Goal: Information Seeking & Learning: Learn about a topic

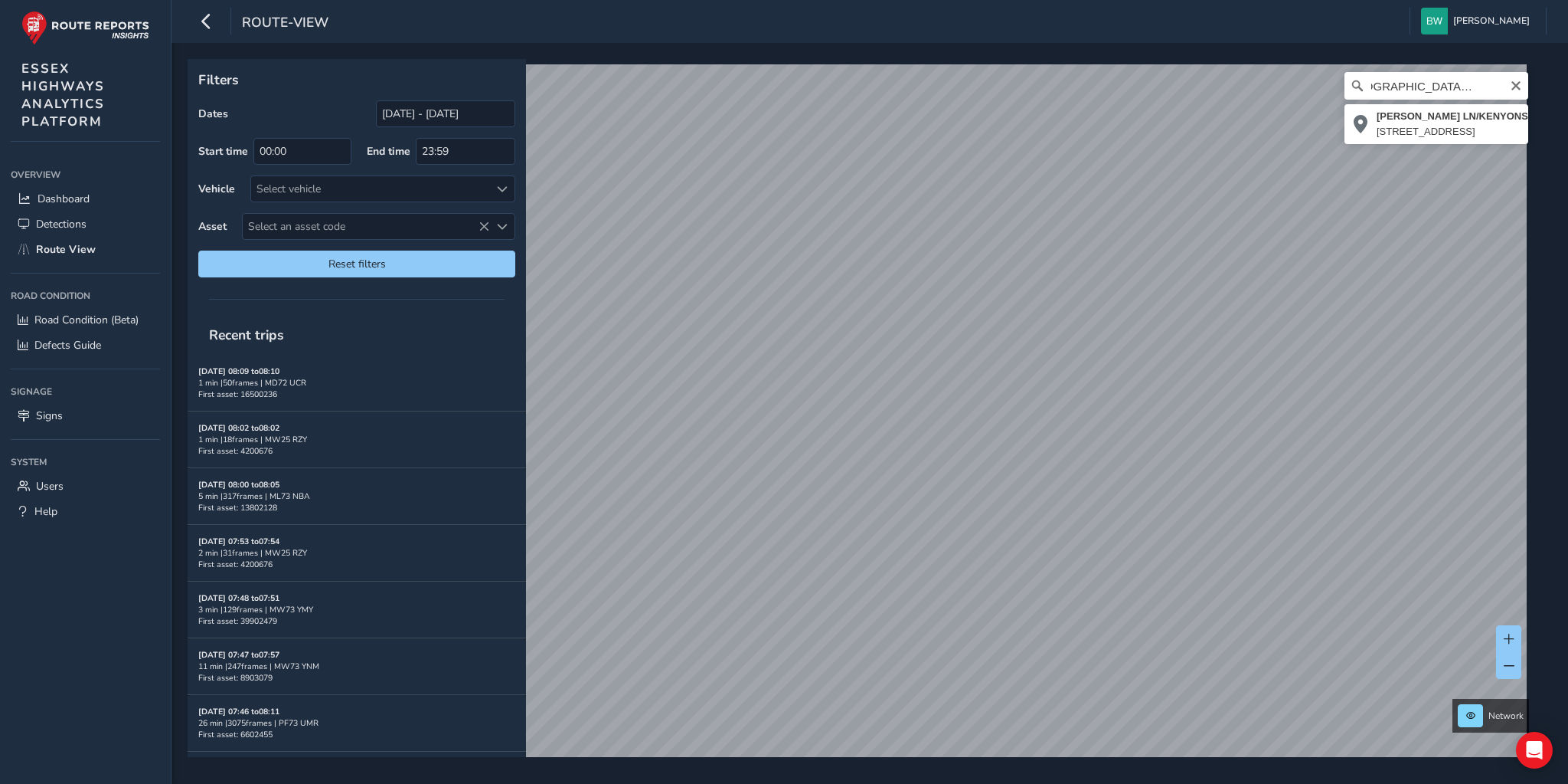
scroll to position [0, 34]
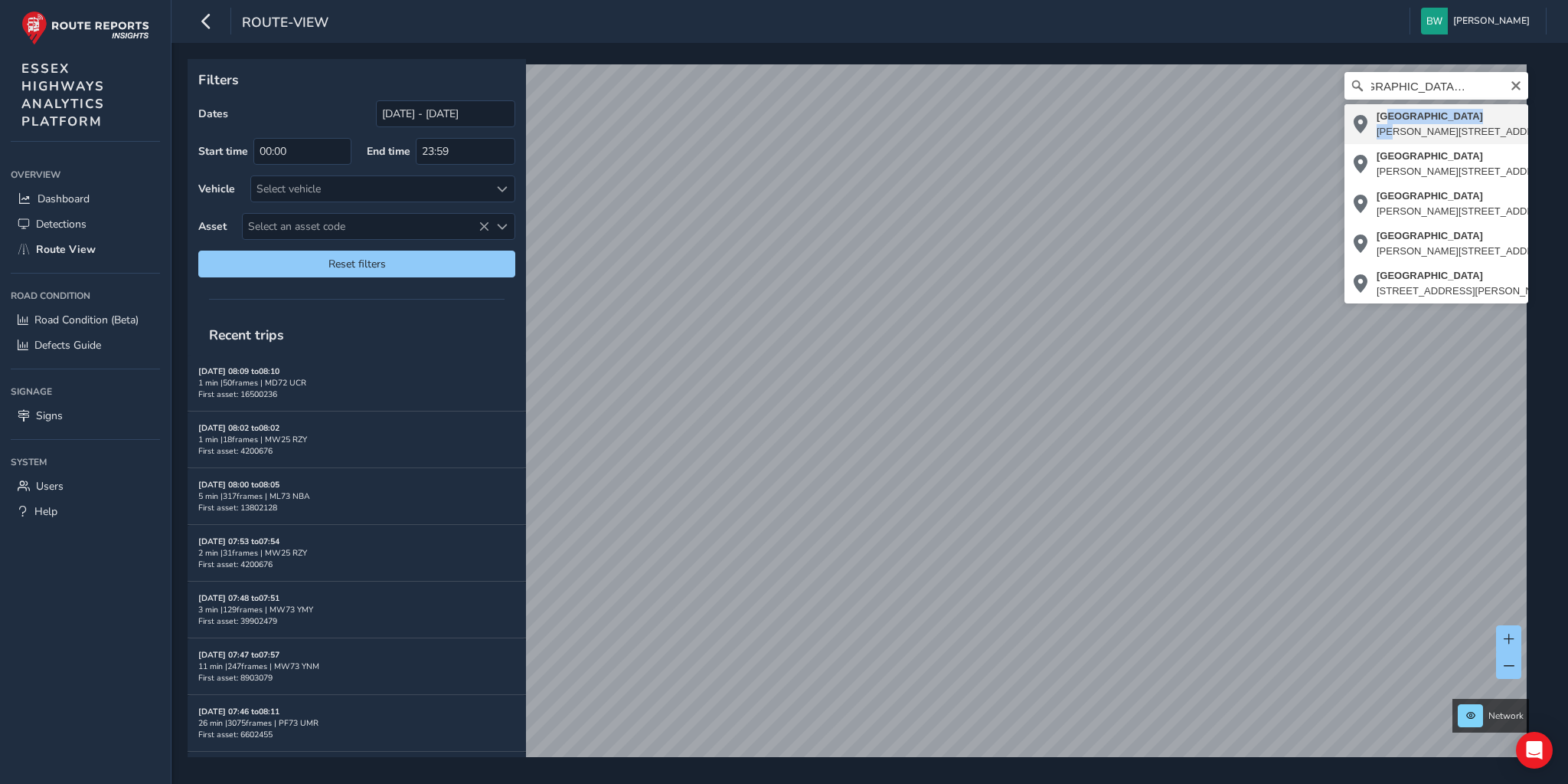
type input "[STREET_ADDRESS][PERSON_NAME][PERSON_NAME]"
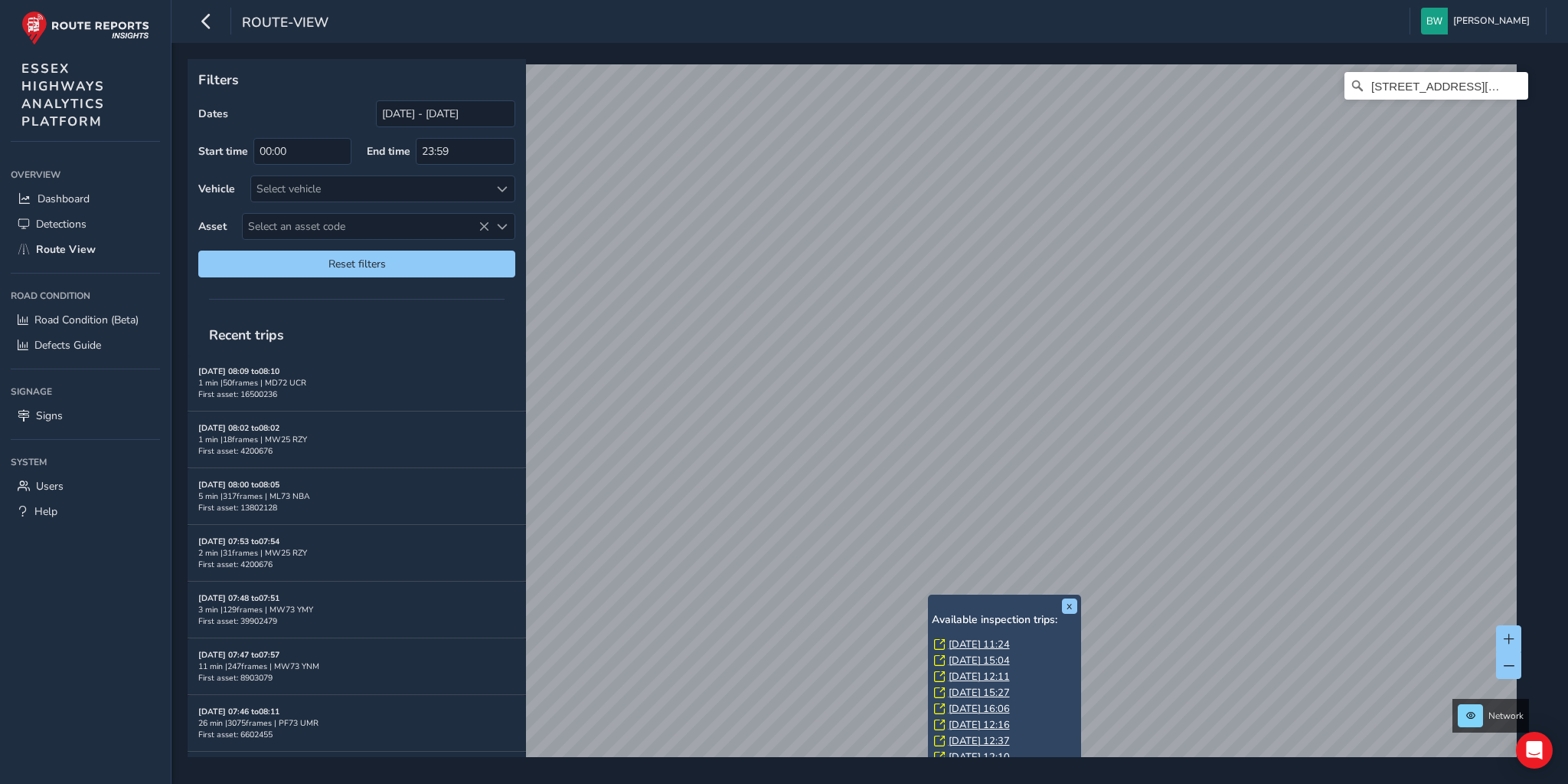
click at [970, 644] on link "[DATE] 11:24" at bounding box center [980, 644] width 61 height 14
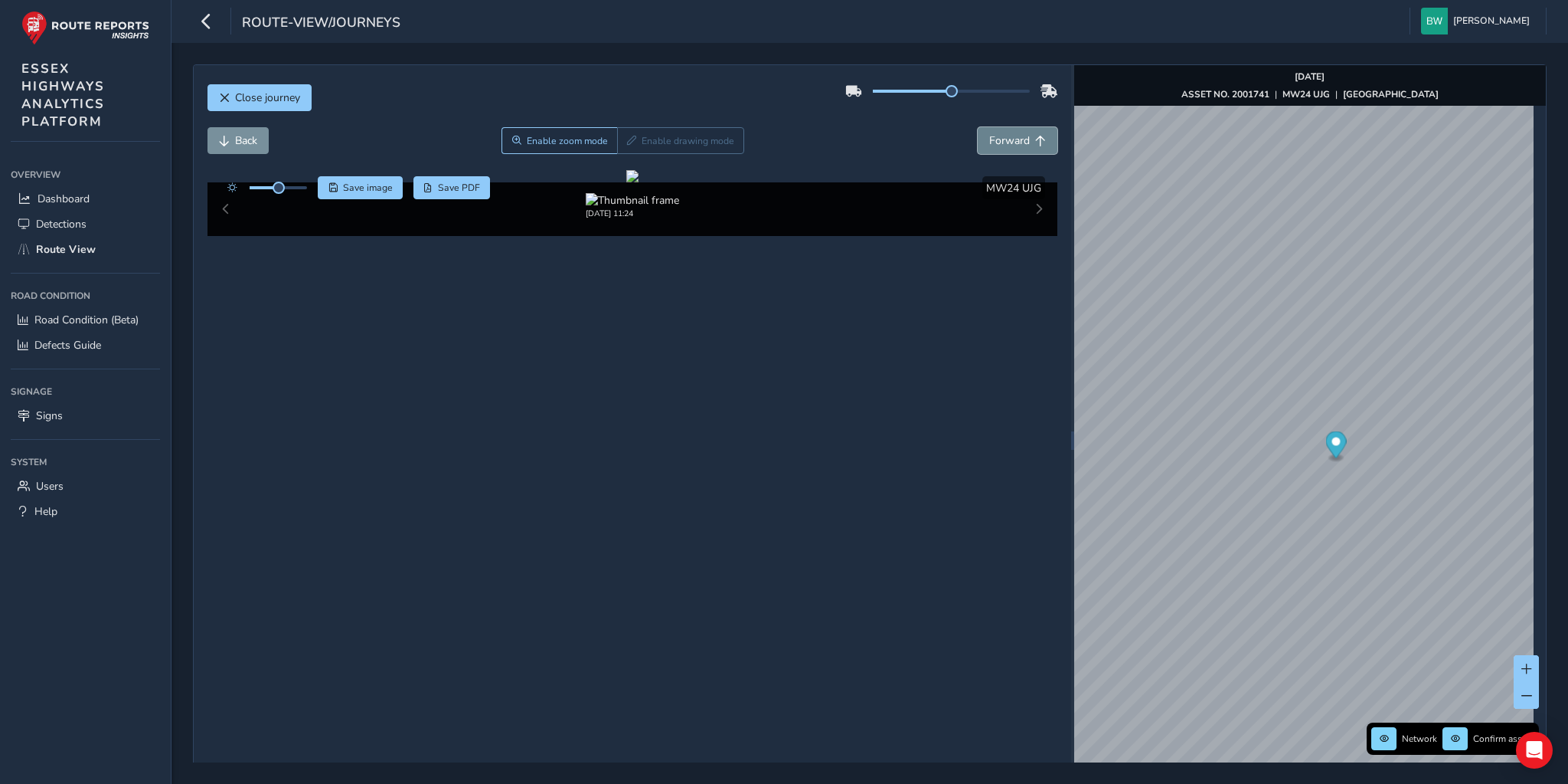
click at [1005, 139] on span "Forward" at bounding box center [1010, 140] width 40 height 15
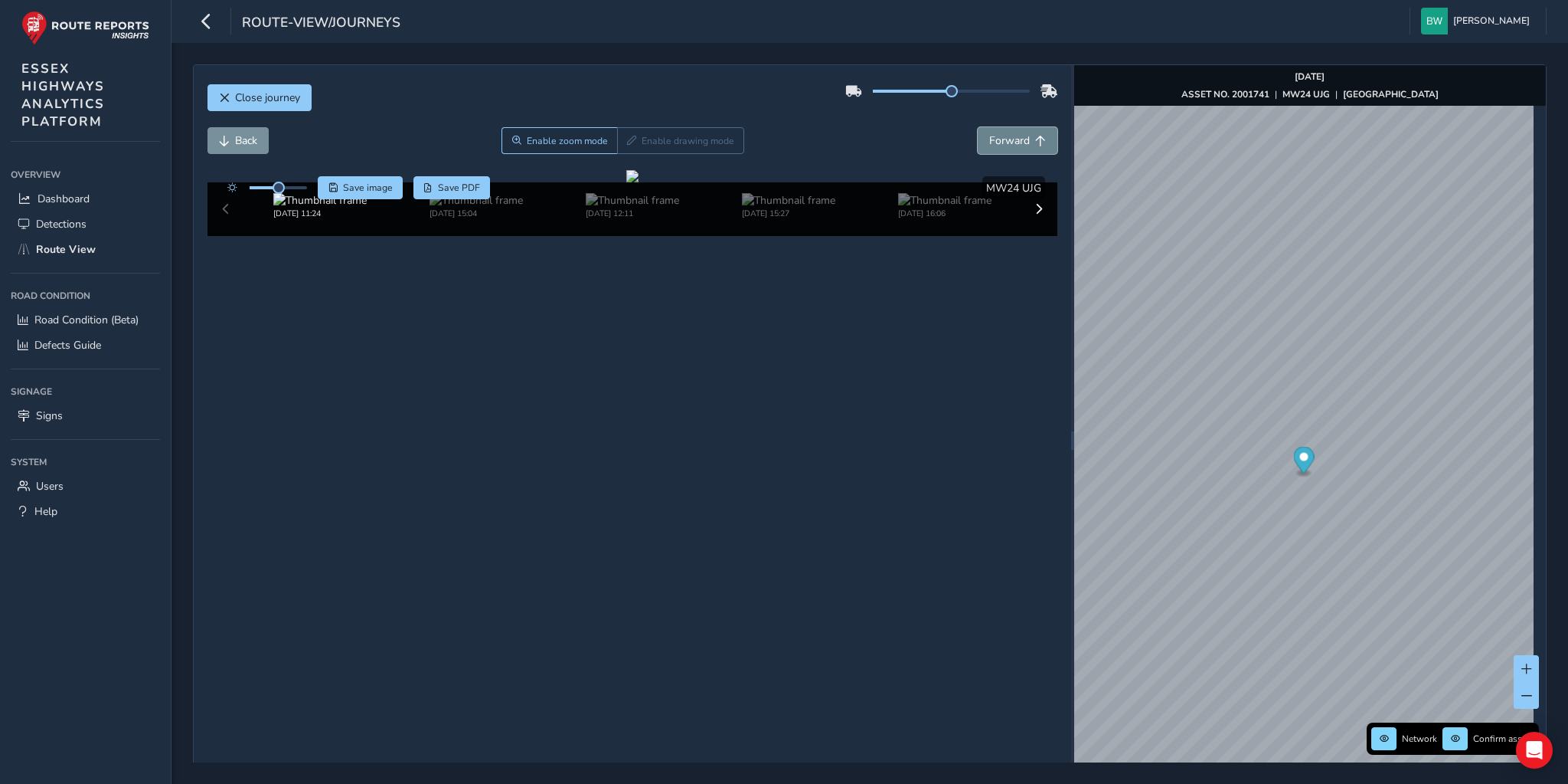
click at [1005, 139] on span "Forward" at bounding box center [1010, 140] width 40 height 15
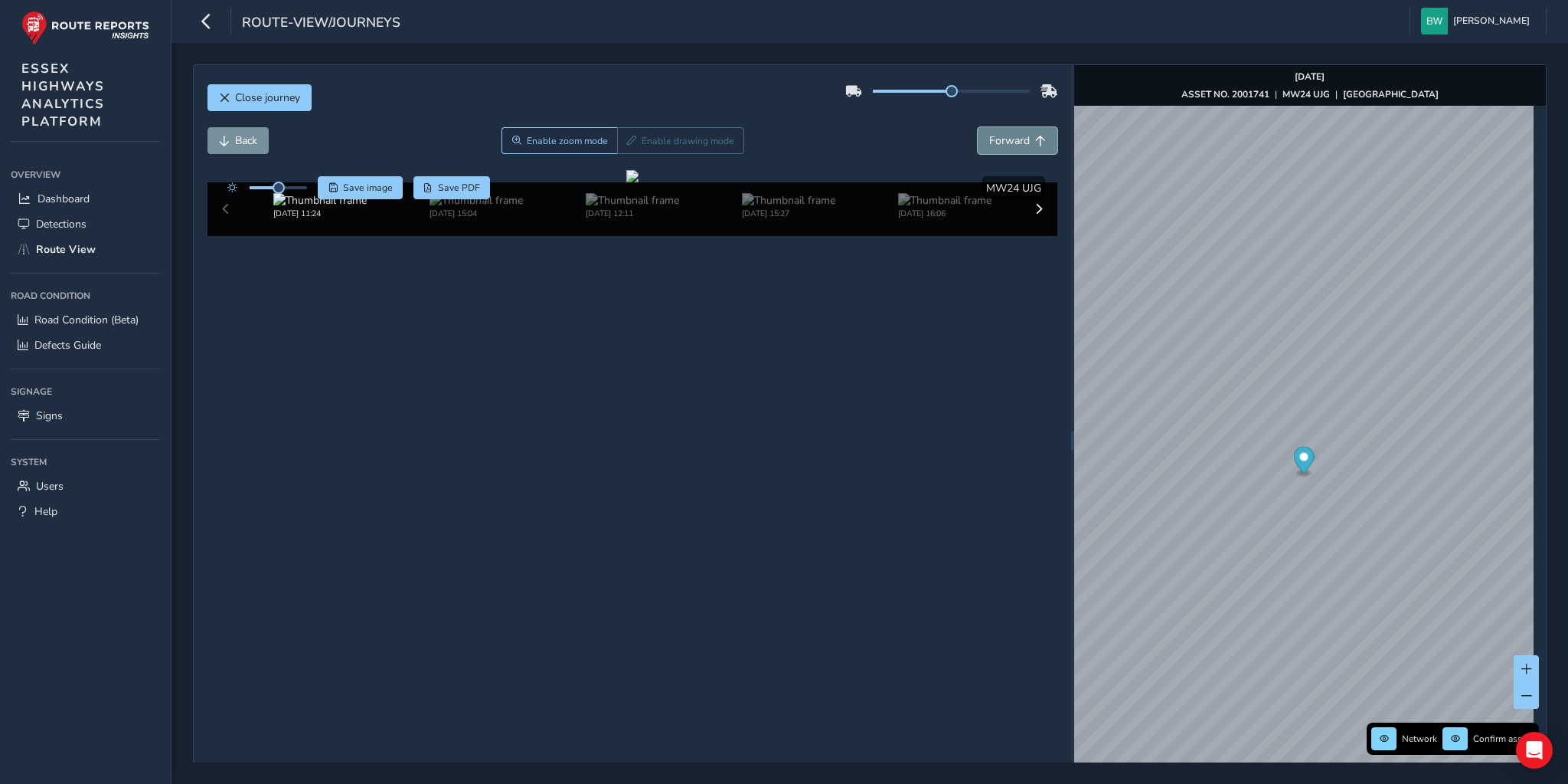
click at [1005, 139] on span "Forward" at bounding box center [1010, 140] width 40 height 15
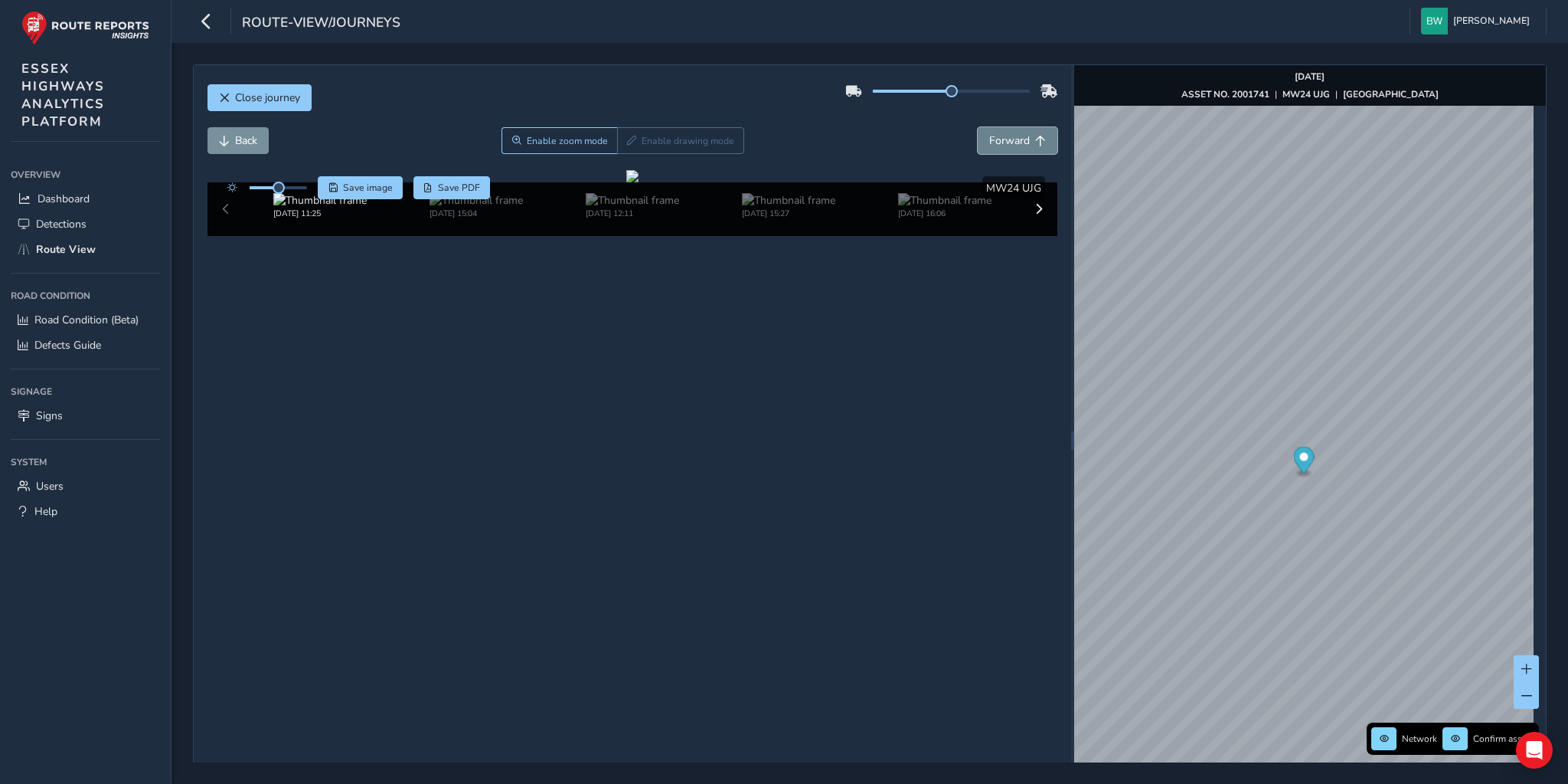
click at [1005, 139] on span "Forward" at bounding box center [1010, 140] width 40 height 15
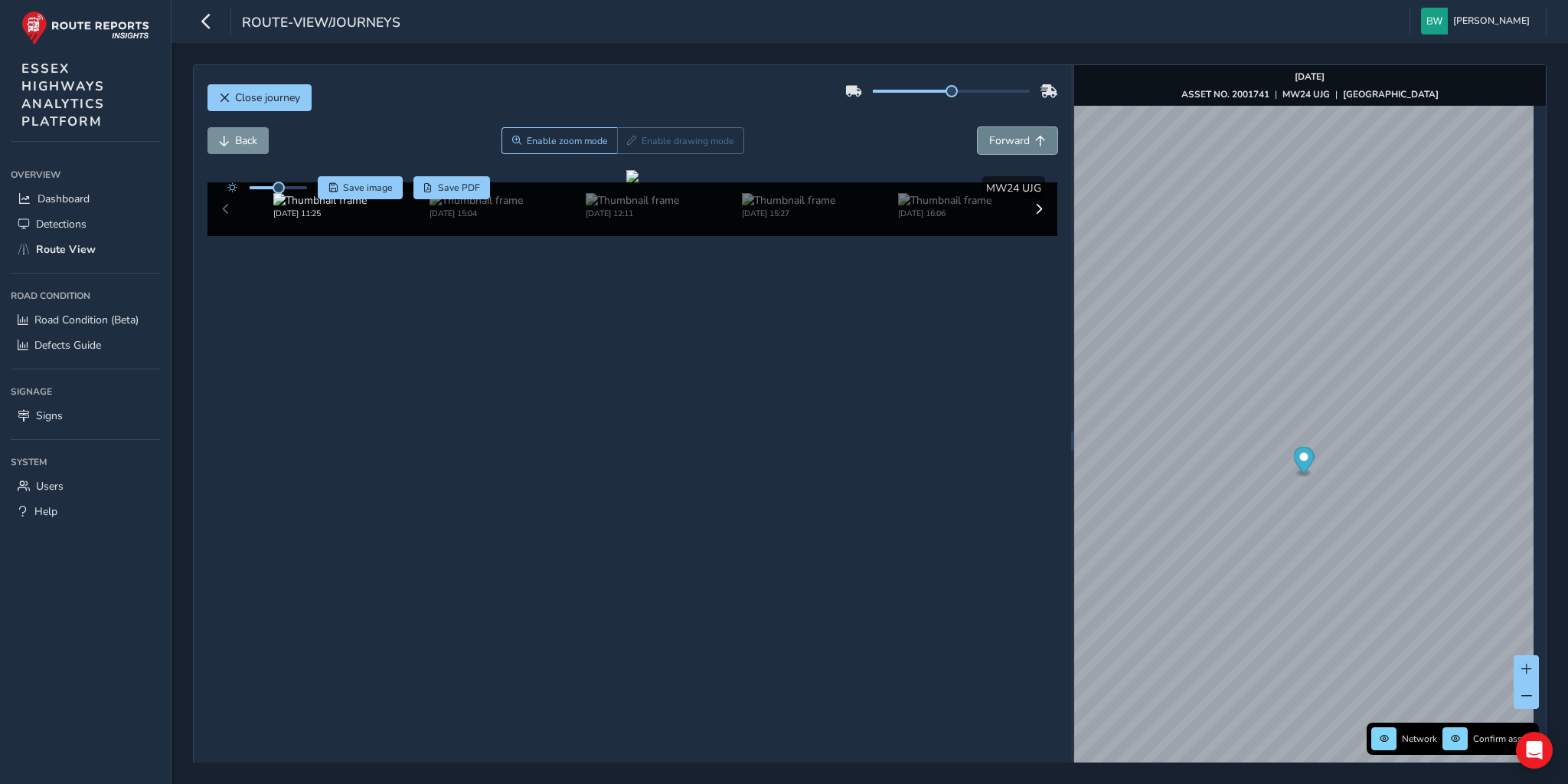
click at [1005, 139] on span "Forward" at bounding box center [1010, 140] width 40 height 15
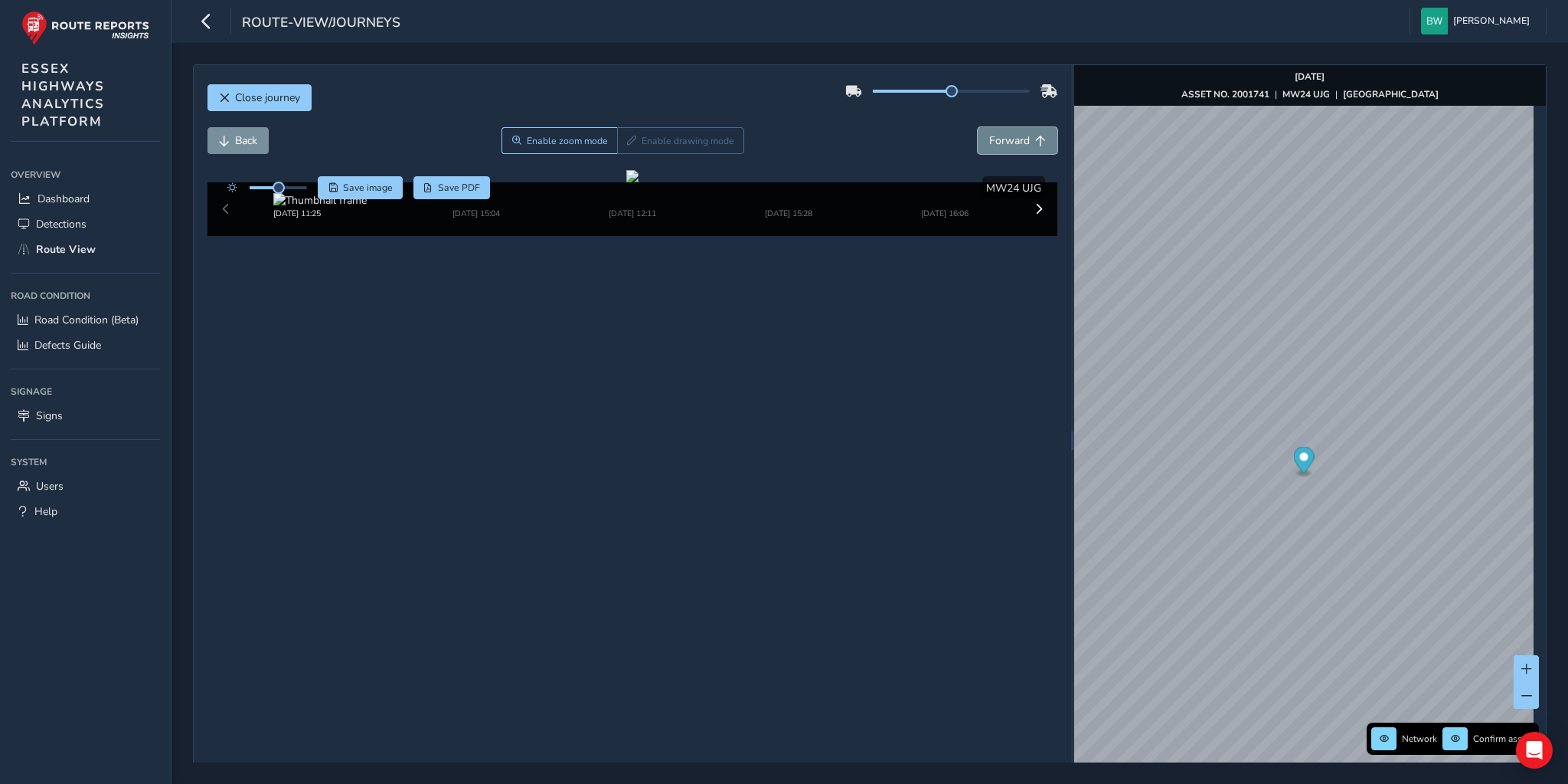
click at [1005, 139] on span "Forward" at bounding box center [1010, 140] width 40 height 15
click at [284, 86] on button "Close journey" at bounding box center [259, 97] width 104 height 27
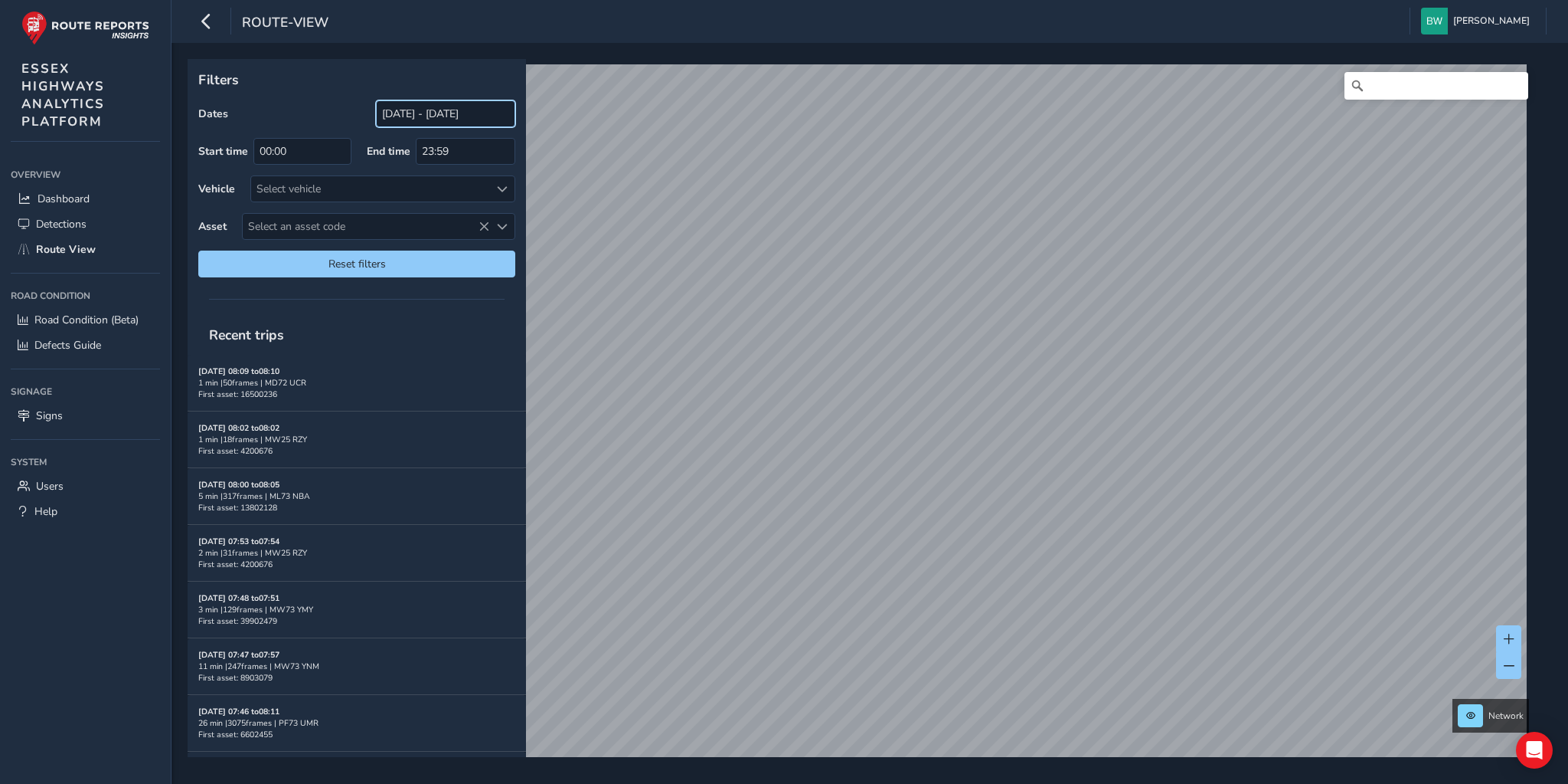
click at [424, 111] on input "[DATE] - [DATE]" at bounding box center [445, 113] width 140 height 27
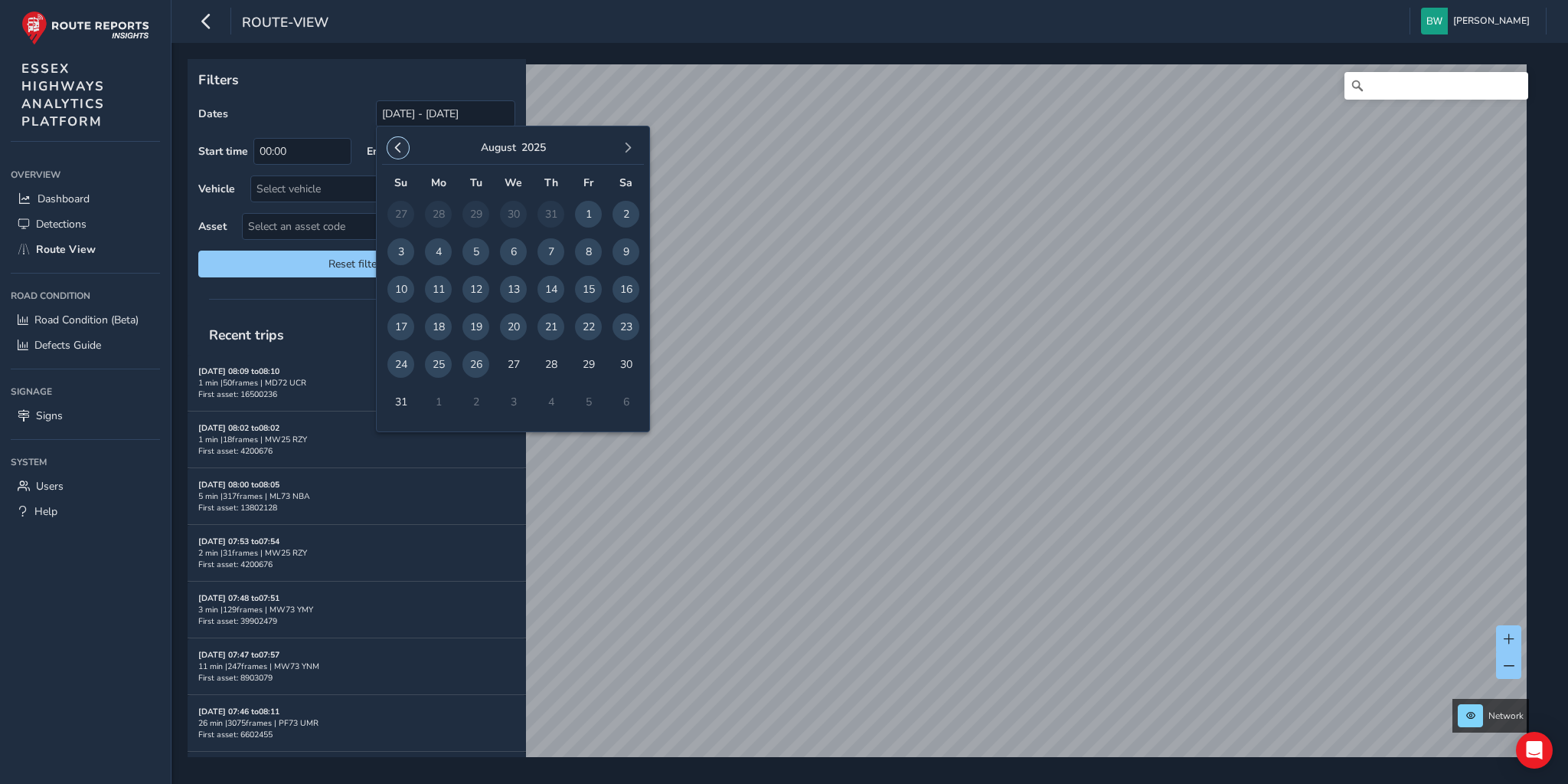
click at [396, 145] on span "button" at bounding box center [398, 147] width 10 height 10
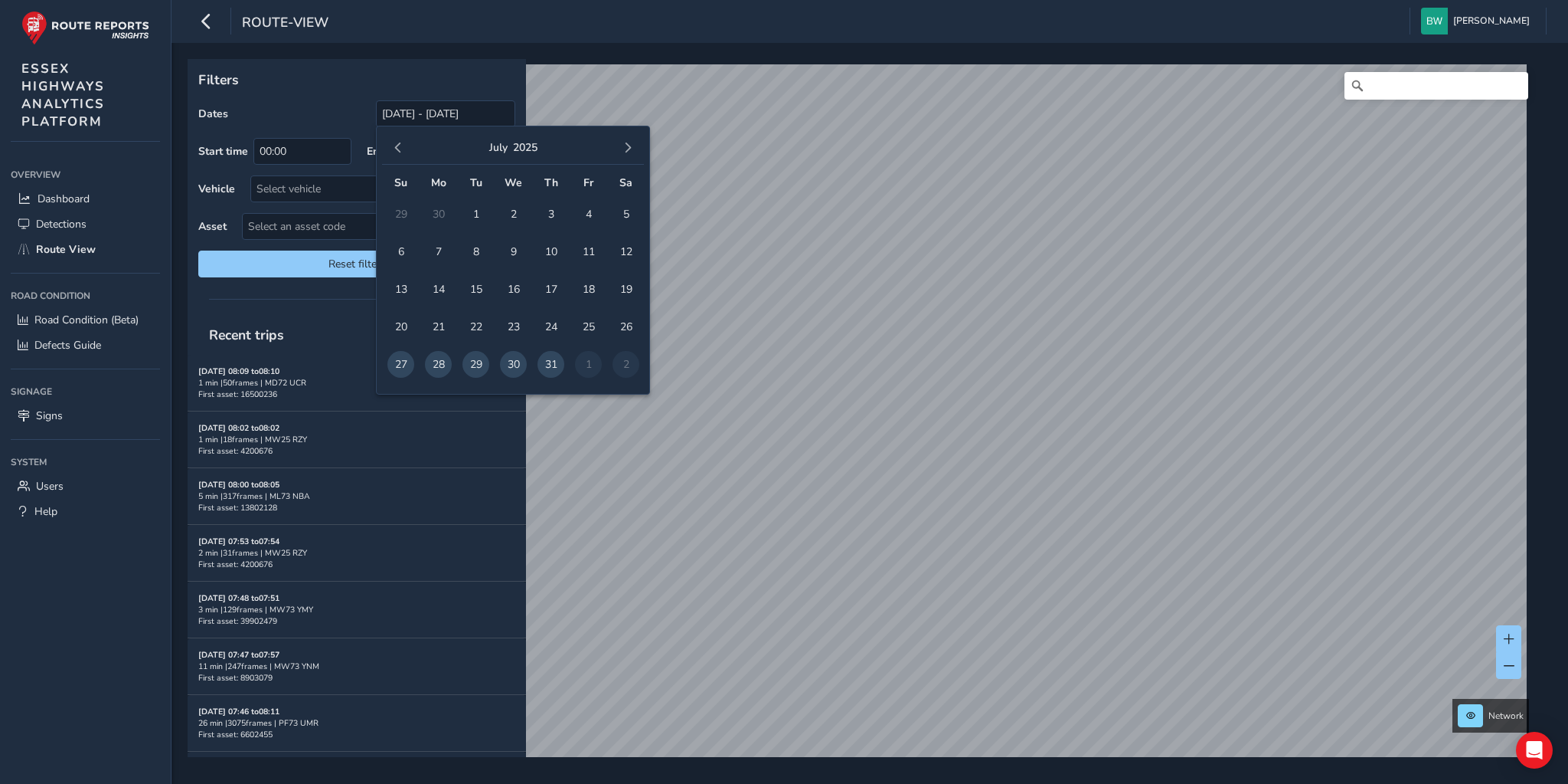
click at [396, 145] on span "button" at bounding box center [398, 147] width 10 height 10
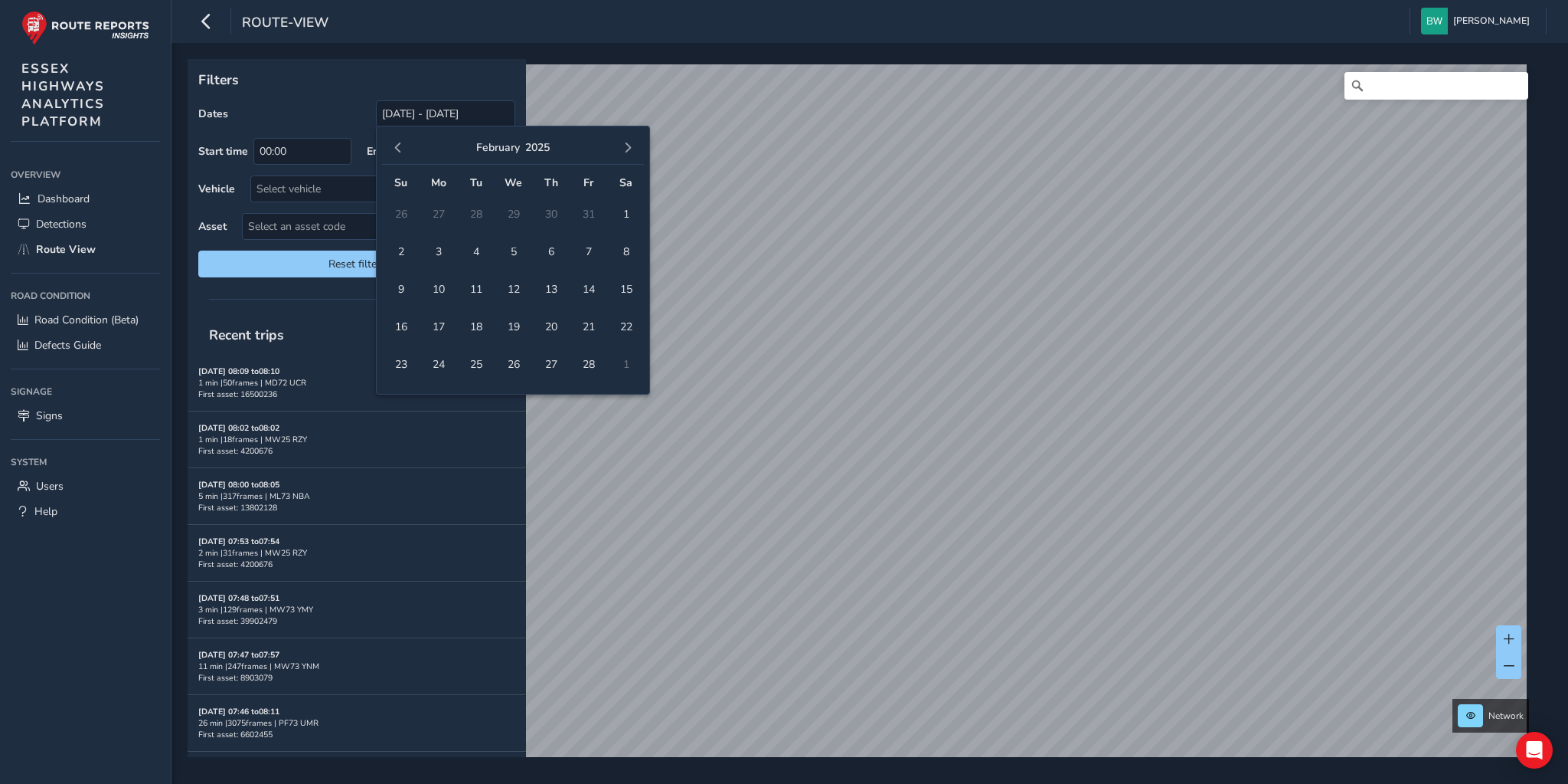
click at [396, 145] on span "button" at bounding box center [398, 147] width 10 height 10
click at [629, 143] on span "button" at bounding box center [627, 147] width 10 height 10
click at [510, 208] on span "1" at bounding box center [513, 214] width 27 height 27
click at [634, 149] on button "button" at bounding box center [628, 148] width 22 height 22
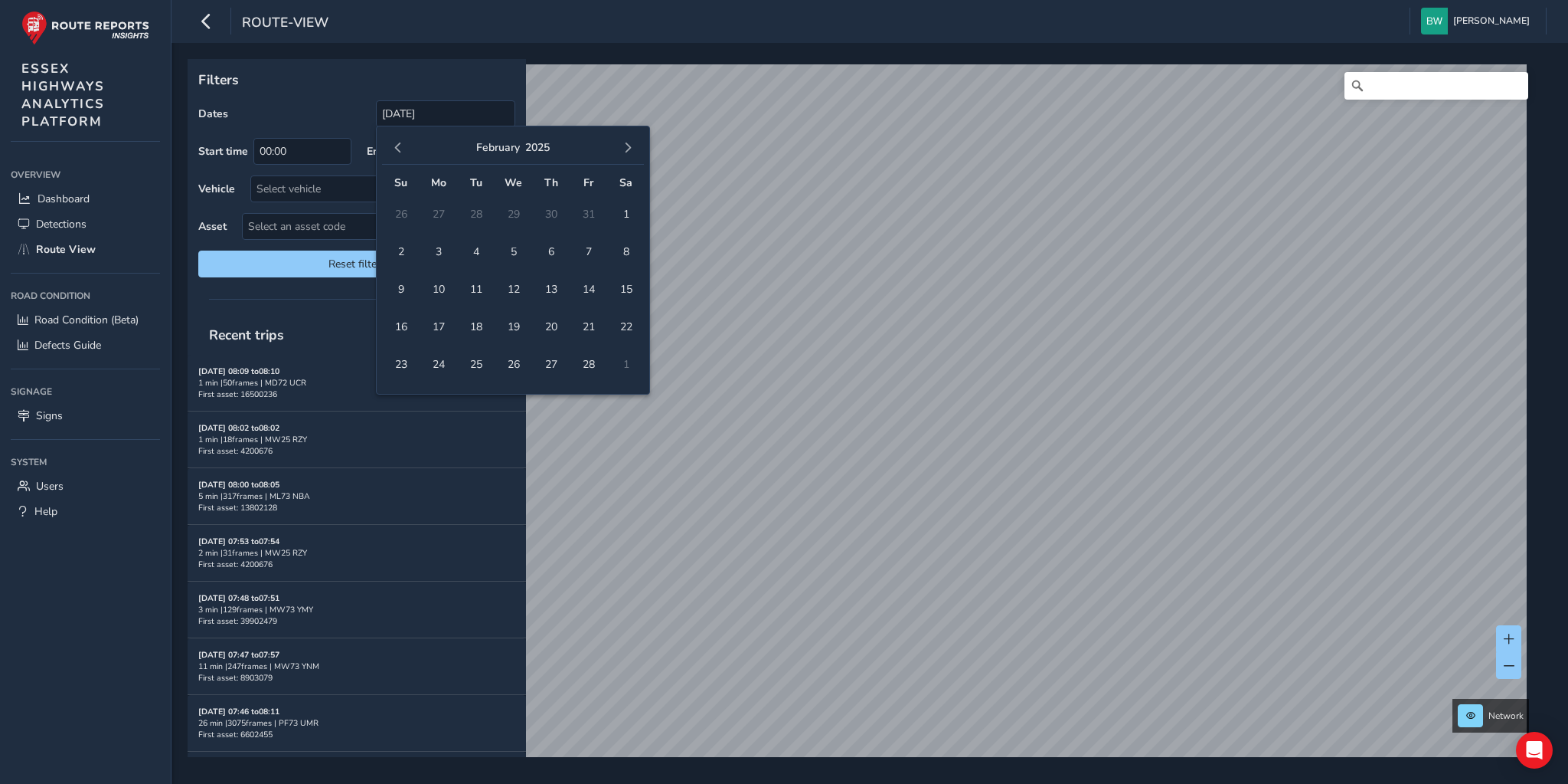
click at [634, 149] on button "button" at bounding box center [628, 148] width 22 height 22
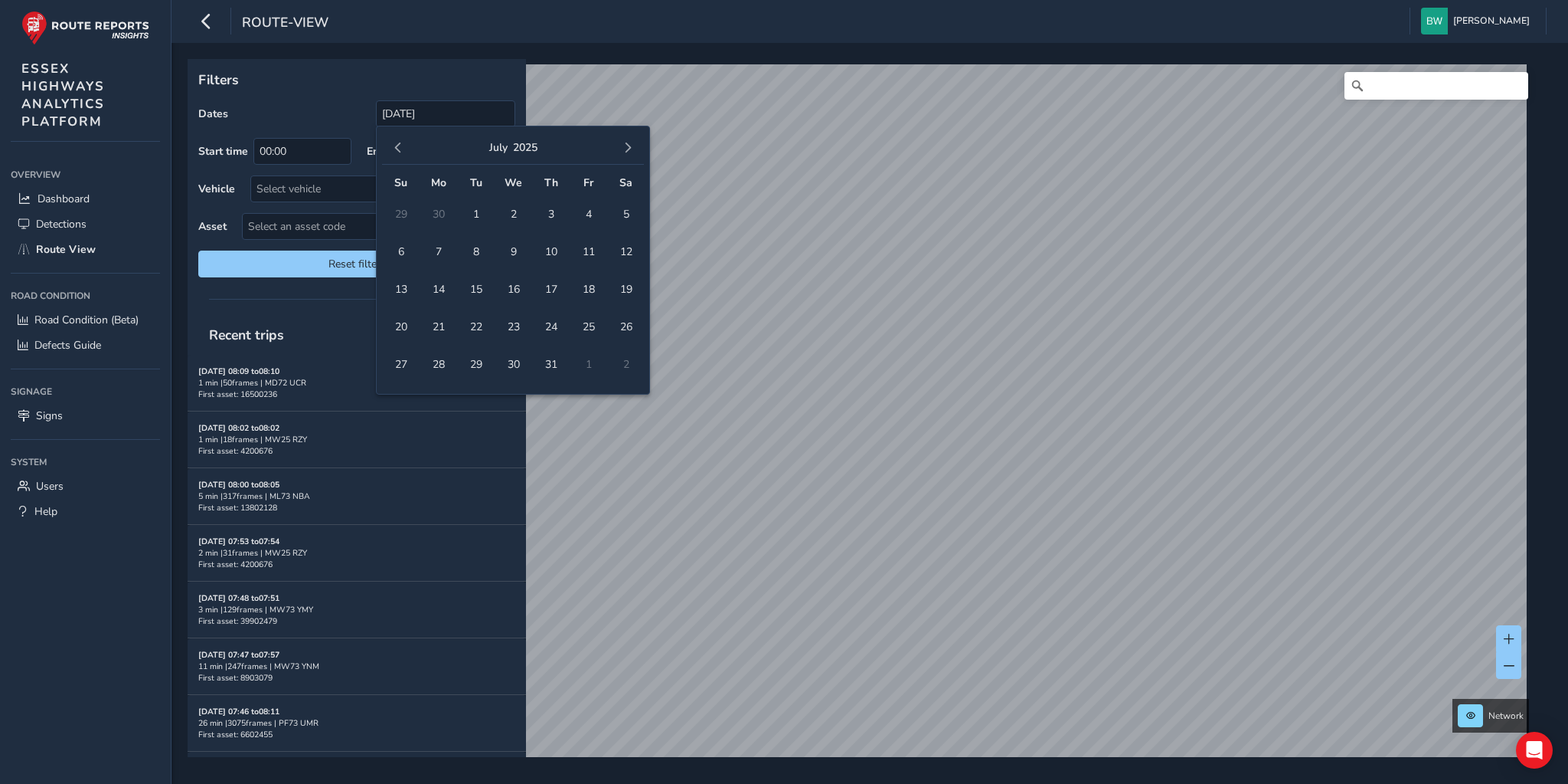
click at [634, 149] on button "button" at bounding box center [628, 148] width 22 height 22
click at [476, 361] on span "26" at bounding box center [475, 364] width 27 height 27
type input "[DATE] - [DATE]"
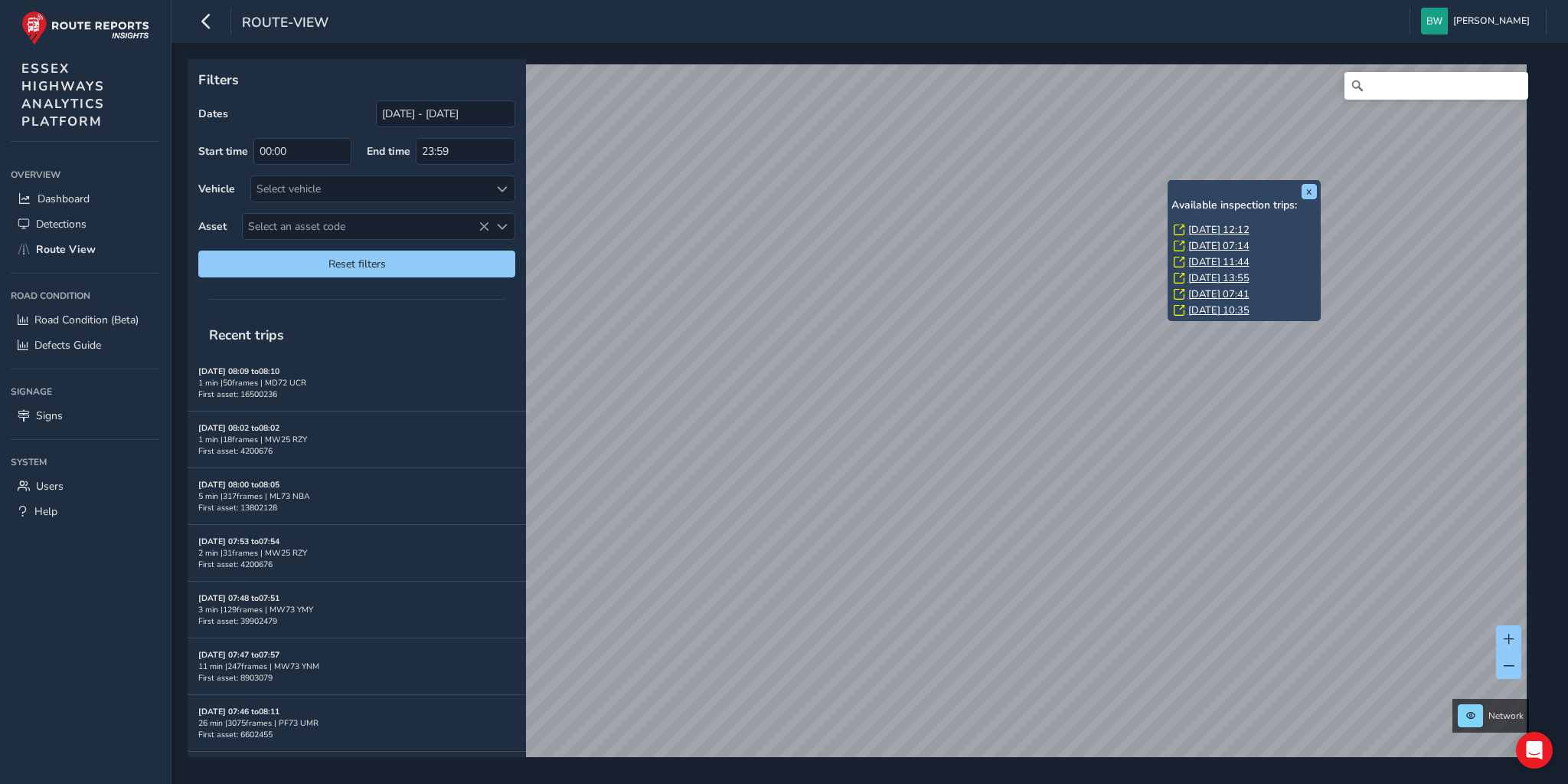
click at [1196, 223] on link "[DATE] 12:12" at bounding box center [1219, 229] width 61 height 14
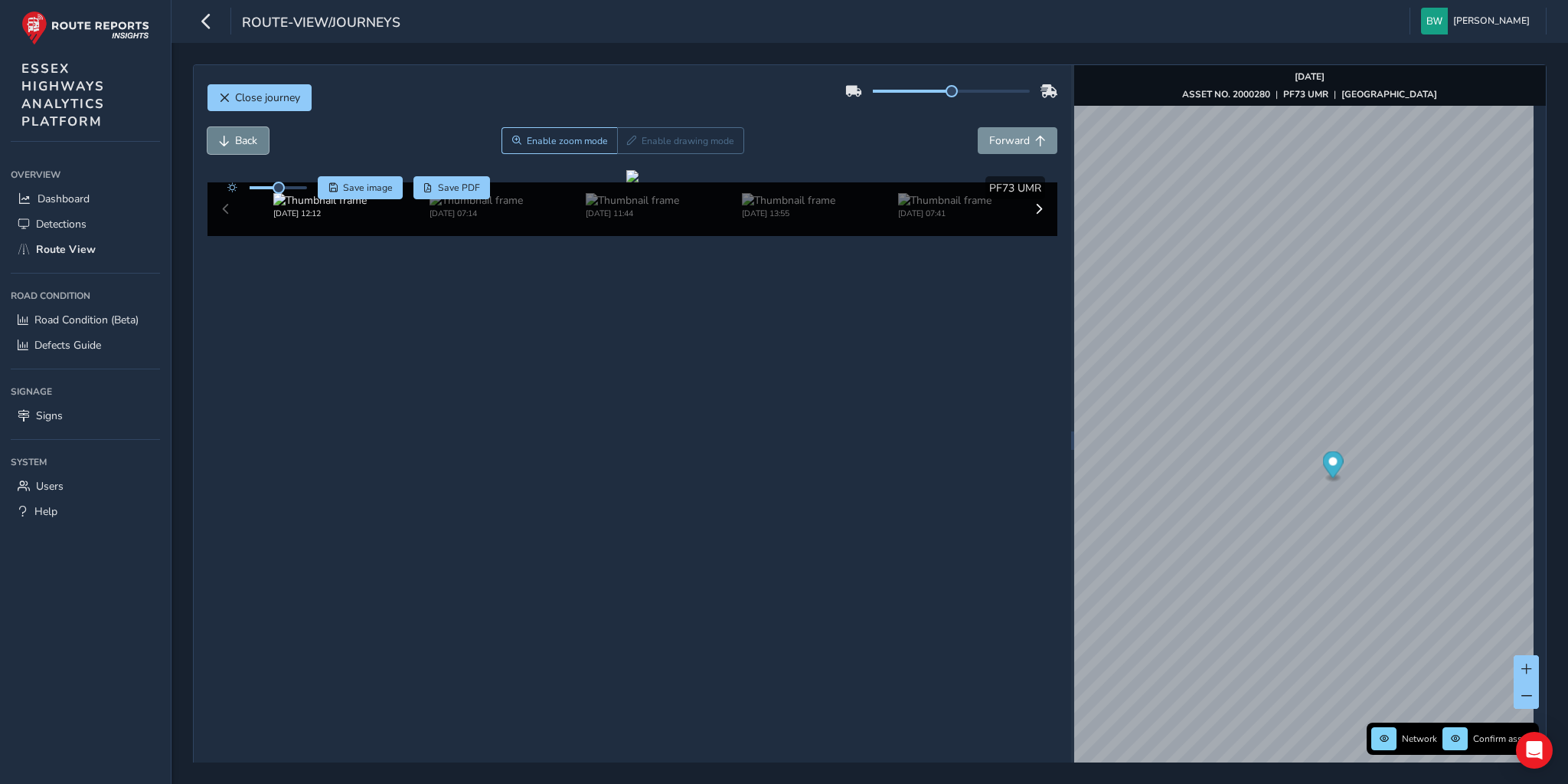
click at [242, 133] on span "Back" at bounding box center [246, 140] width 23 height 15
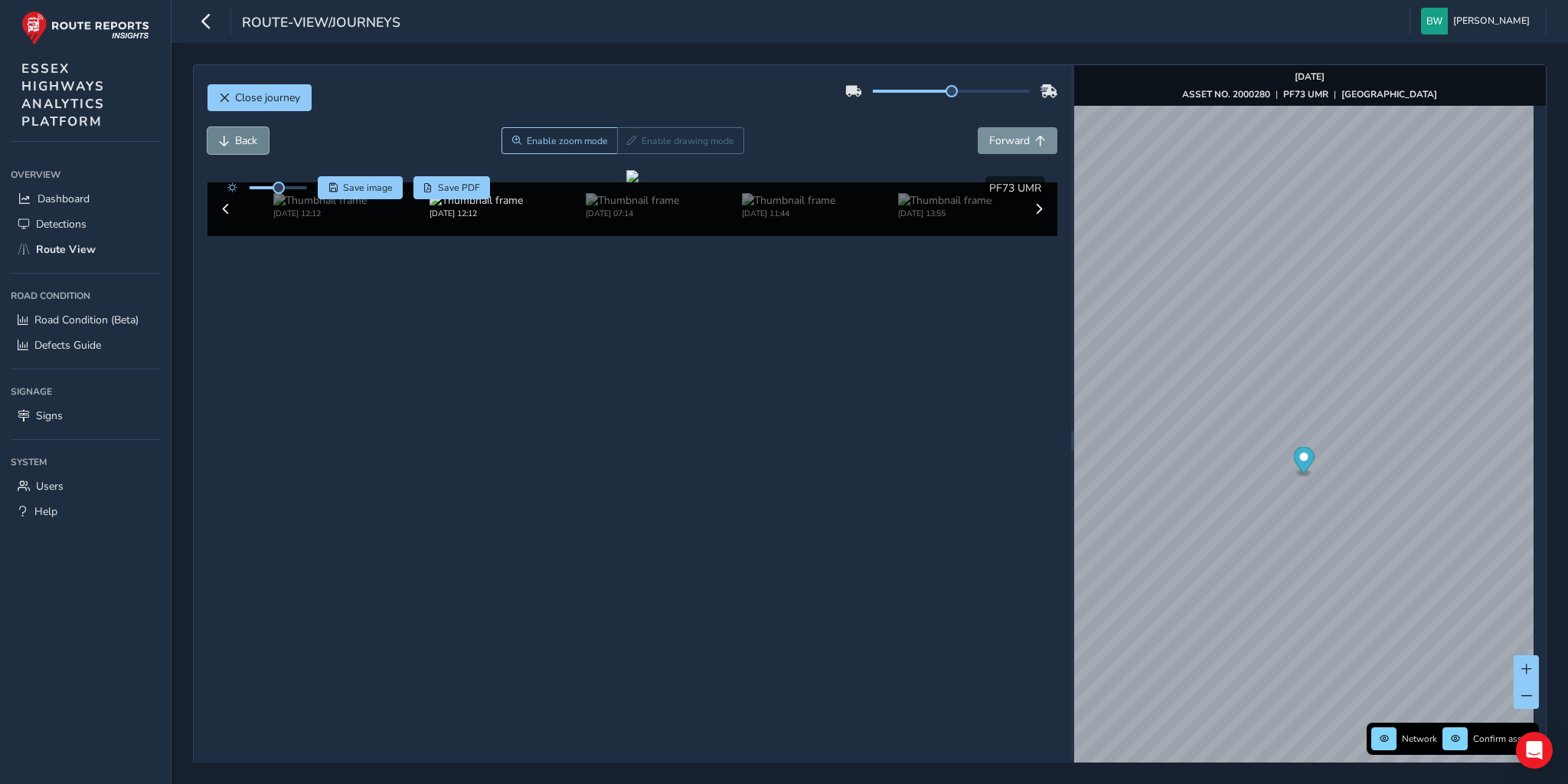
click at [242, 133] on span "Back" at bounding box center [246, 140] width 23 height 15
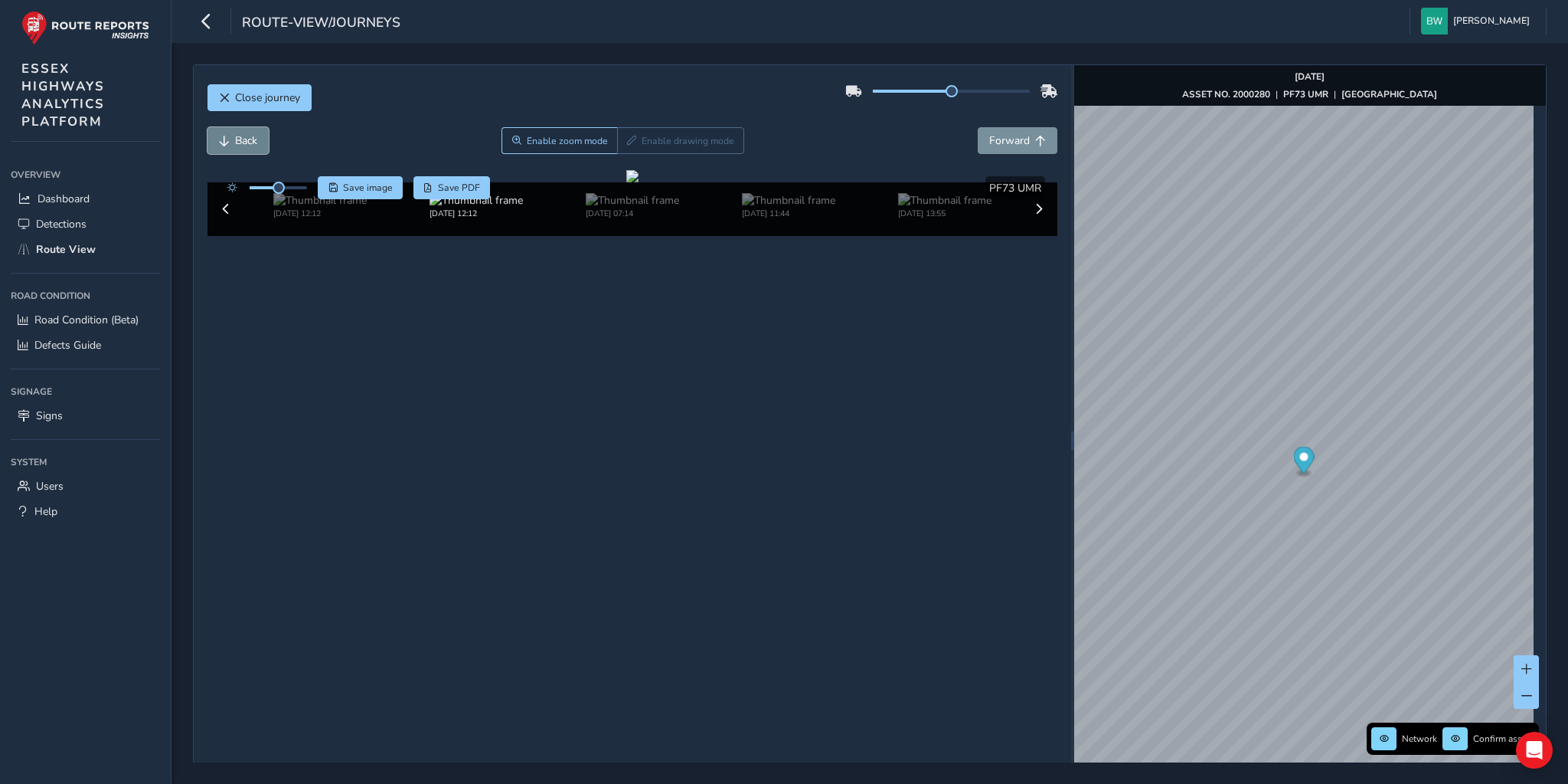
click at [242, 133] on span "Back" at bounding box center [246, 140] width 23 height 15
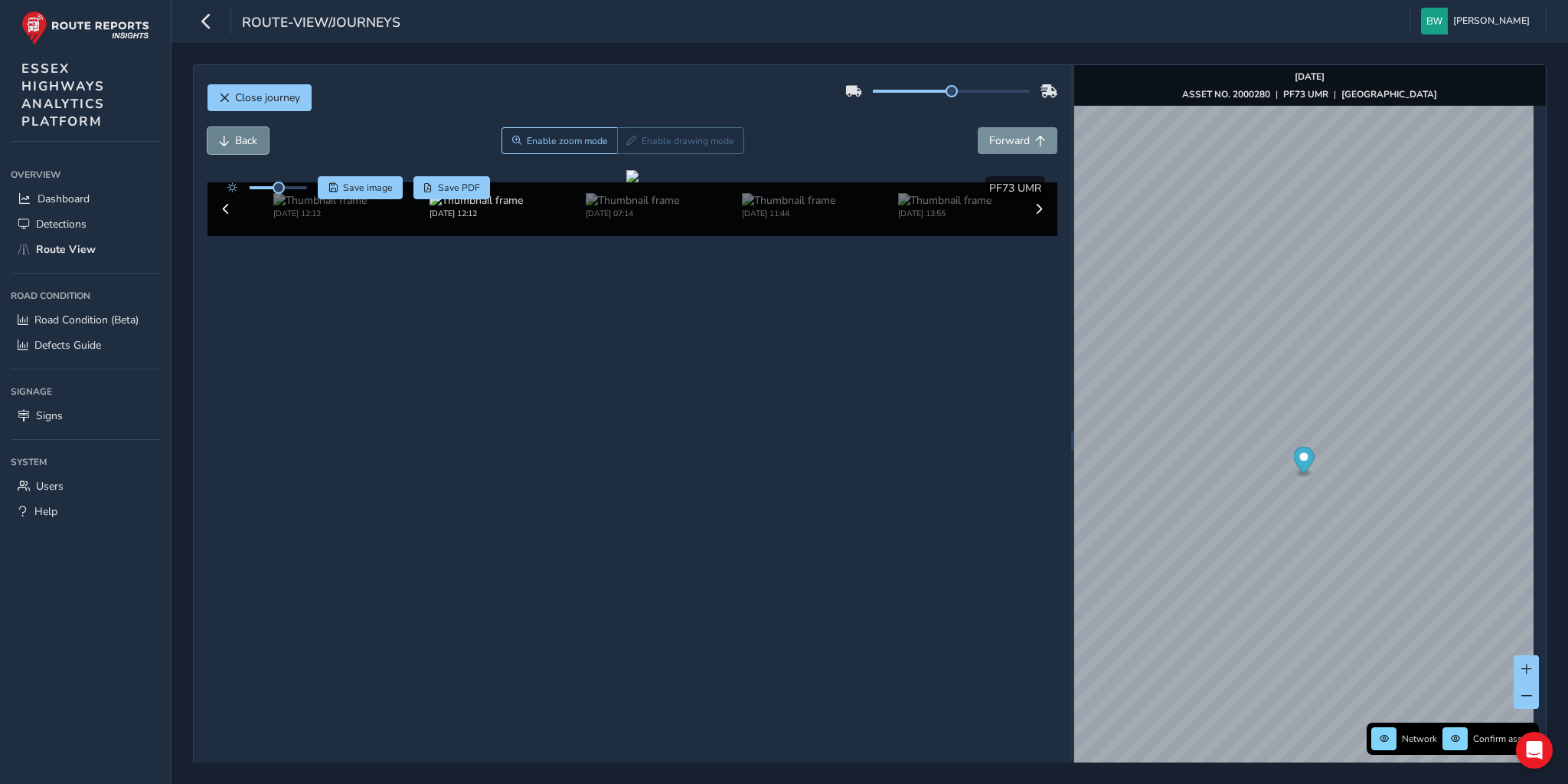
click at [242, 133] on span "Back" at bounding box center [246, 140] width 23 height 15
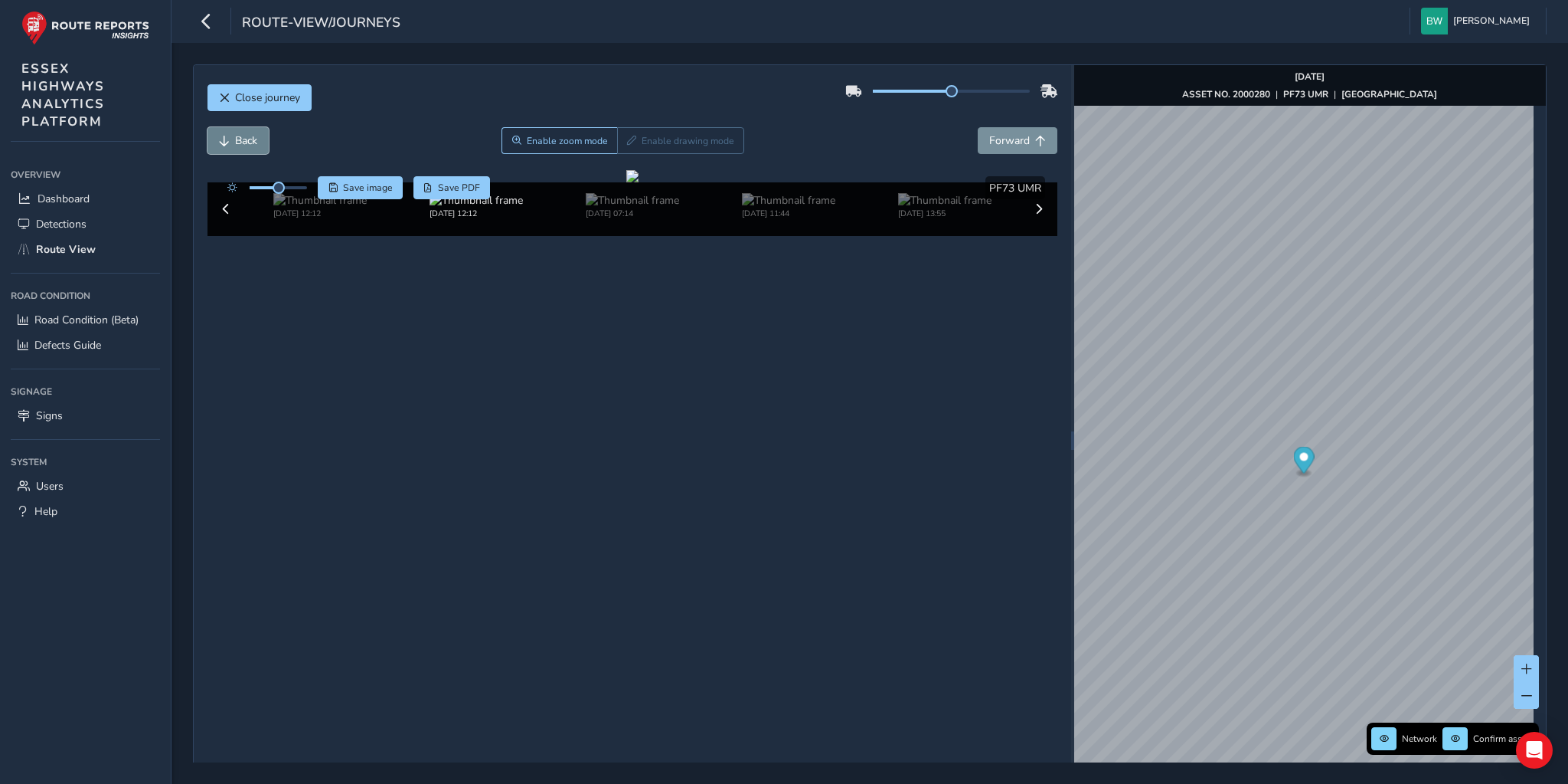
click at [242, 133] on span "Back" at bounding box center [246, 140] width 23 height 15
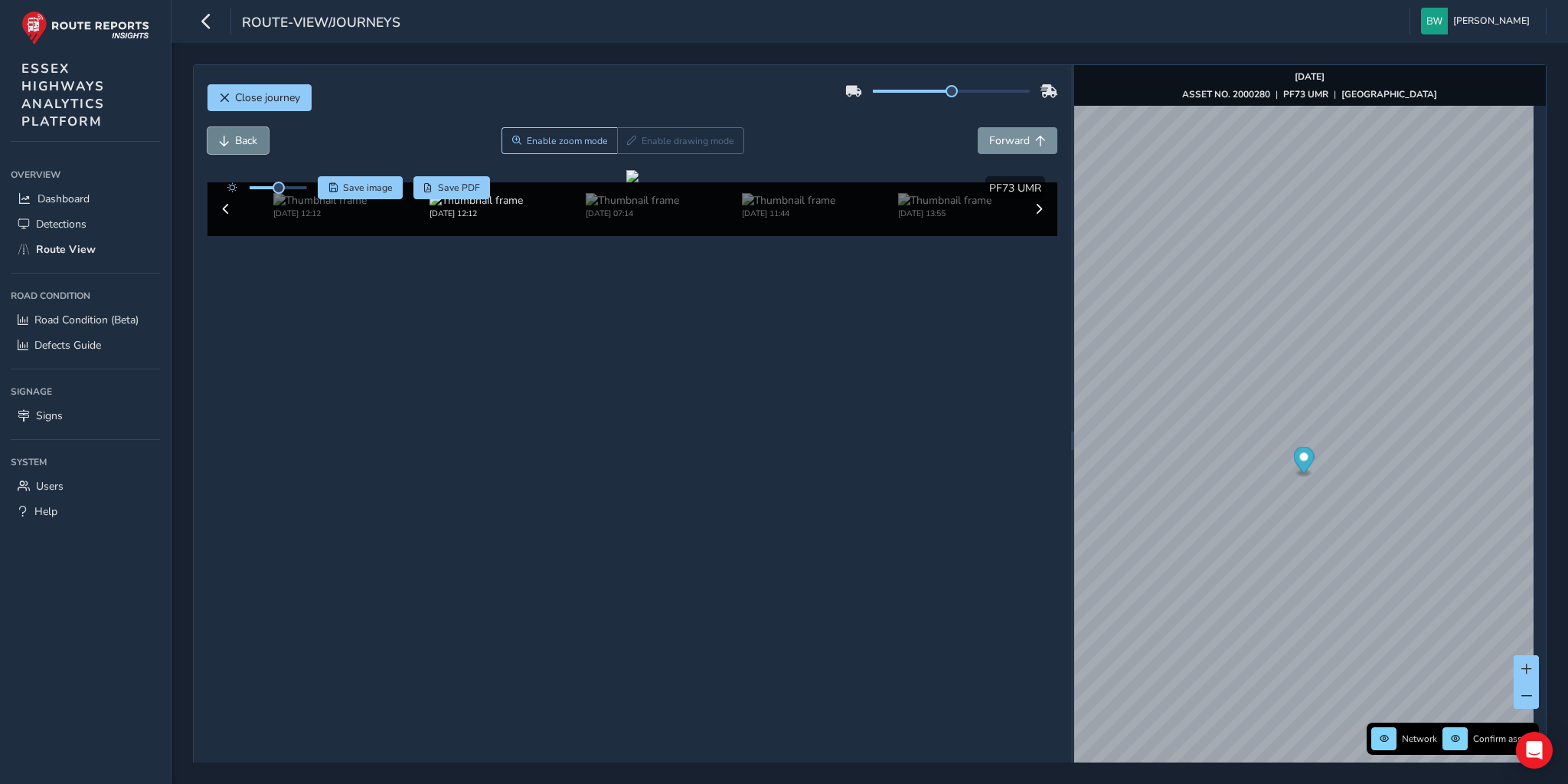
click at [242, 133] on span "Back" at bounding box center [246, 140] width 23 height 15
click at [981, 138] on button "Forward" at bounding box center [1018, 140] width 80 height 27
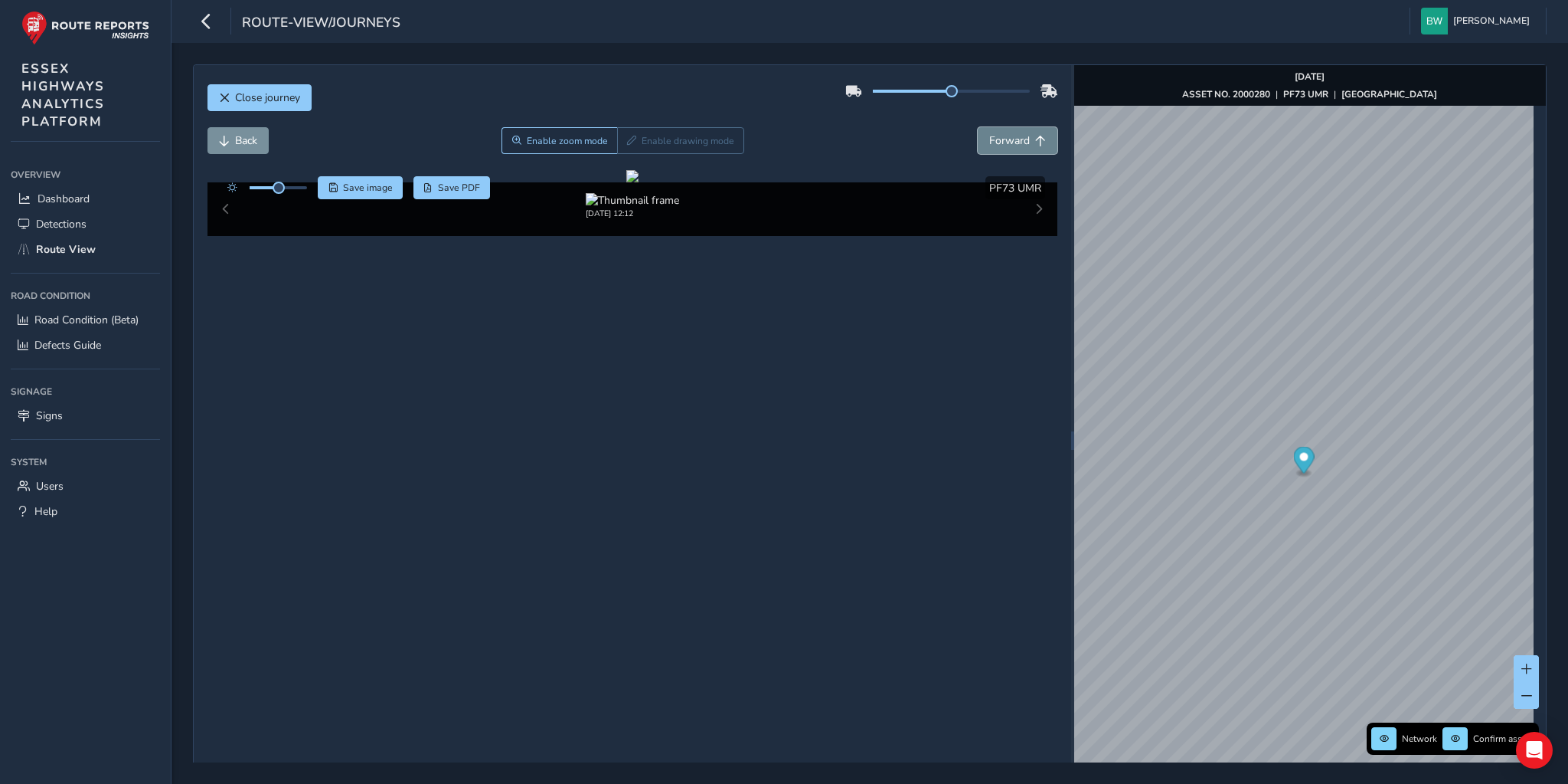
click at [981, 138] on button "Forward" at bounding box center [1018, 140] width 80 height 27
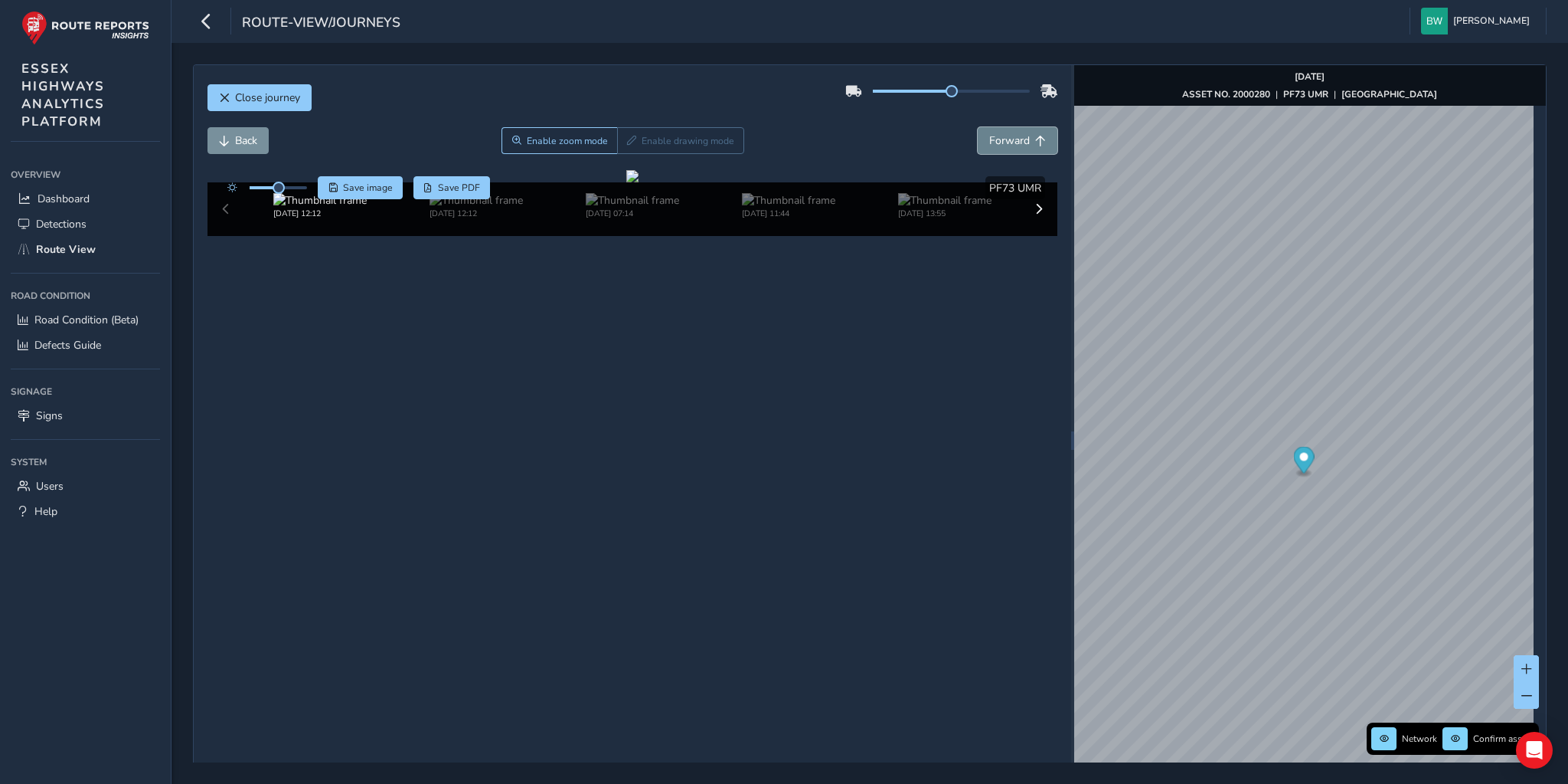
click at [981, 138] on button "Forward" at bounding box center [1018, 140] width 80 height 27
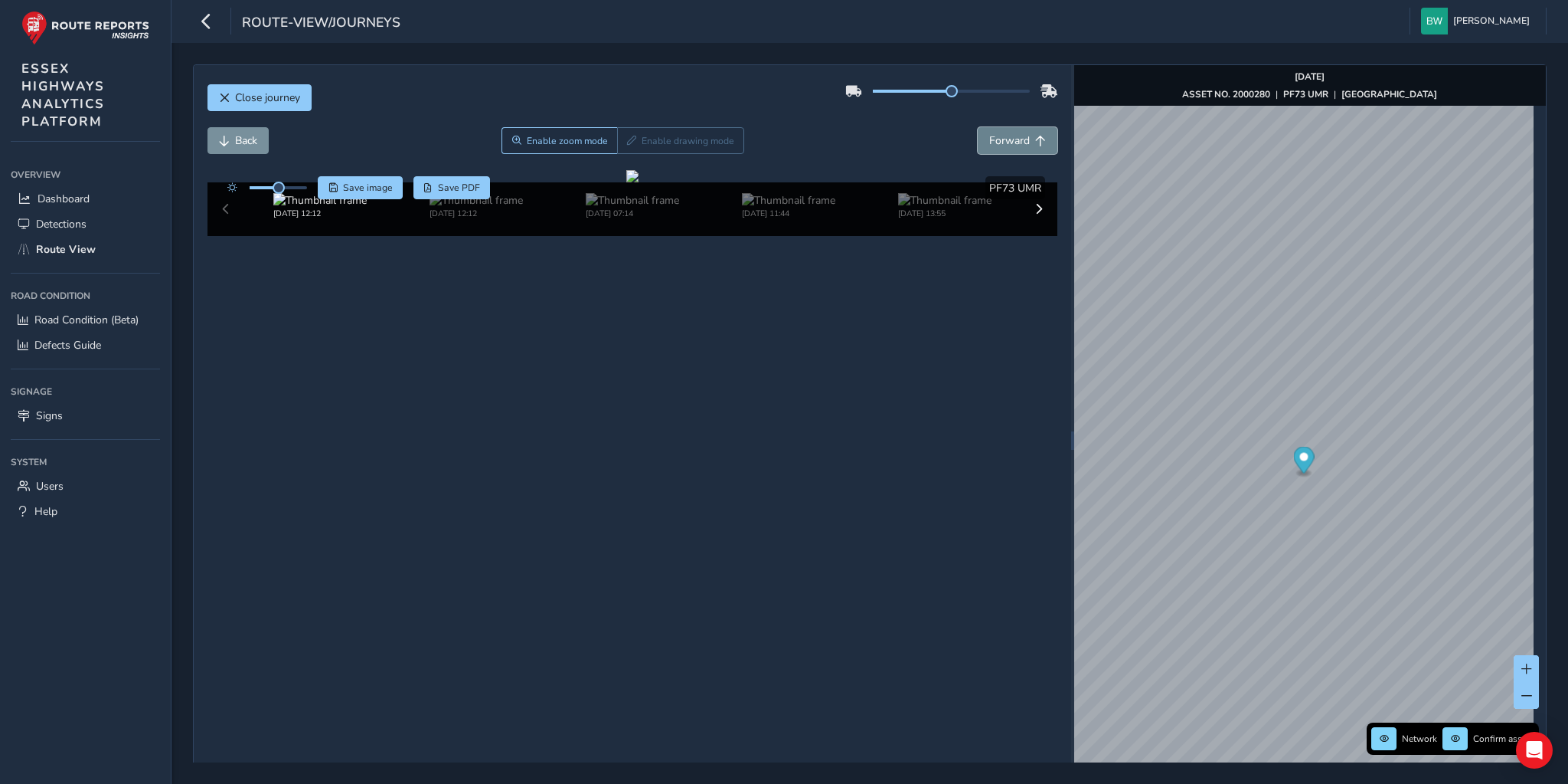
click at [981, 138] on button "Forward" at bounding box center [1018, 140] width 80 height 27
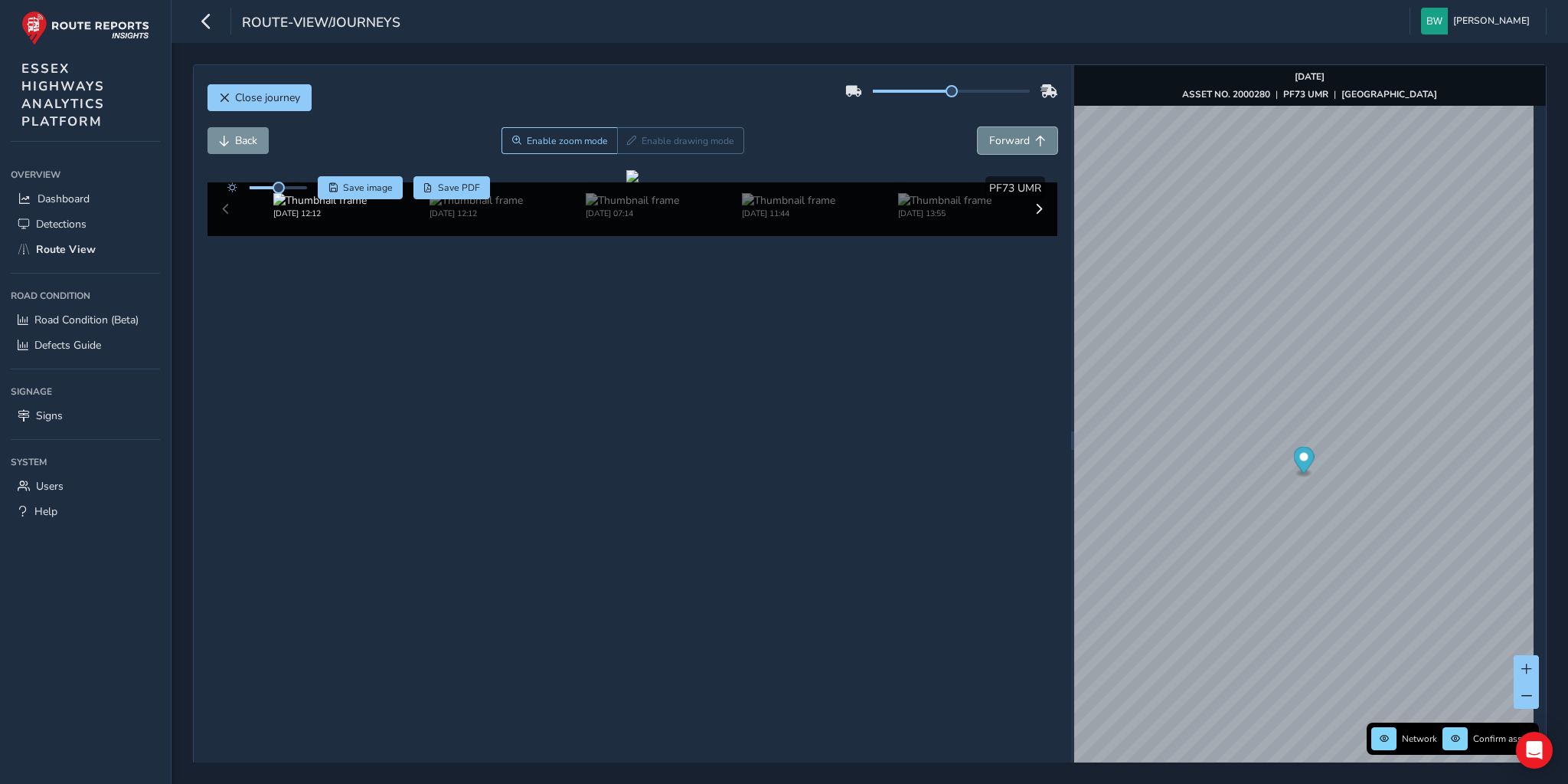
click at [981, 138] on button "Forward" at bounding box center [1018, 140] width 80 height 27
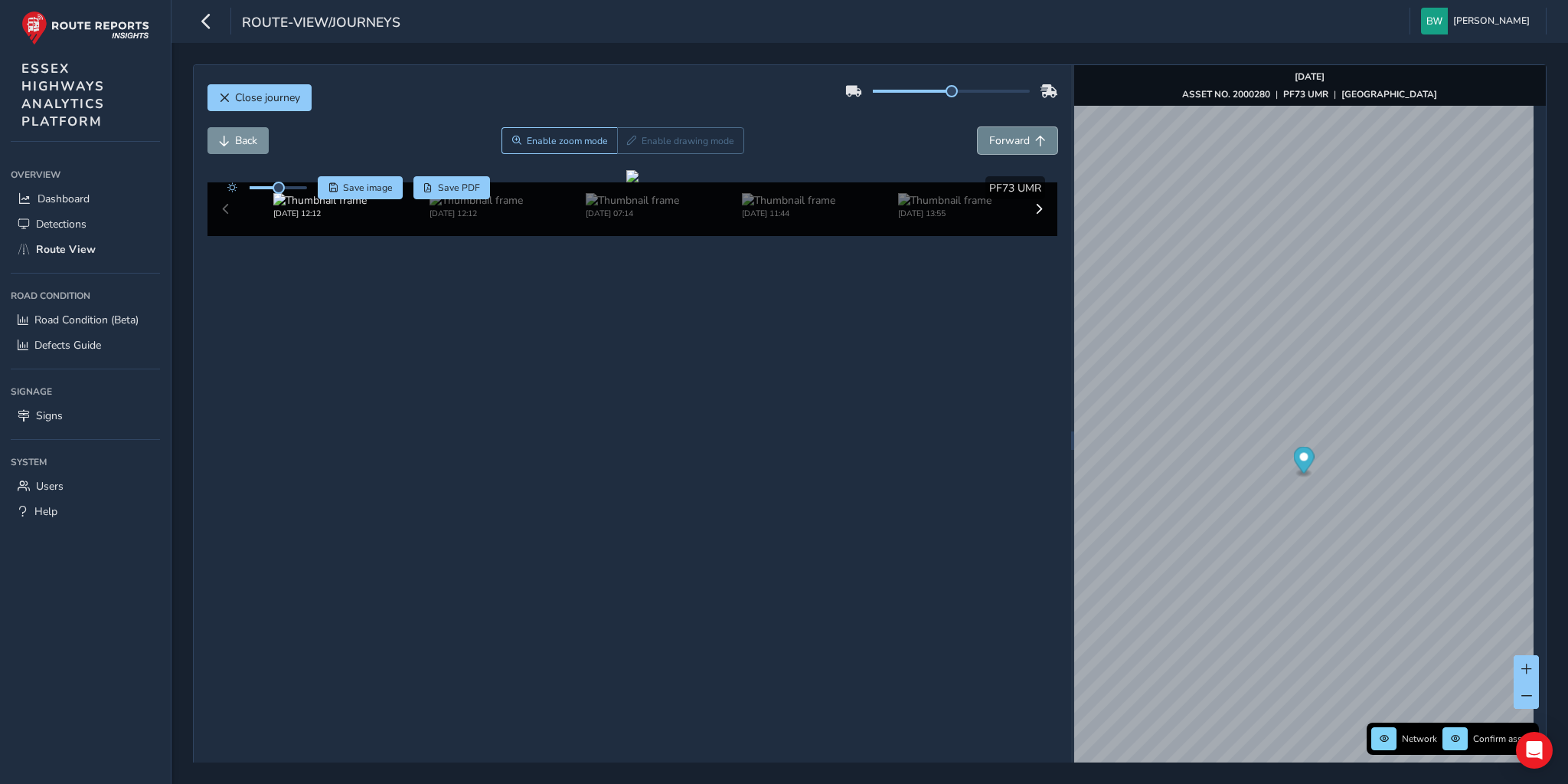
click at [981, 138] on button "Forward" at bounding box center [1018, 140] width 80 height 27
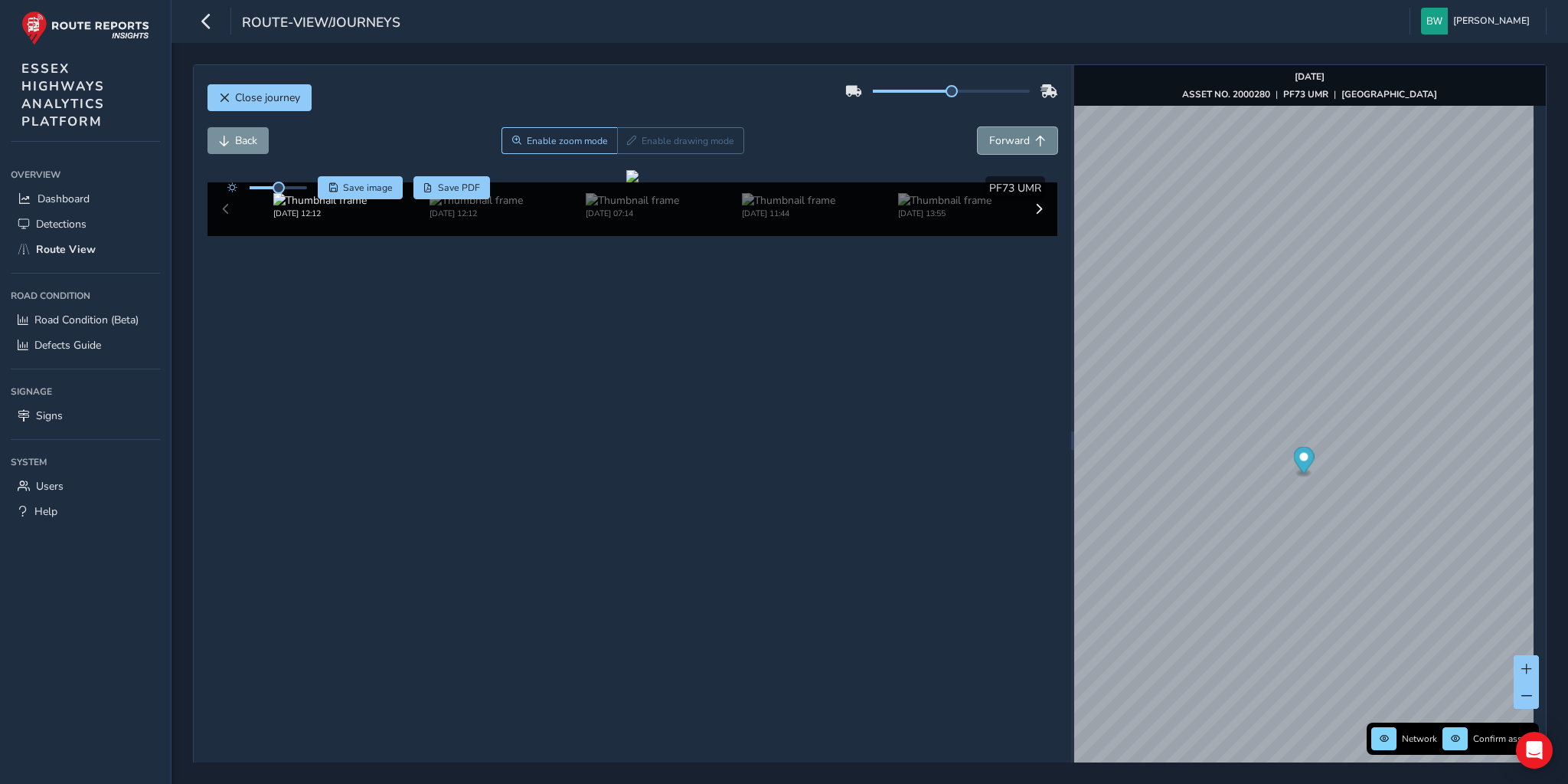
click at [981, 138] on button "Forward" at bounding box center [1018, 140] width 80 height 27
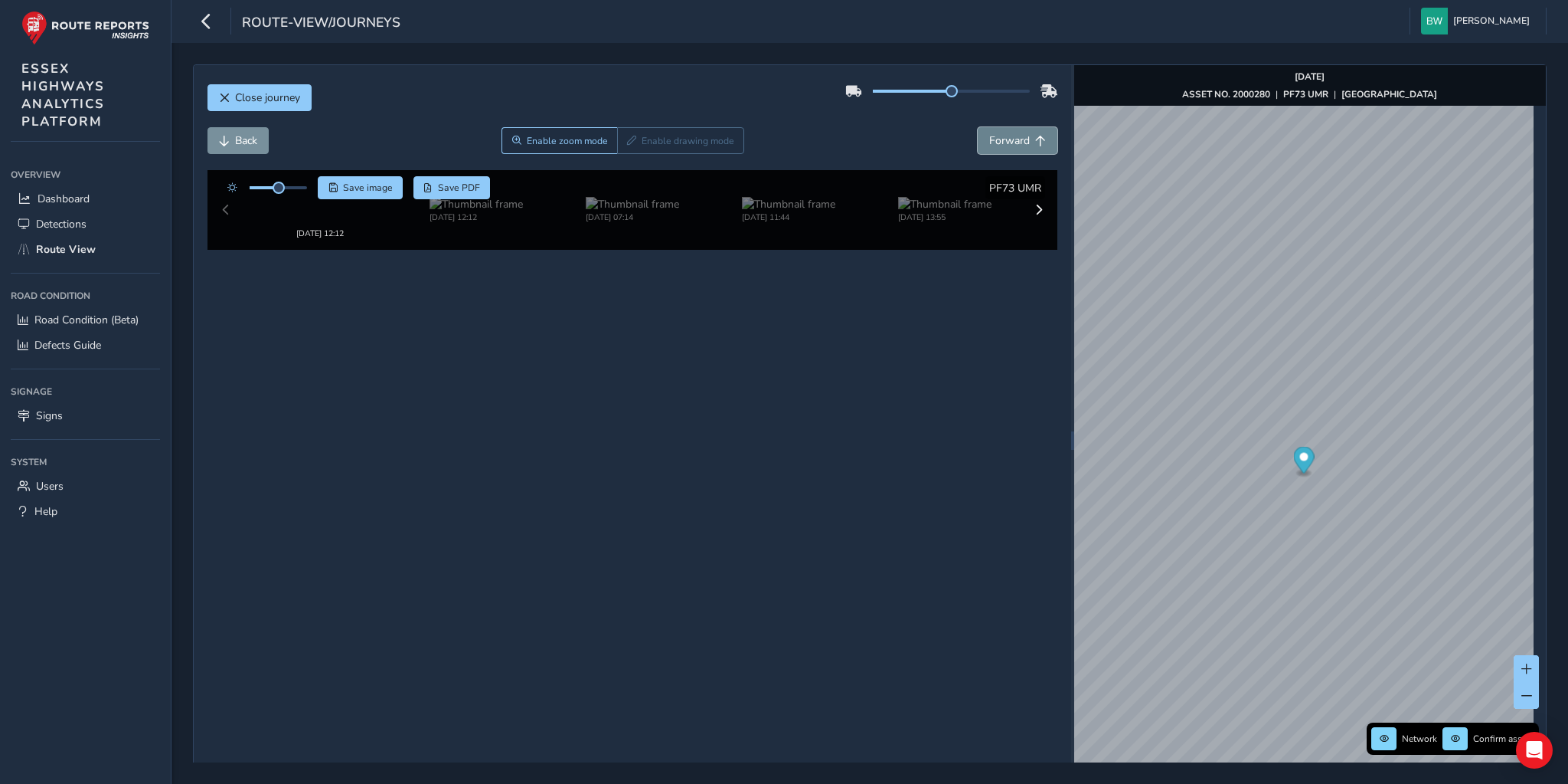
click at [981, 138] on button "Forward" at bounding box center [1018, 140] width 80 height 27
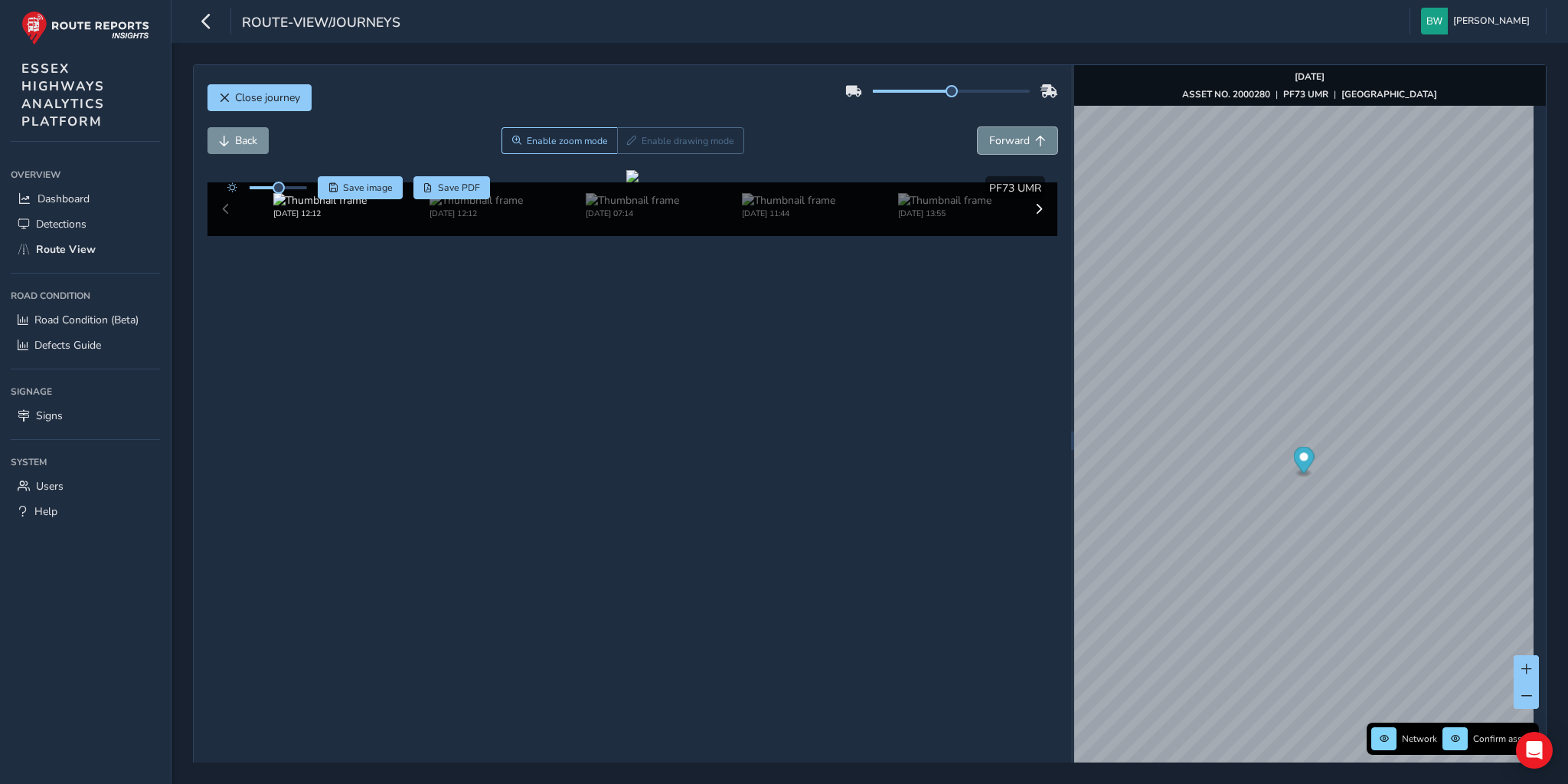
click at [981, 138] on button "Forward" at bounding box center [1018, 140] width 80 height 27
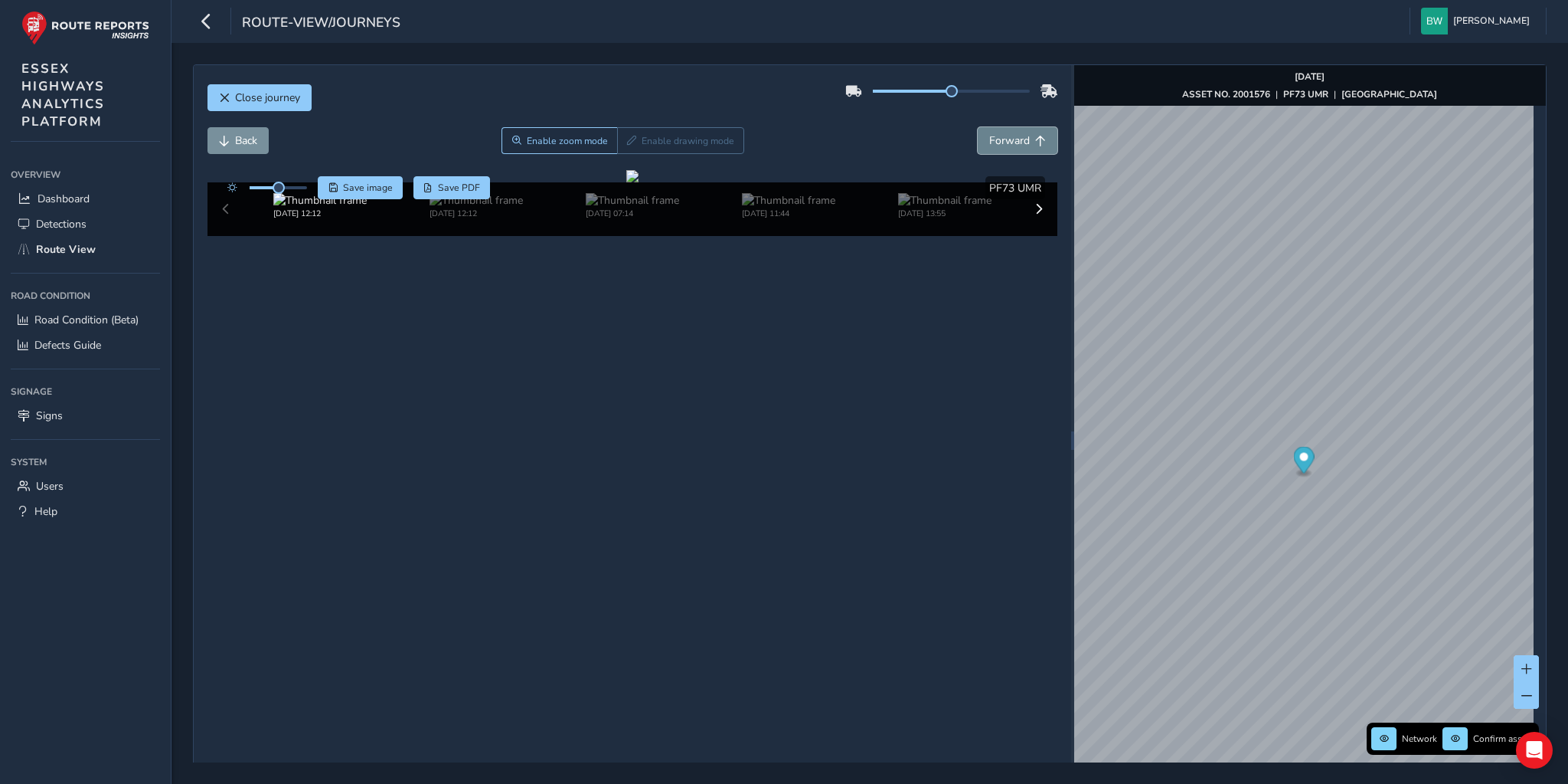
click at [981, 138] on button "Forward" at bounding box center [1018, 140] width 80 height 27
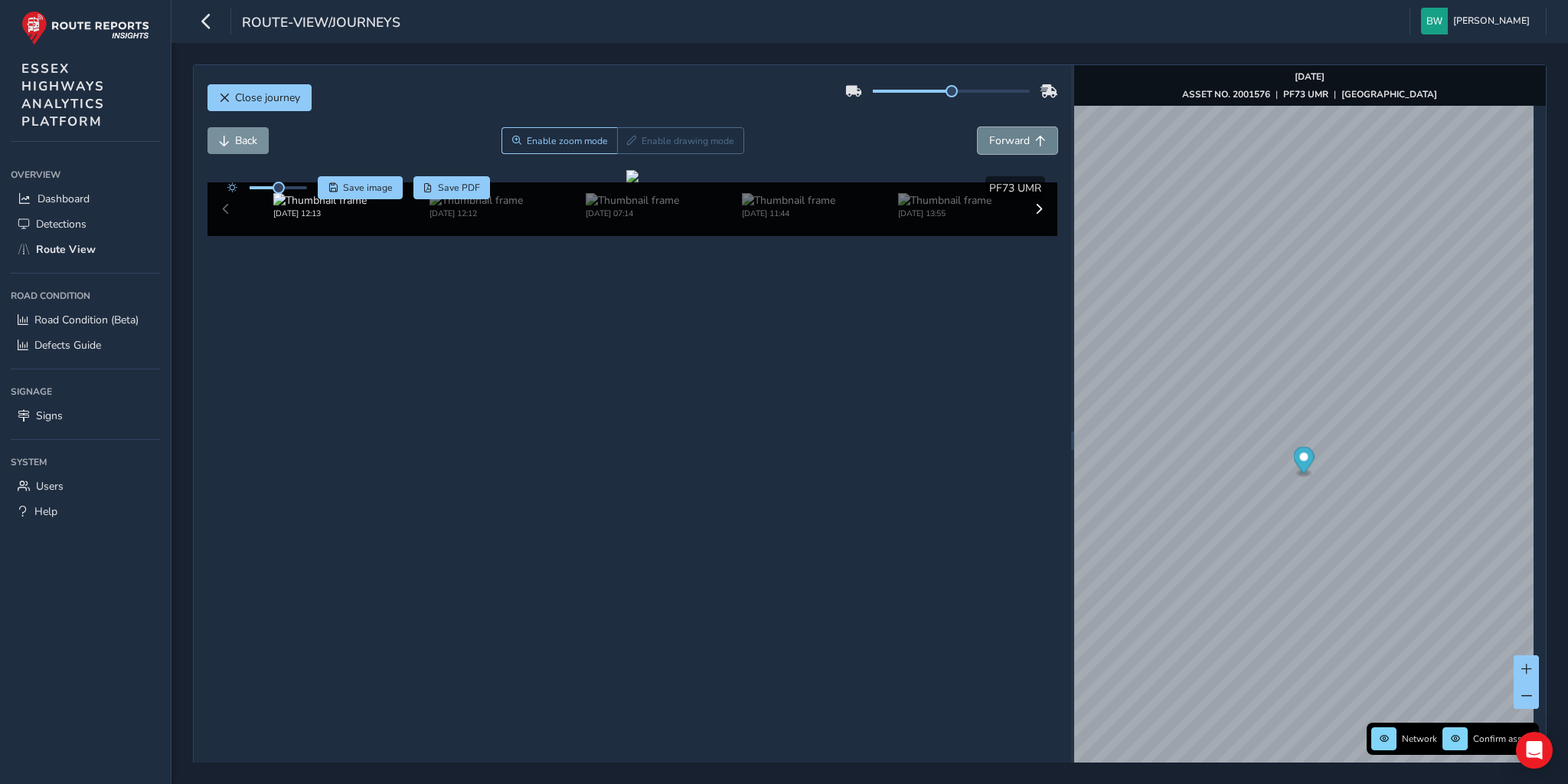
click at [981, 138] on button "Forward" at bounding box center [1018, 140] width 80 height 27
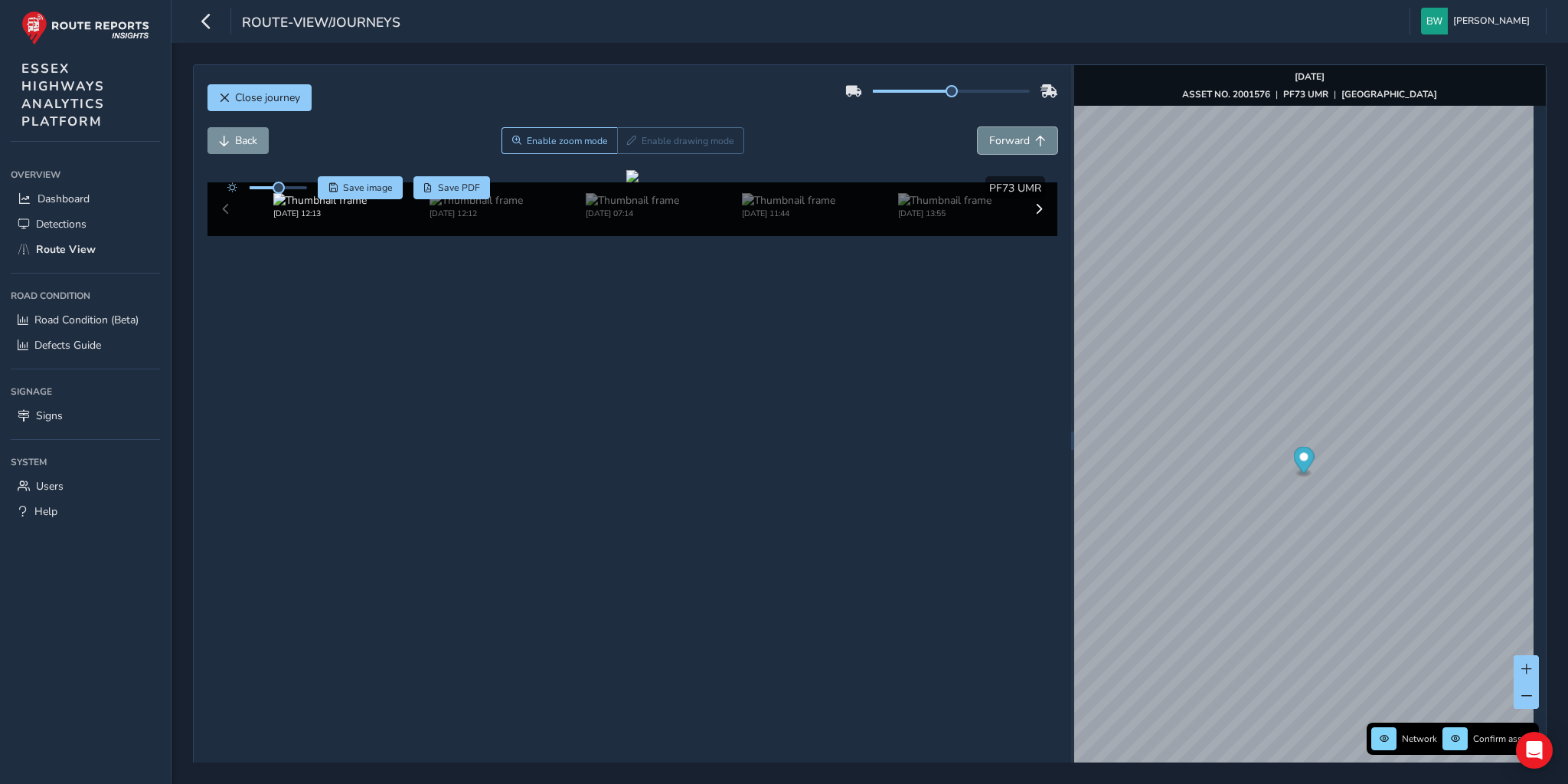
click at [981, 138] on button "Forward" at bounding box center [1018, 140] width 80 height 27
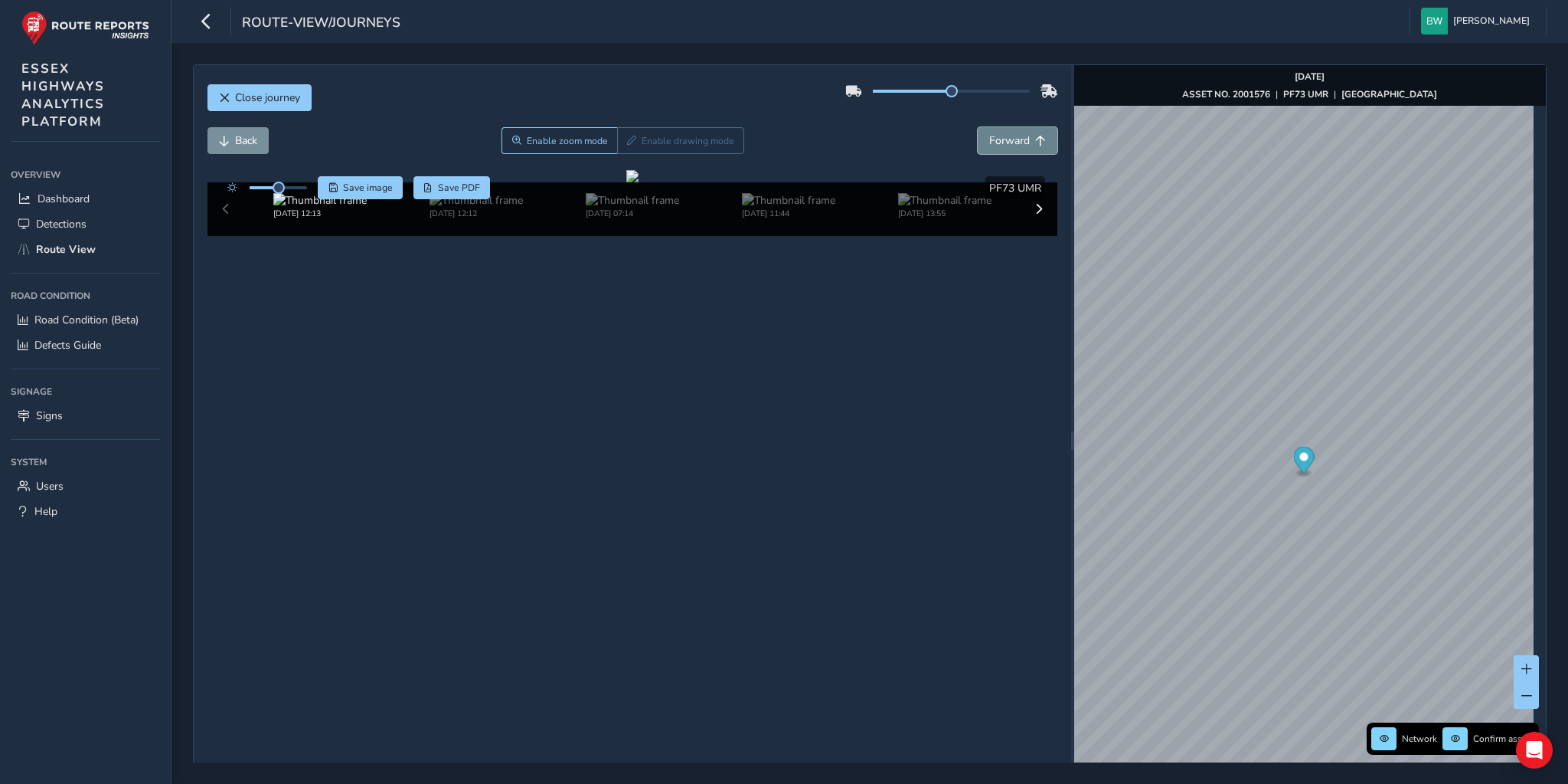
click at [981, 138] on button "Forward" at bounding box center [1018, 140] width 80 height 27
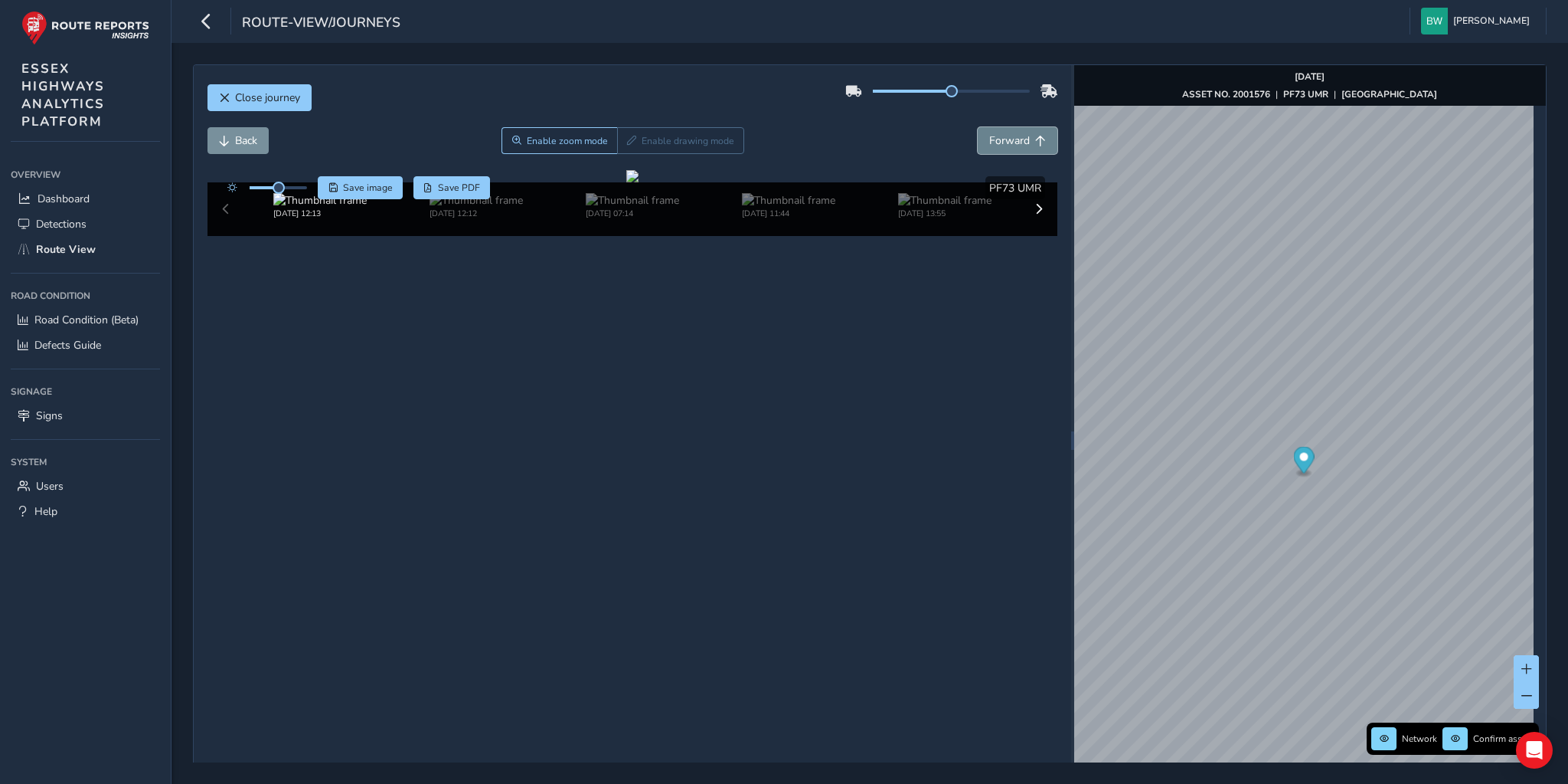
click at [981, 138] on button "Forward" at bounding box center [1018, 140] width 80 height 27
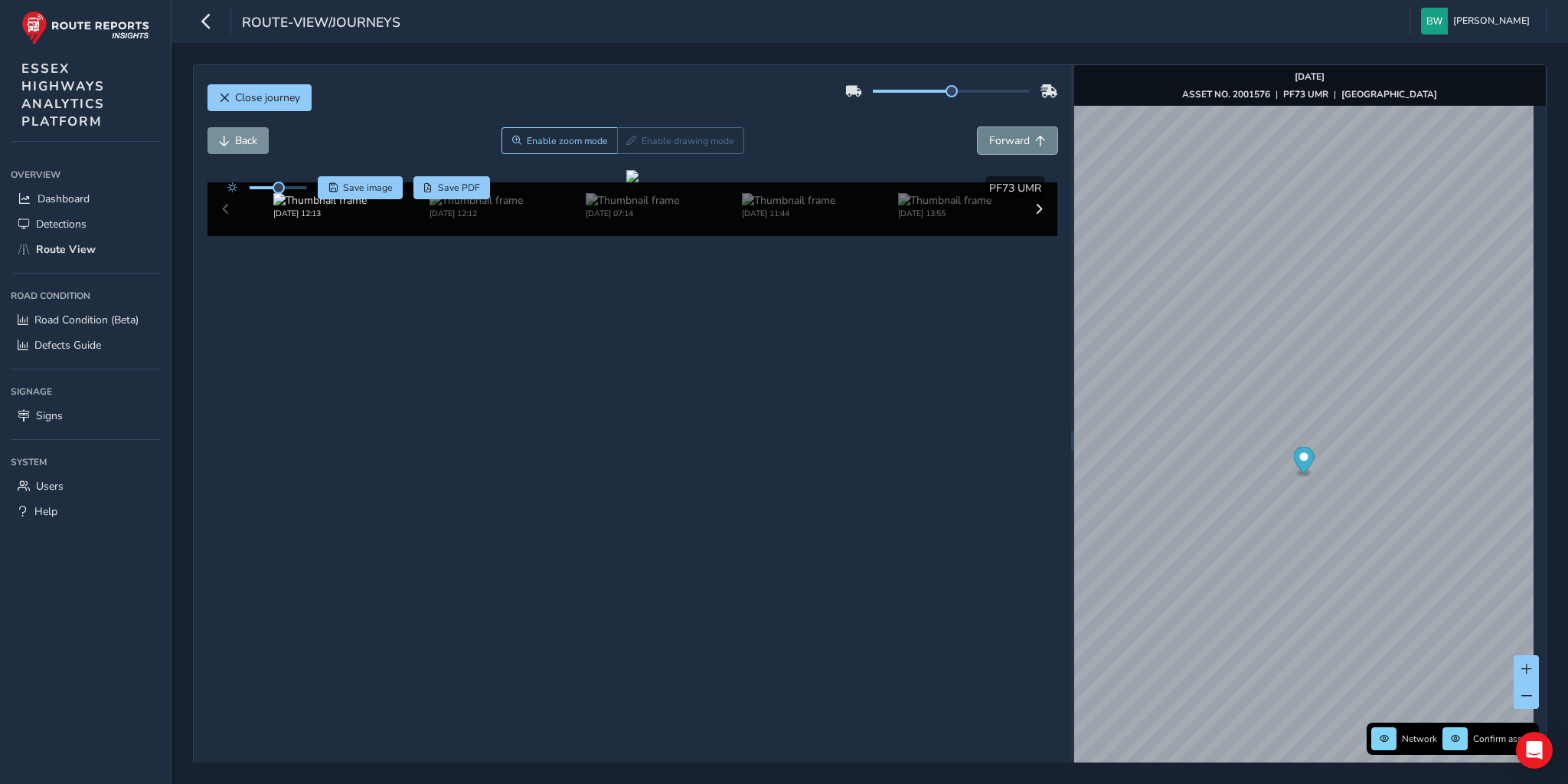
click at [981, 138] on button "Forward" at bounding box center [1018, 140] width 80 height 27
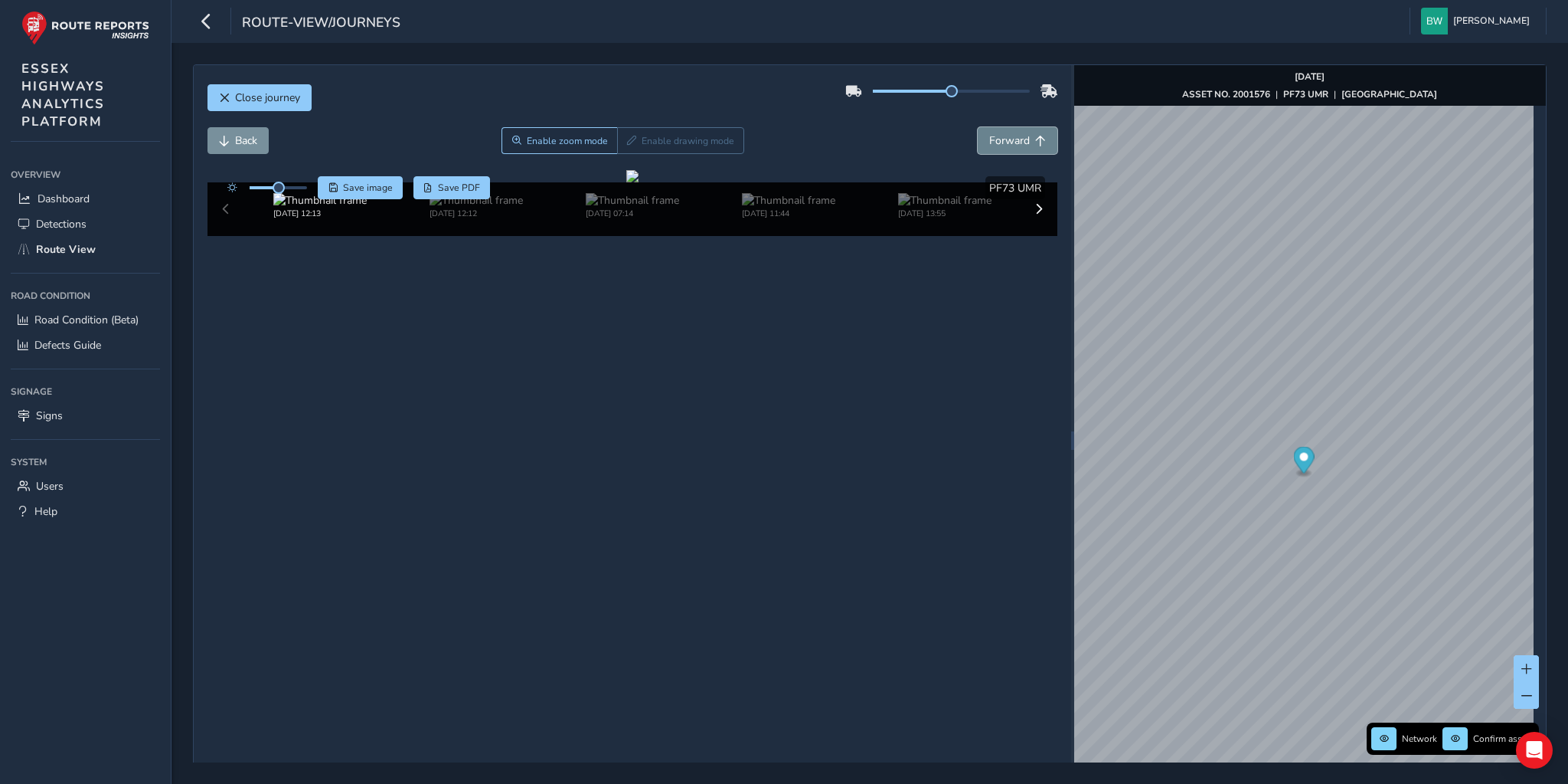
click at [981, 138] on button "Forward" at bounding box center [1018, 140] width 80 height 27
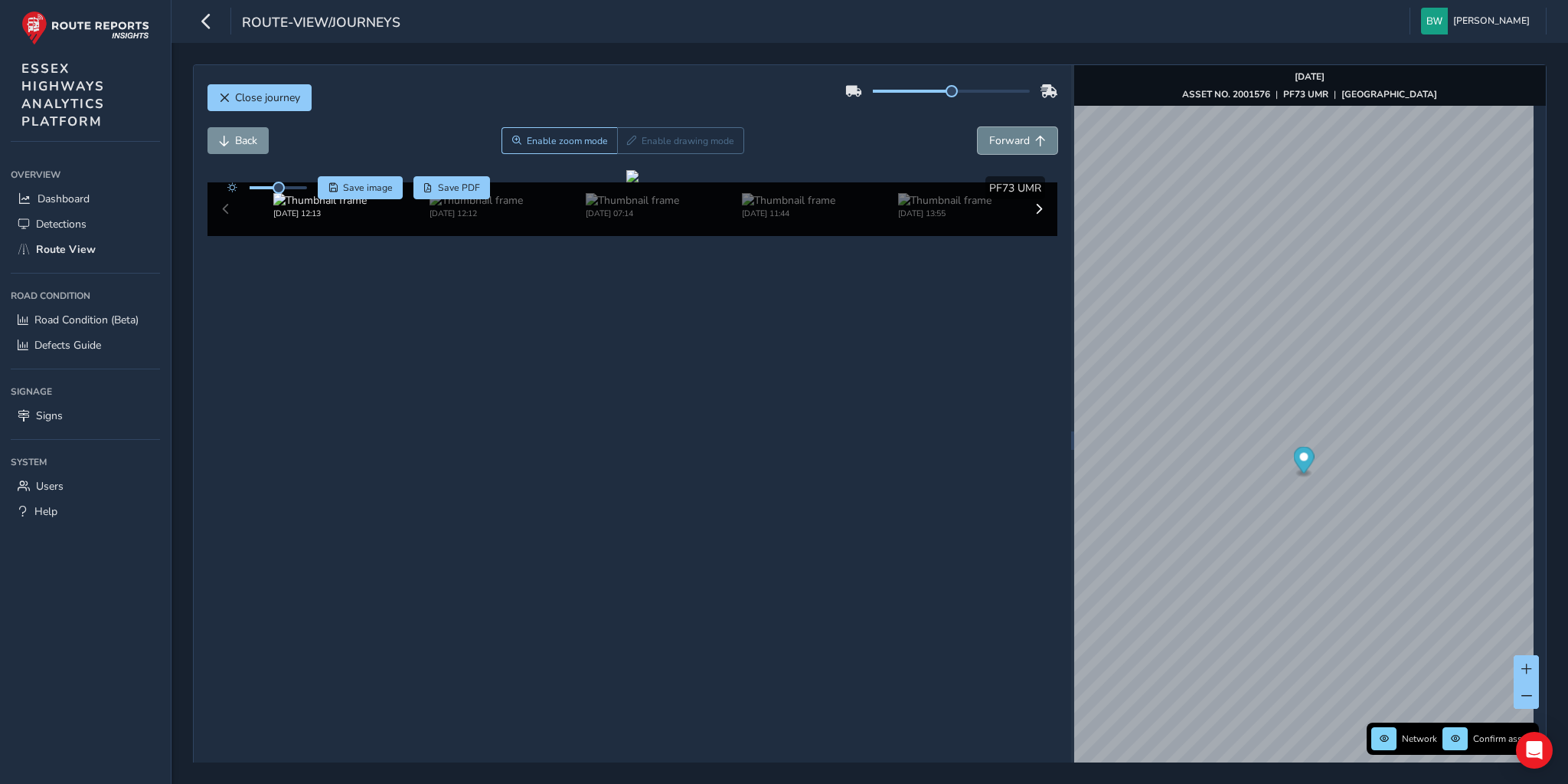
click at [981, 138] on button "Forward" at bounding box center [1018, 140] width 80 height 27
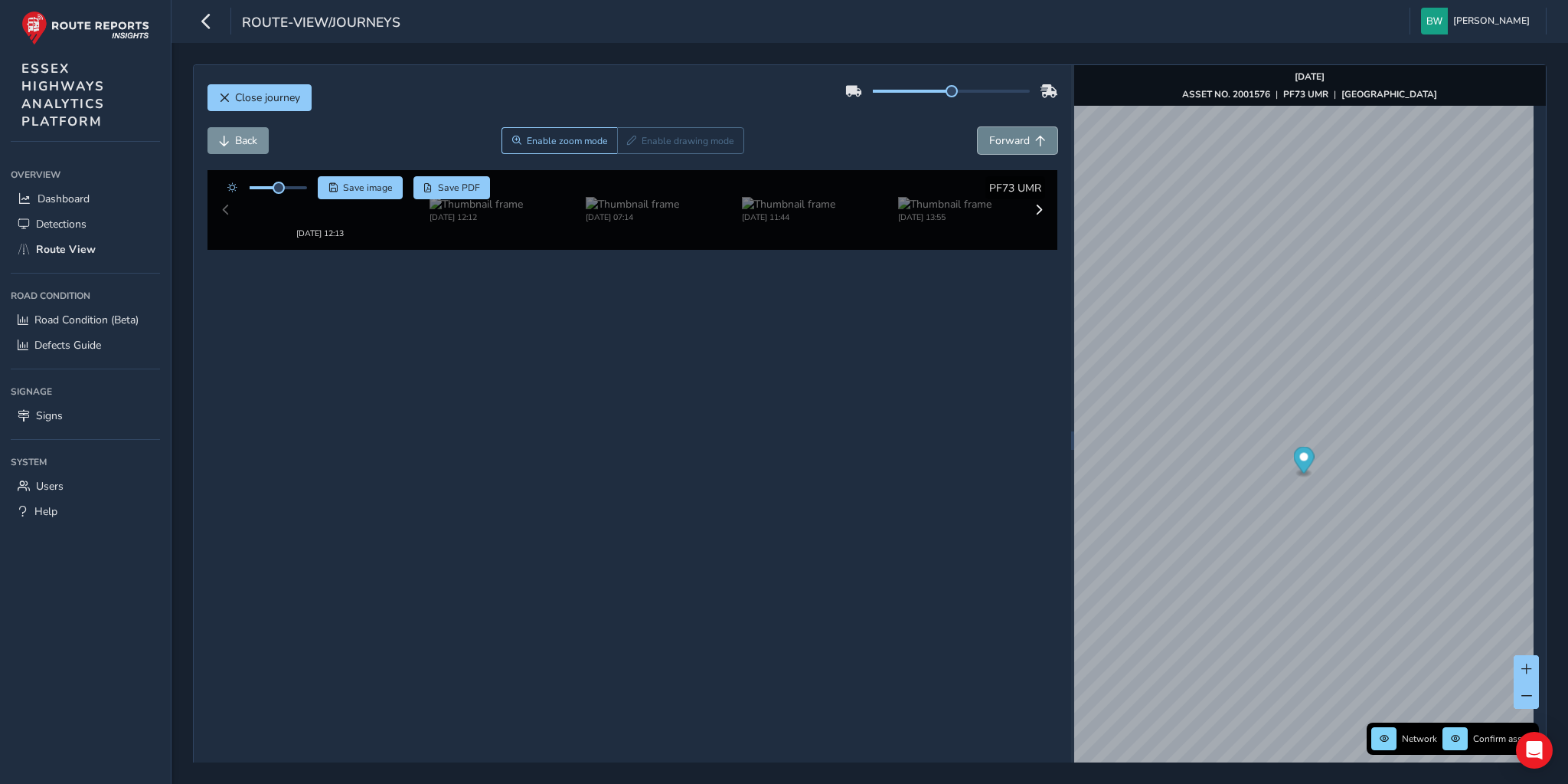
click at [981, 138] on button "Forward" at bounding box center [1018, 140] width 80 height 27
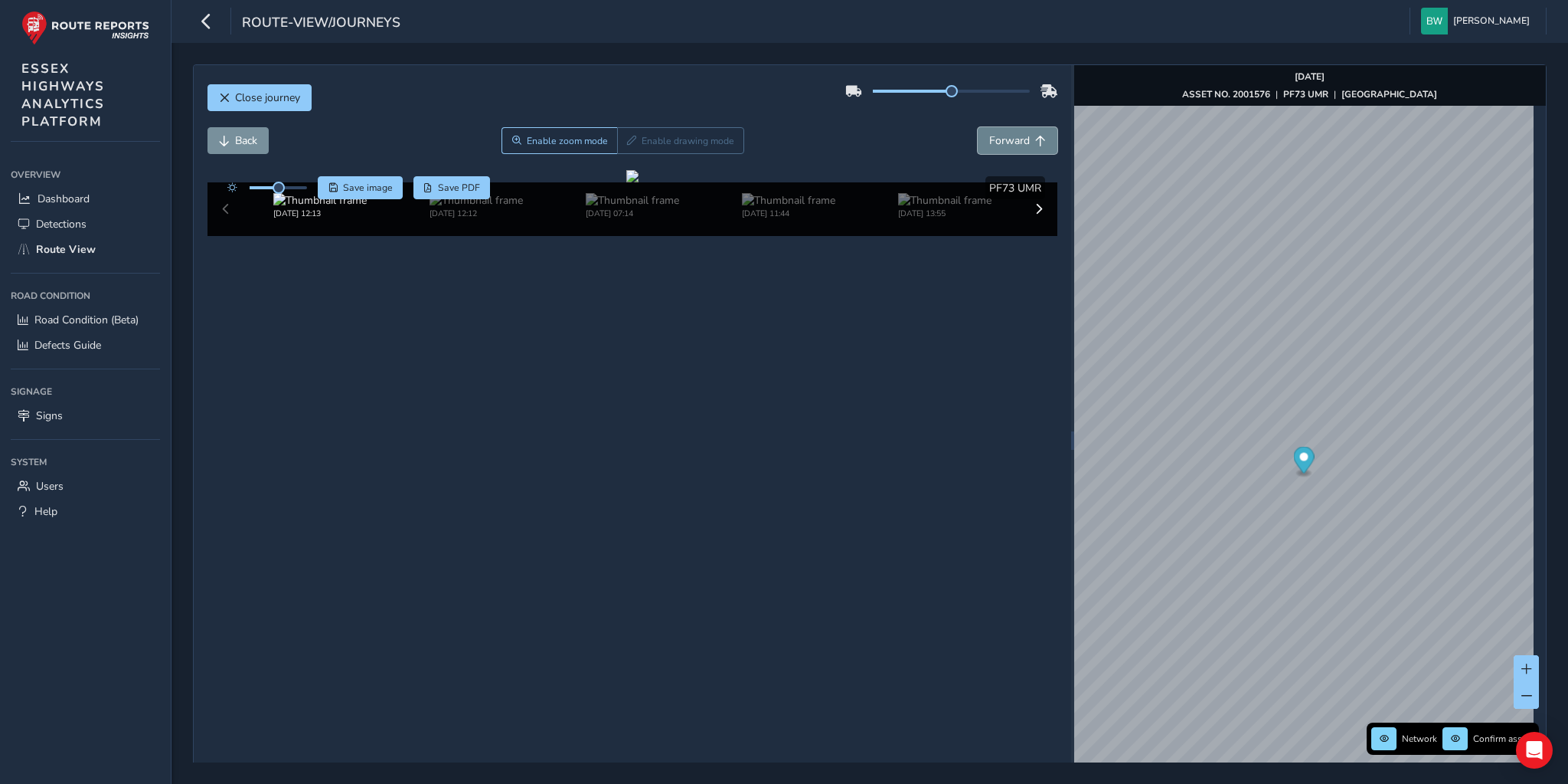
click at [981, 138] on button "Forward" at bounding box center [1018, 140] width 80 height 27
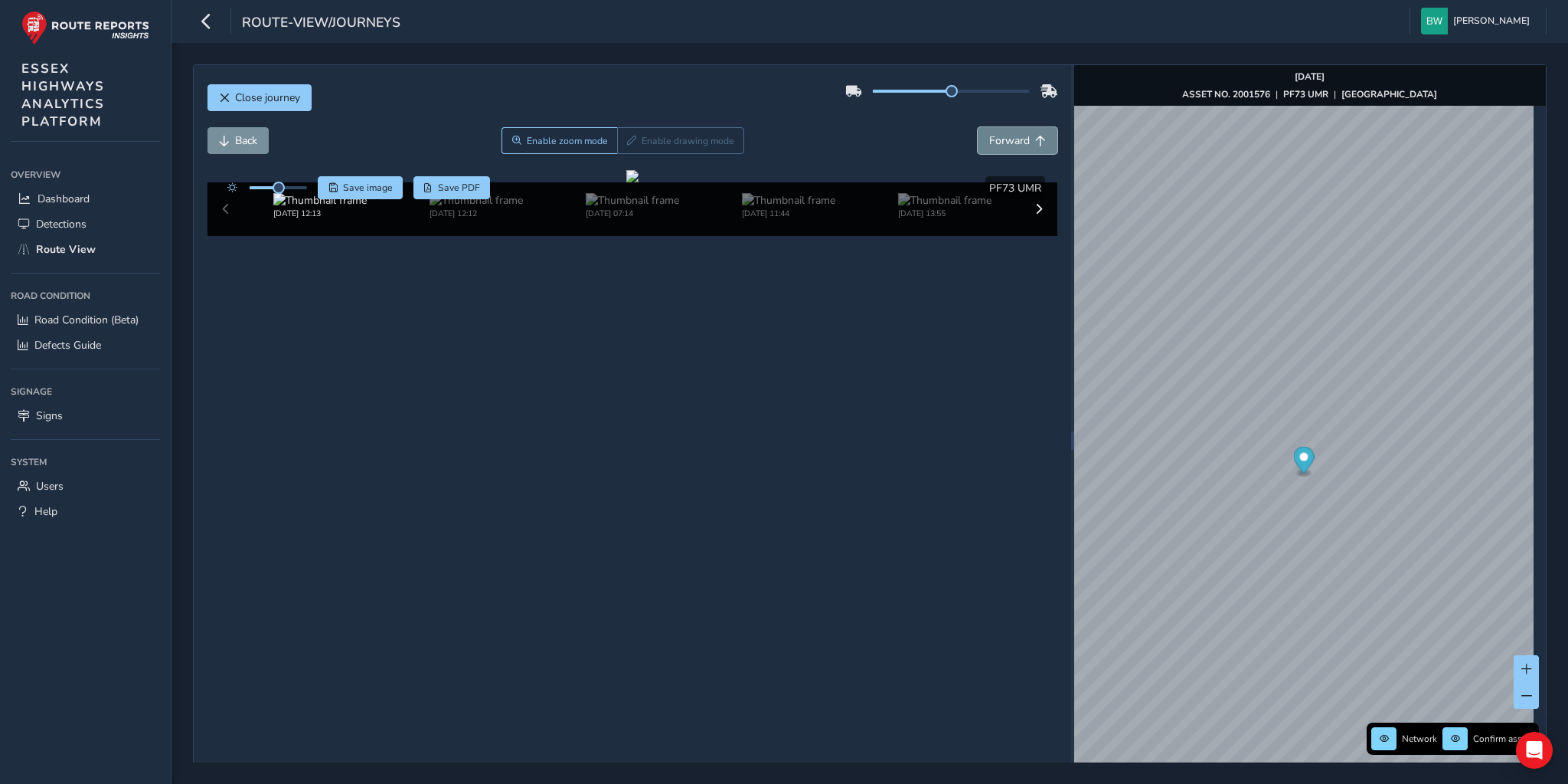
click at [981, 138] on button "Forward" at bounding box center [1018, 140] width 80 height 27
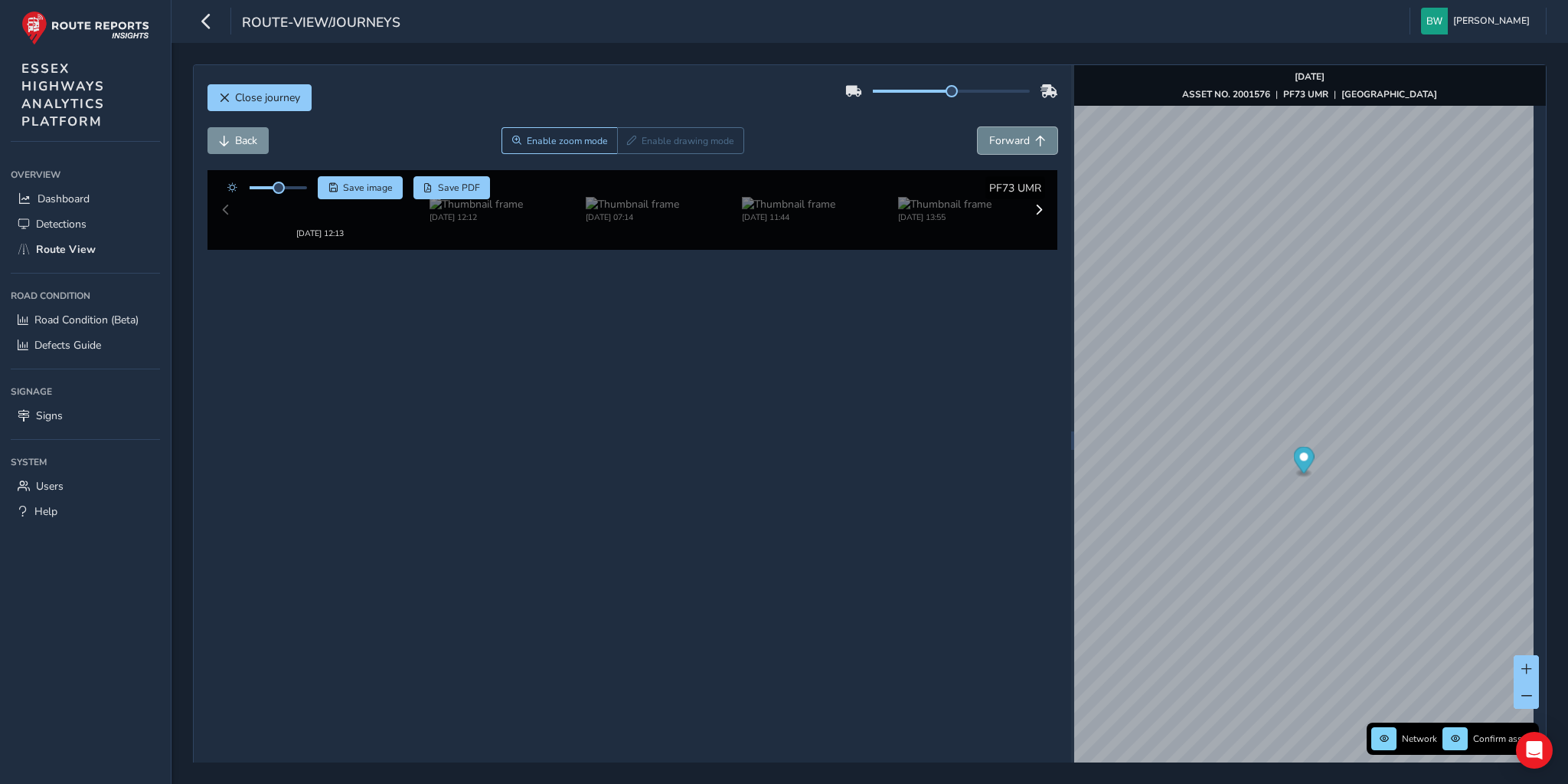
click at [981, 138] on button "Forward" at bounding box center [1018, 140] width 80 height 27
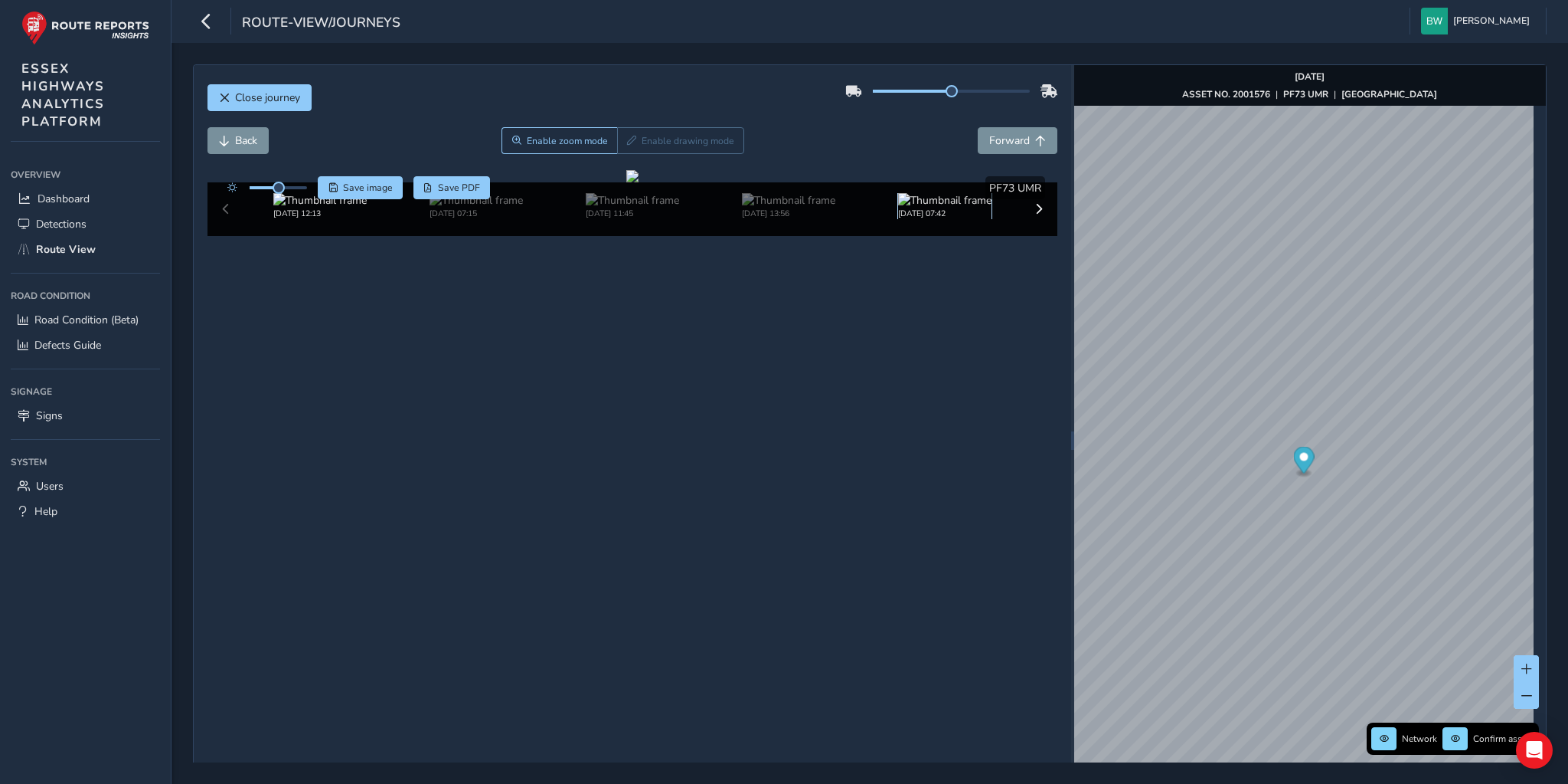
click at [919, 208] on img at bounding box center [945, 200] width 94 height 15
click at [1034, 215] on span at bounding box center [1039, 208] width 10 height 10
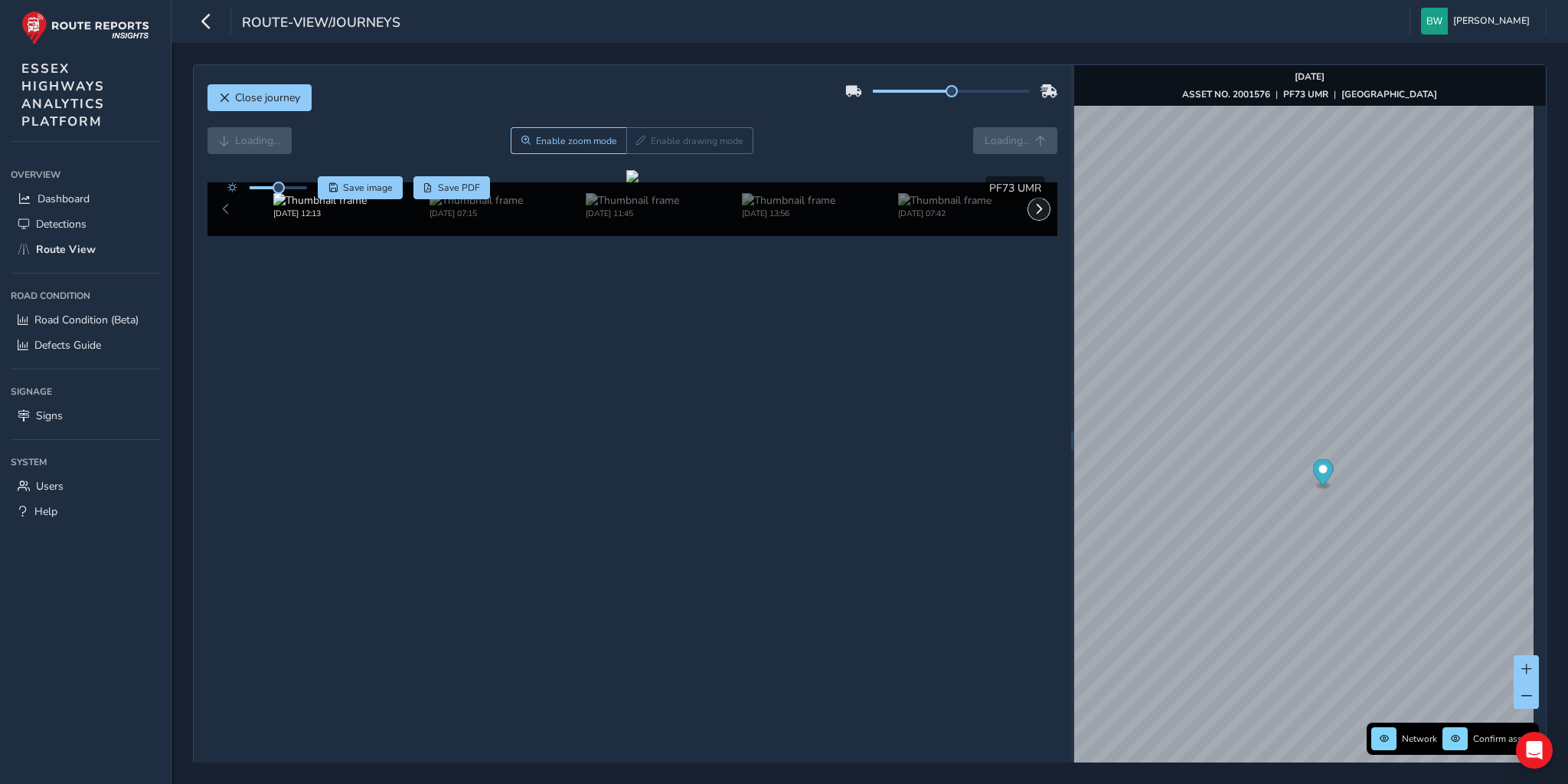
click at [1034, 215] on span at bounding box center [1039, 208] width 10 height 10
click at [961, 208] on img at bounding box center [945, 200] width 94 height 15
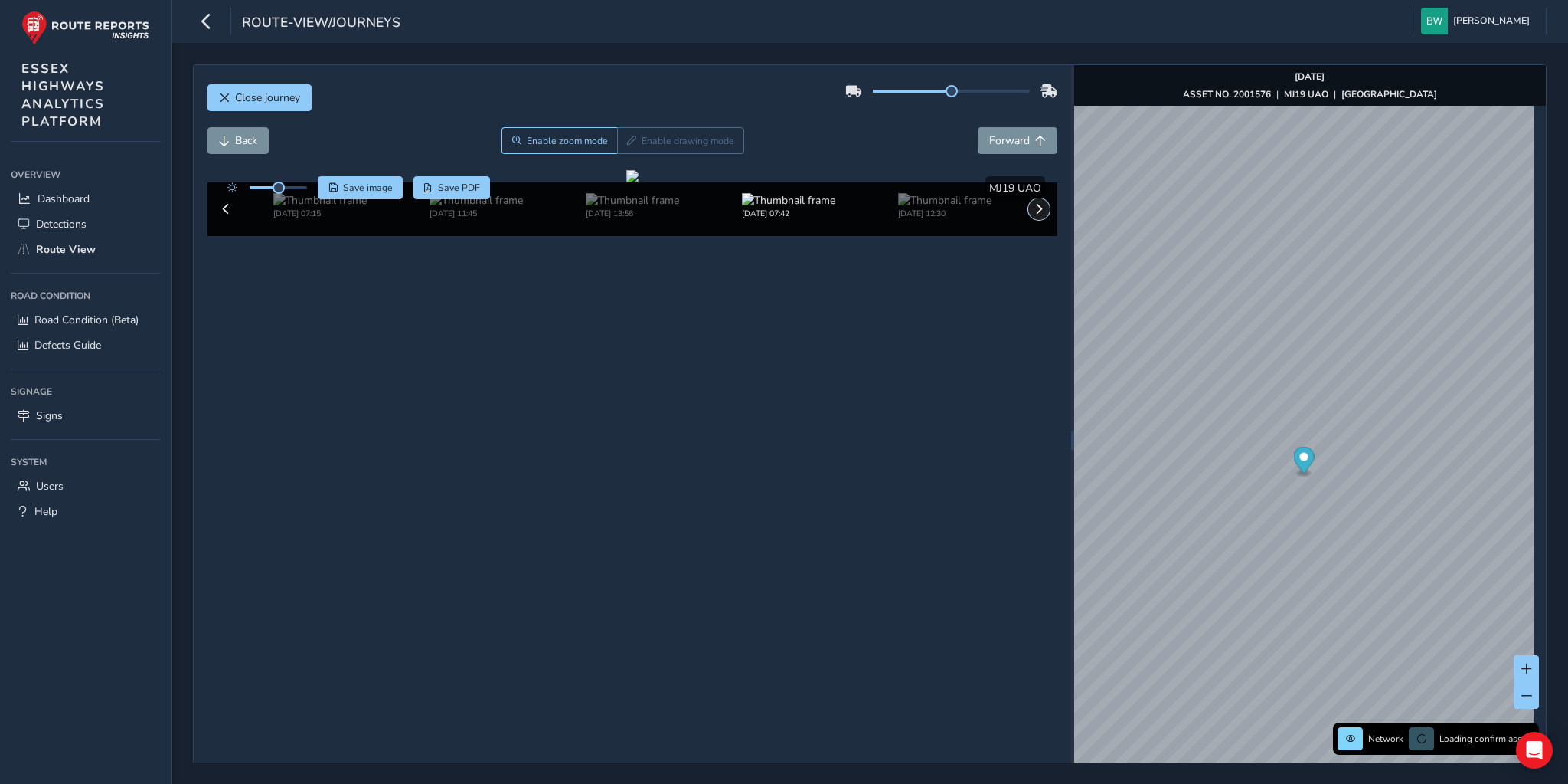
click at [1028, 220] on button at bounding box center [1039, 209] width 22 height 22
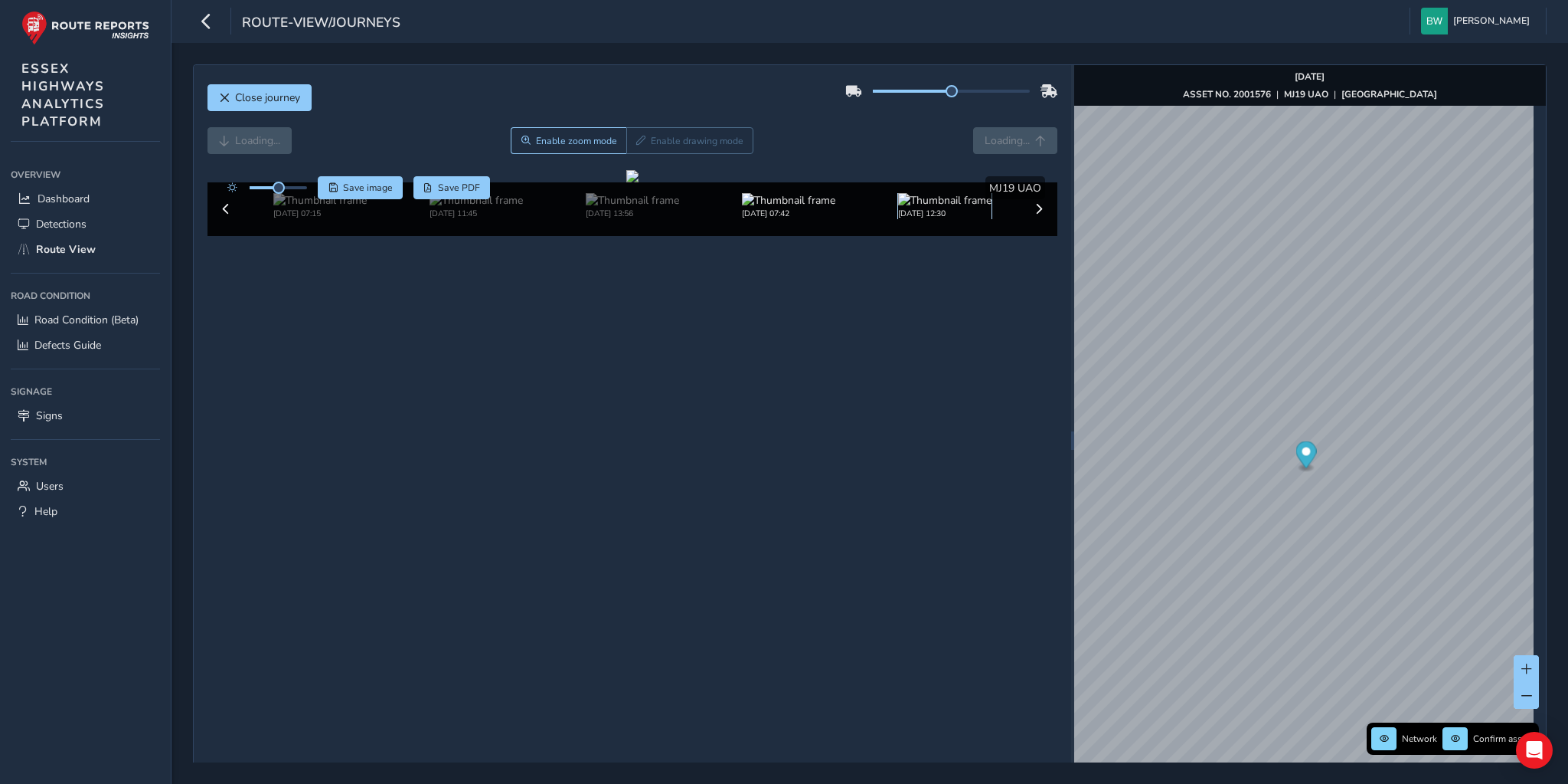
click at [969, 208] on img at bounding box center [945, 200] width 94 height 15
click at [1034, 215] on span at bounding box center [1039, 208] width 10 height 10
click at [946, 208] on img at bounding box center [945, 200] width 94 height 15
click at [1029, 236] on div "[DATE] 12:13 [DATE] 07:15 [DATE] 11:45 [DATE] 13:56 [DATE] 07:42 [DATE] 12:30" at bounding box center [633, 209] width 851 height 53
click at [1034, 236] on div "[DATE] 12:13 [DATE] 07:15 [DATE] 11:45 [DATE] 13:56 [DATE] 07:42 [DATE] 12:30" at bounding box center [633, 209] width 851 height 53
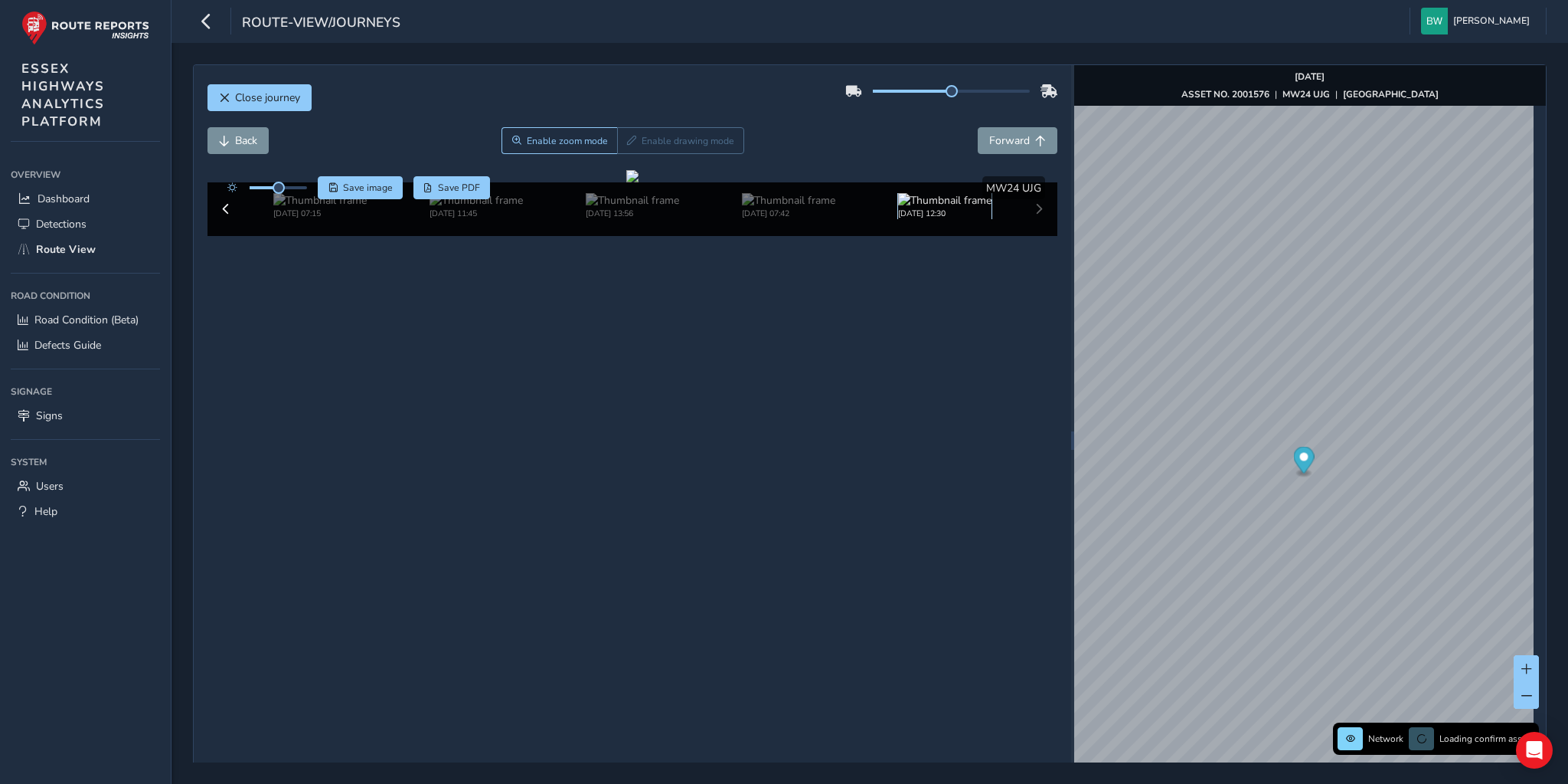
click at [975, 208] on img at bounding box center [945, 200] width 94 height 15
click at [955, 208] on img at bounding box center [945, 200] width 94 height 15
click at [222, 136] on span "Back" at bounding box center [224, 140] width 10 height 10
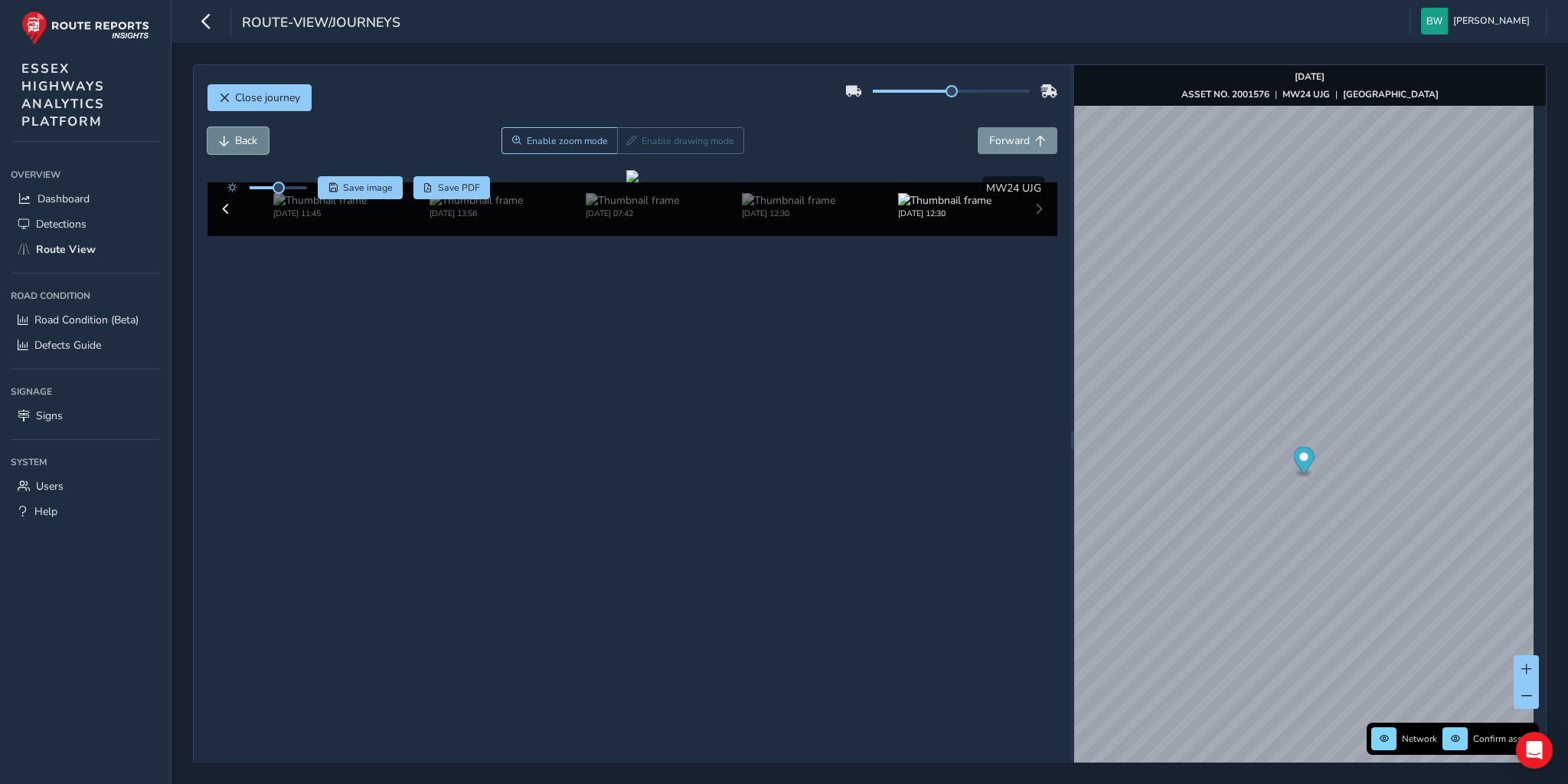
click at [222, 136] on span "Back" at bounding box center [224, 140] width 10 height 10
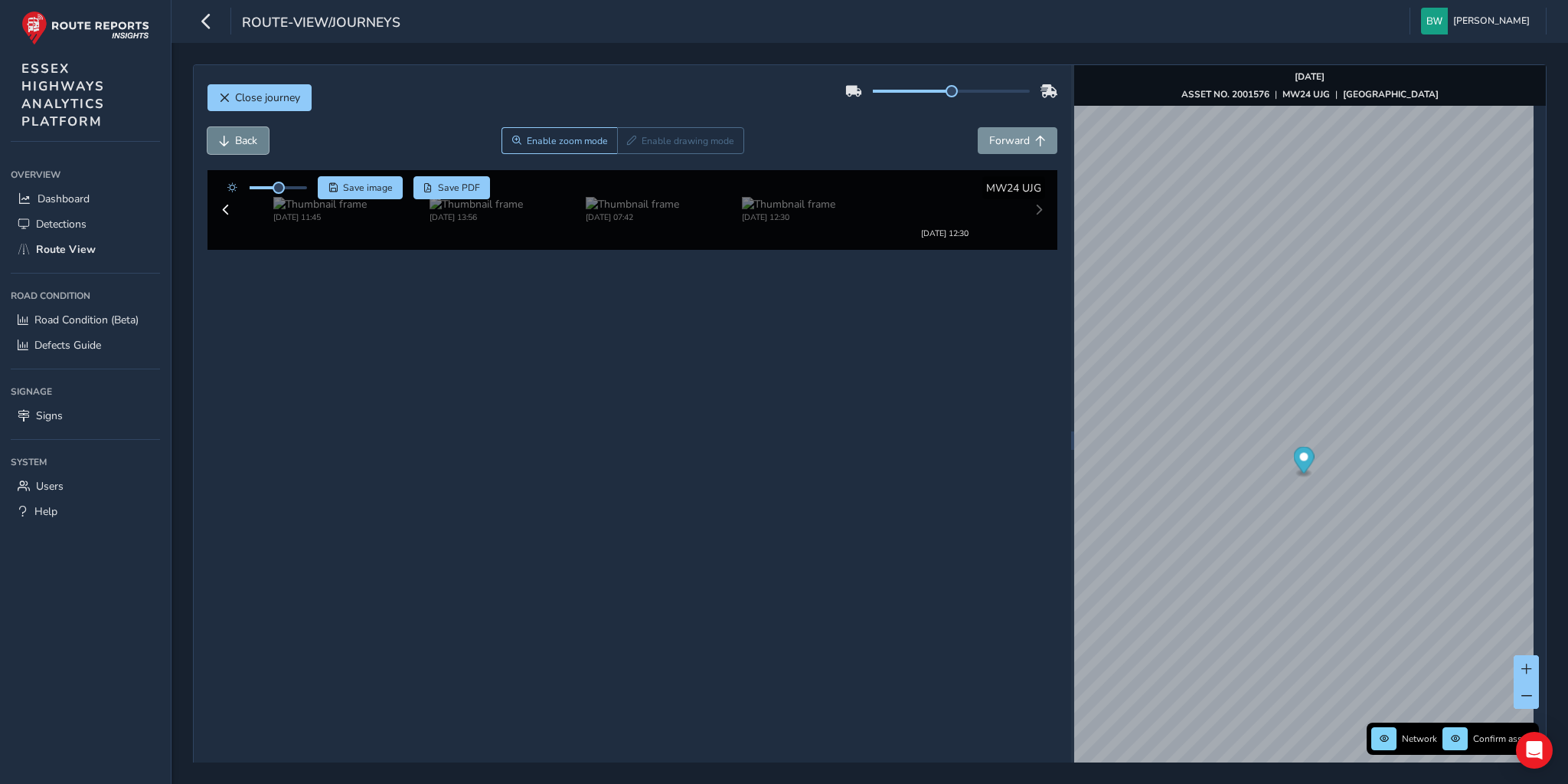
click at [222, 136] on span "Back" at bounding box center [224, 140] width 10 height 10
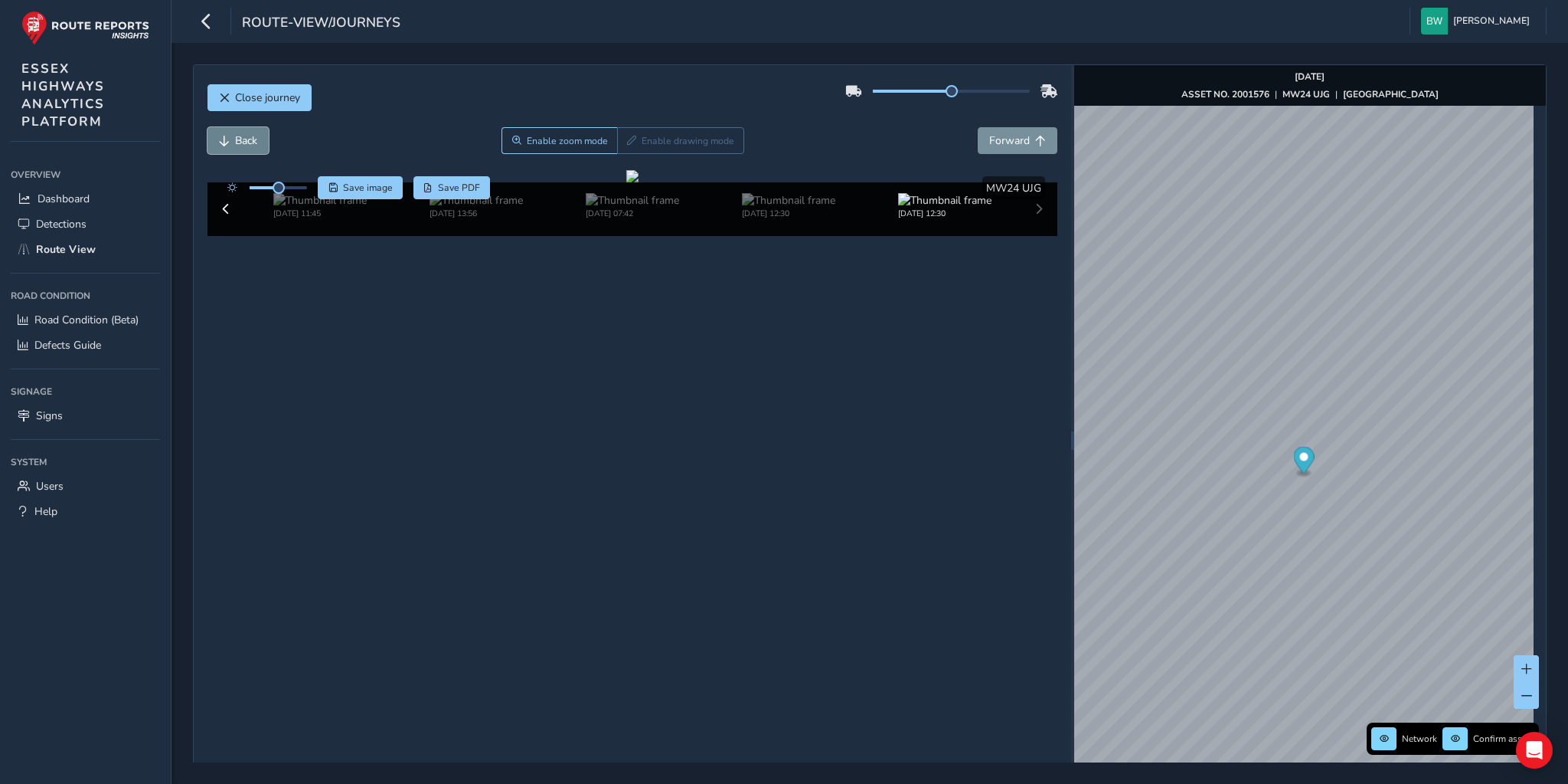
click at [222, 136] on span "Back" at bounding box center [224, 140] width 10 height 10
click at [955, 208] on img at bounding box center [945, 200] width 94 height 15
click at [1034, 236] on div "[DATE] 12:13 [DATE] 07:15 [DATE] 11:45 [DATE] 13:56 [DATE] 07:42 [DATE] 12:30" at bounding box center [633, 209] width 851 height 53
click at [252, 138] on span "Back" at bounding box center [246, 140] width 23 height 15
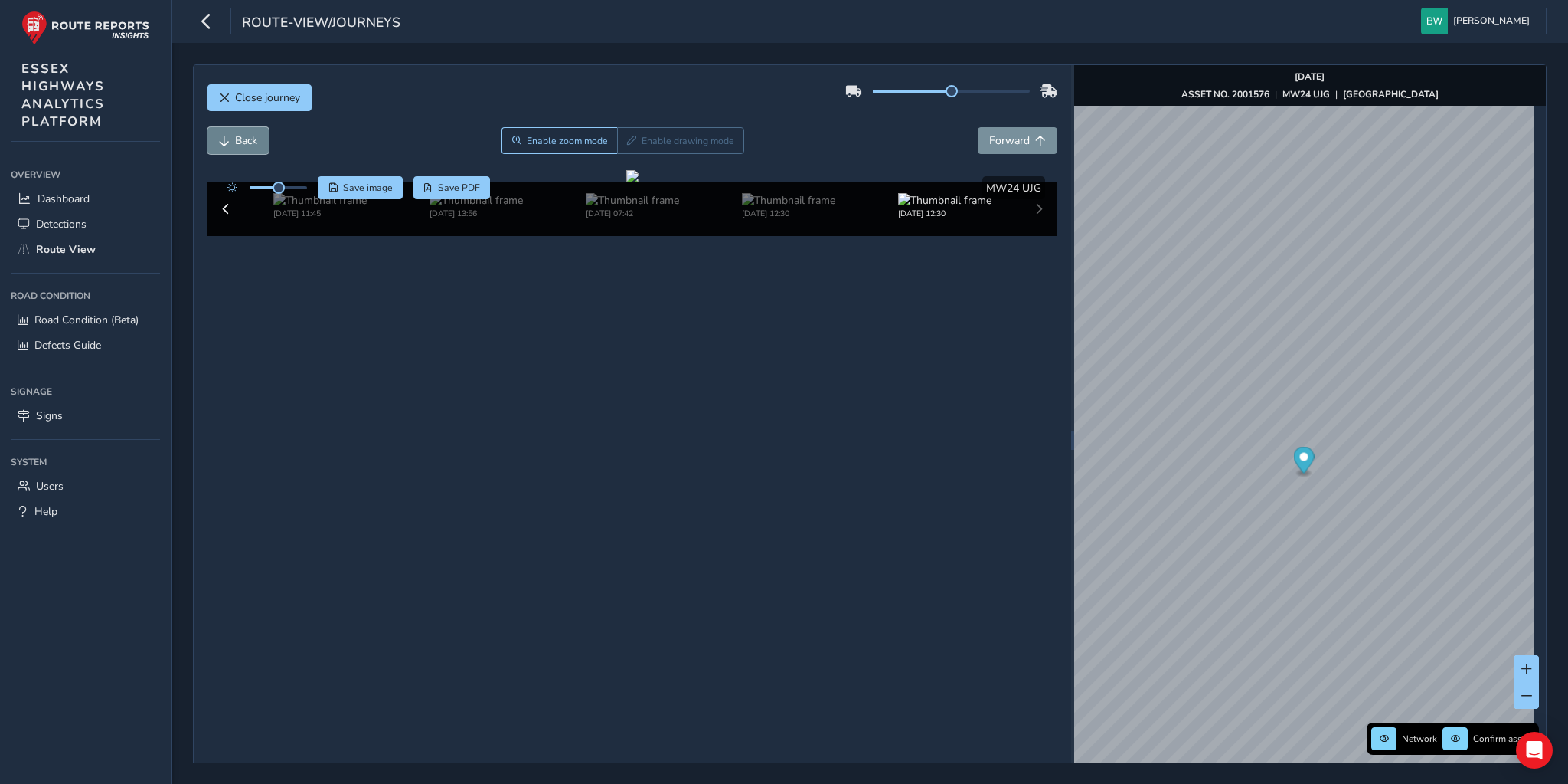
click at [252, 138] on span "Back" at bounding box center [246, 140] width 23 height 15
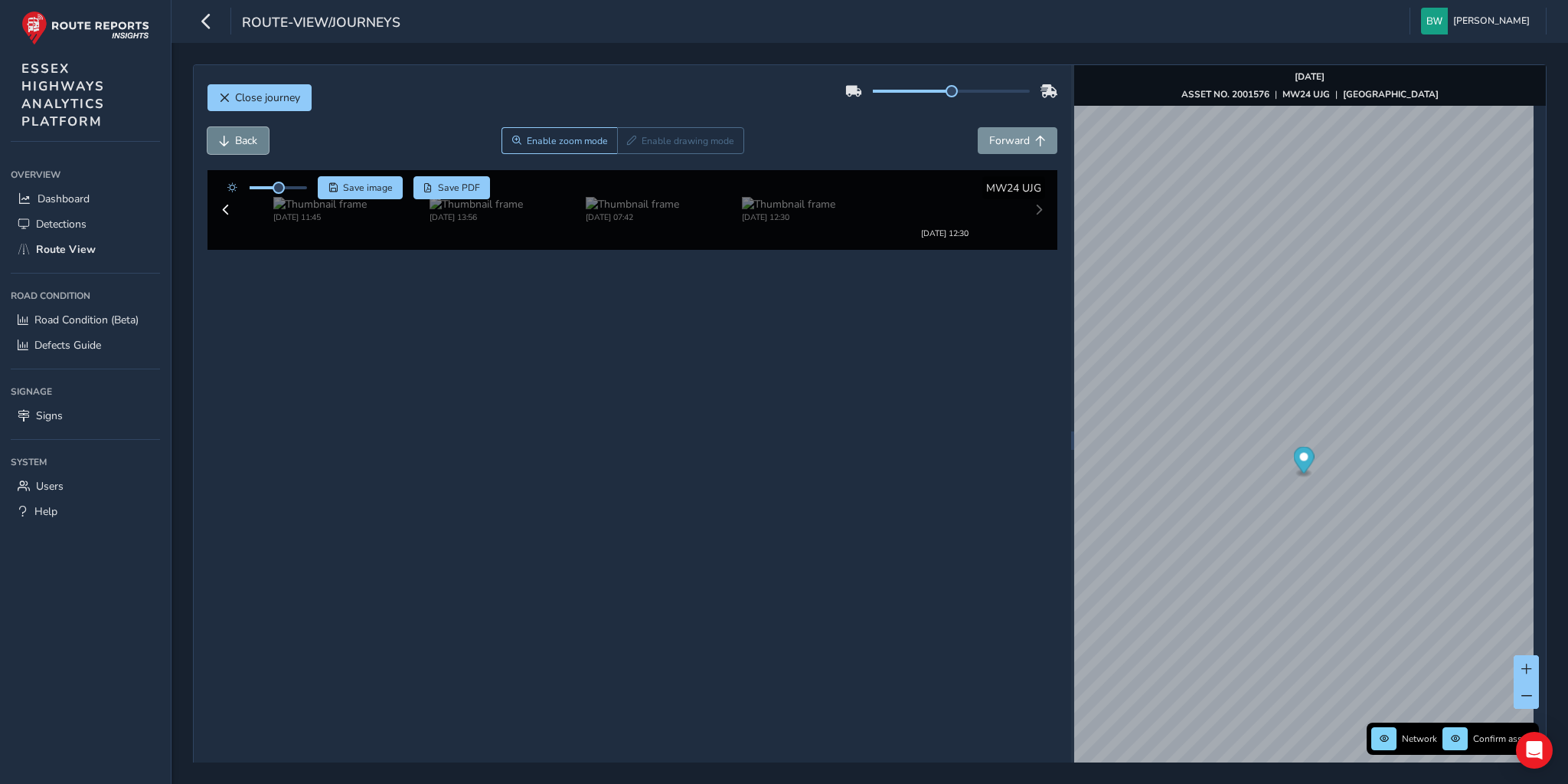
click at [252, 138] on span "Back" at bounding box center [246, 140] width 23 height 15
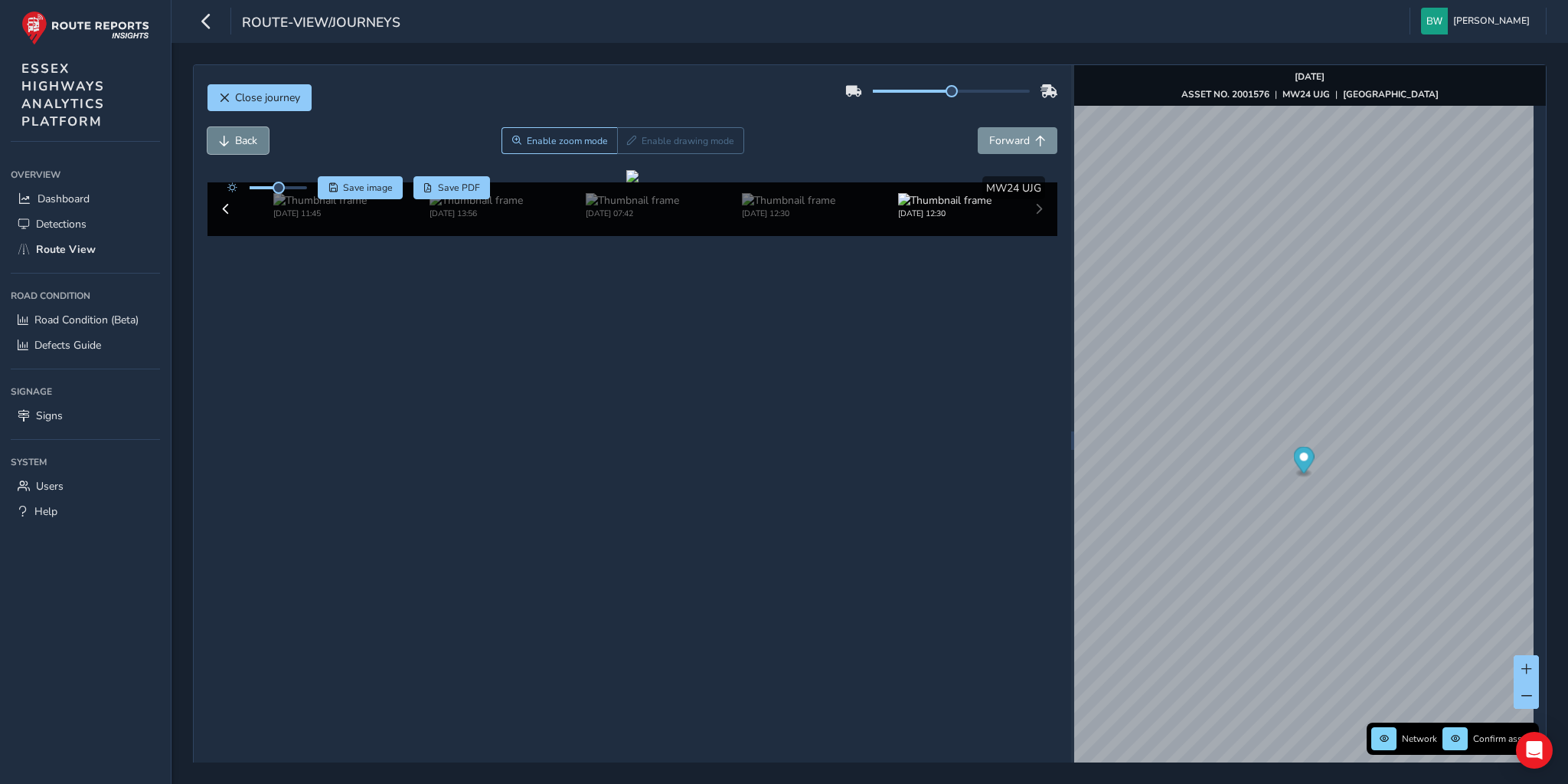
click at [252, 138] on span "Back" at bounding box center [246, 140] width 23 height 15
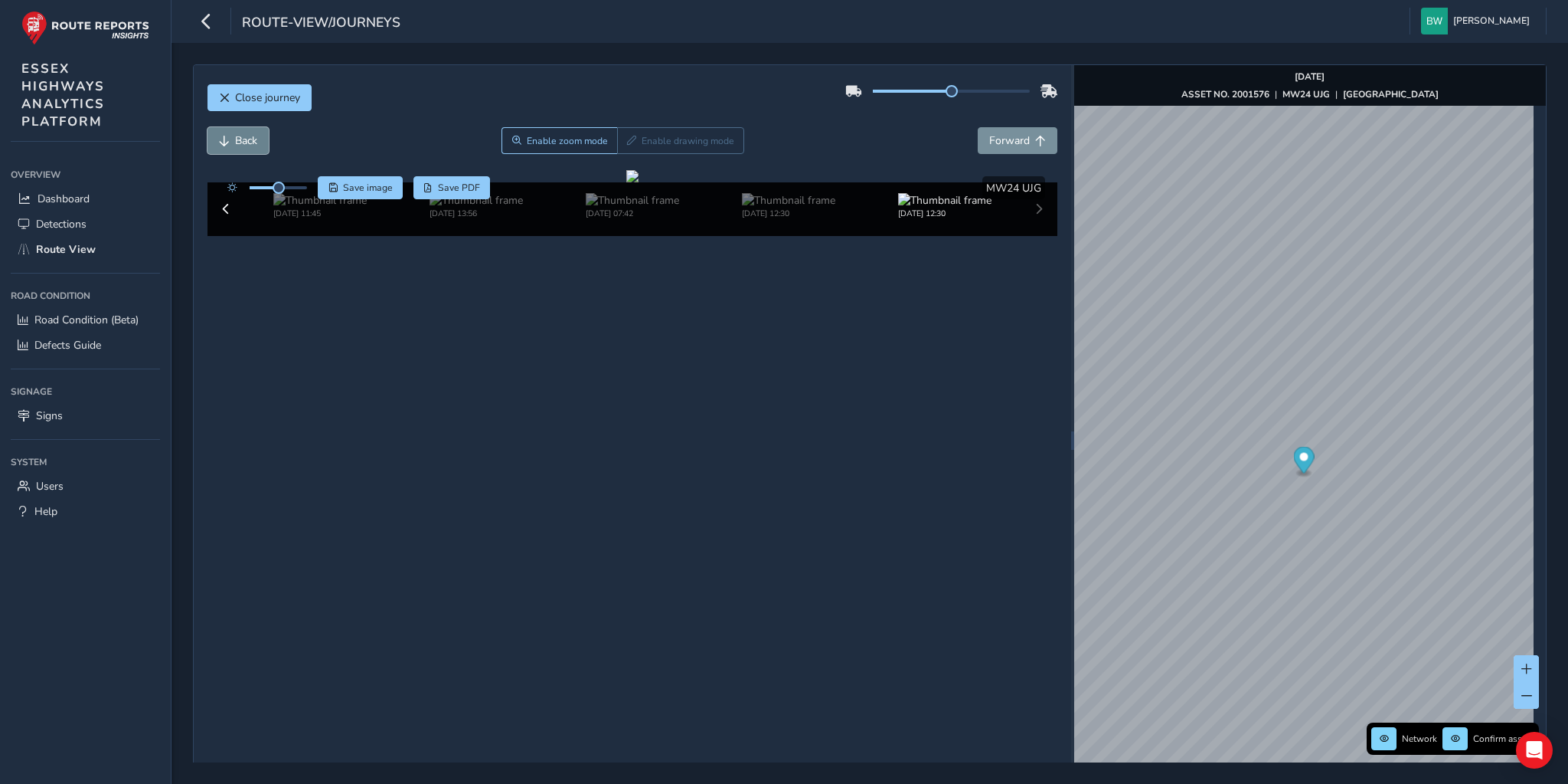
click at [252, 138] on span "Back" at bounding box center [246, 140] width 23 height 15
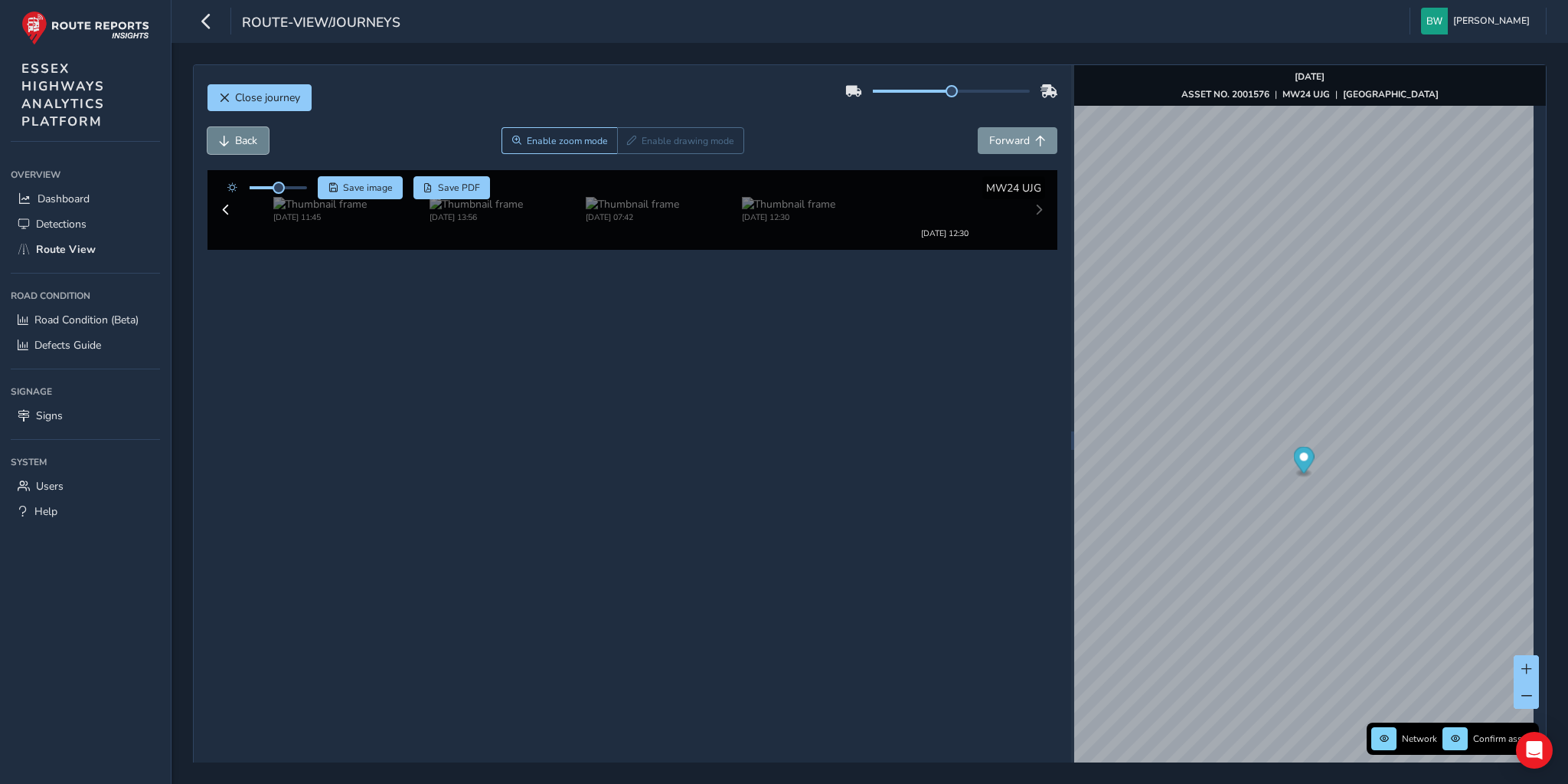
click at [252, 138] on span "Back" at bounding box center [246, 140] width 23 height 15
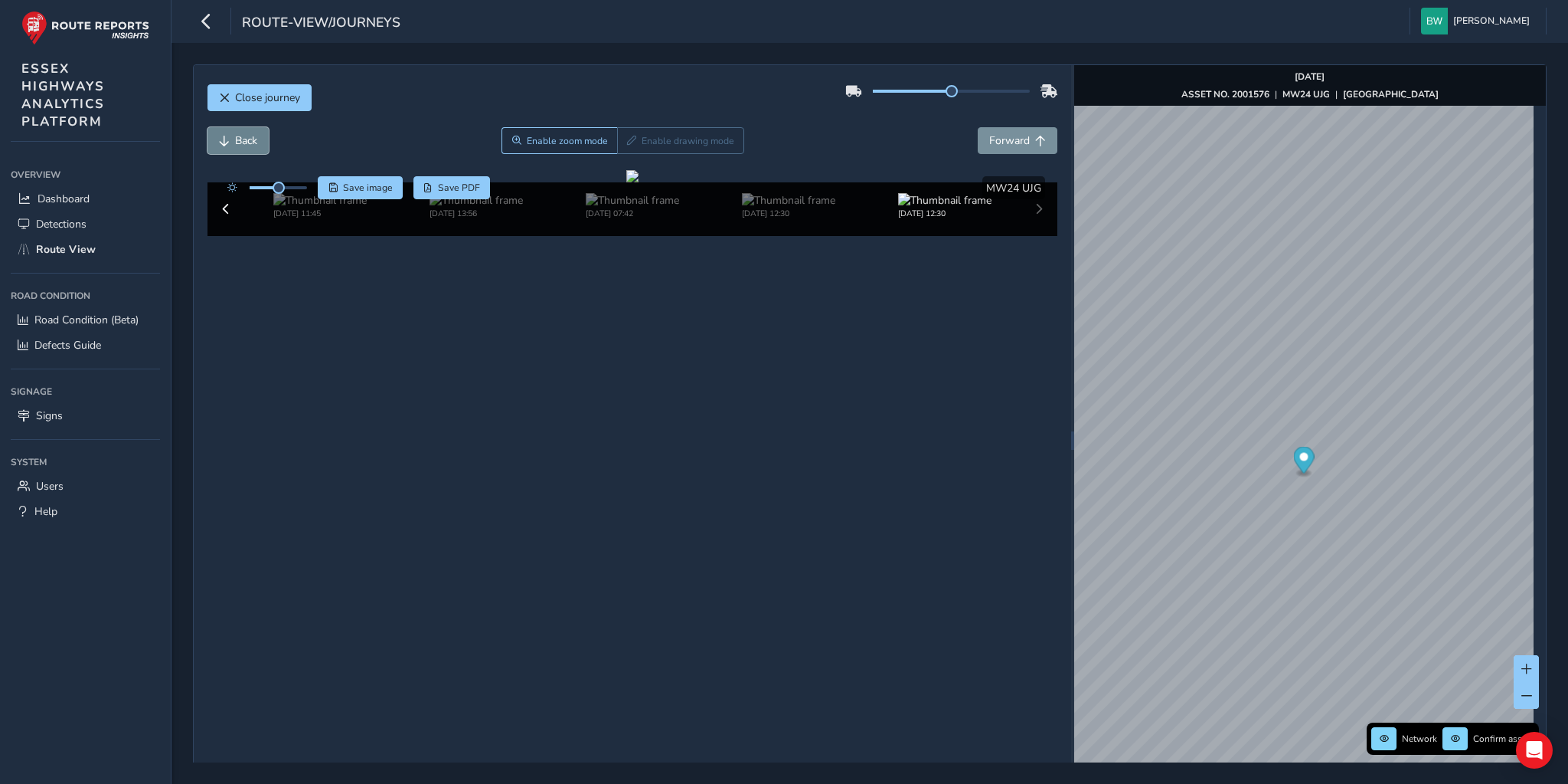
click at [252, 138] on span "Back" at bounding box center [246, 140] width 23 height 15
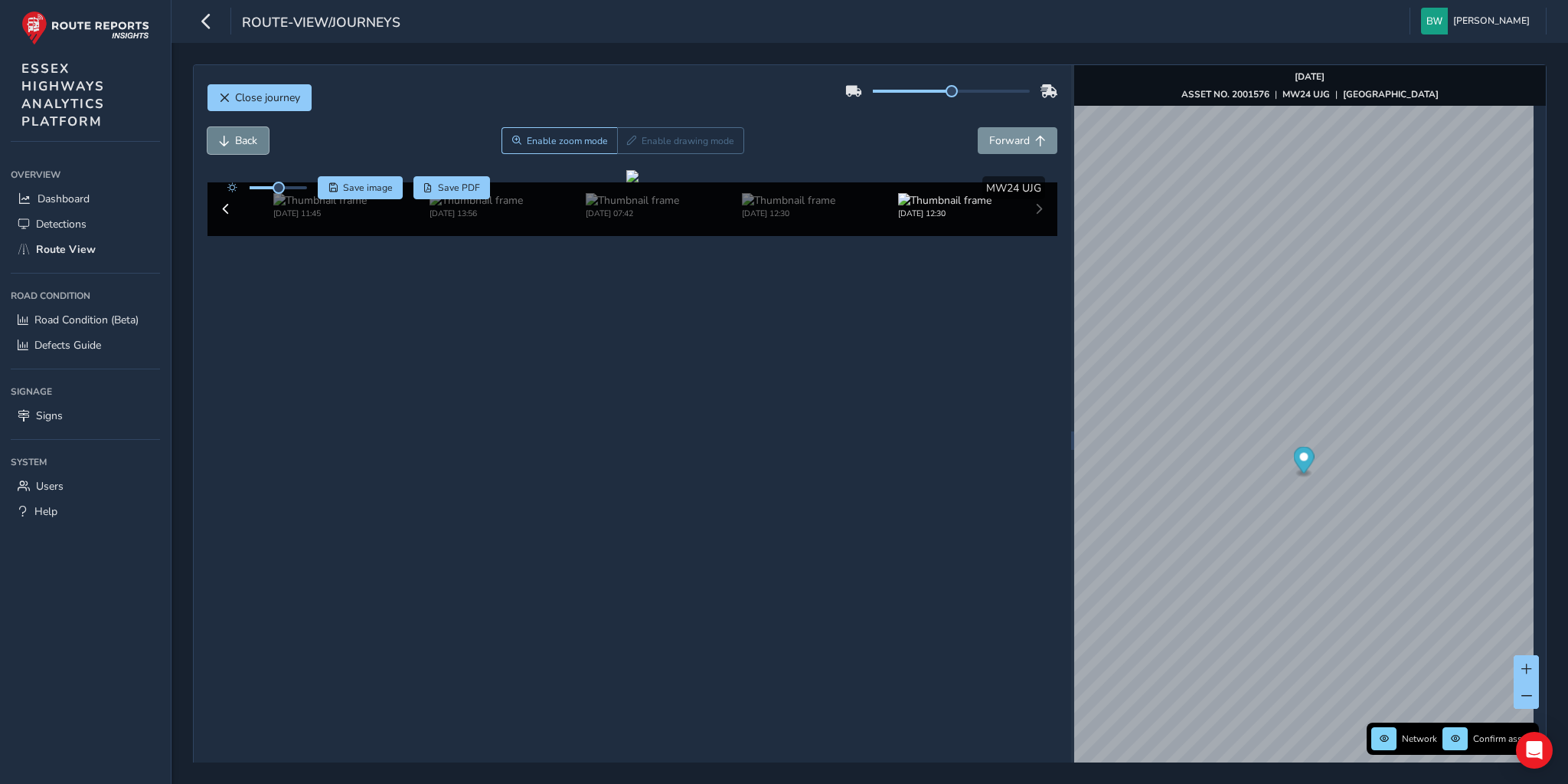
click at [252, 138] on span "Back" at bounding box center [246, 140] width 23 height 15
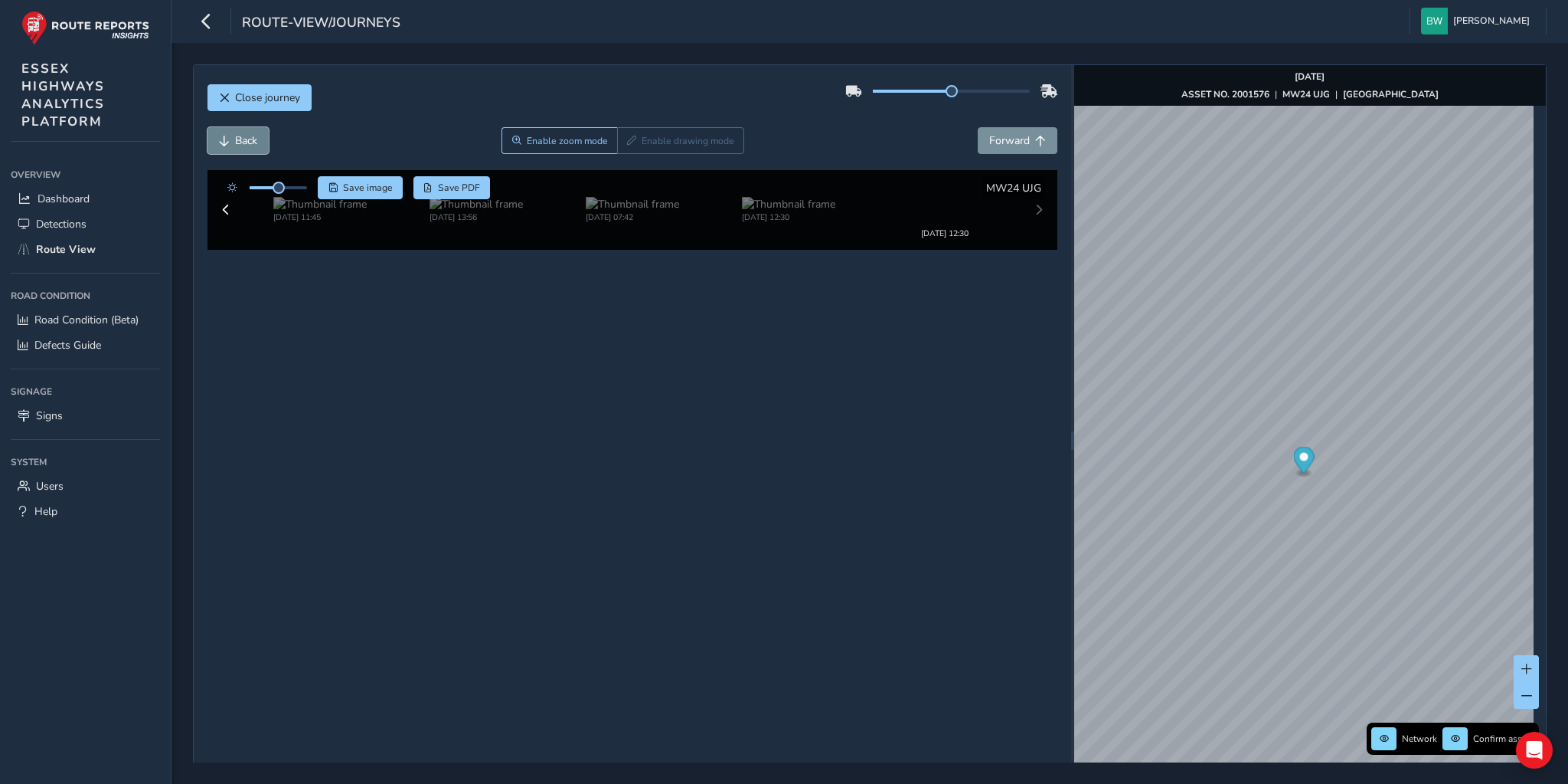
click at [252, 138] on span "Back" at bounding box center [246, 140] width 23 height 15
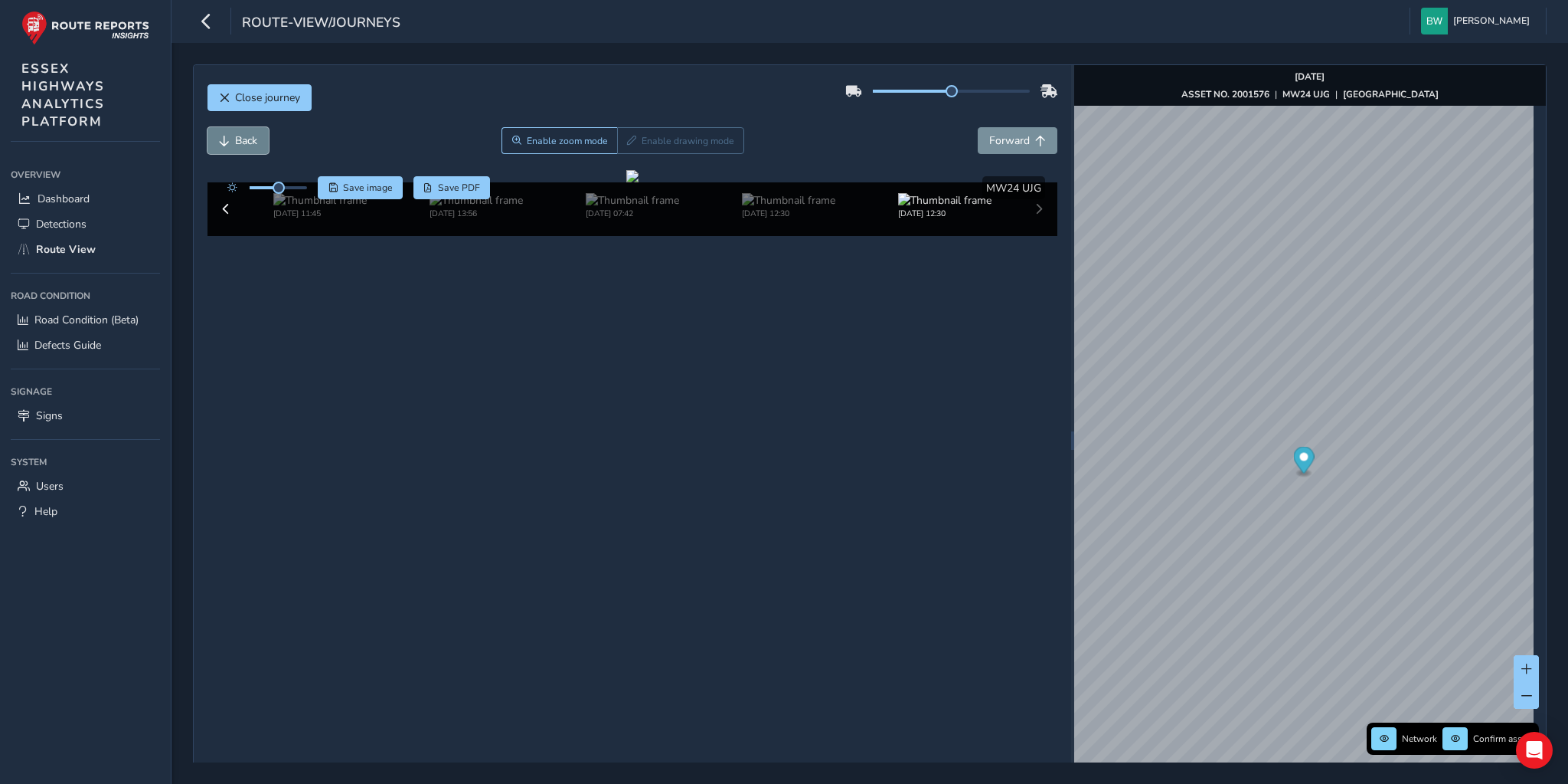
click at [252, 138] on span "Back" at bounding box center [246, 140] width 23 height 15
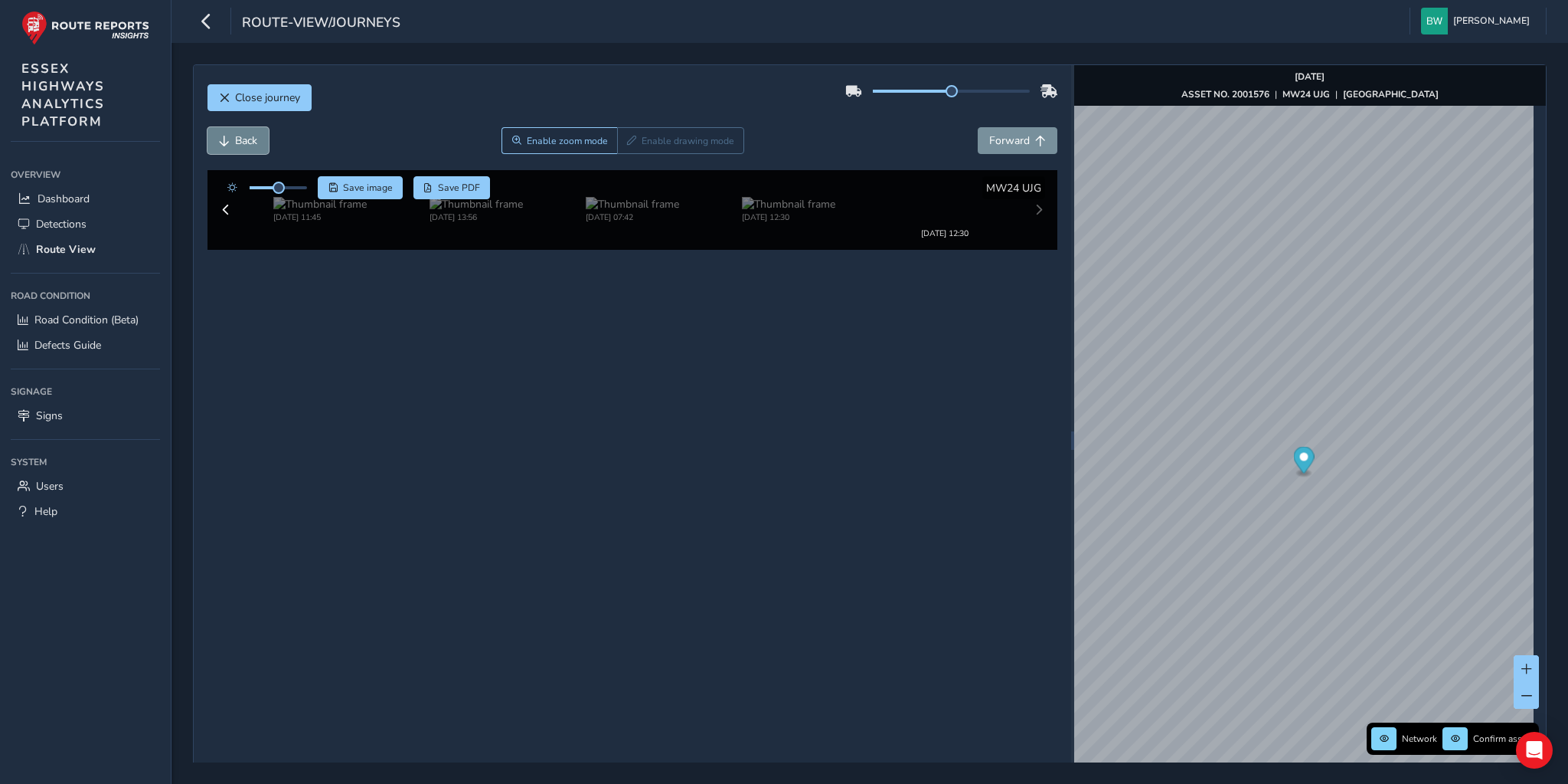
click at [252, 138] on span "Back" at bounding box center [246, 140] width 23 height 15
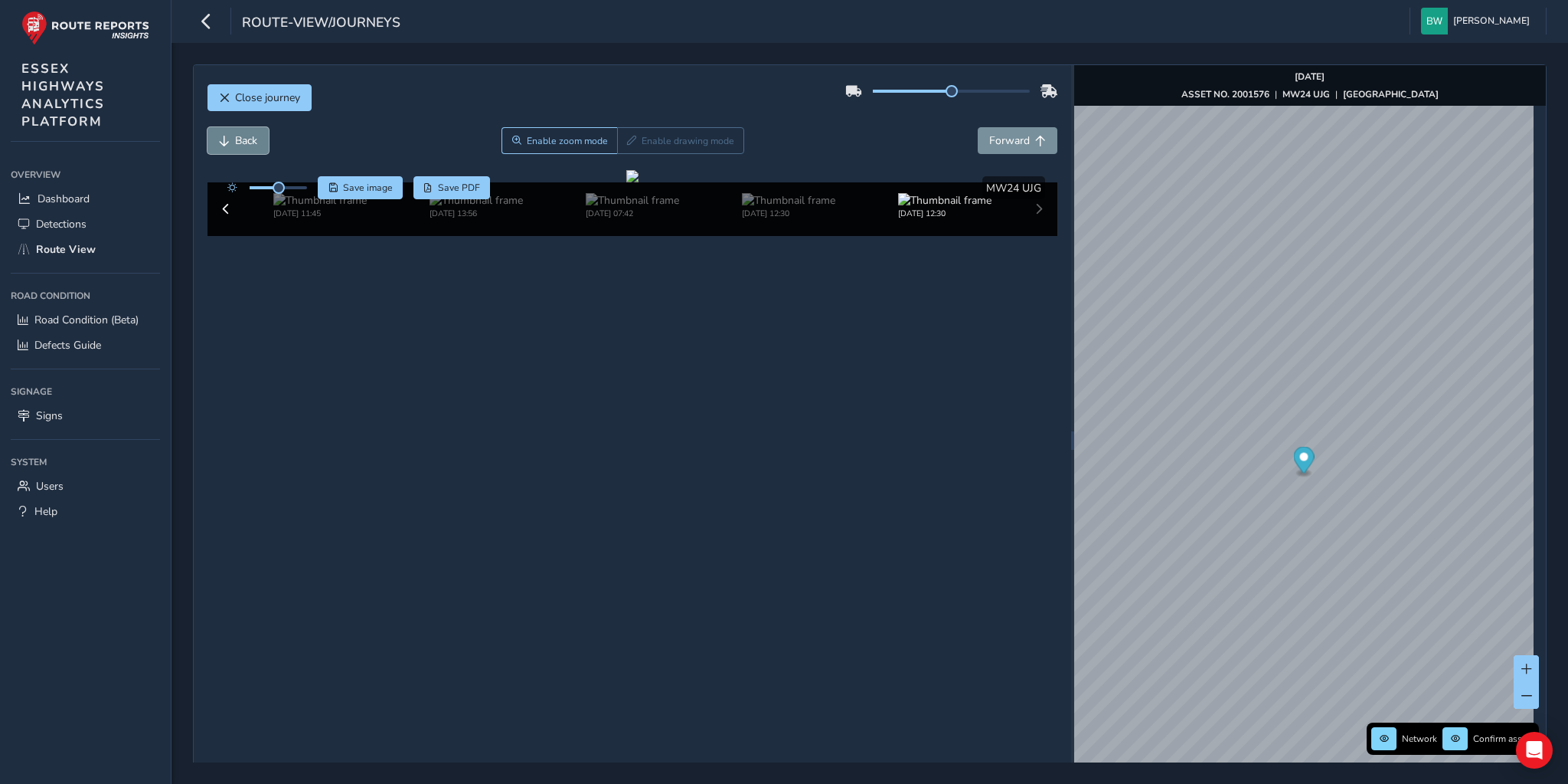
click at [252, 138] on span "Back" at bounding box center [246, 140] width 23 height 15
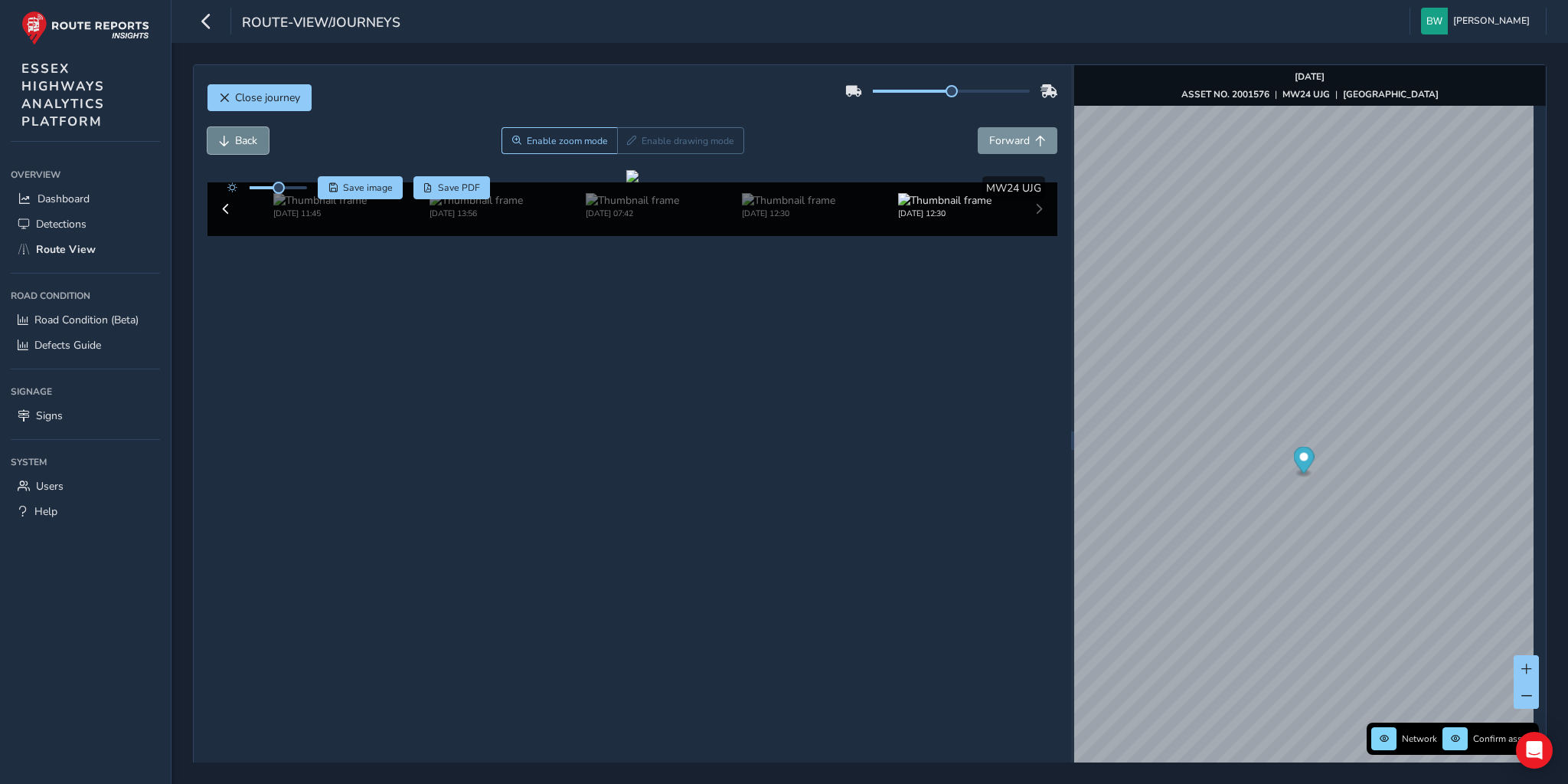
click at [252, 138] on span "Back" at bounding box center [246, 140] width 23 height 15
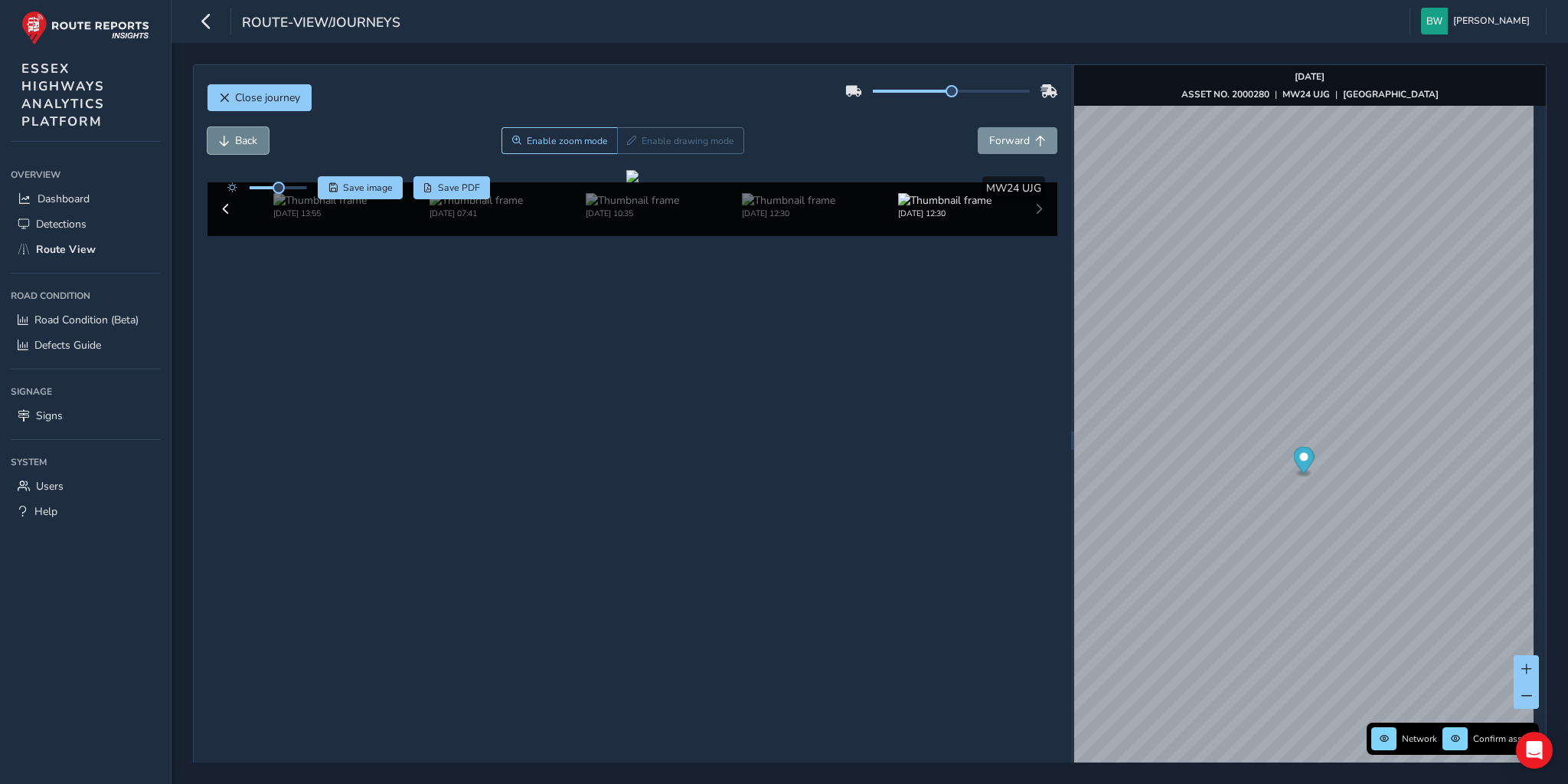
click at [252, 138] on span "Back" at bounding box center [246, 140] width 23 height 15
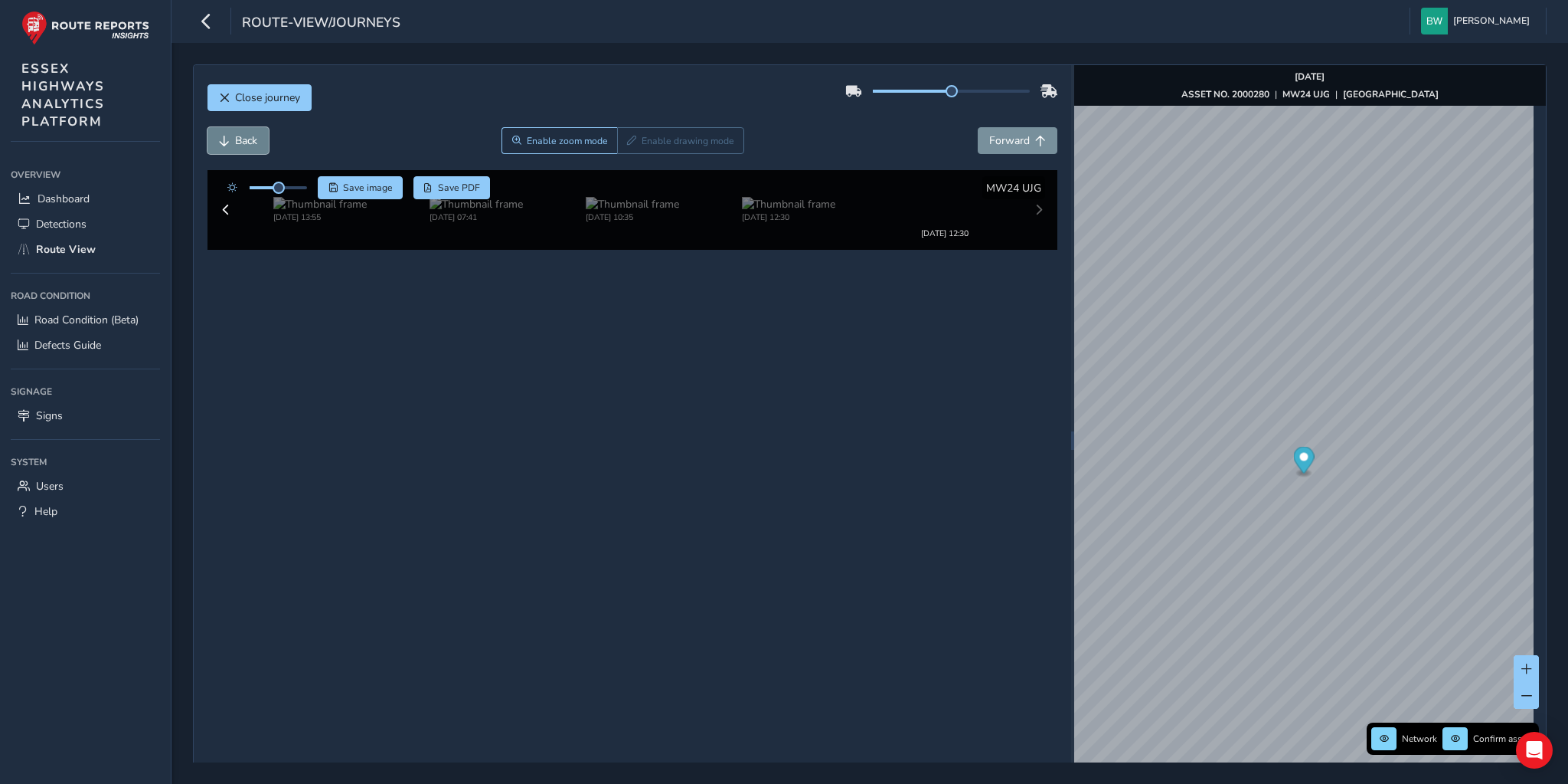
click at [252, 138] on span "Back" at bounding box center [246, 140] width 23 height 15
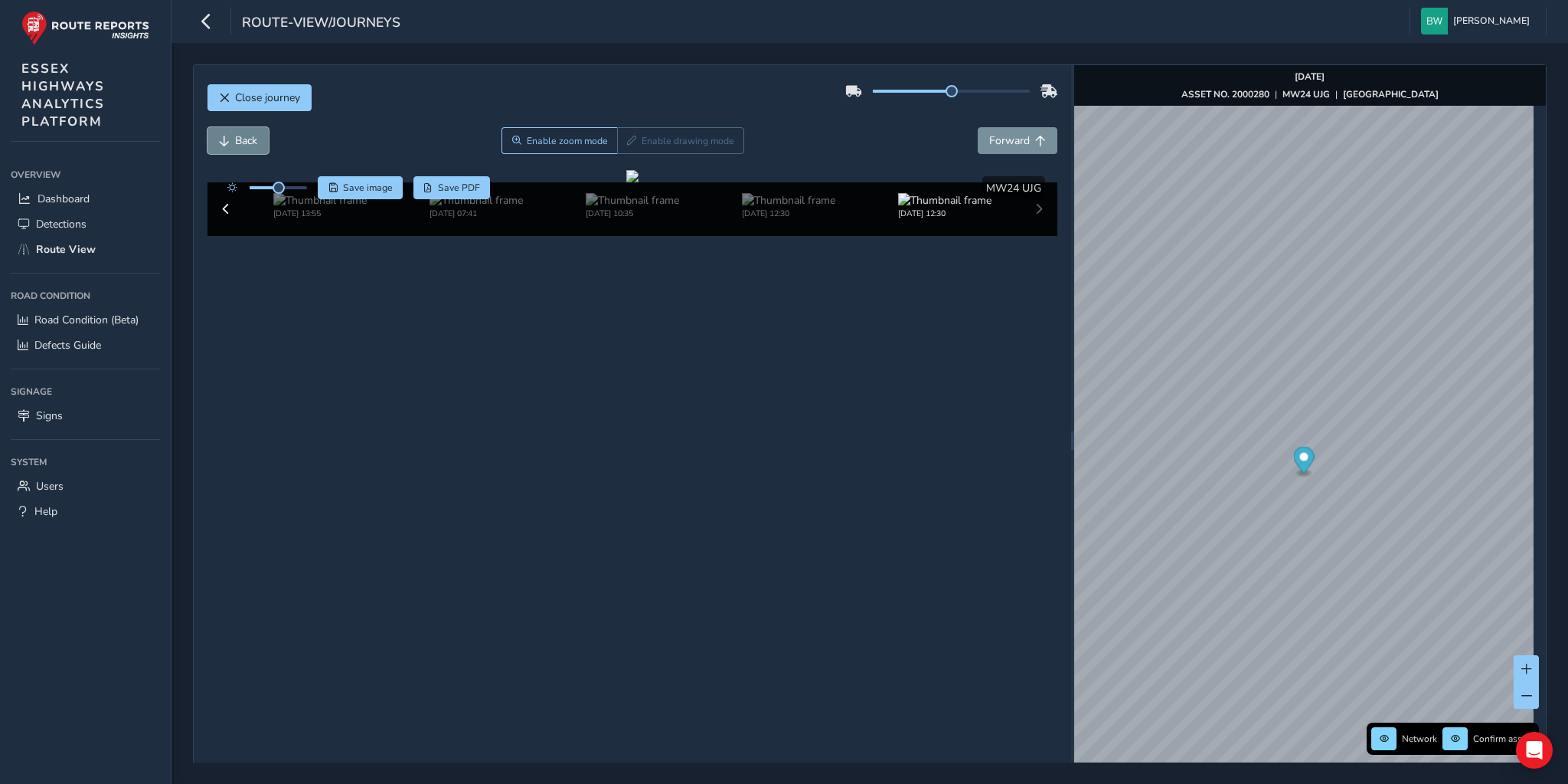
click at [252, 138] on span "Back" at bounding box center [246, 140] width 23 height 15
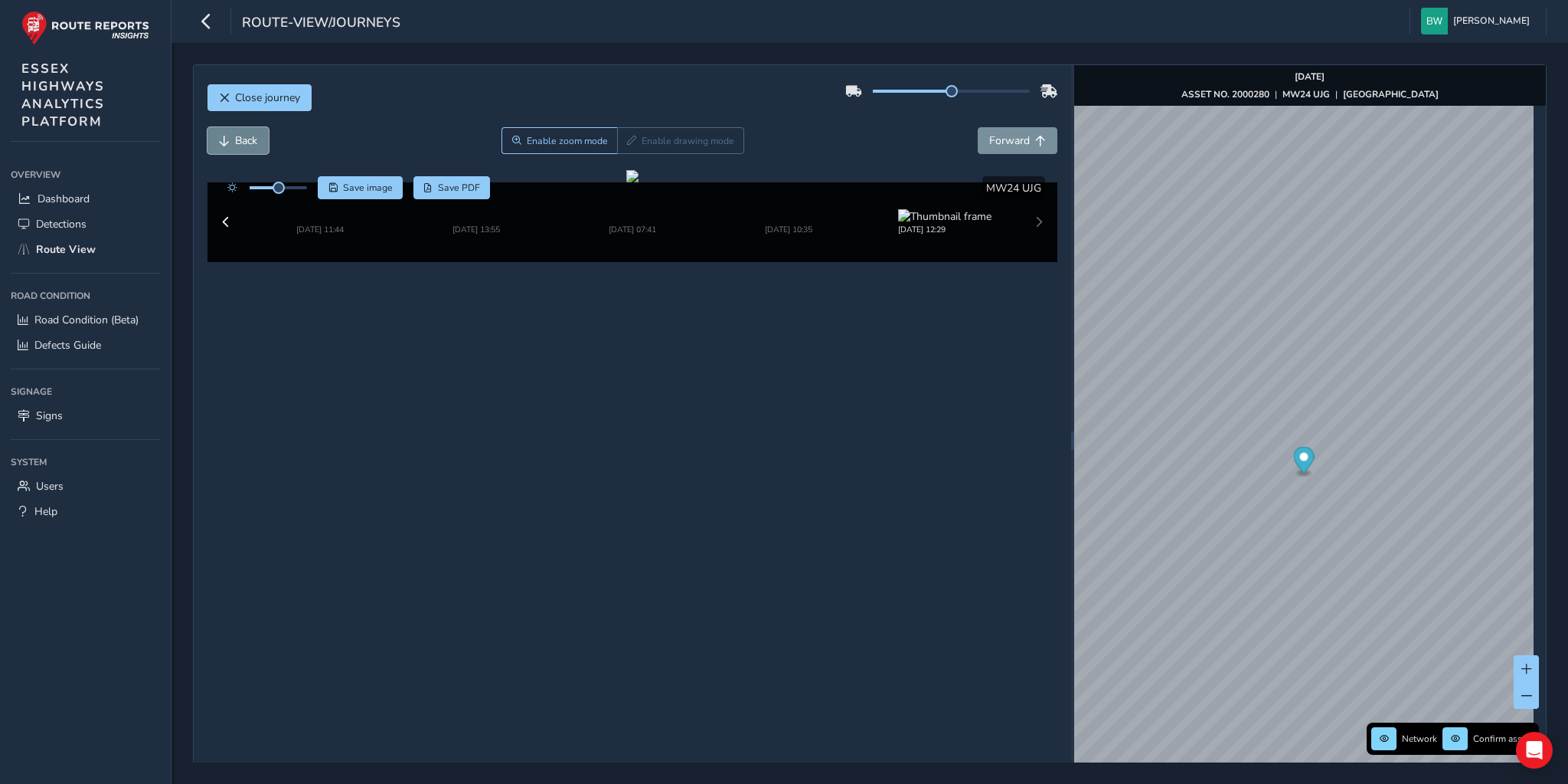
click at [252, 138] on span "Back" at bounding box center [246, 140] width 23 height 15
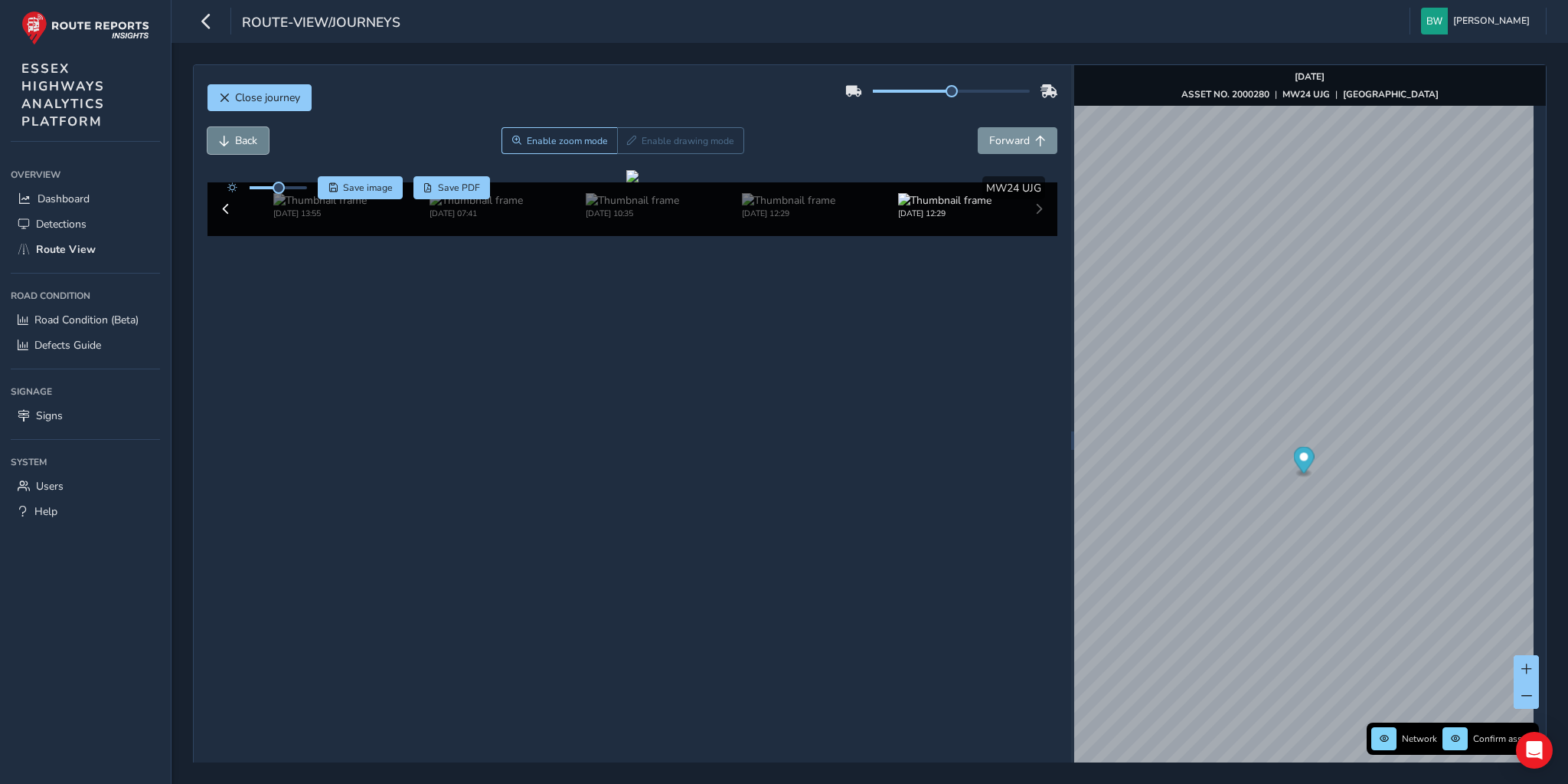
click at [252, 138] on span "Back" at bounding box center [246, 140] width 23 height 15
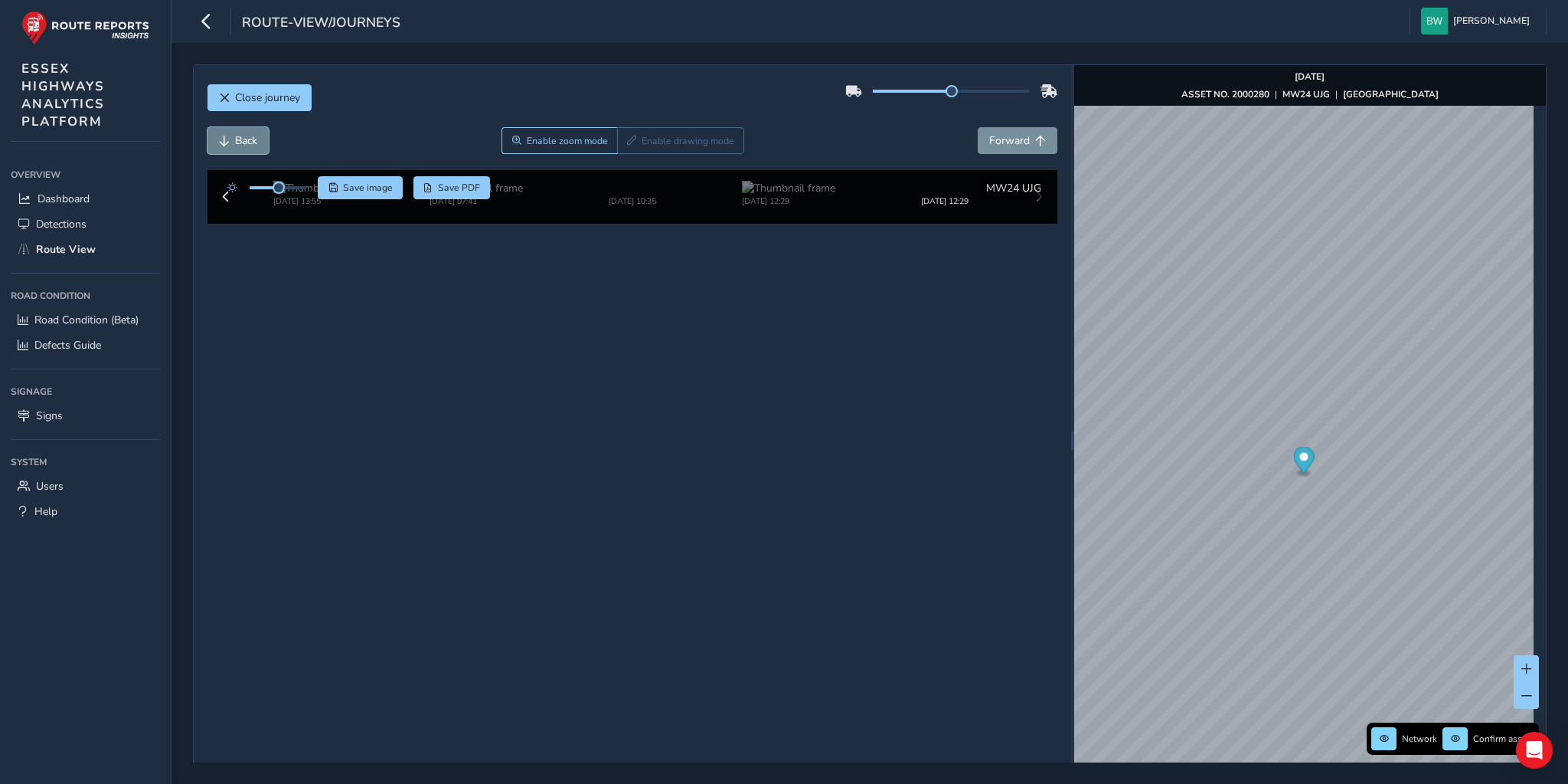
click at [252, 138] on span "Back" at bounding box center [246, 140] width 23 height 15
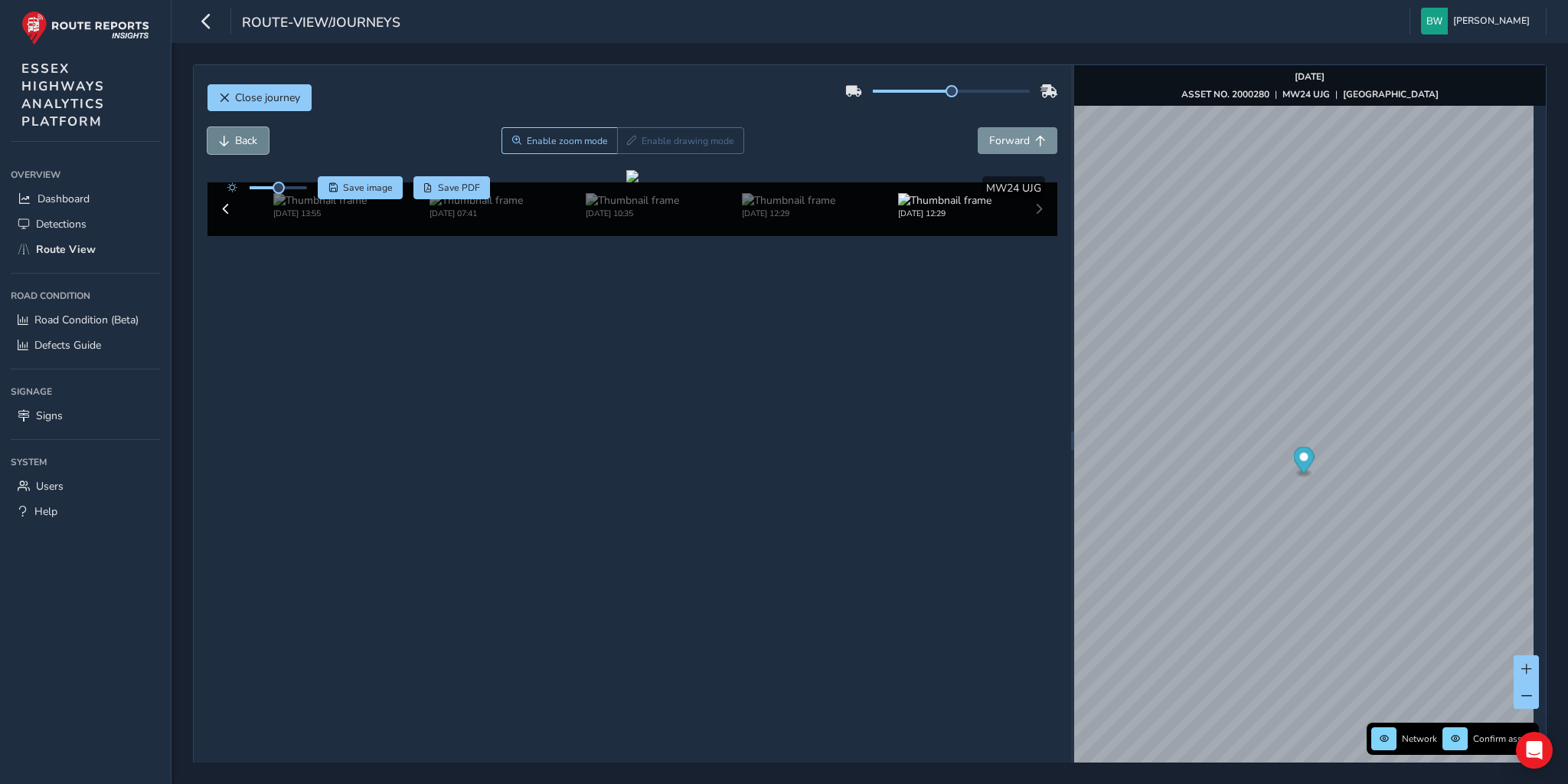
click at [252, 138] on span "Back" at bounding box center [246, 140] width 23 height 15
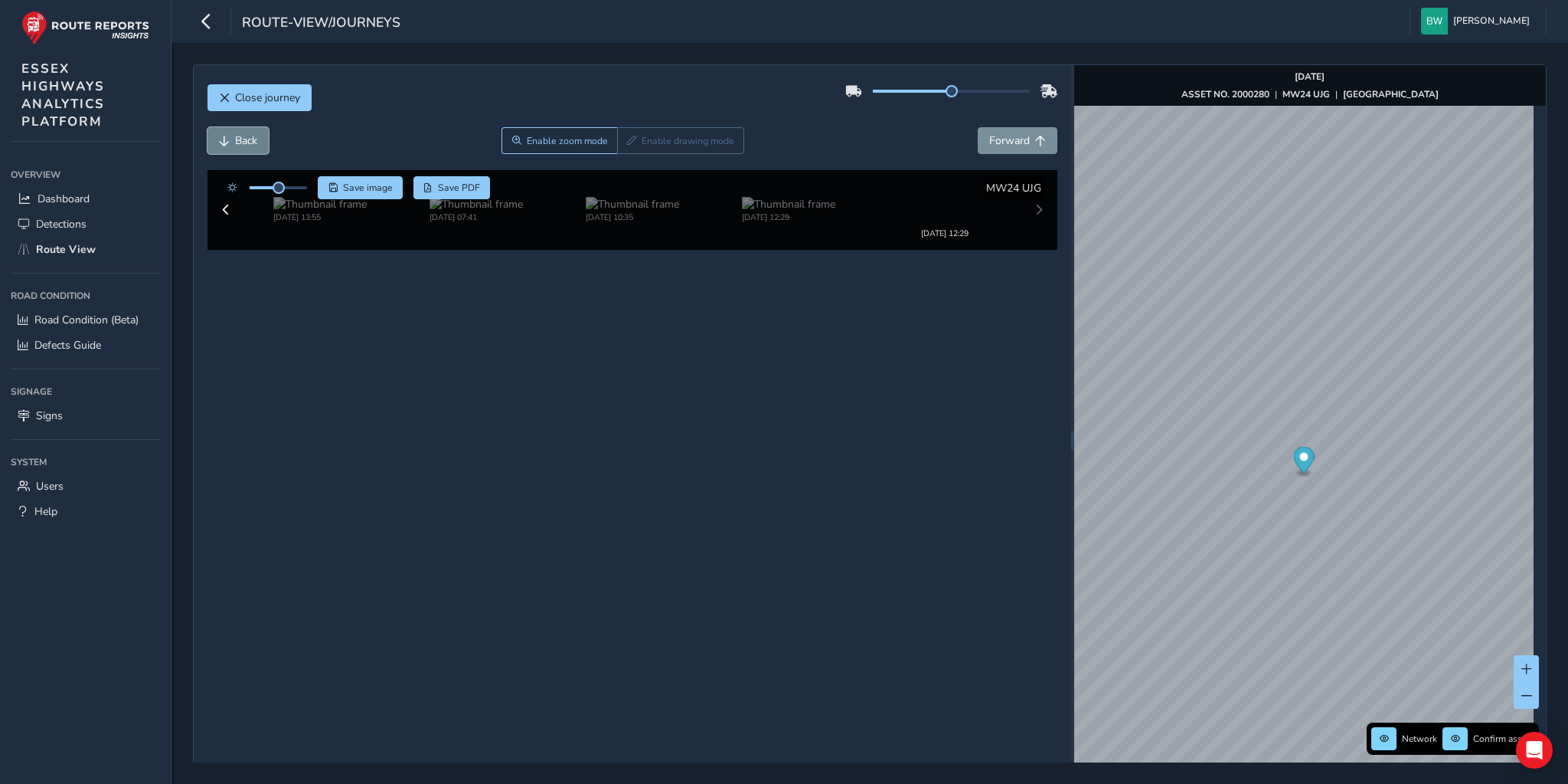
click at [252, 138] on span "Back" at bounding box center [246, 140] width 23 height 15
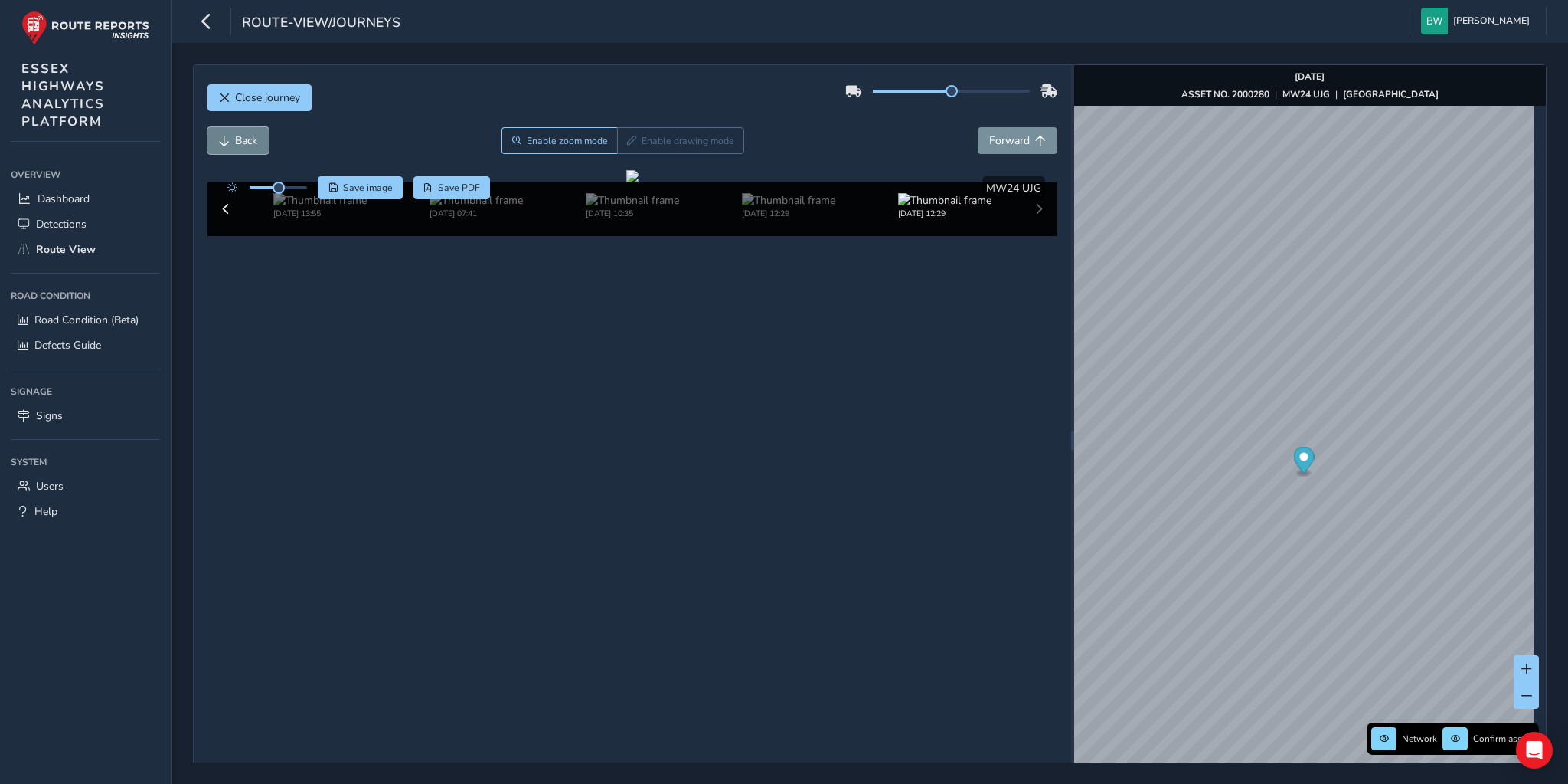
click at [252, 138] on span "Back" at bounding box center [246, 140] width 23 height 15
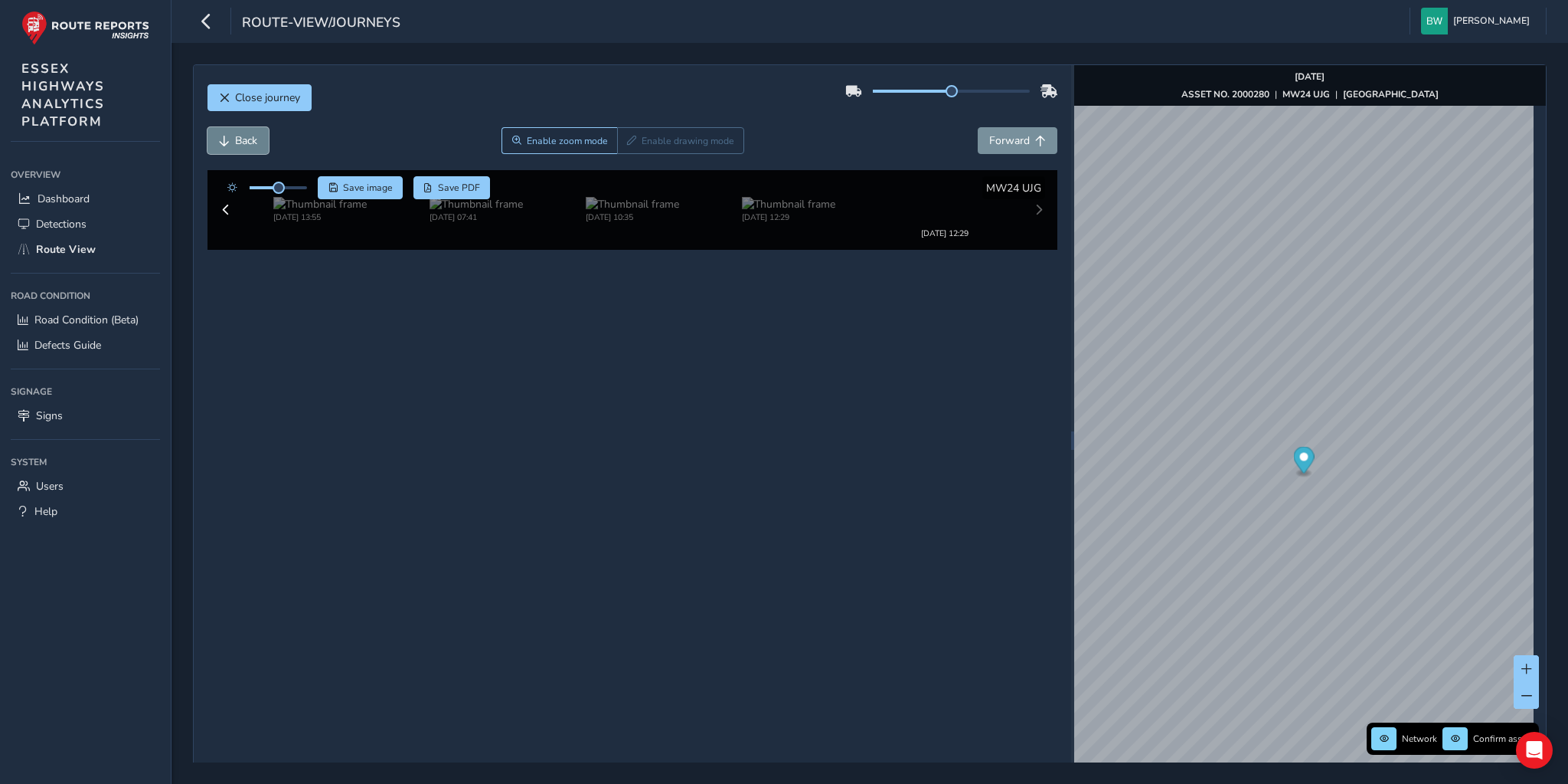
click at [252, 138] on span "Back" at bounding box center [246, 140] width 23 height 15
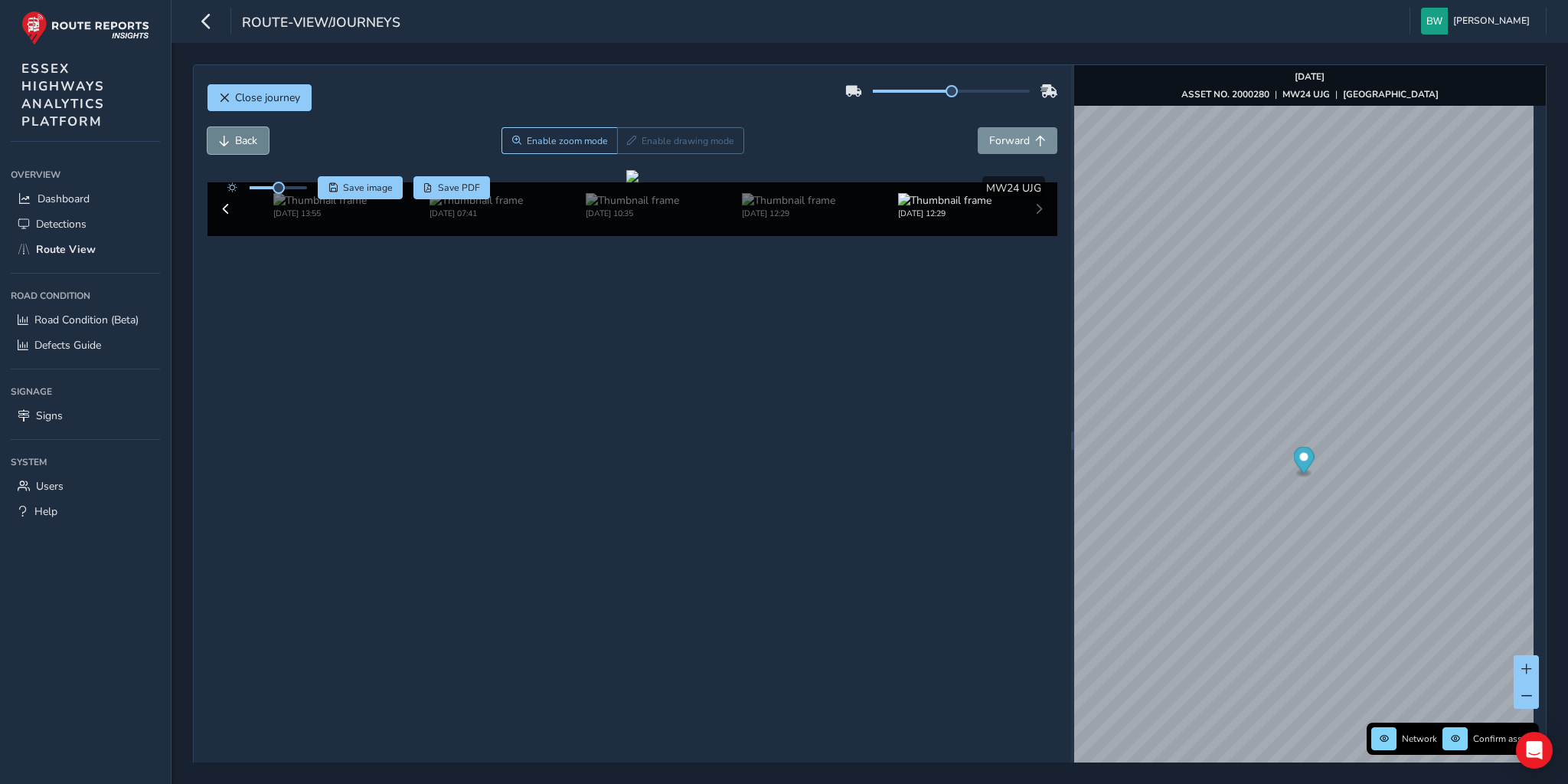
click at [252, 138] on span "Back" at bounding box center [246, 140] width 23 height 15
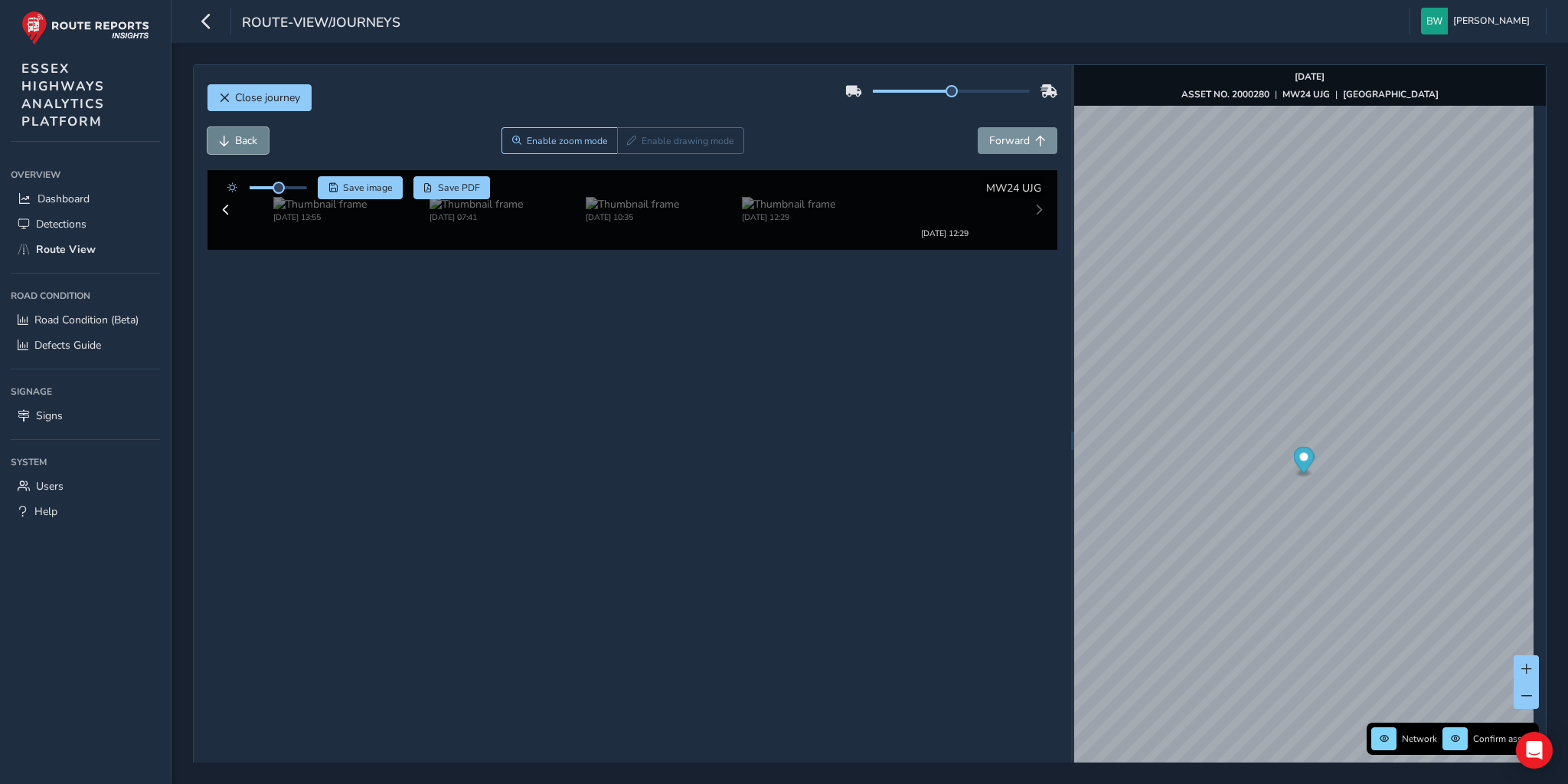
click at [252, 138] on span "Back" at bounding box center [246, 140] width 23 height 15
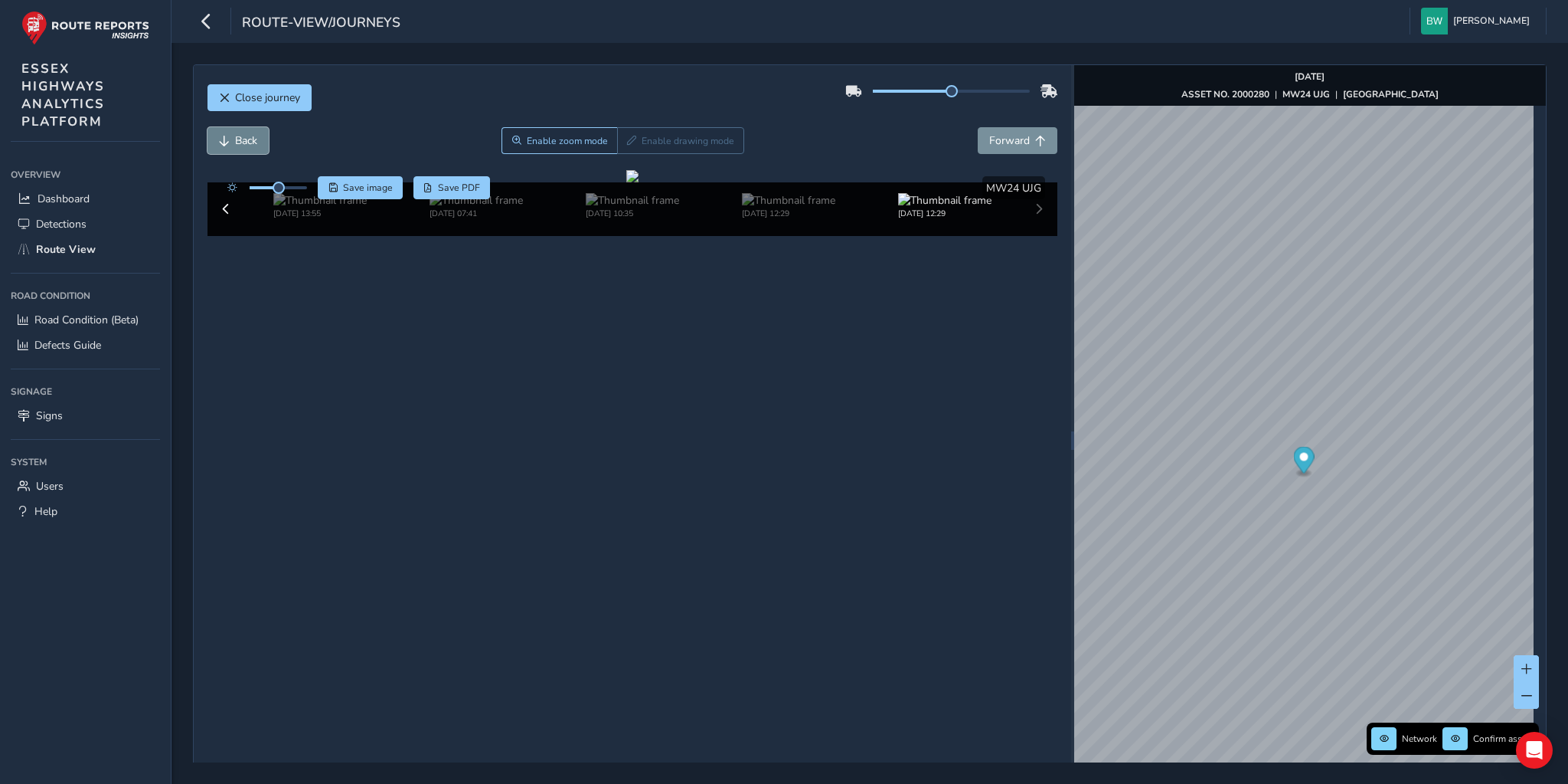
click at [252, 138] on span "Back" at bounding box center [246, 140] width 23 height 15
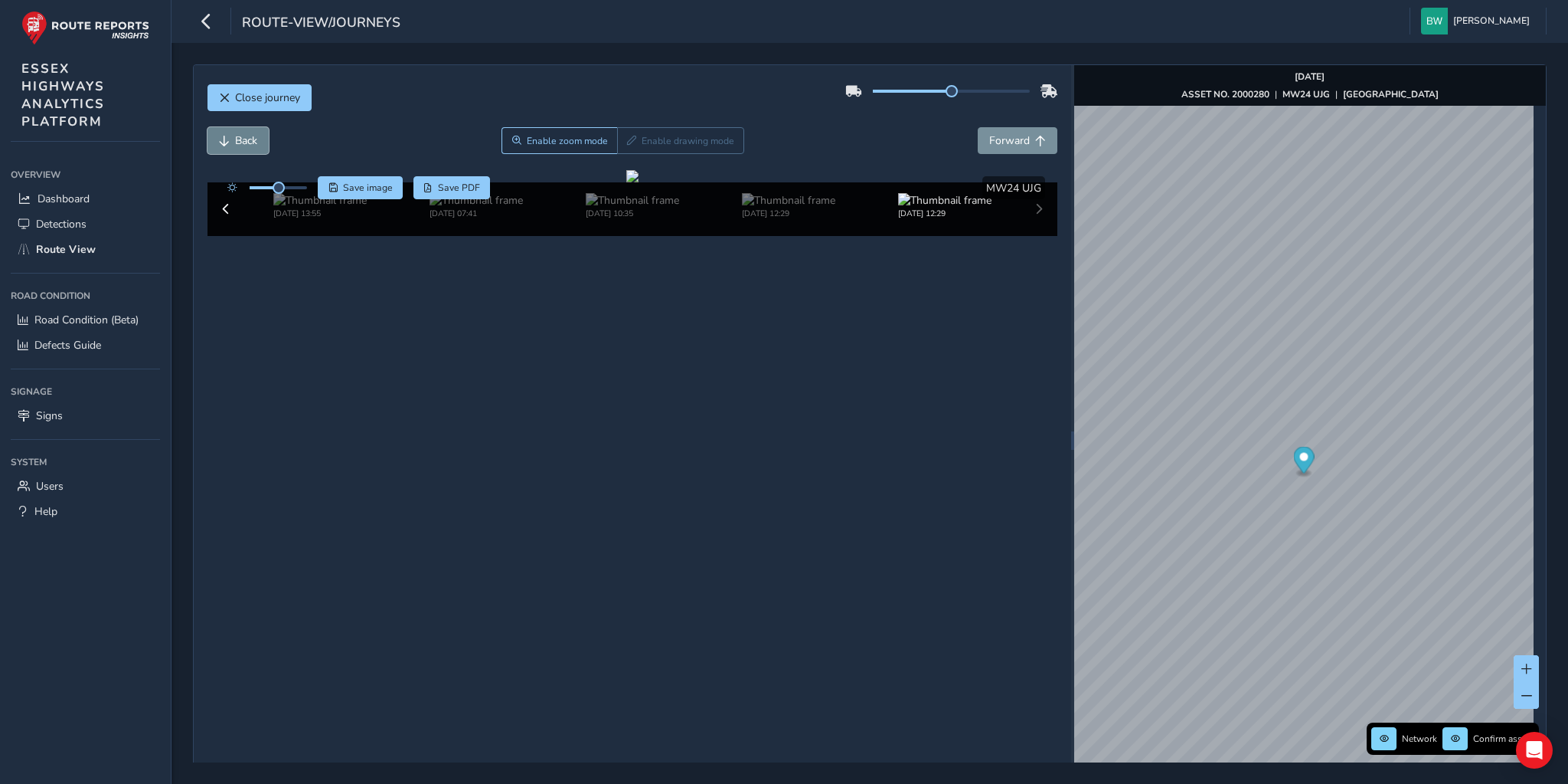
click at [252, 138] on span "Back" at bounding box center [246, 140] width 23 height 15
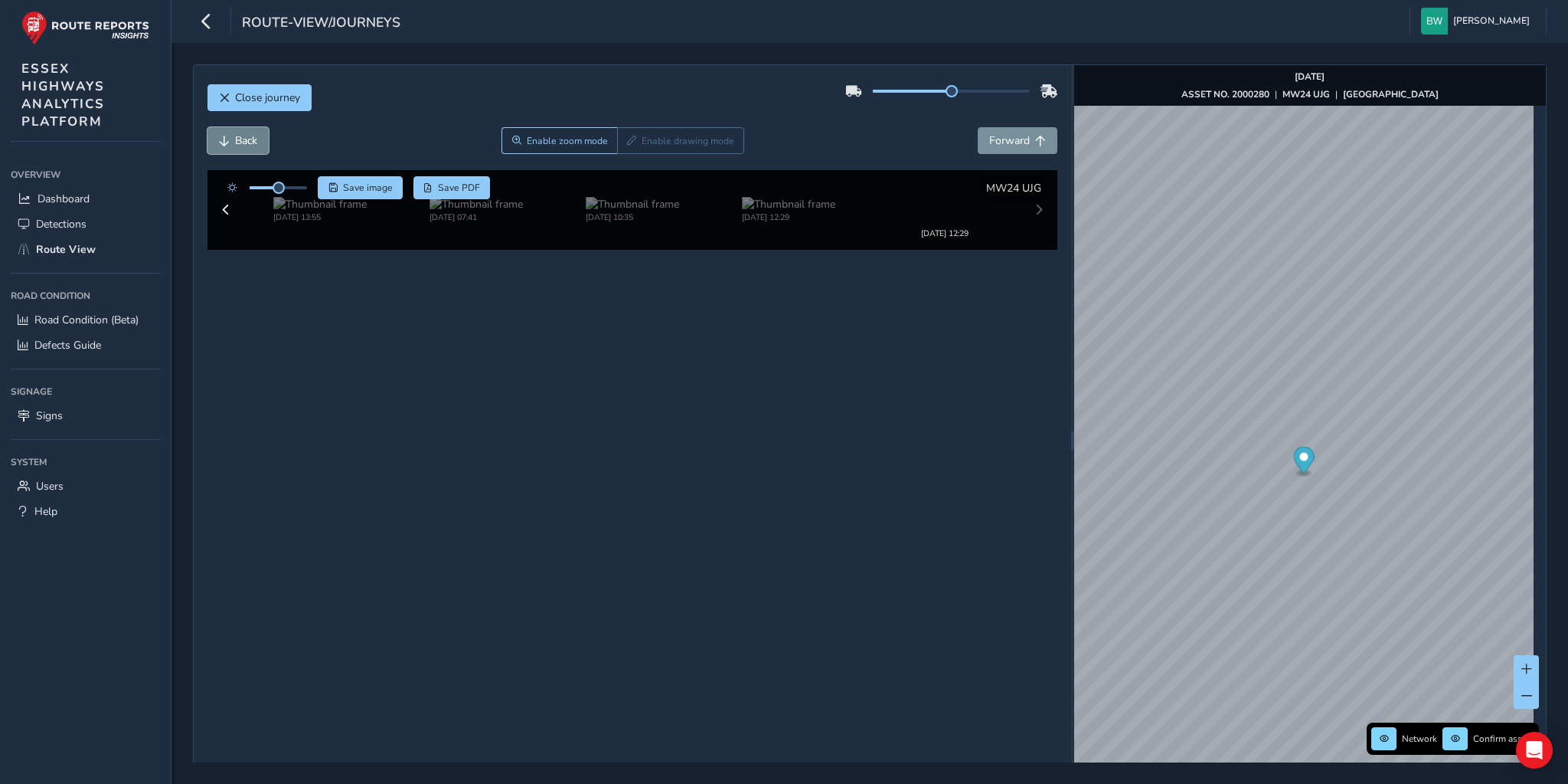
click at [252, 138] on span "Back" at bounding box center [246, 140] width 23 height 15
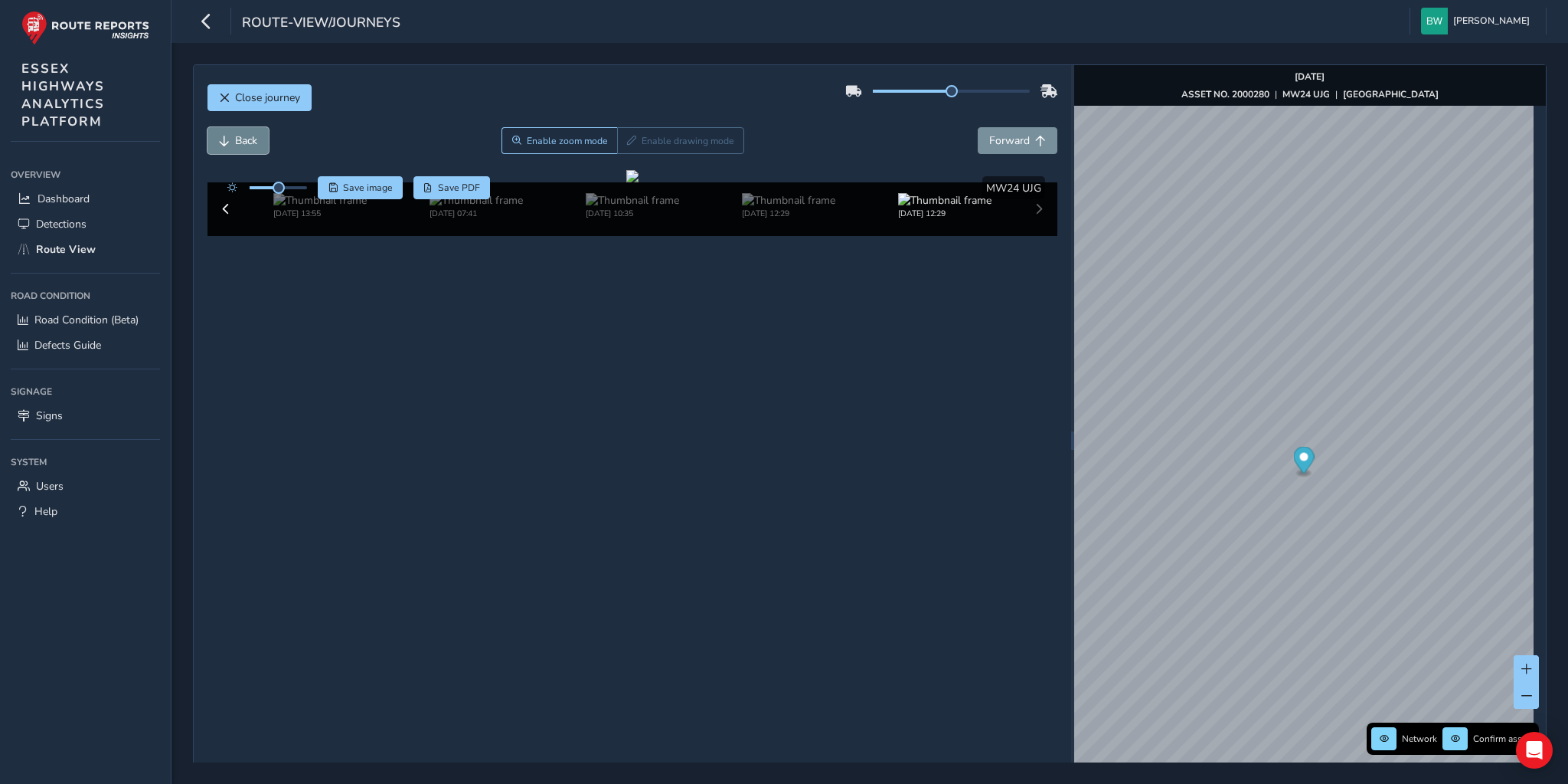
click at [252, 138] on span "Back" at bounding box center [246, 140] width 23 height 15
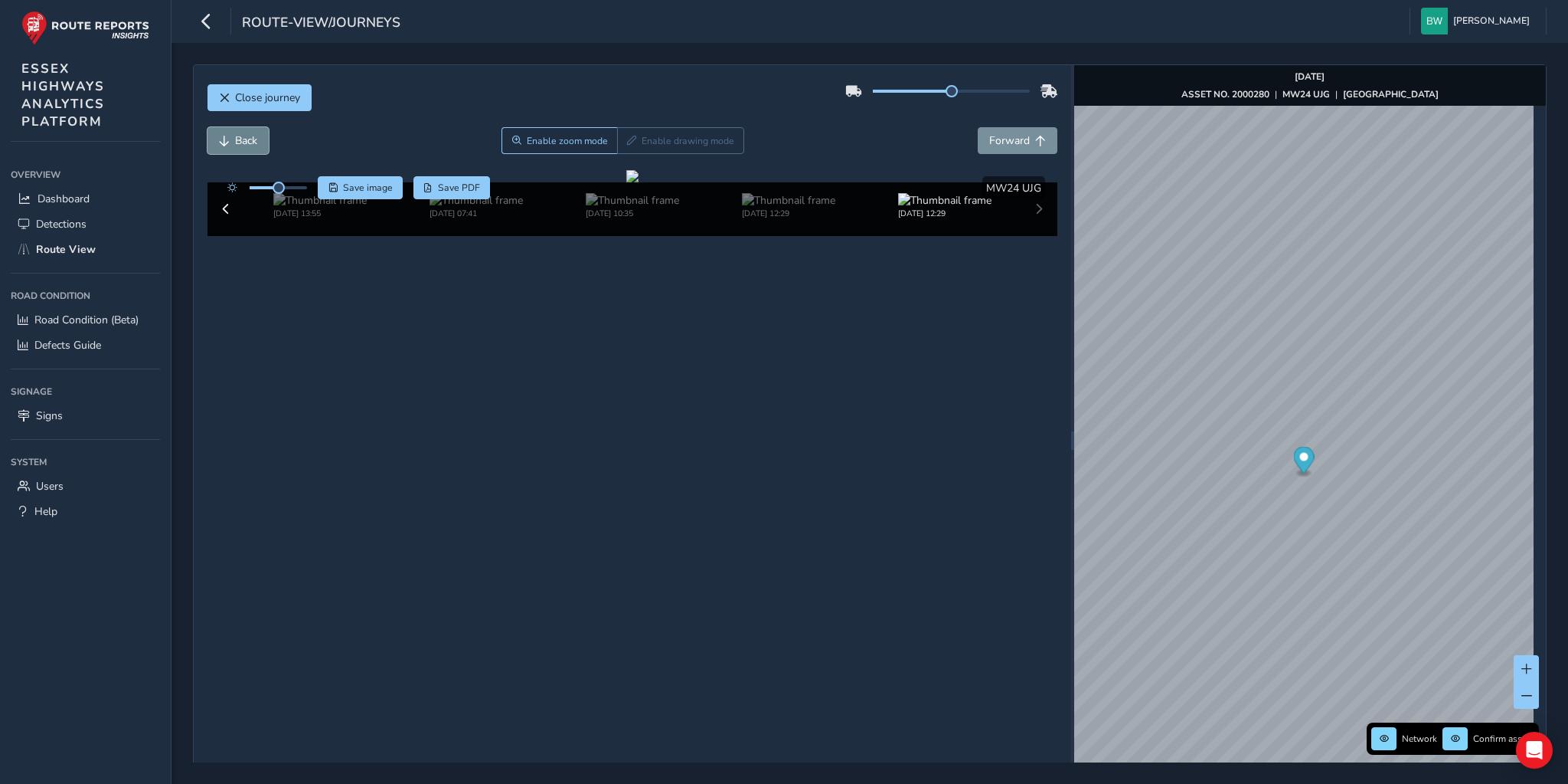
click at [252, 138] on span "Back" at bounding box center [246, 140] width 23 height 15
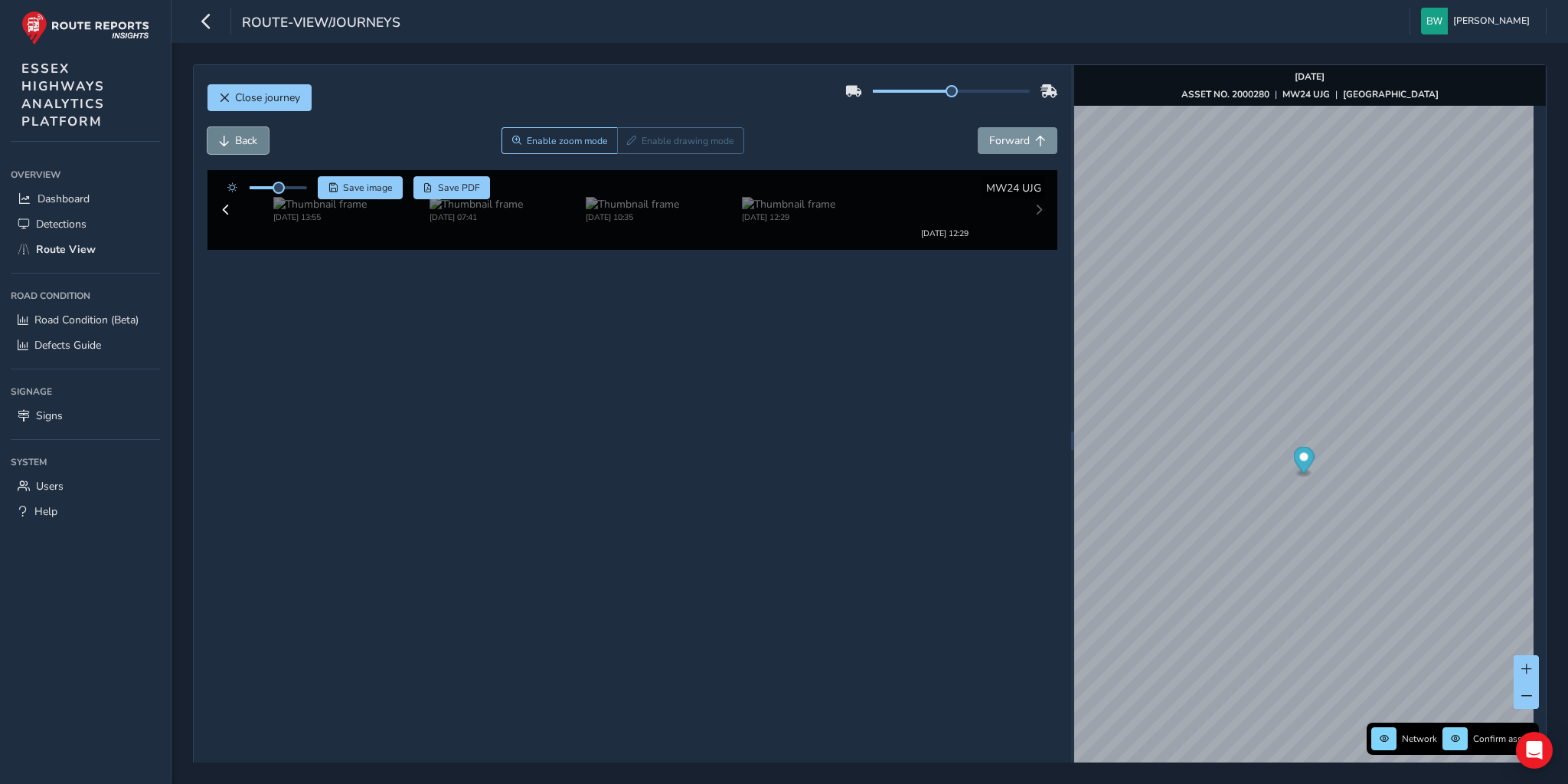
click at [252, 138] on span "Back" at bounding box center [246, 140] width 23 height 15
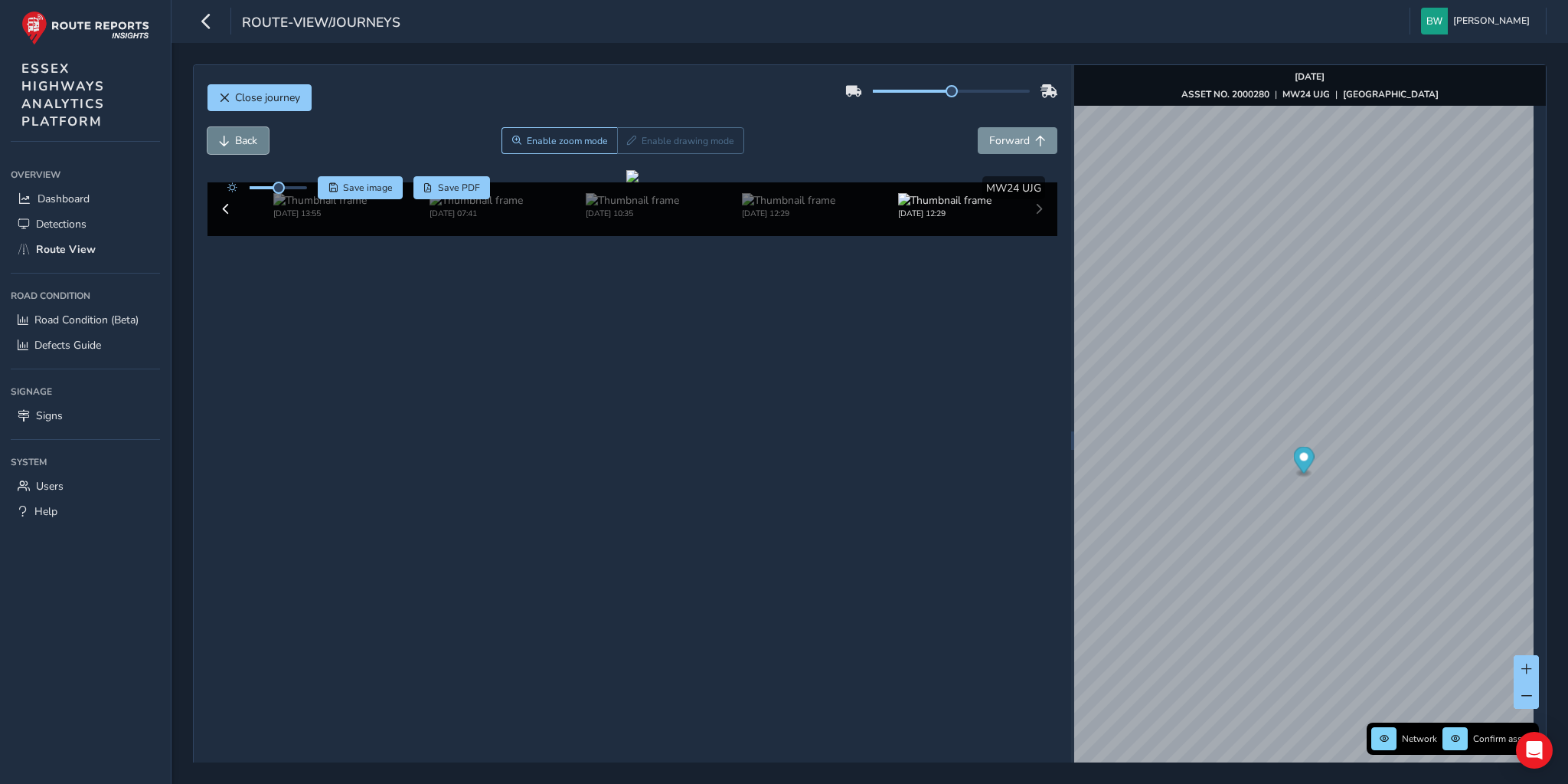
click at [252, 138] on span "Back" at bounding box center [246, 140] width 23 height 15
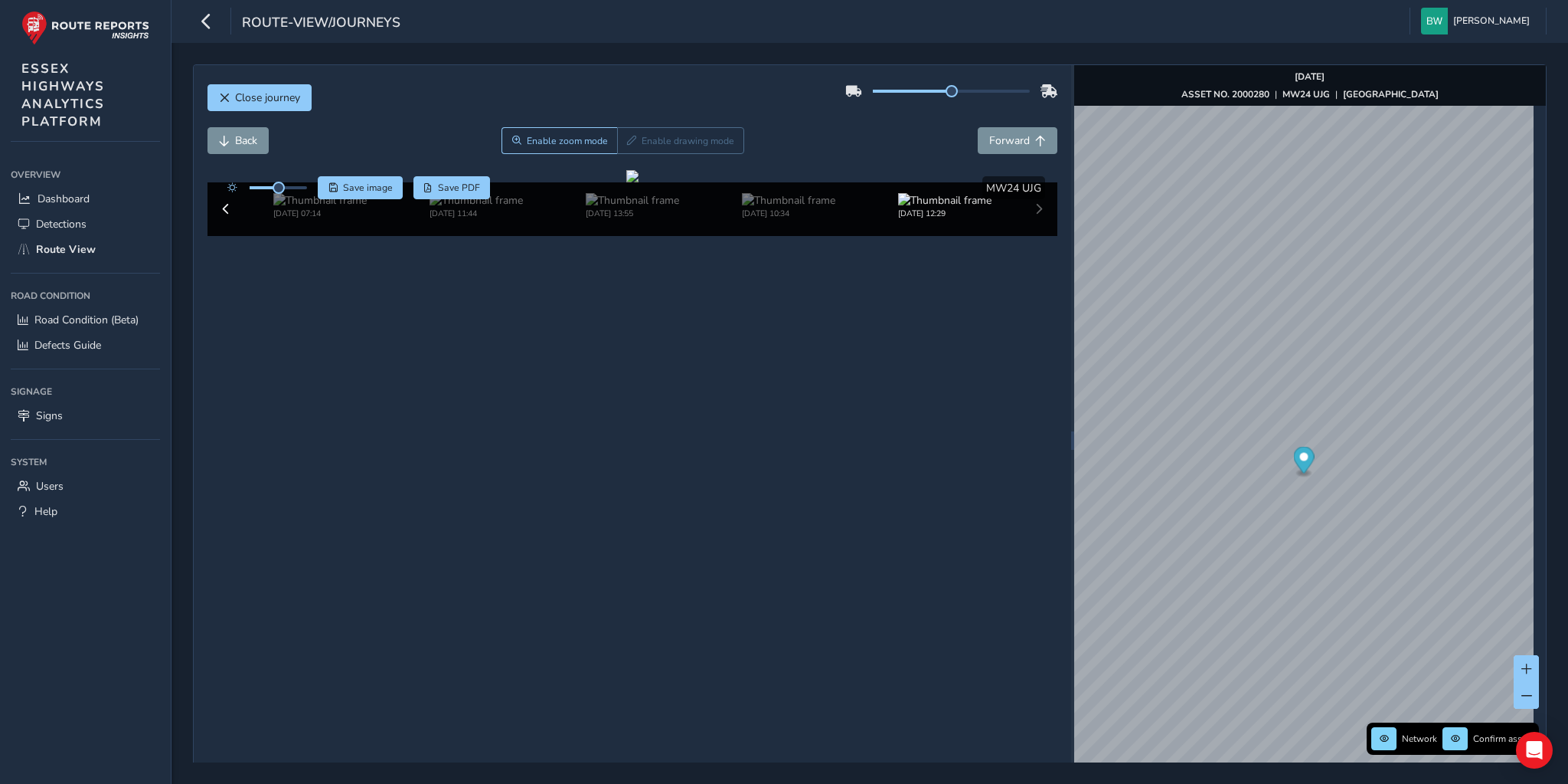
click at [1054, 144] on div "Close journey Back Enable zoom mode Enable drawing mode Forward Click and Drag …" at bounding box center [632, 441] width 877 height 751
click at [1035, 140] on span "Forward" at bounding box center [1040, 140] width 10 height 10
click at [224, 132] on button "Back" at bounding box center [238, 140] width 61 height 27
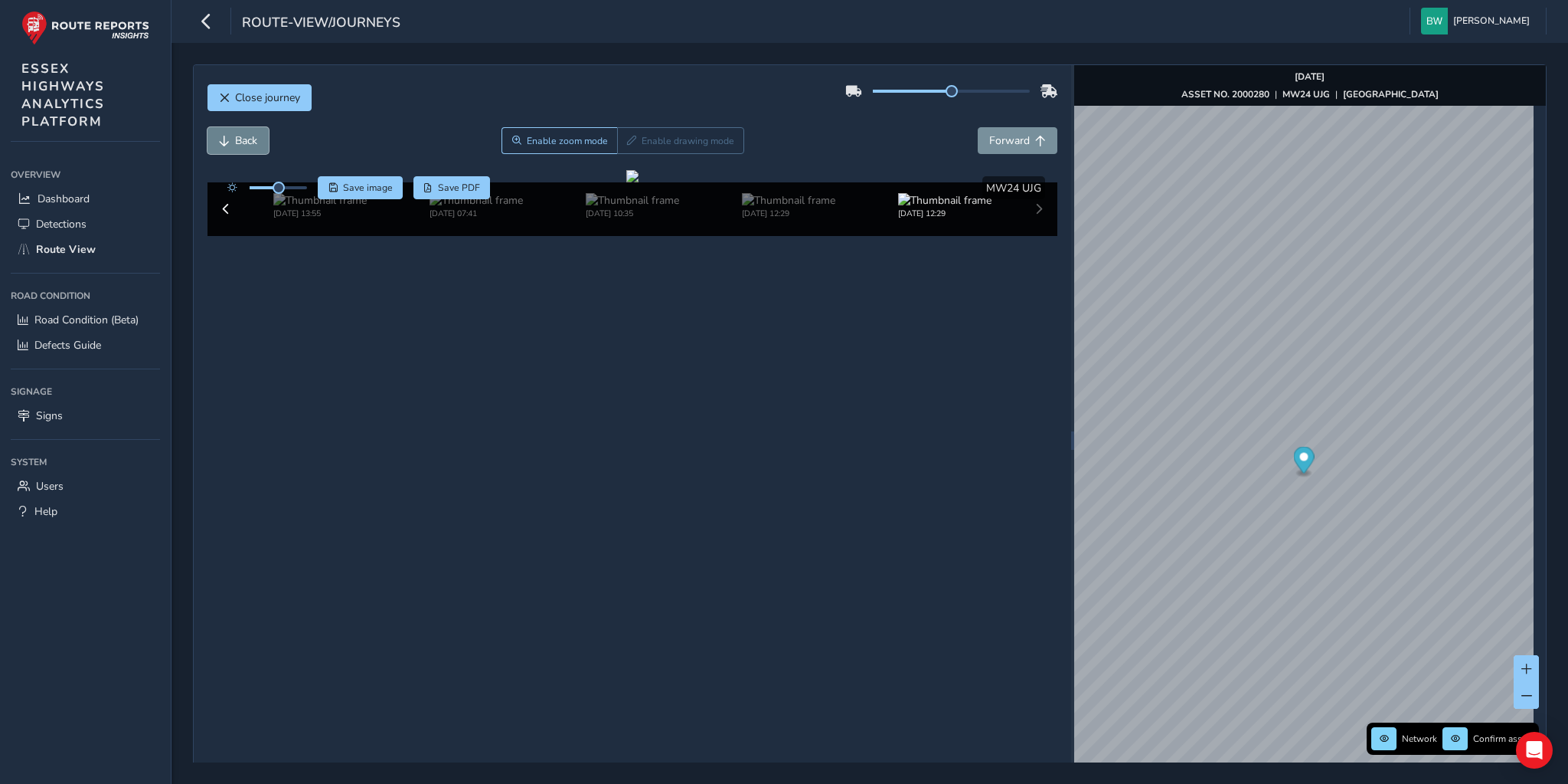
click at [224, 132] on button "Back" at bounding box center [238, 140] width 61 height 27
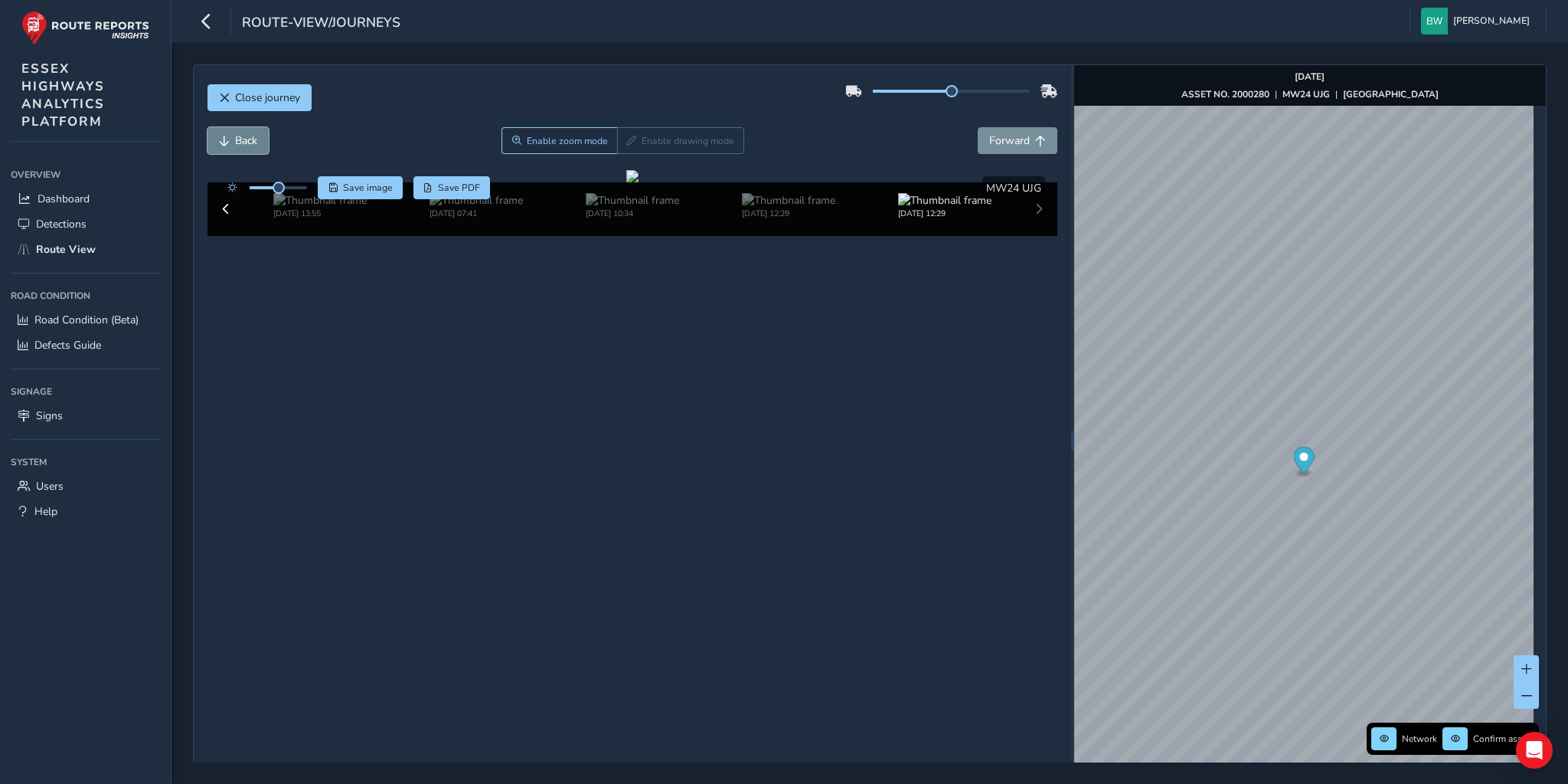
click at [224, 132] on button "Back" at bounding box center [238, 140] width 61 height 27
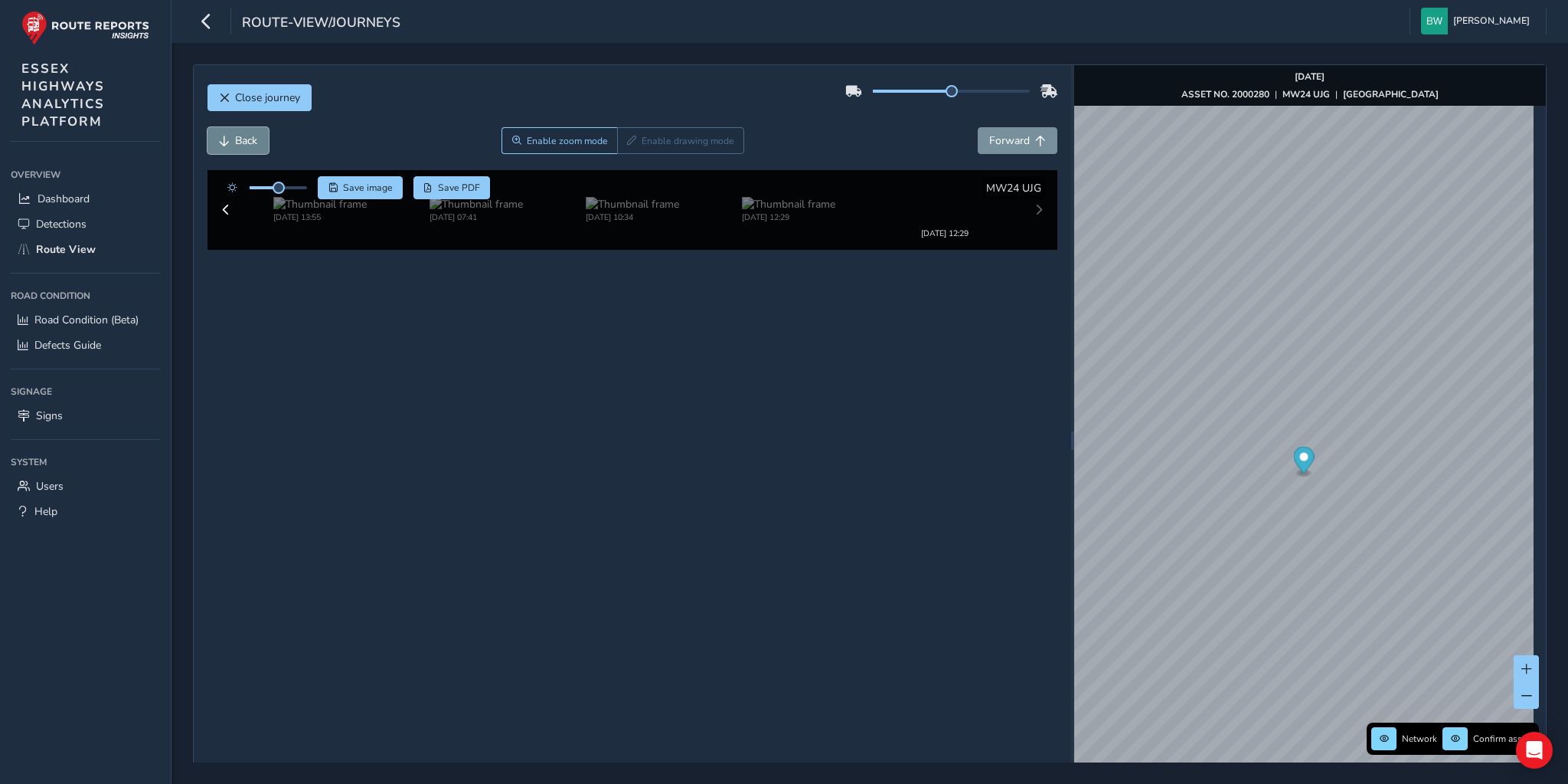
click at [224, 132] on button "Back" at bounding box center [238, 140] width 61 height 27
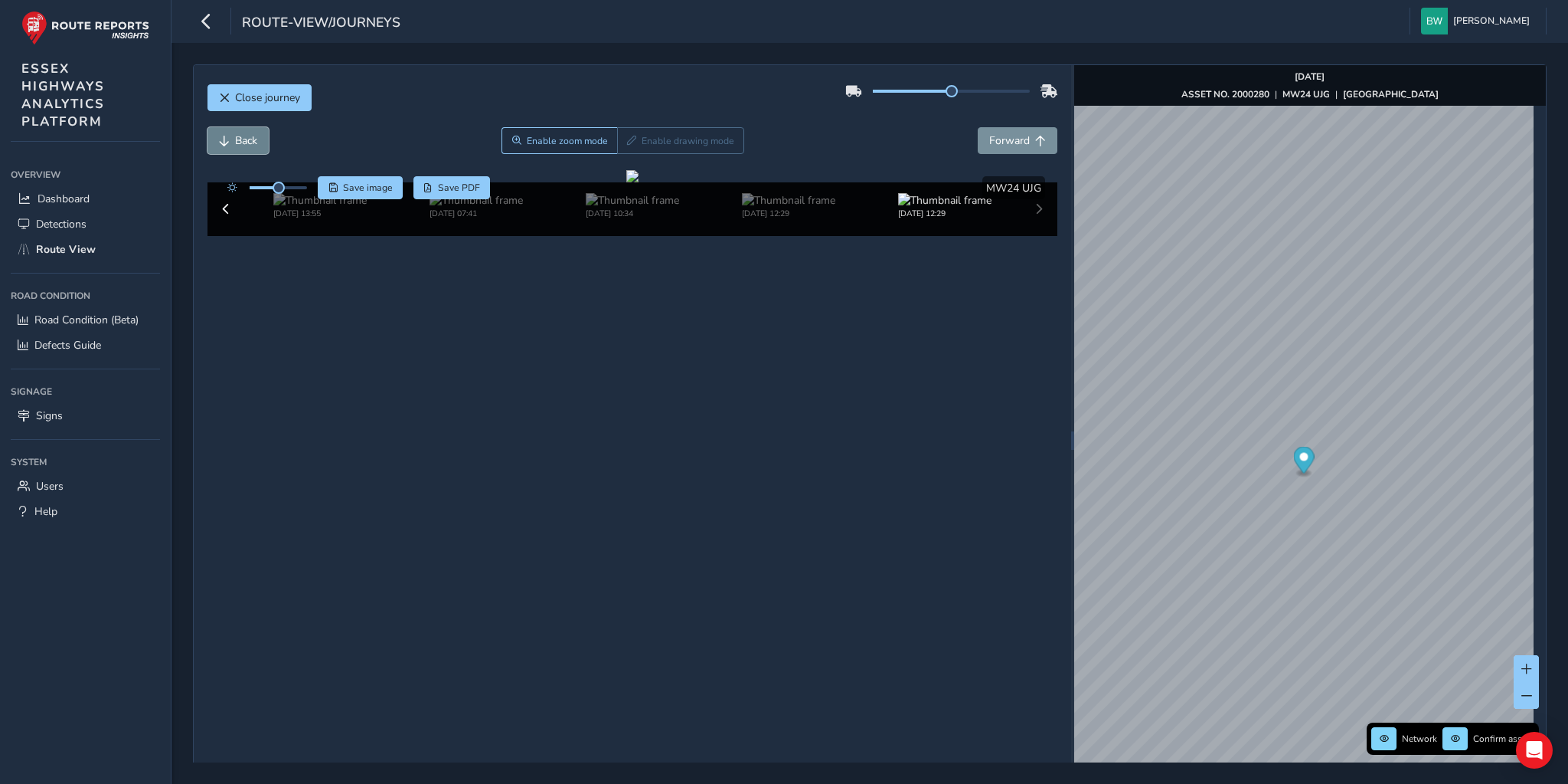
click at [224, 132] on button "Back" at bounding box center [238, 140] width 61 height 27
click at [990, 143] on span "Forward" at bounding box center [1010, 140] width 40 height 15
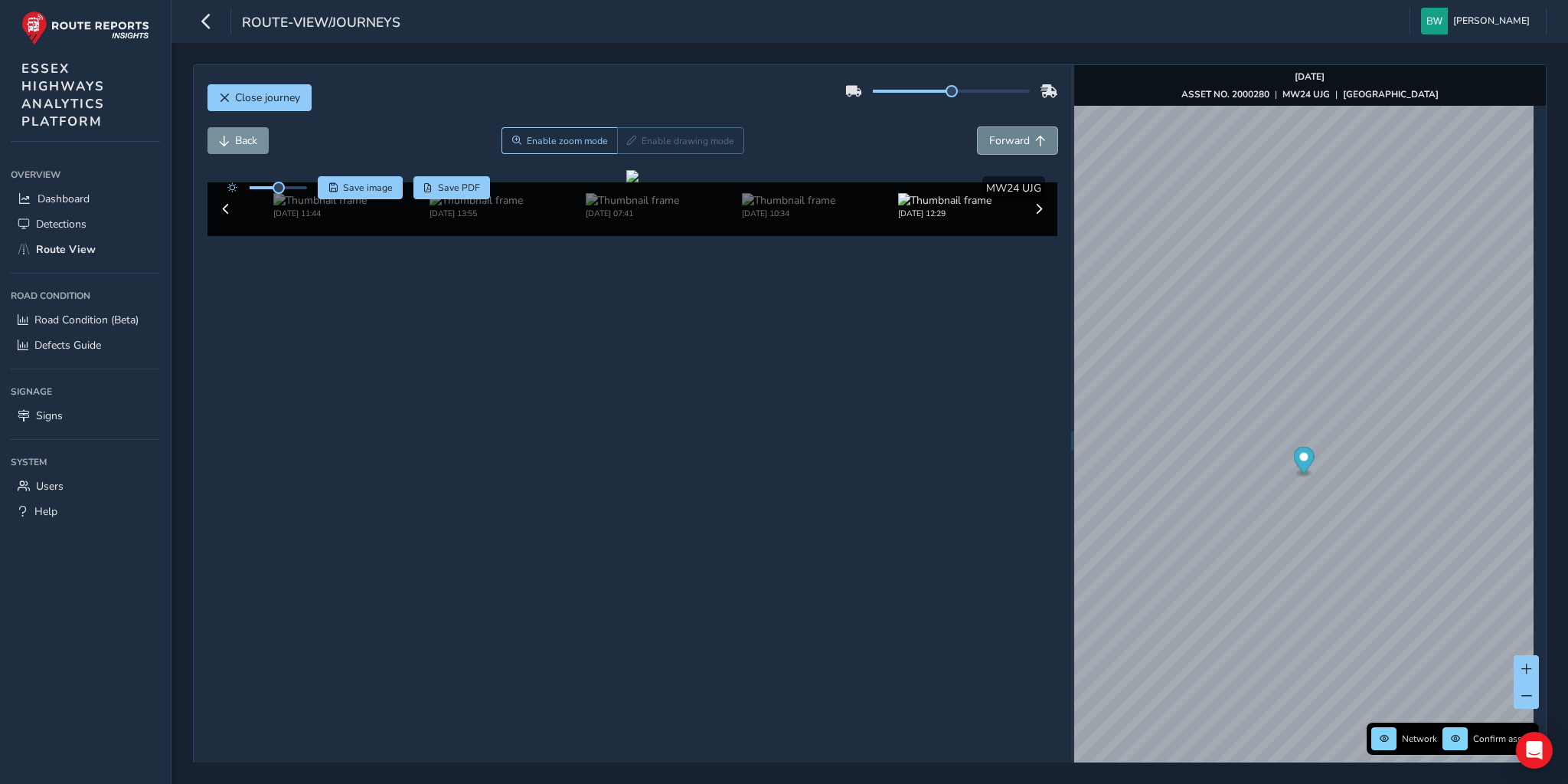
click at [990, 143] on span "Forward" at bounding box center [1010, 140] width 40 height 15
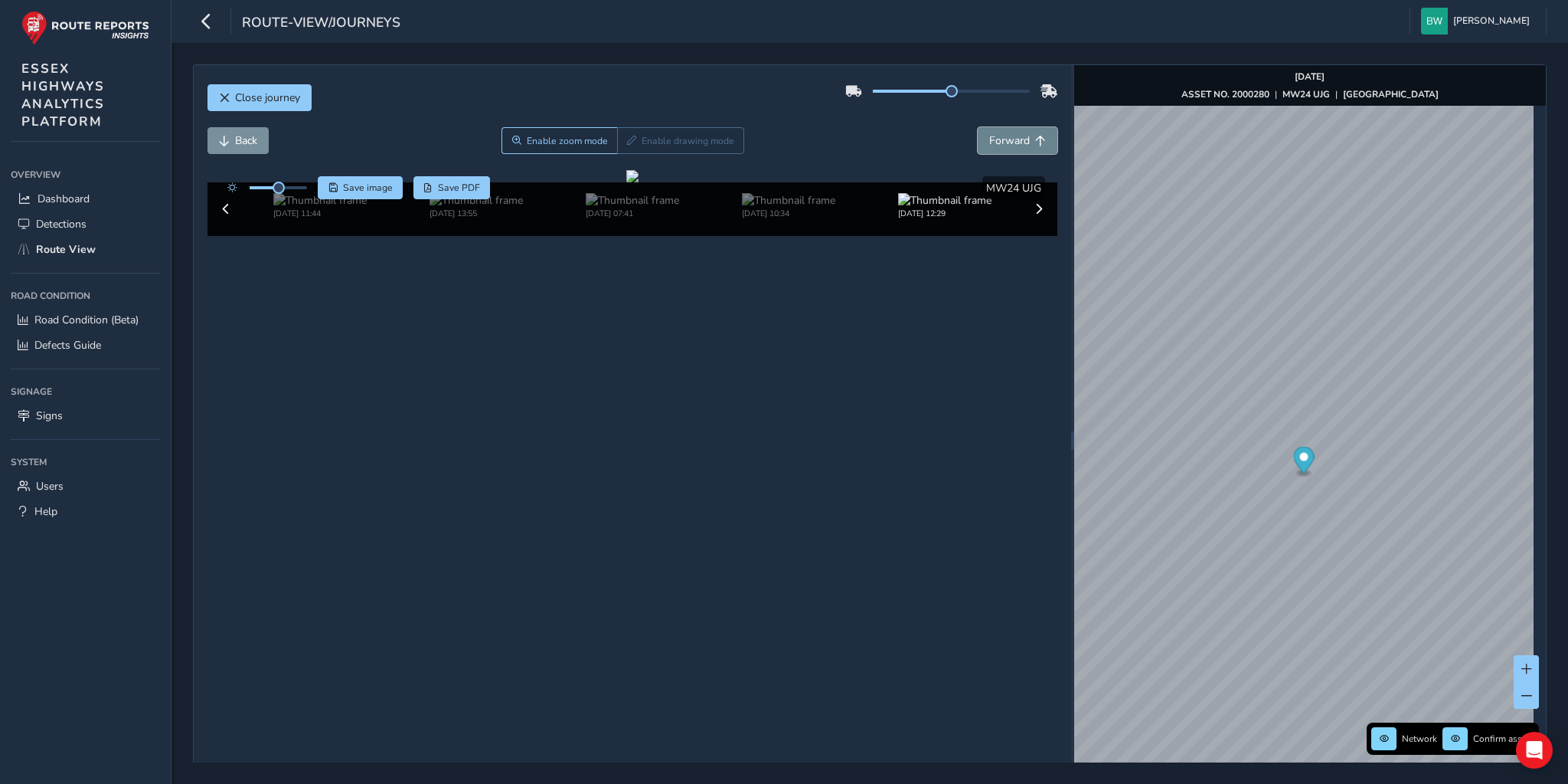
click at [990, 143] on span "Forward" at bounding box center [1010, 140] width 40 height 15
click at [294, 93] on span "Close journey" at bounding box center [267, 98] width 65 height 15
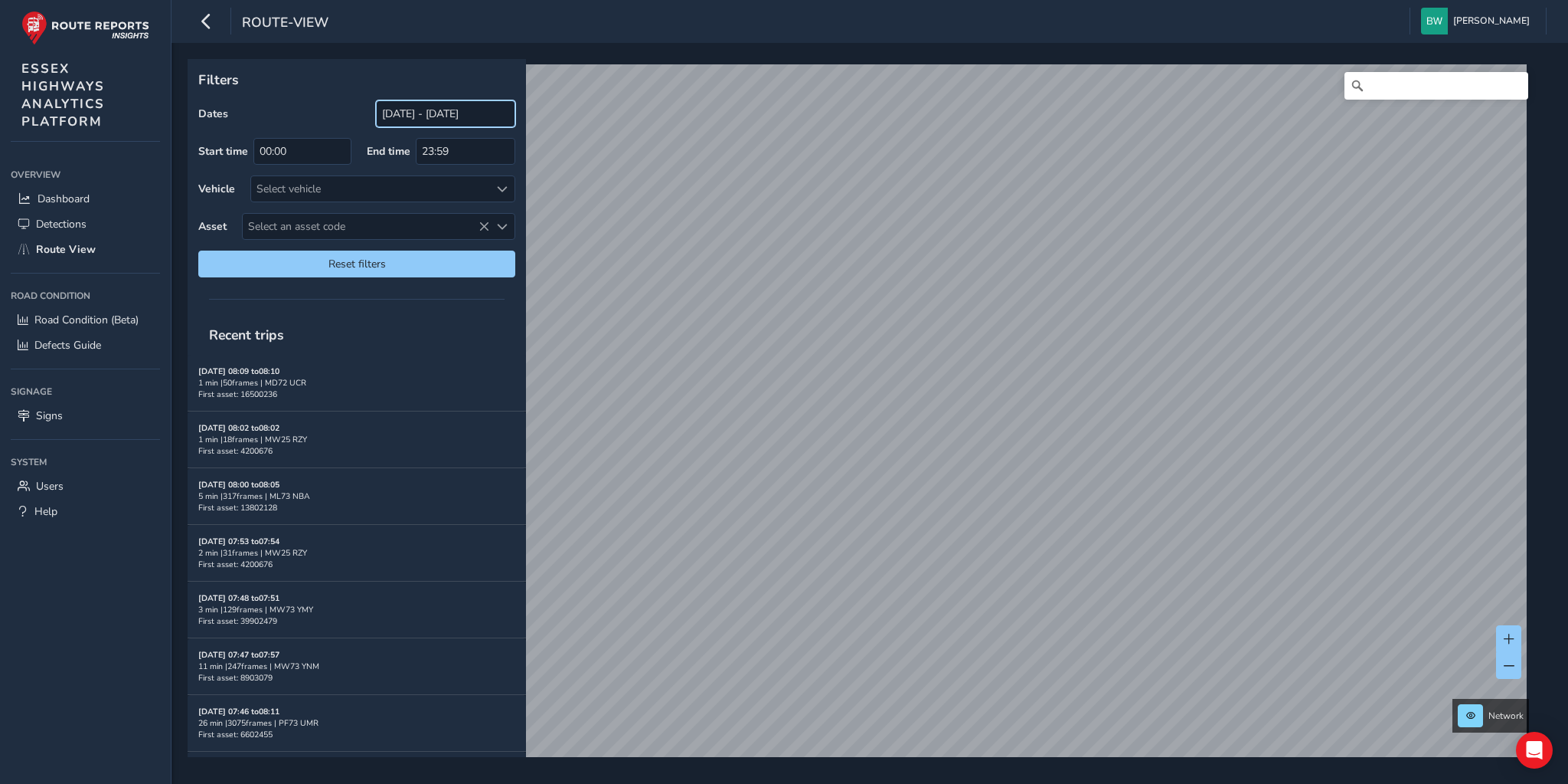
click at [396, 115] on input "[DATE] - [DATE]" at bounding box center [445, 113] width 140 height 27
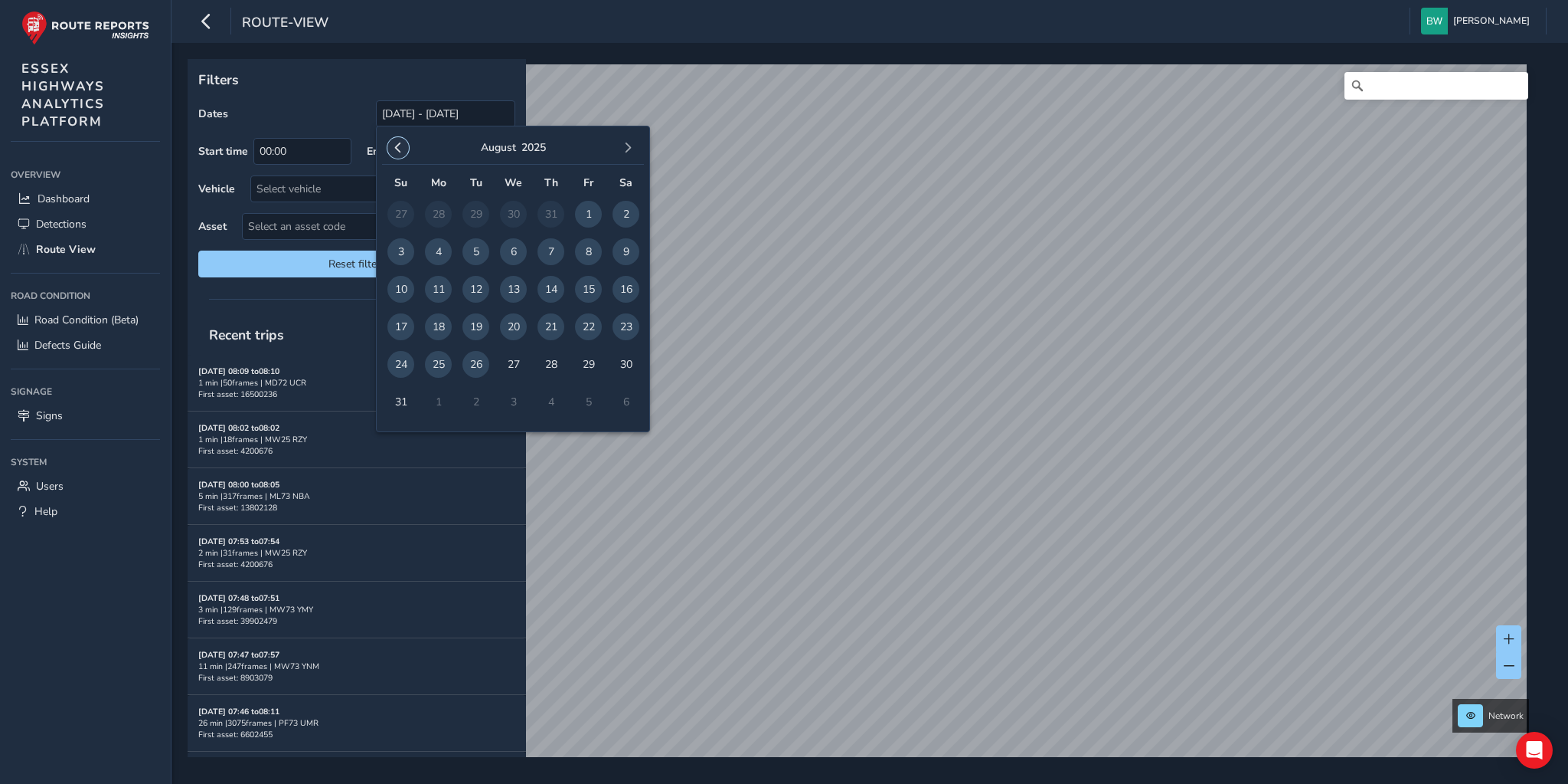
click at [395, 149] on span "button" at bounding box center [398, 147] width 10 height 10
click at [395, 142] on span "button" at bounding box center [398, 147] width 10 height 10
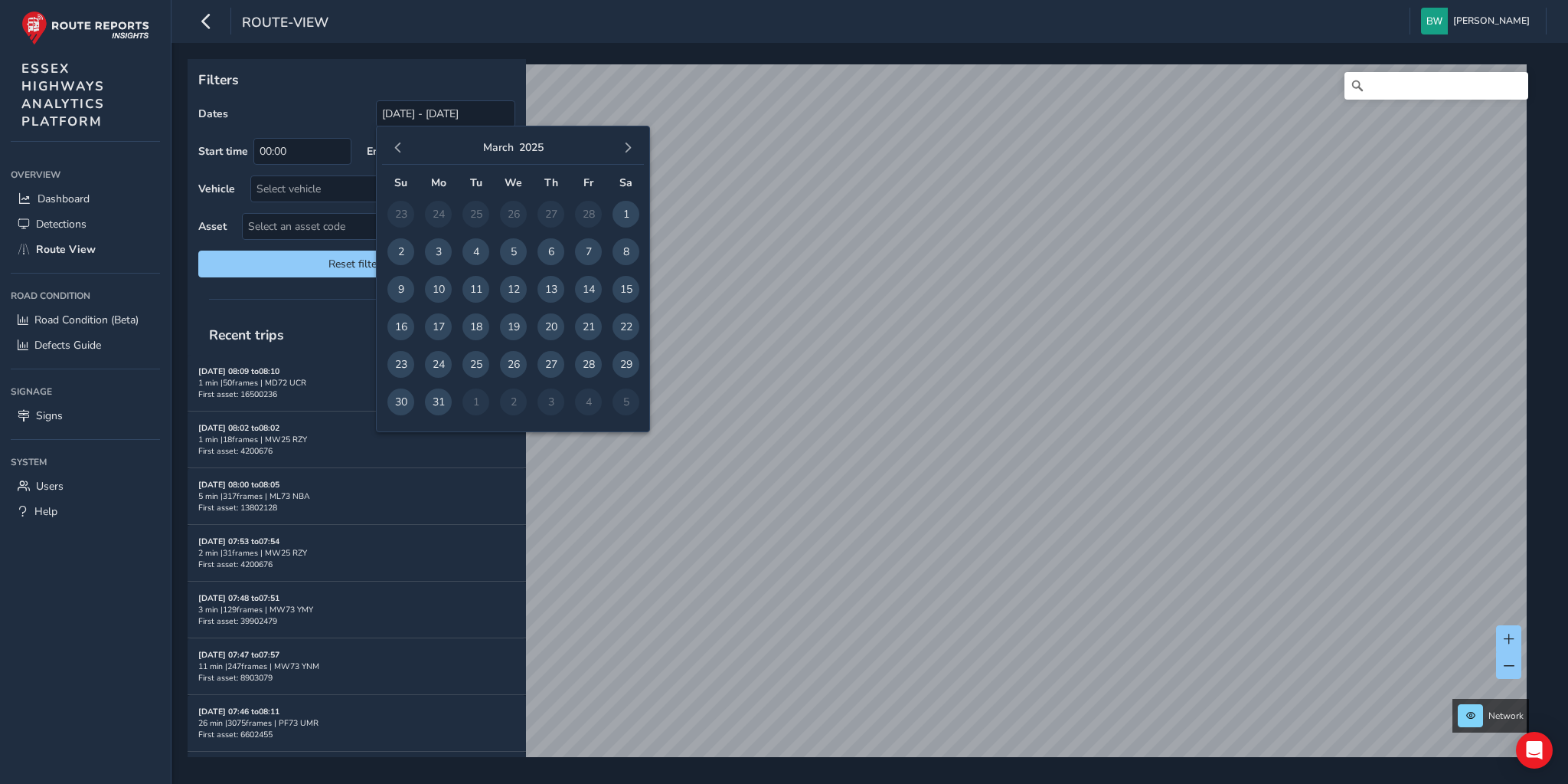
click at [395, 142] on span "button" at bounding box center [398, 147] width 10 height 10
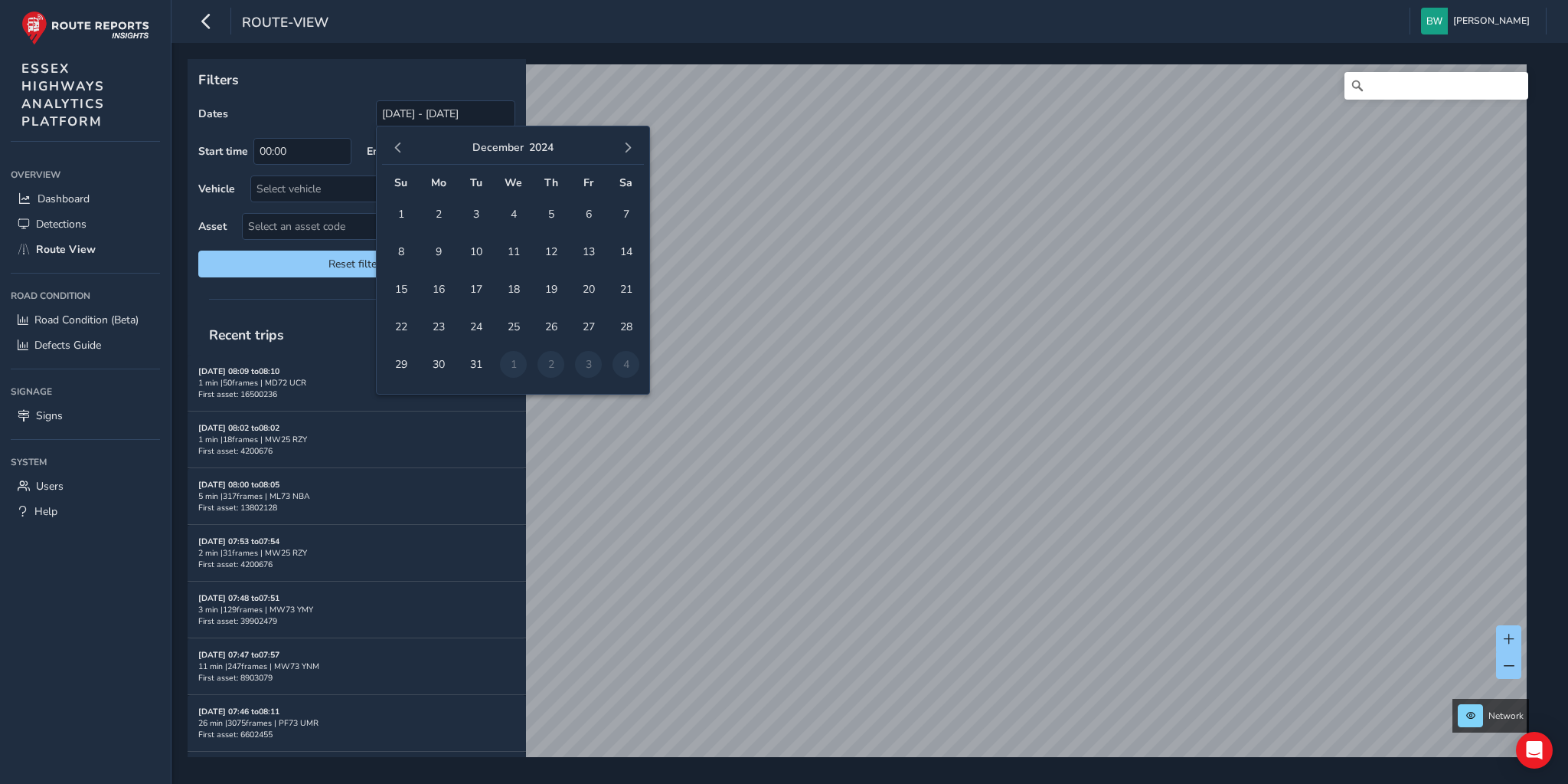
click at [395, 142] on span "button" at bounding box center [398, 147] width 10 height 10
drag, startPoint x: 404, startPoint y: 203, endPoint x: 415, endPoint y: 202, distance: 11.0
click at [403, 203] on span "1" at bounding box center [400, 214] width 27 height 27
click at [622, 144] on span "button" at bounding box center [627, 147] width 10 height 10
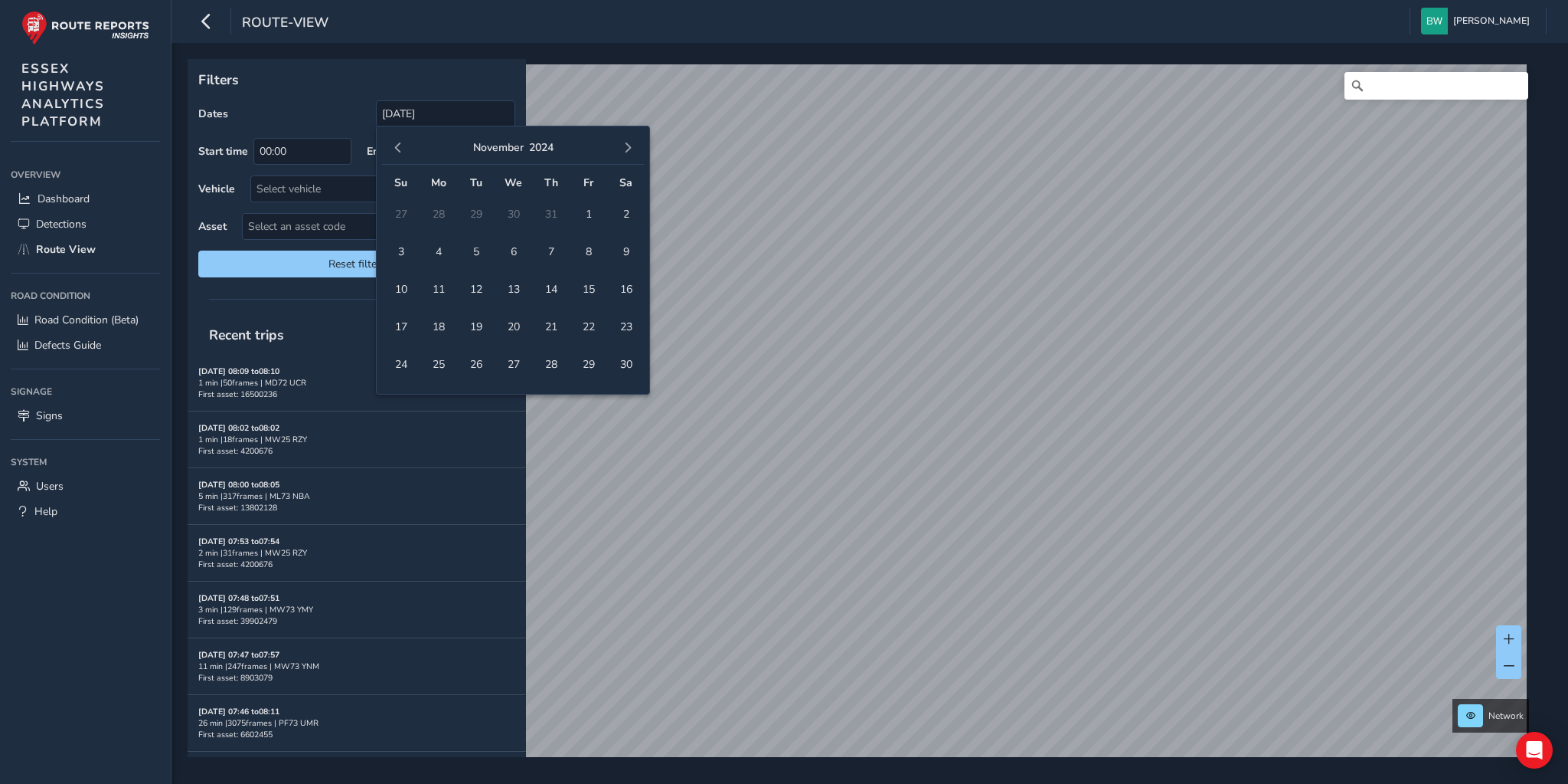
click at [622, 144] on span "button" at bounding box center [627, 147] width 10 height 10
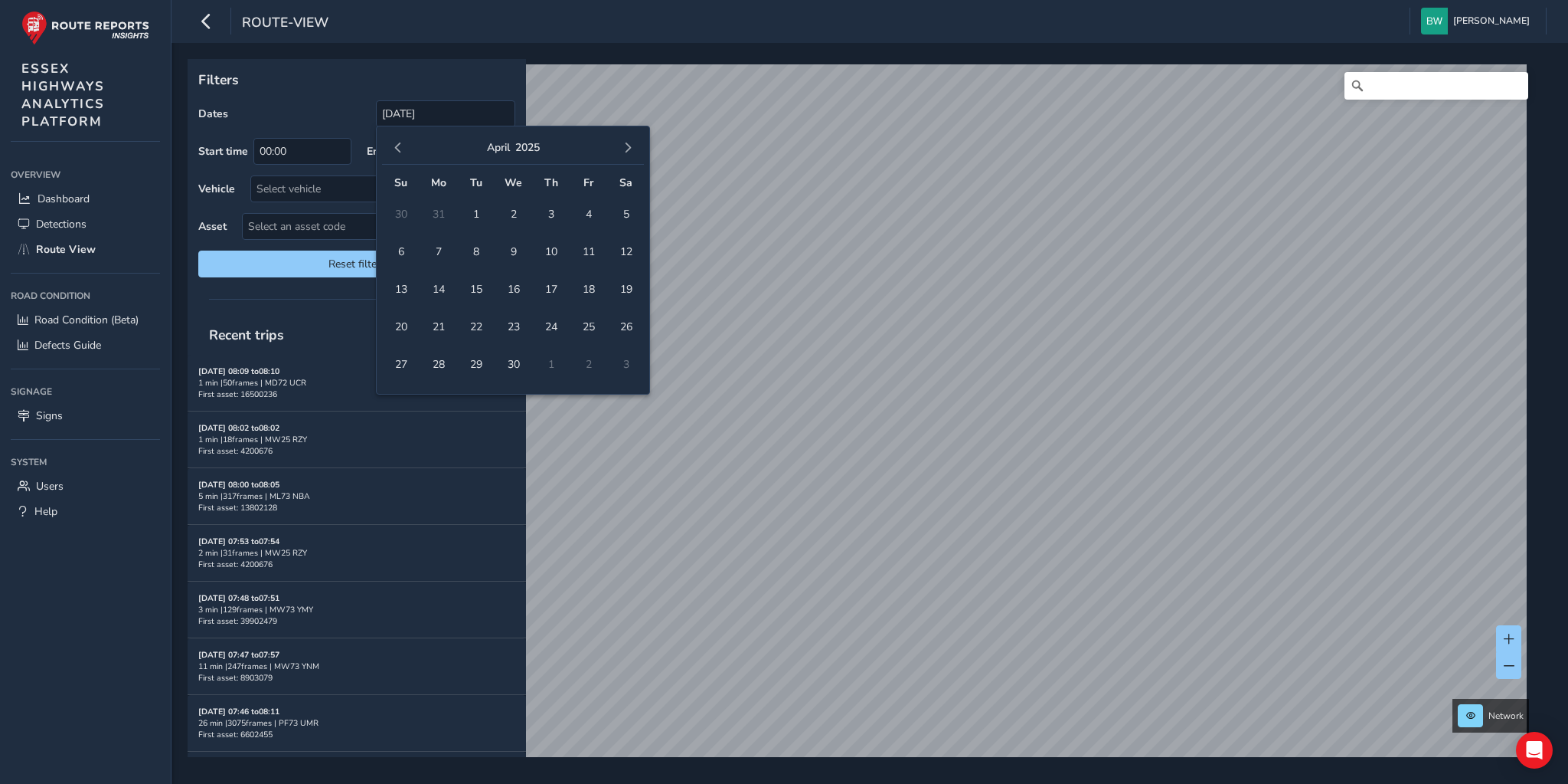
click at [622, 144] on span "button" at bounding box center [627, 147] width 10 height 10
click at [627, 145] on span "button" at bounding box center [627, 147] width 10 height 10
click at [474, 365] on span "26" at bounding box center [475, 364] width 27 height 27
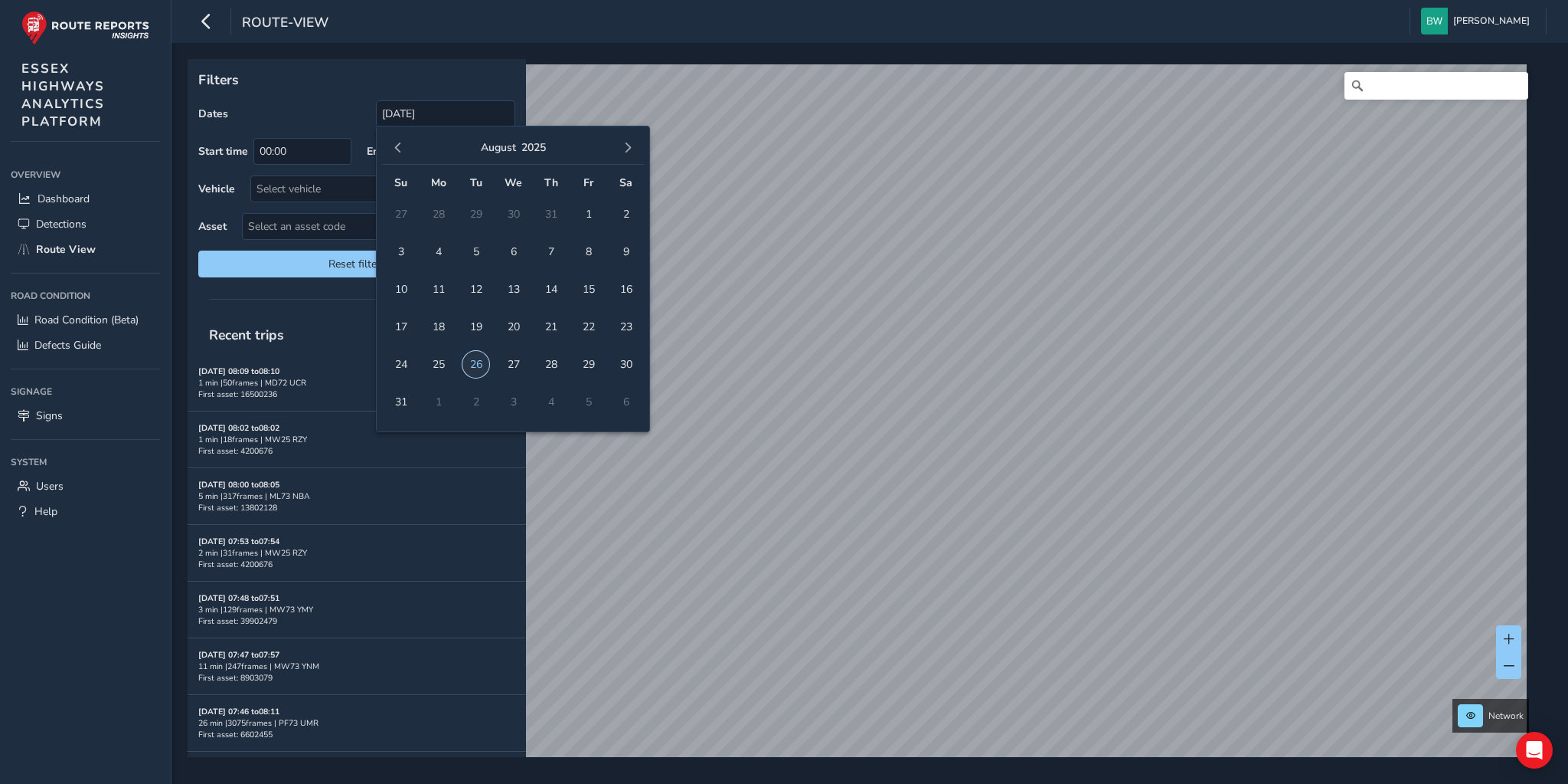
type input "[DATE] - [DATE]"
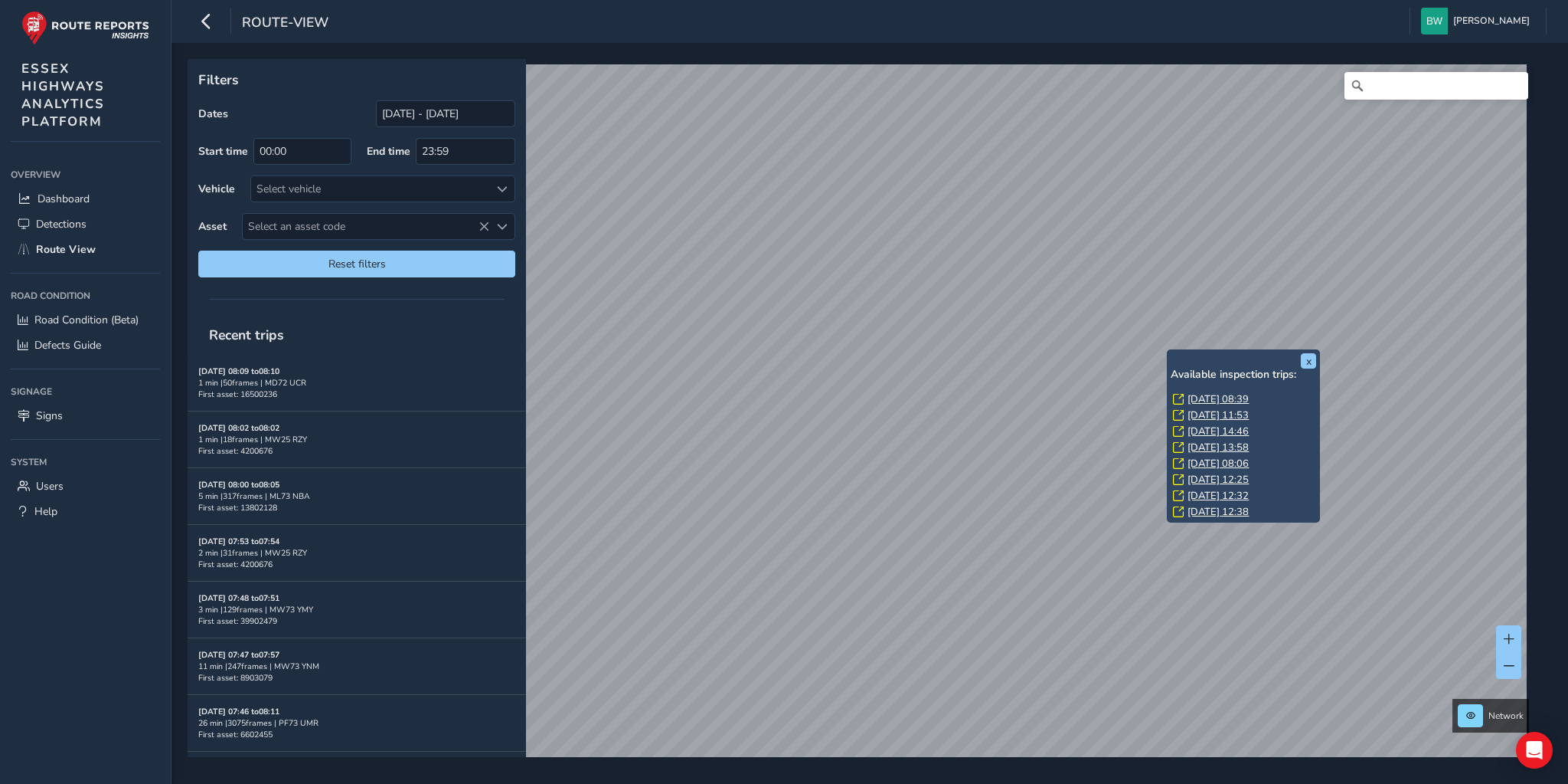
click at [1210, 513] on link "[DATE] 12:38" at bounding box center [1219, 511] width 61 height 14
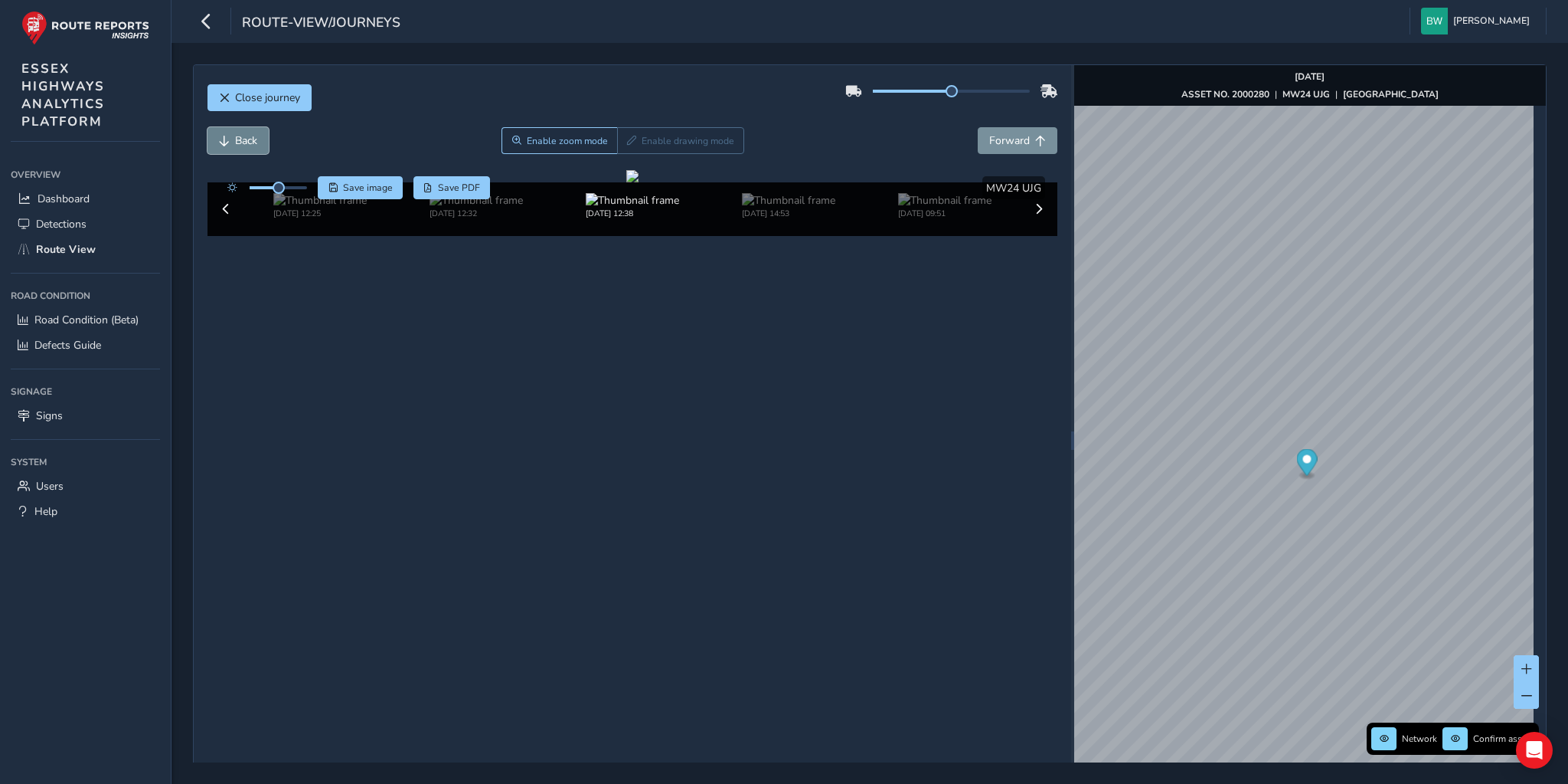
click at [230, 135] on button "Back" at bounding box center [238, 140] width 61 height 27
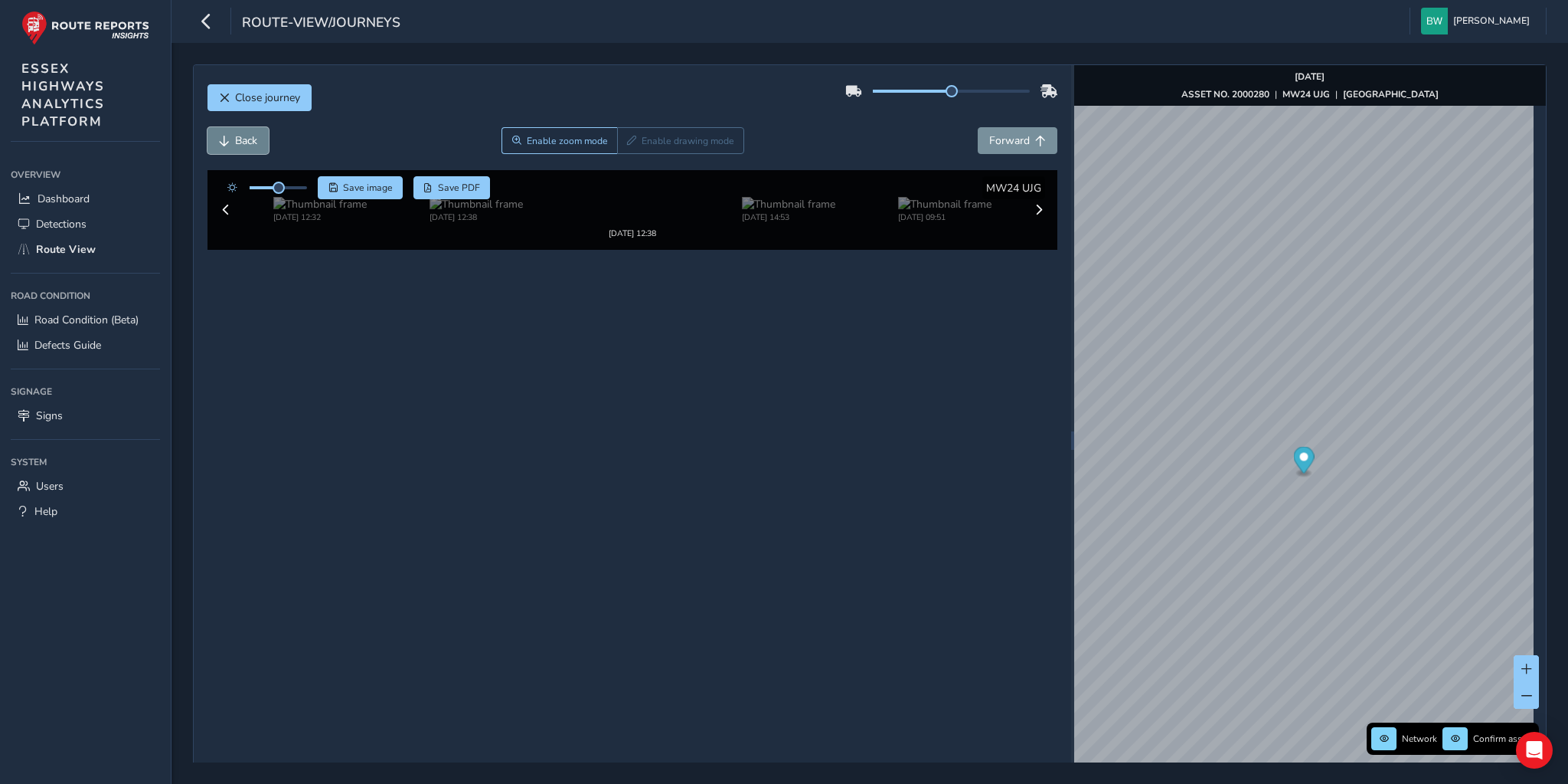
click at [230, 135] on button "Back" at bounding box center [238, 140] width 61 height 27
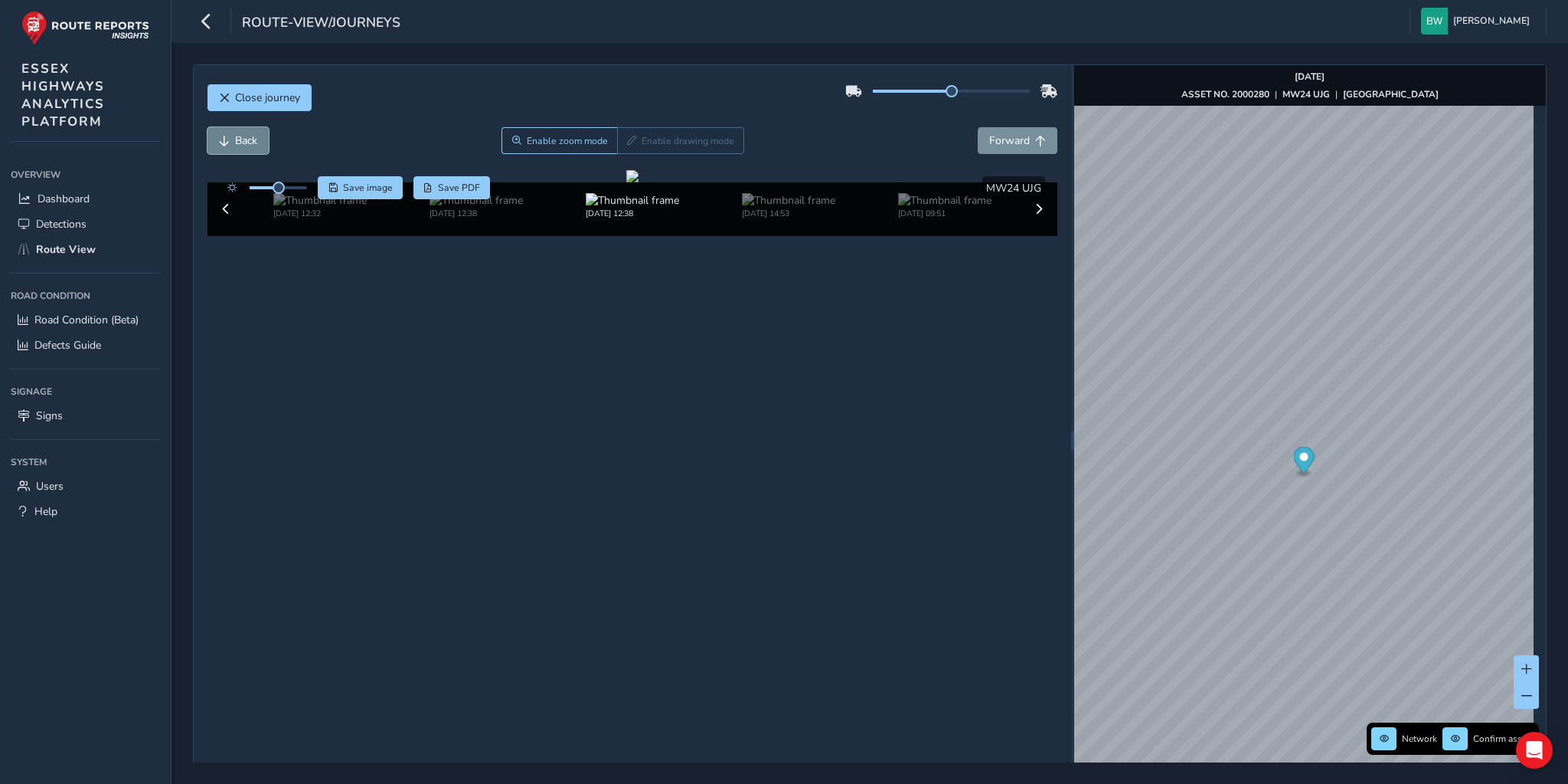
click at [230, 135] on button "Back" at bounding box center [238, 140] width 61 height 27
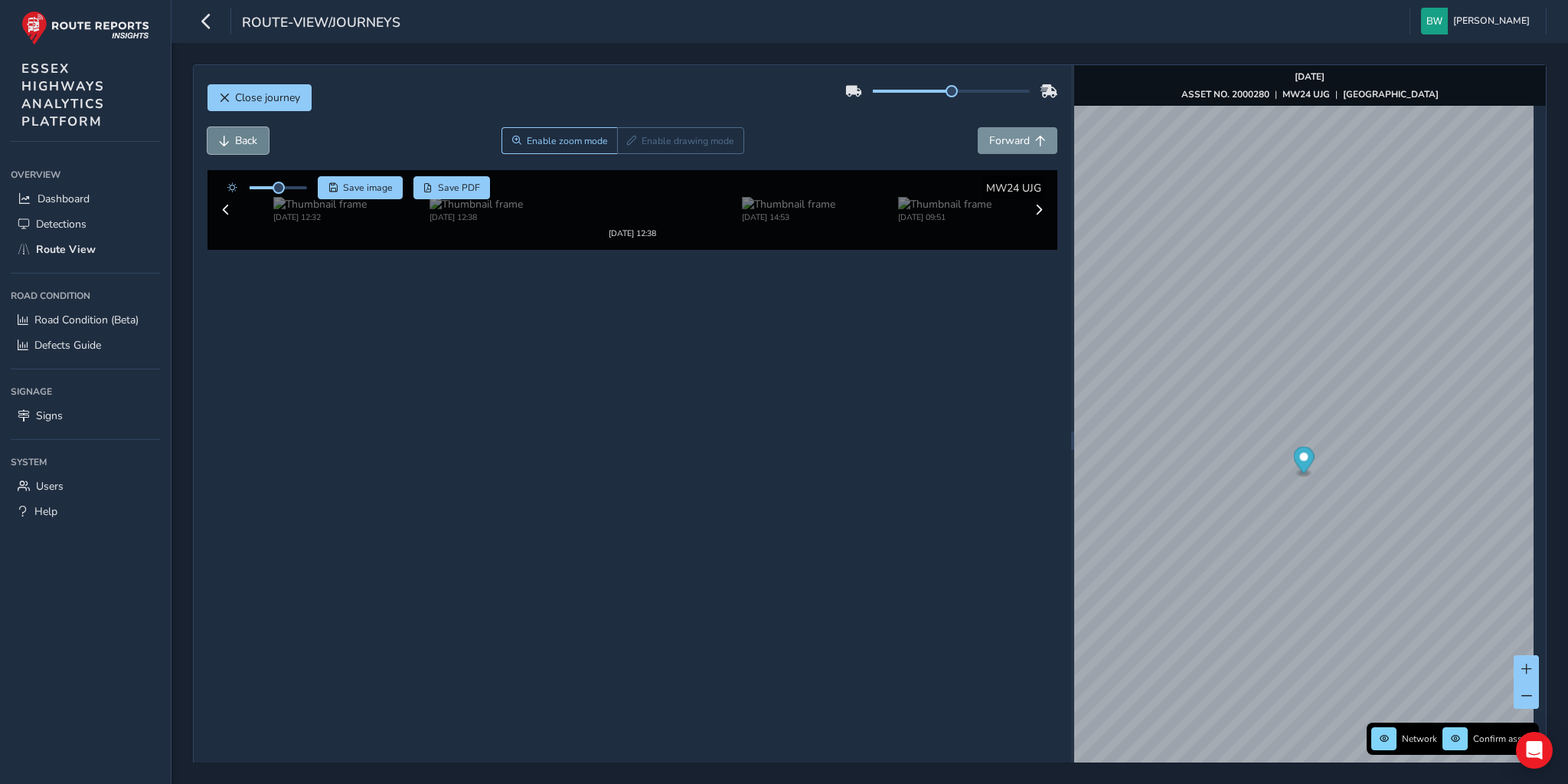
click at [230, 135] on button "Back" at bounding box center [238, 140] width 61 height 27
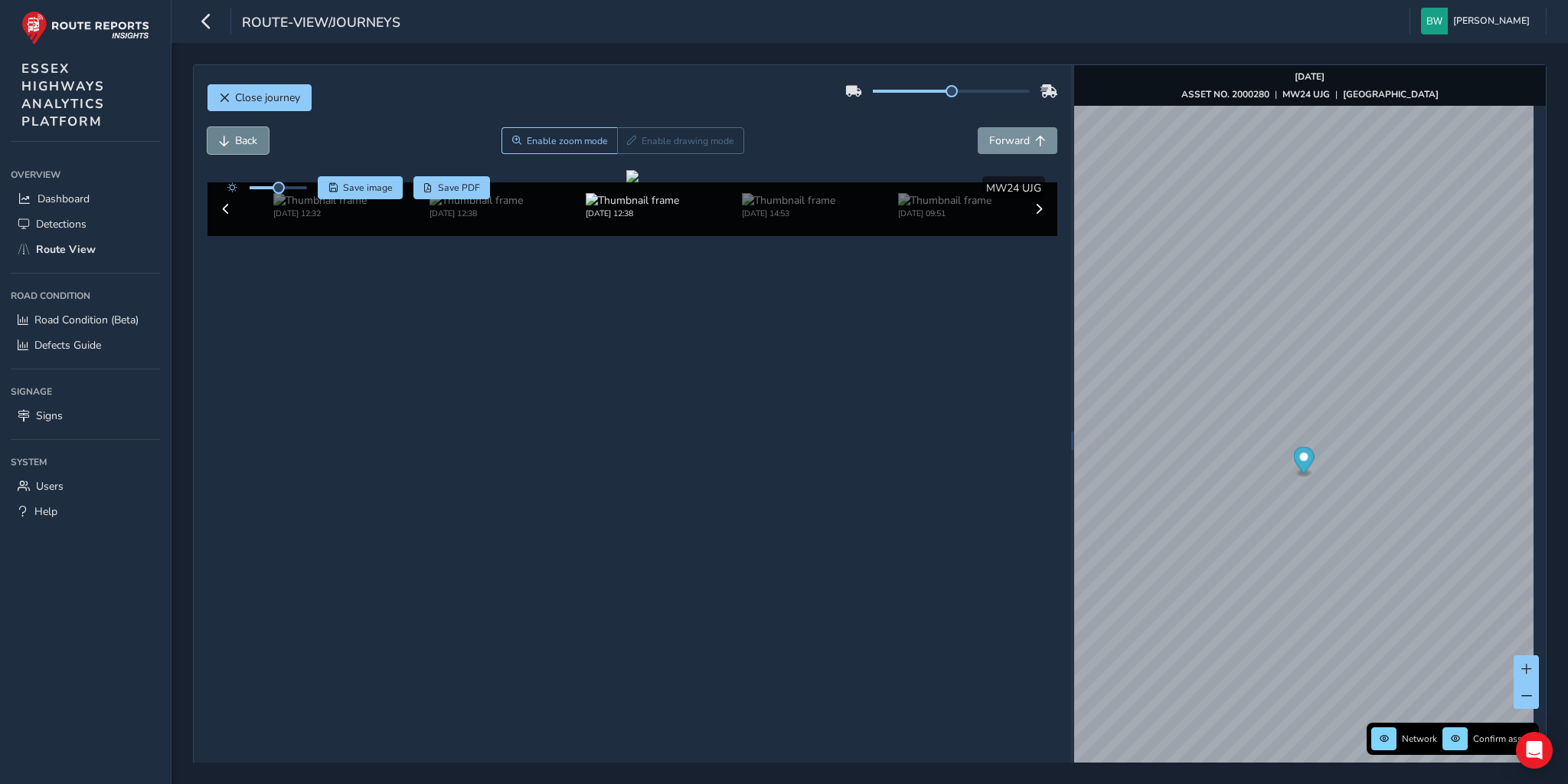
click at [230, 135] on button "Back" at bounding box center [238, 140] width 61 height 27
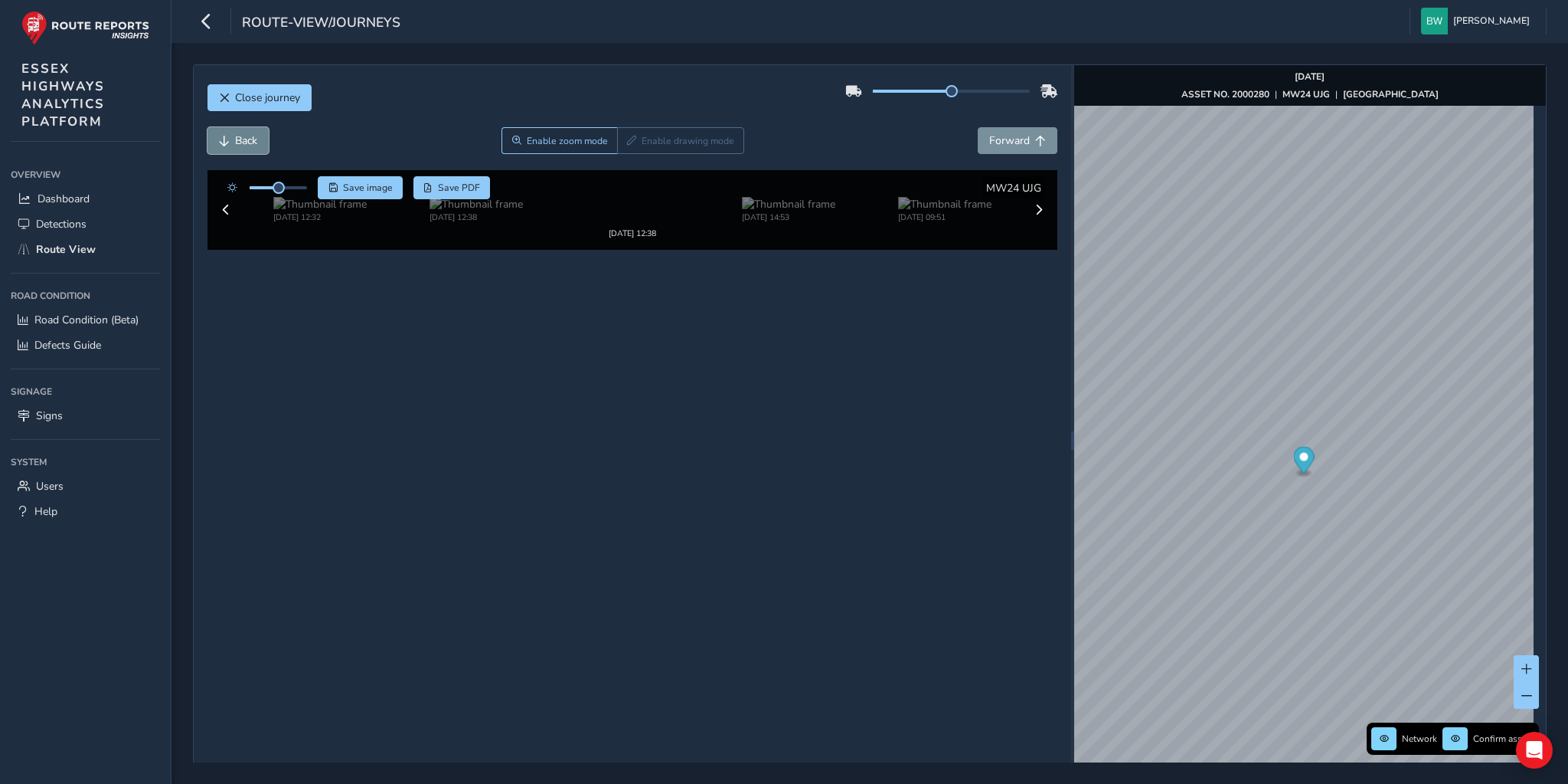
click at [230, 135] on button "Back" at bounding box center [238, 140] width 61 height 27
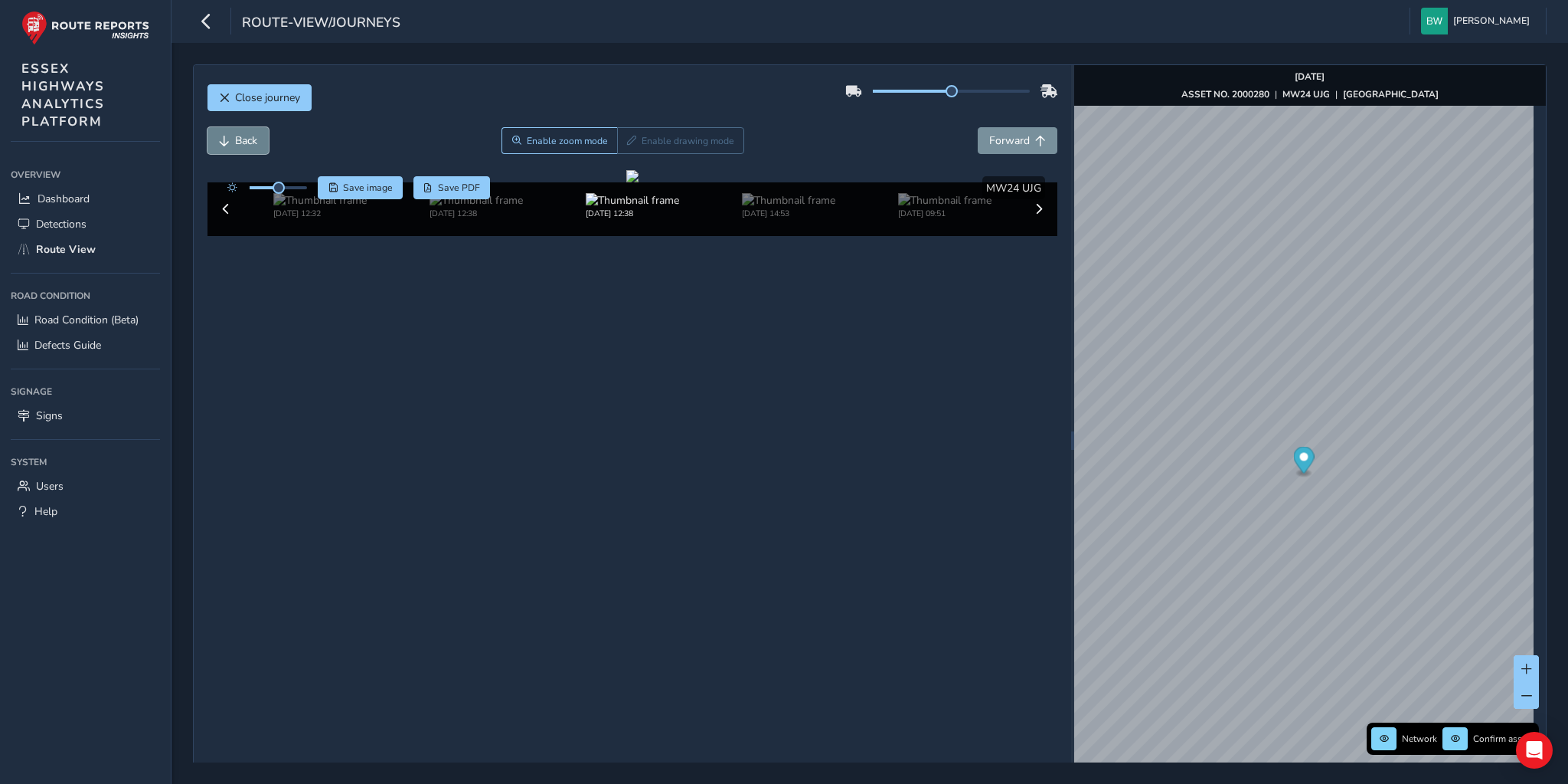
click at [230, 135] on button "Back" at bounding box center [238, 140] width 61 height 27
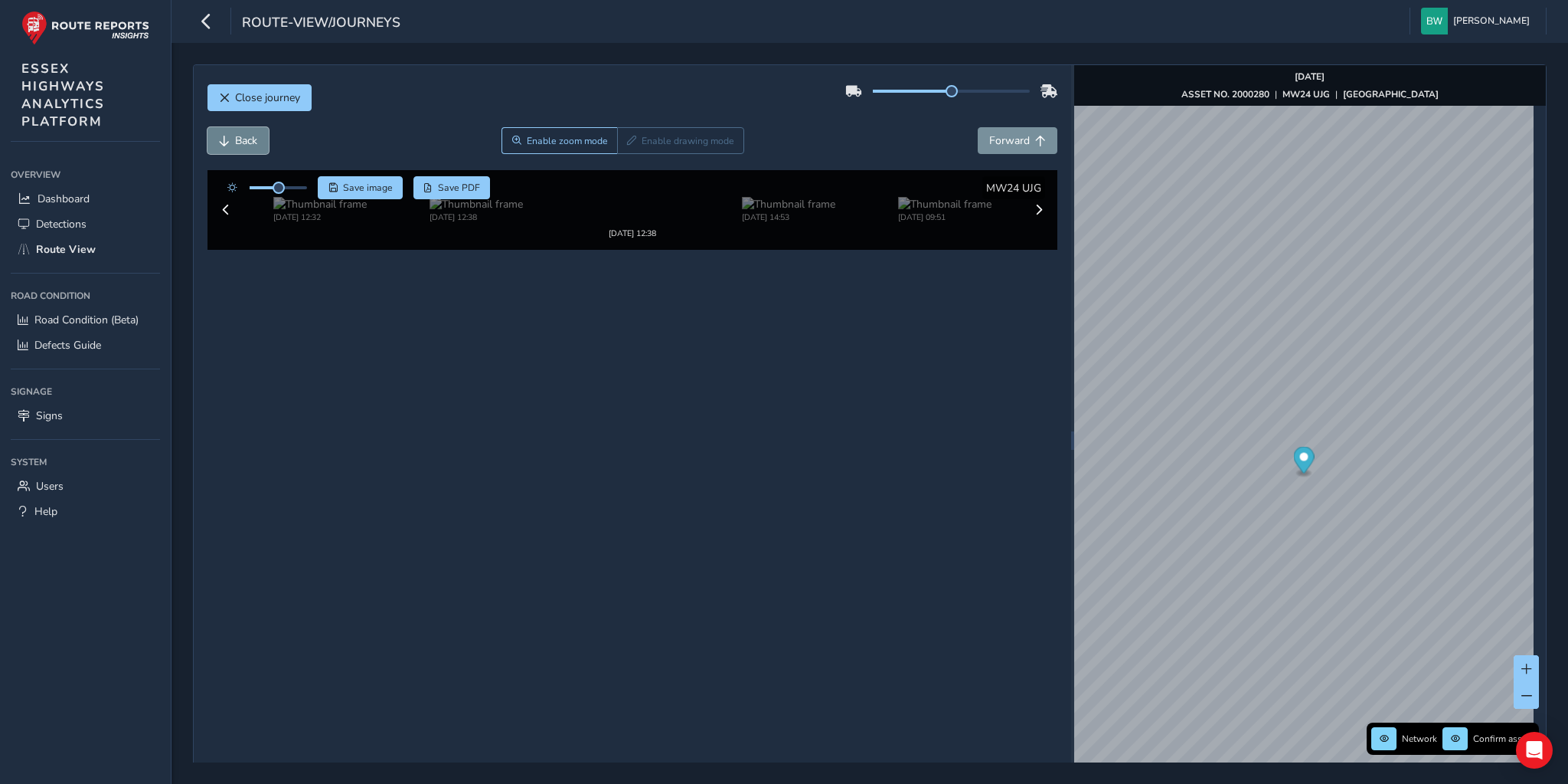
click at [230, 135] on button "Back" at bounding box center [238, 140] width 61 height 27
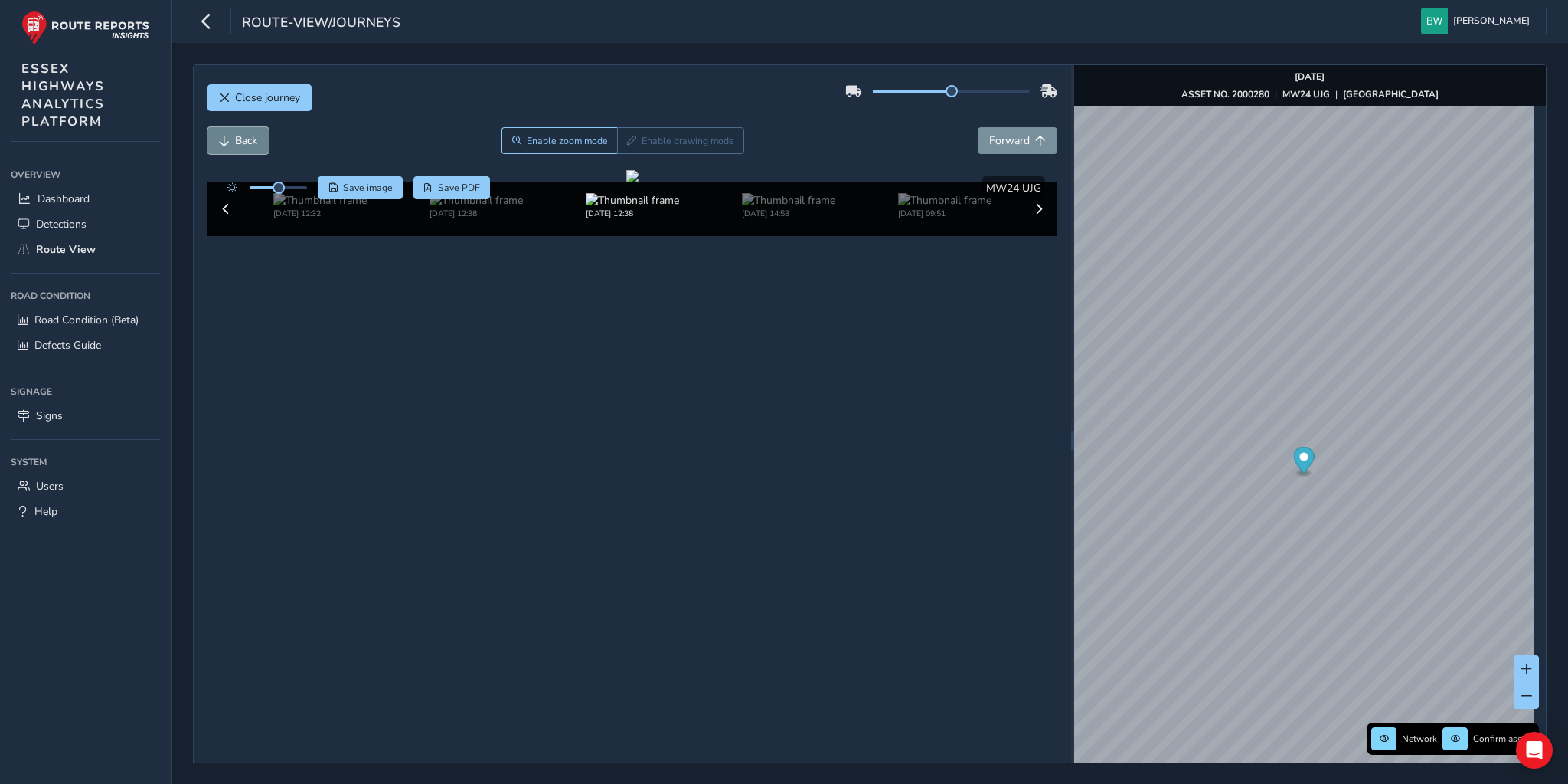
click at [230, 135] on button "Back" at bounding box center [238, 140] width 61 height 27
click at [989, 145] on span "Forward" at bounding box center [1010, 140] width 40 height 15
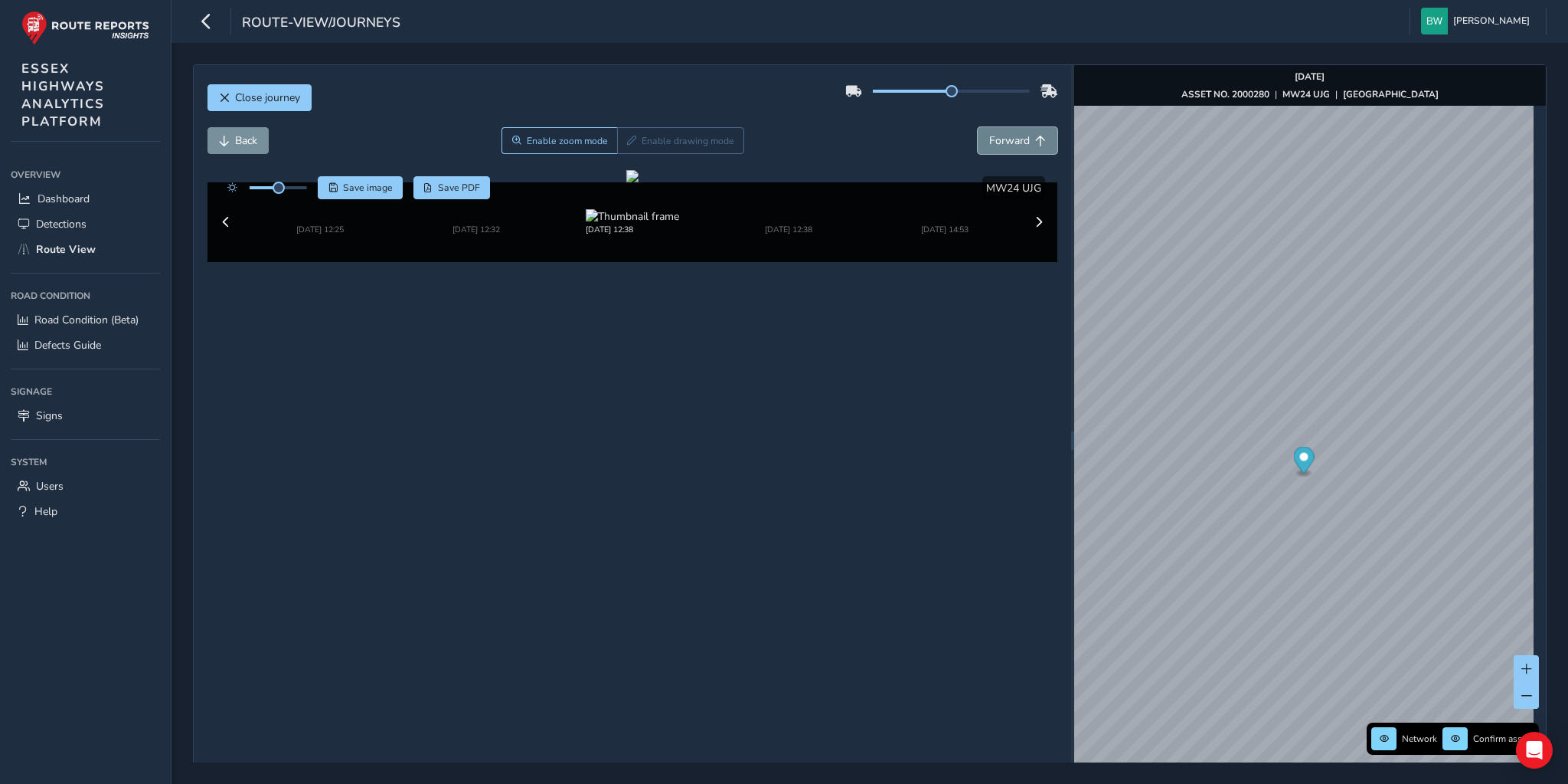
click at [989, 145] on span "Forward" at bounding box center [1010, 140] width 40 height 15
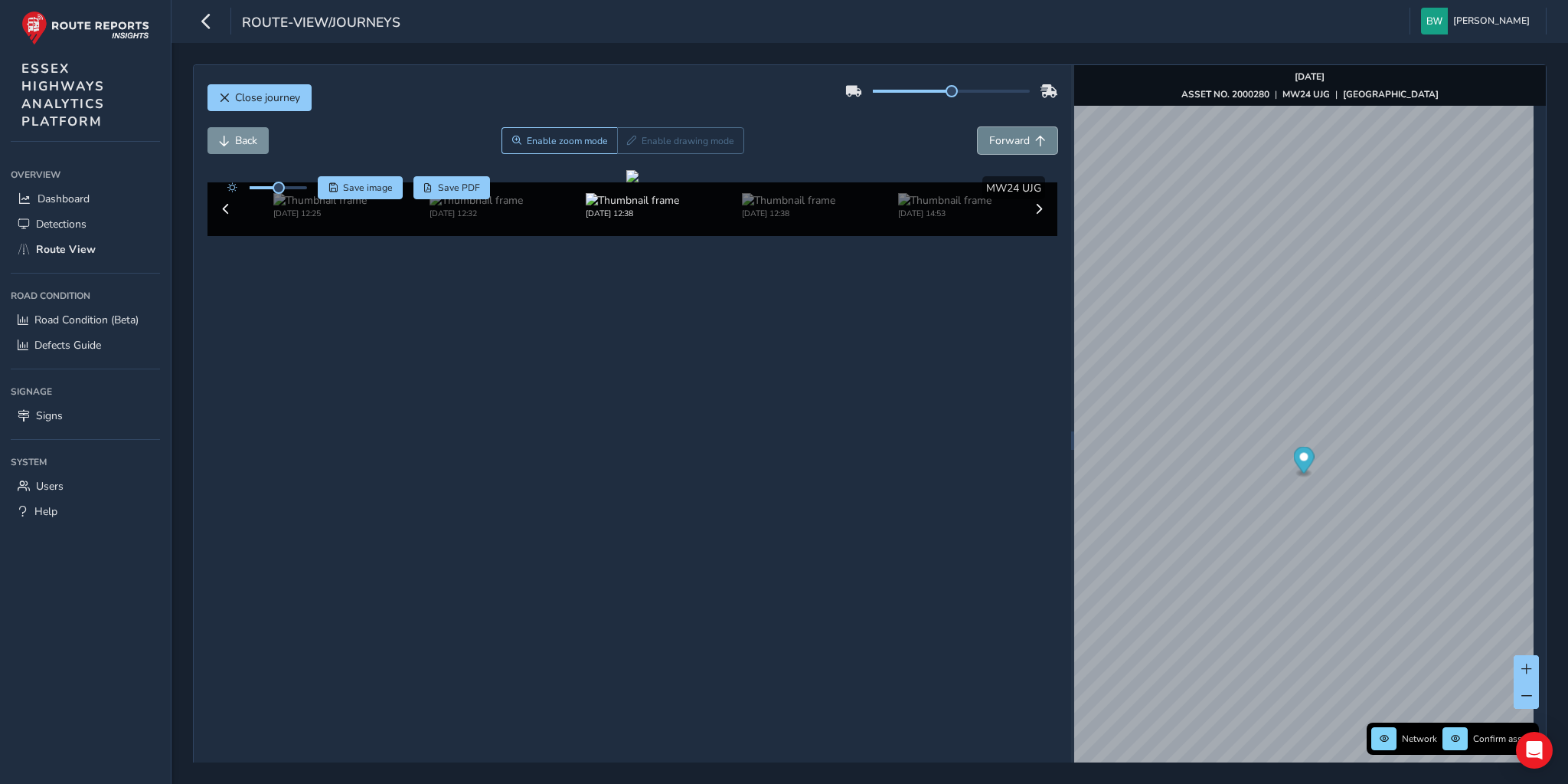
click at [989, 145] on span "Forward" at bounding box center [1010, 140] width 40 height 15
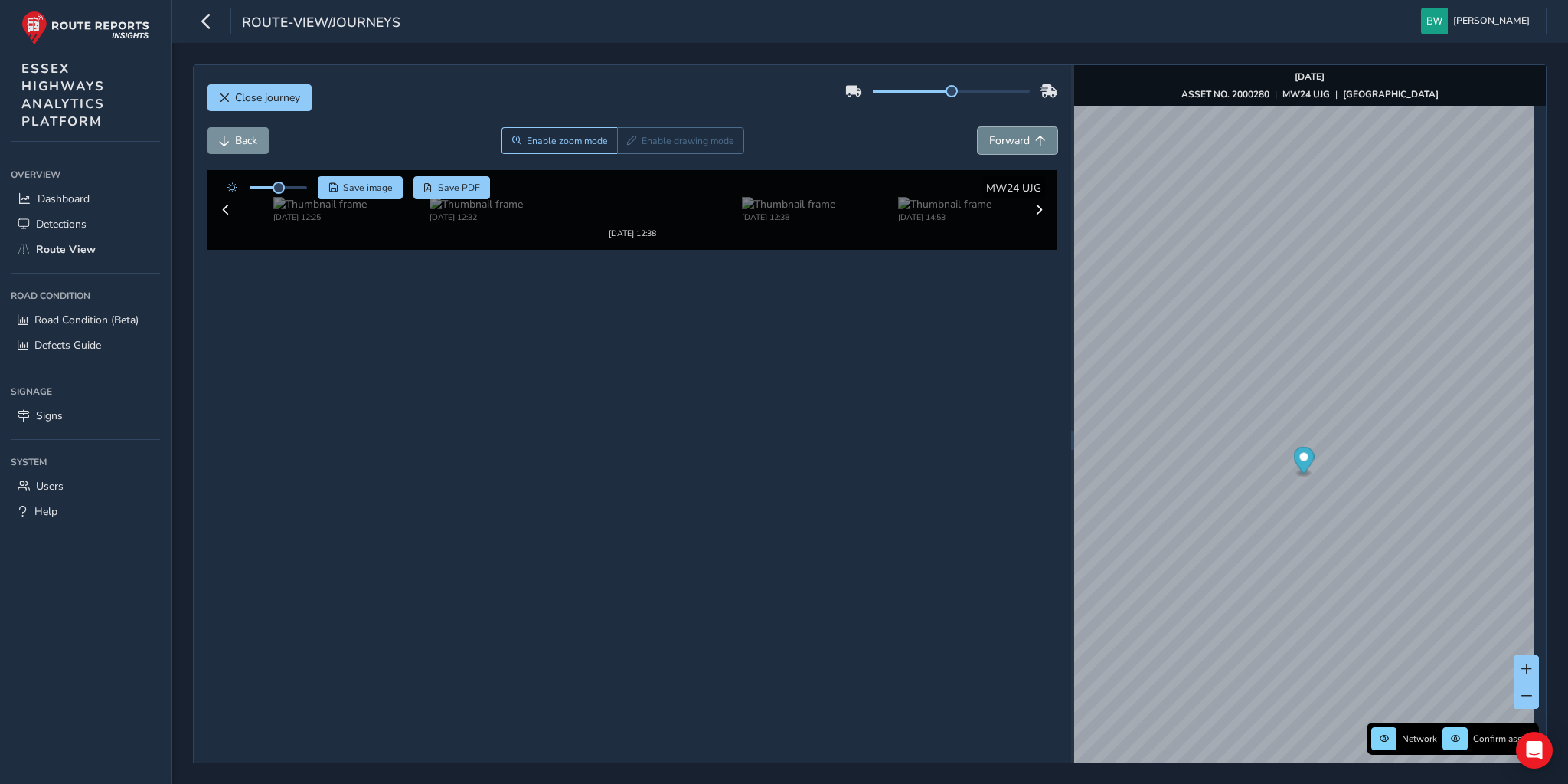
click at [989, 145] on span "Forward" at bounding box center [1010, 140] width 40 height 15
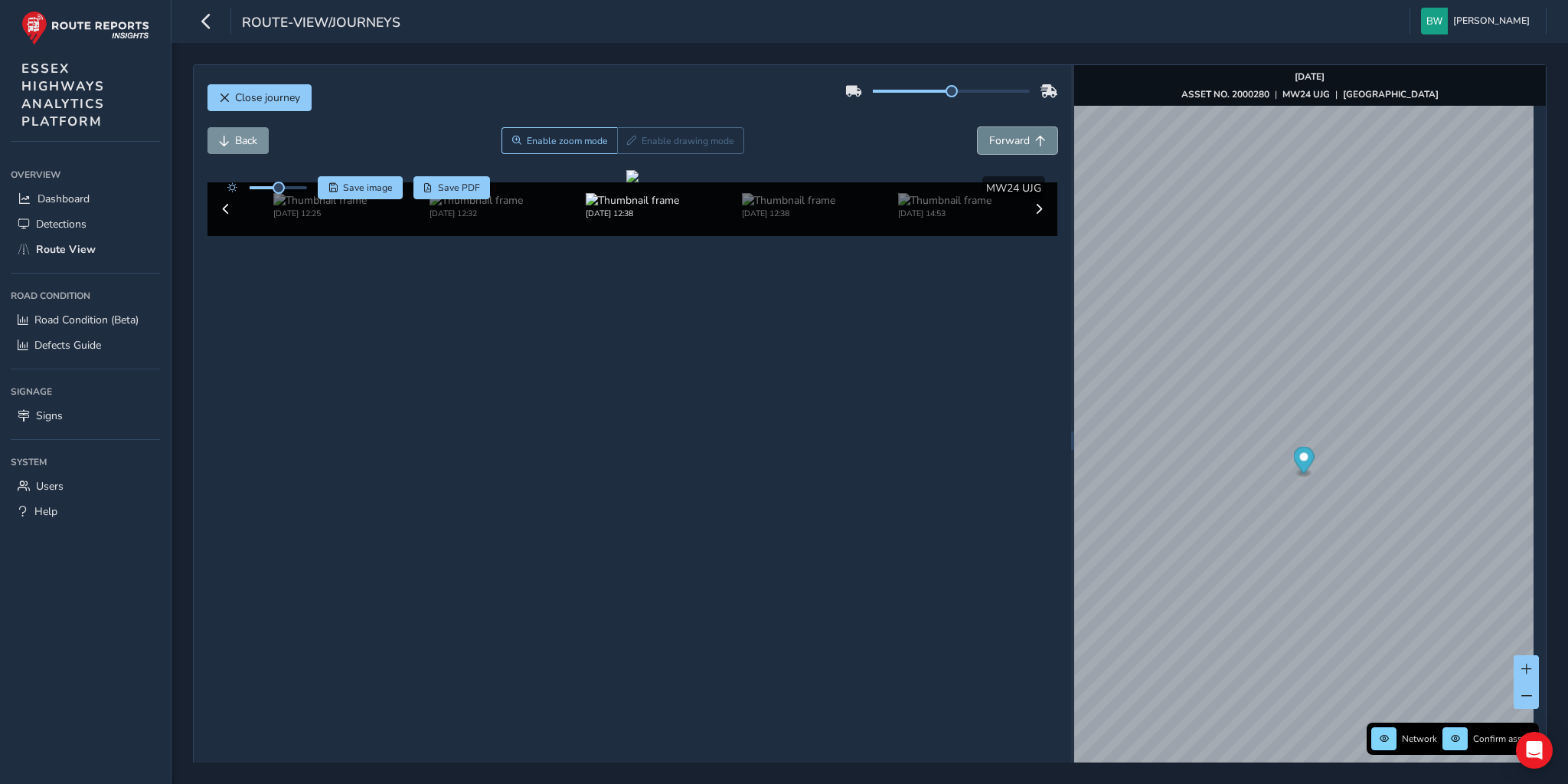
click at [989, 145] on span "Forward" at bounding box center [1010, 140] width 40 height 15
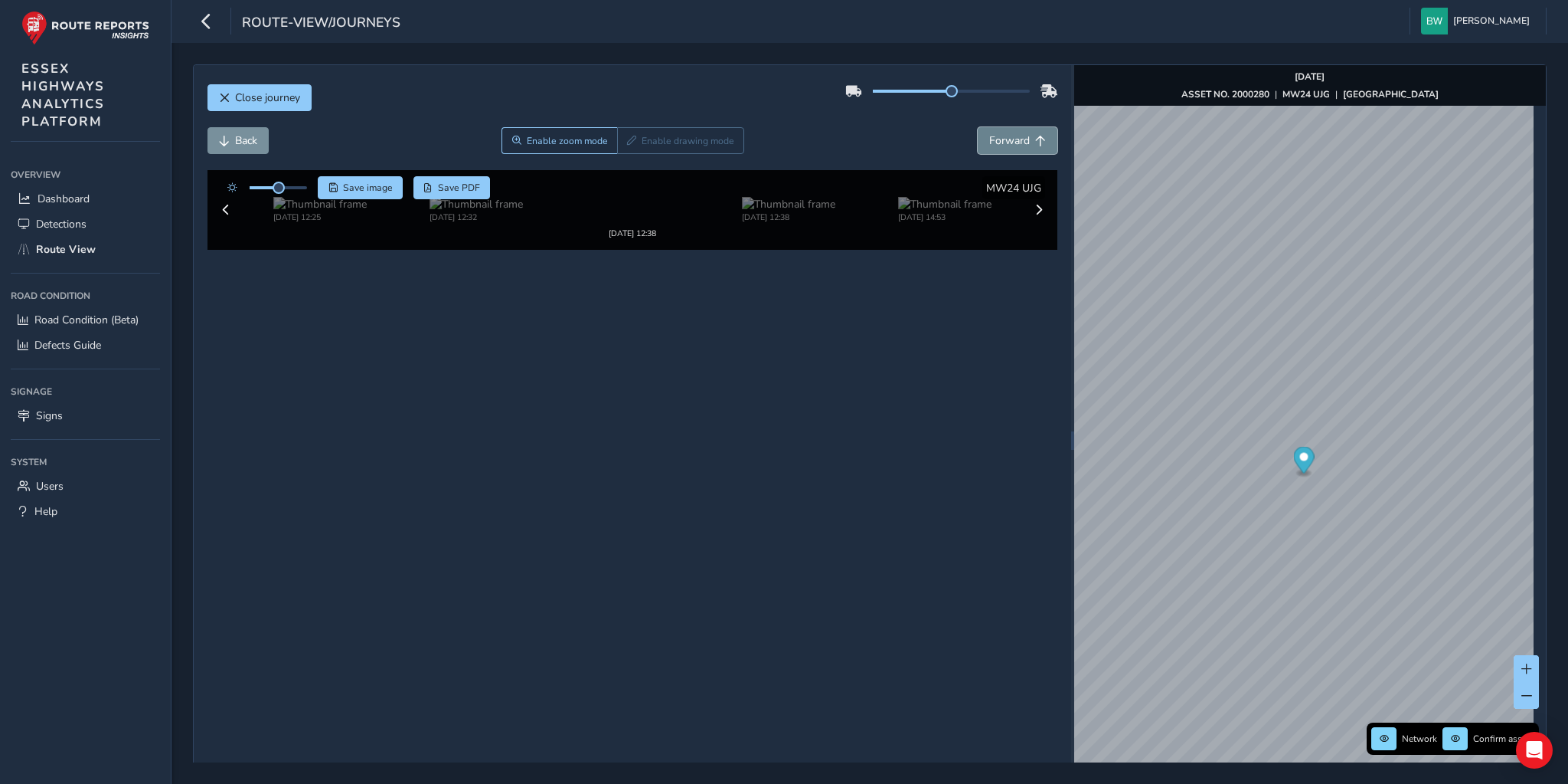
click at [989, 145] on span "Forward" at bounding box center [1010, 140] width 40 height 15
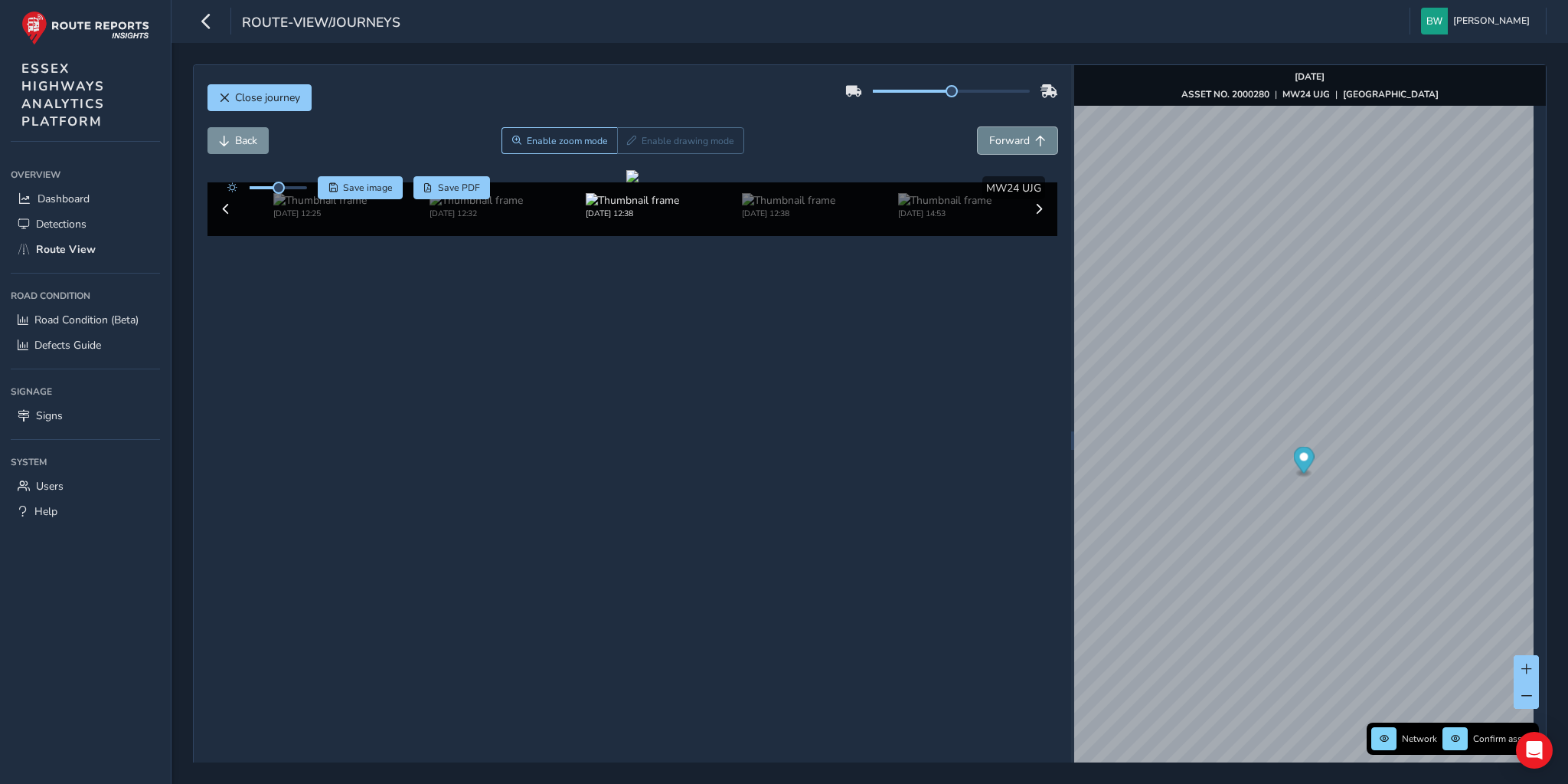
click at [989, 145] on span "Forward" at bounding box center [1010, 140] width 40 height 15
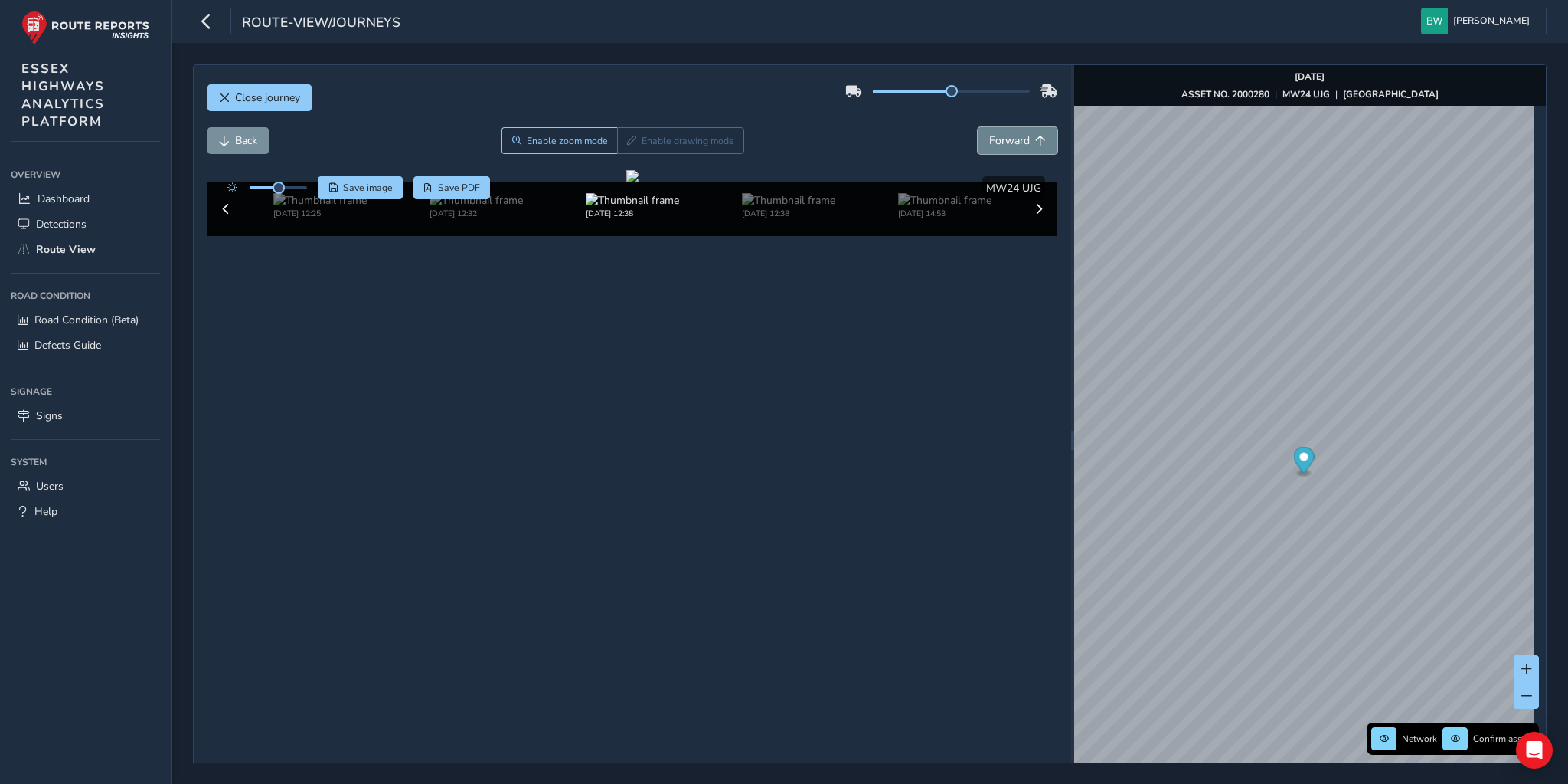
click at [989, 145] on span "Forward" at bounding box center [1010, 140] width 40 height 15
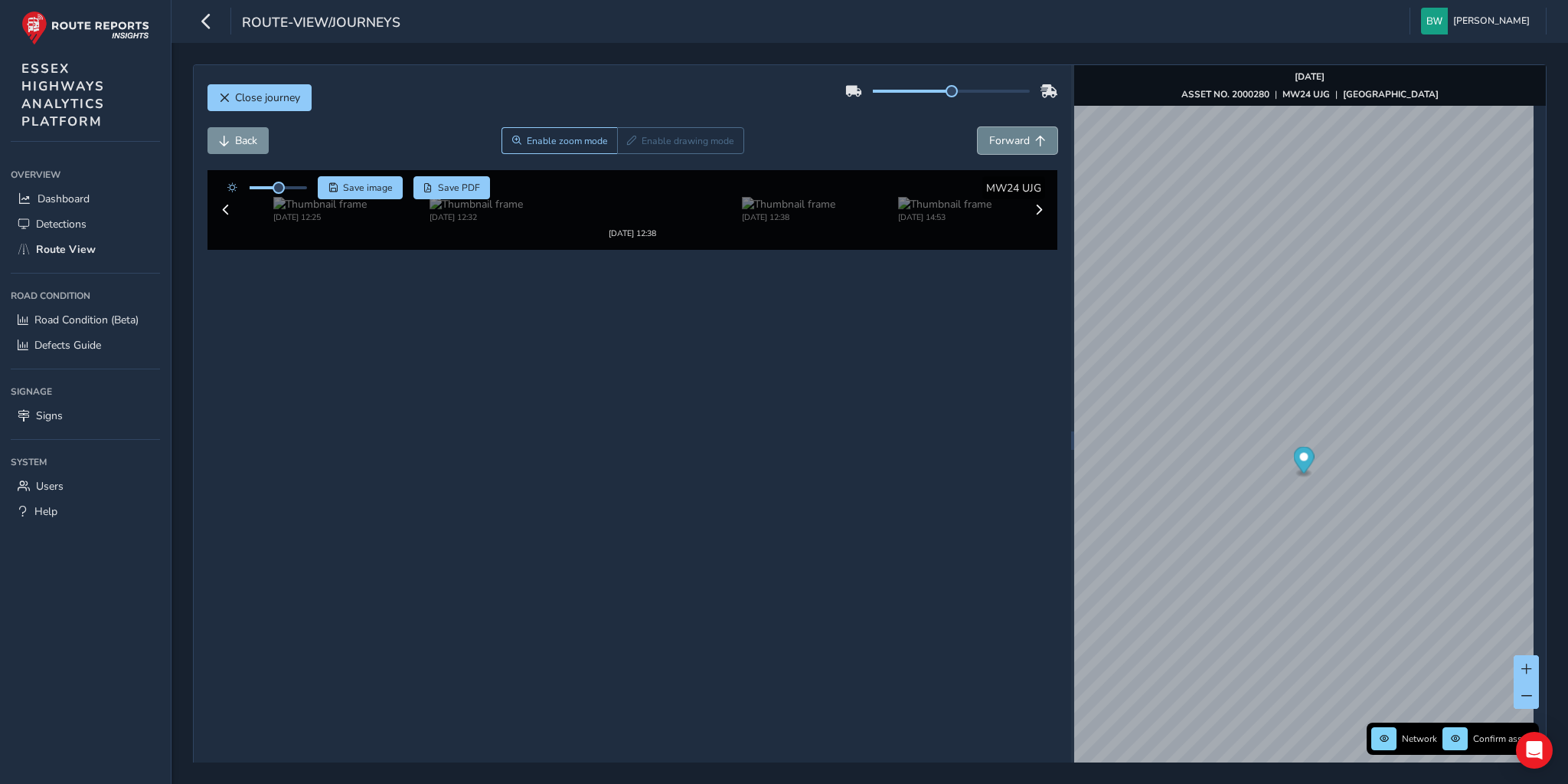
click at [989, 145] on span "Forward" at bounding box center [1010, 140] width 40 height 15
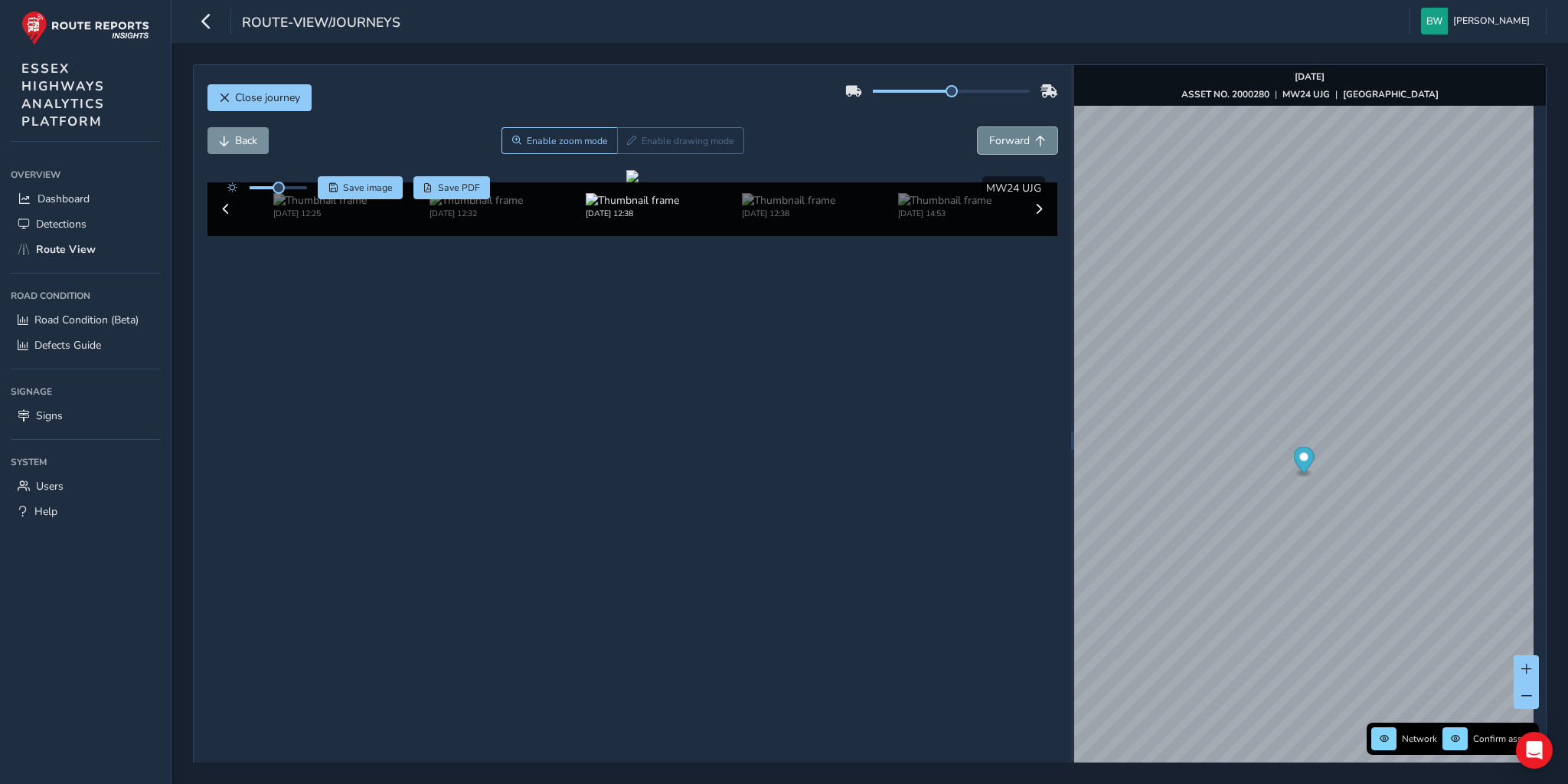
click at [989, 145] on span "Forward" at bounding box center [1010, 140] width 40 height 15
click at [901, 208] on img at bounding box center [945, 200] width 94 height 15
click at [1019, 136] on span "Forward" at bounding box center [1010, 140] width 40 height 15
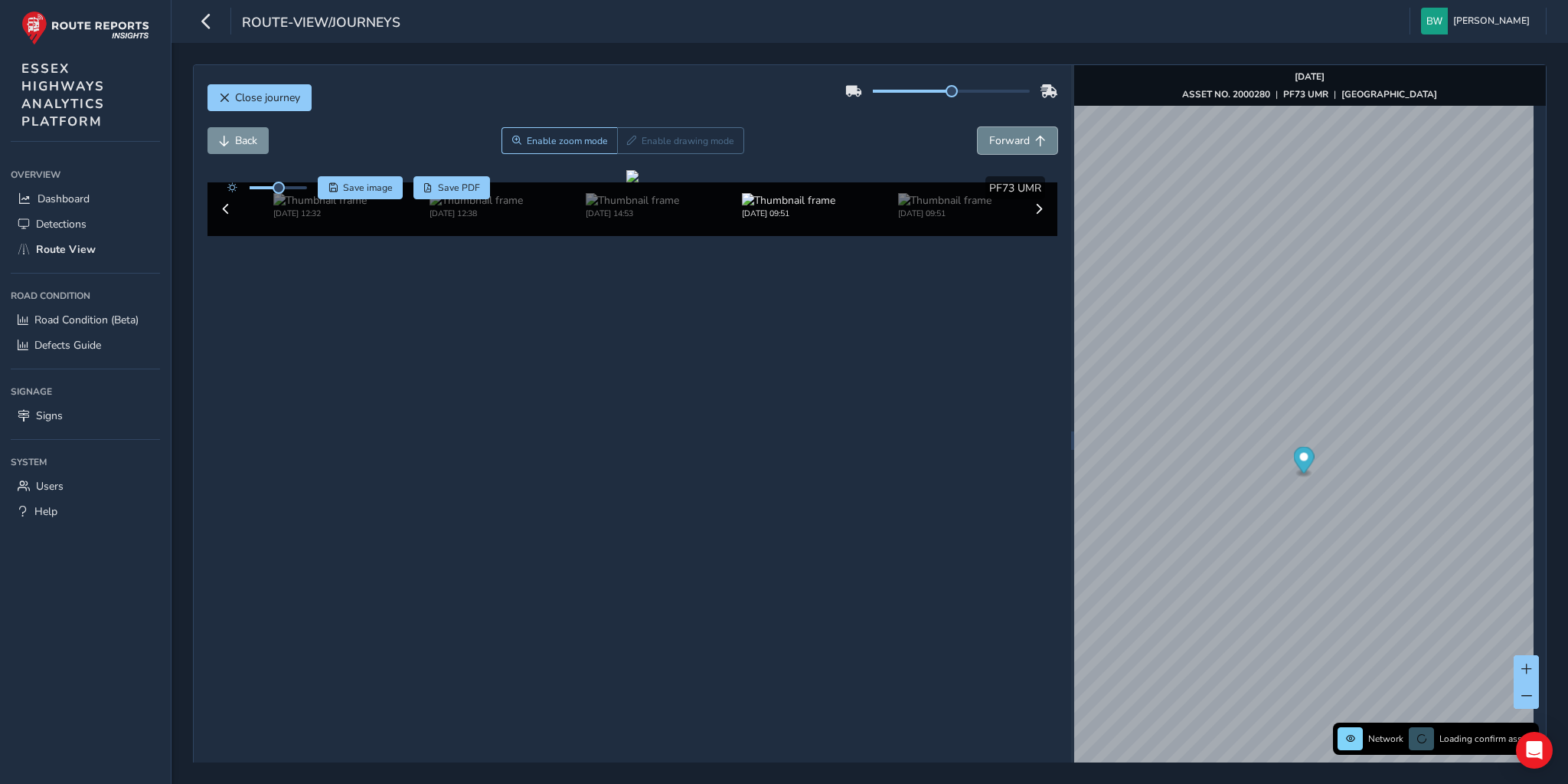
click at [1019, 136] on span "Forward" at bounding box center [1010, 140] width 40 height 15
click at [234, 131] on button "Back" at bounding box center [238, 140] width 61 height 27
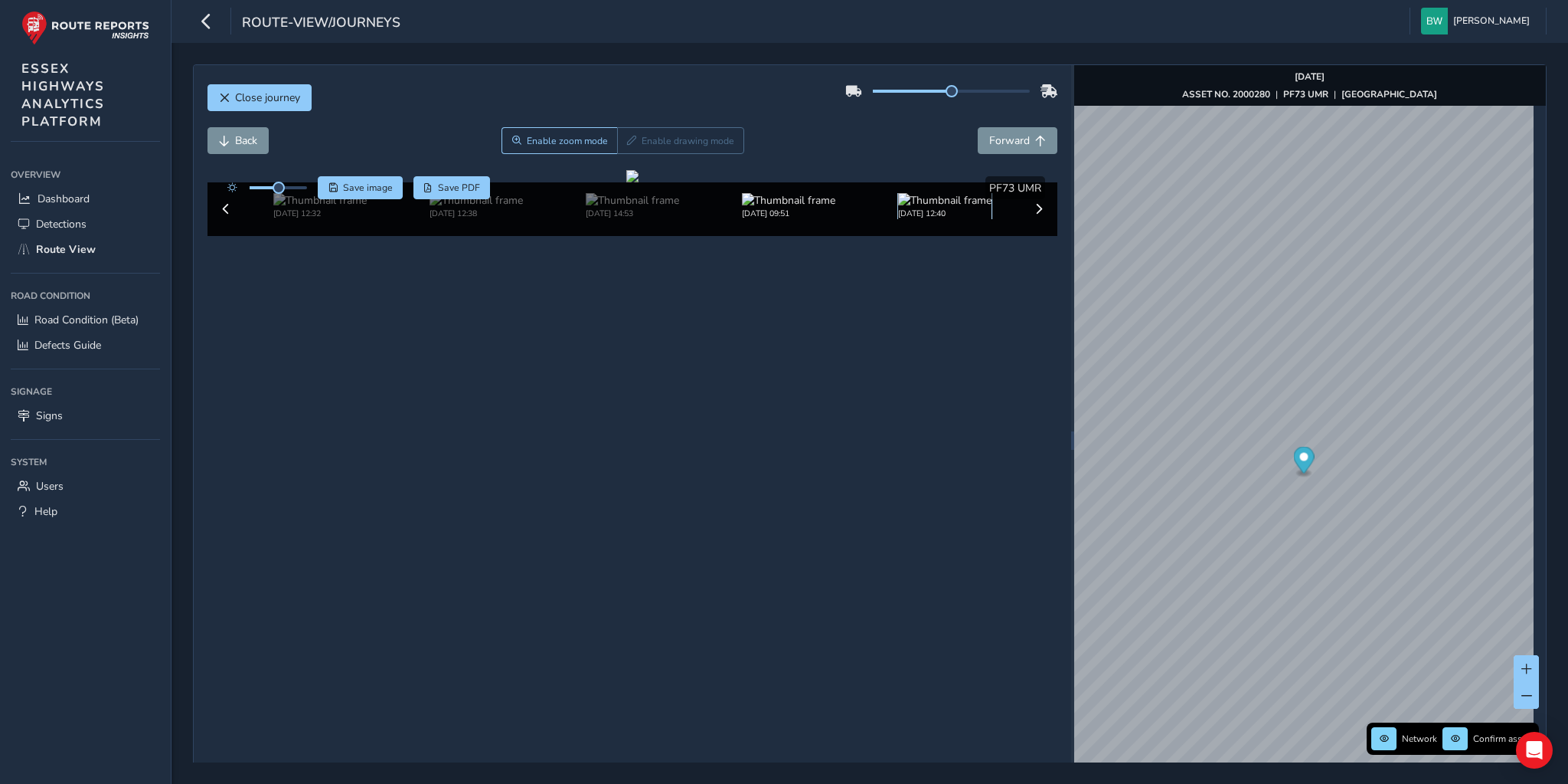
click at [943, 208] on img at bounding box center [945, 200] width 94 height 15
click at [981, 145] on button "Forward" at bounding box center [1018, 140] width 80 height 27
drag, startPoint x: 278, startPoint y: 187, endPoint x: 346, endPoint y: 191, distance: 68.1
click at [346, 191] on div "Save image Save PDF" at bounding box center [355, 187] width 271 height 23
click at [641, 208] on img at bounding box center [633, 200] width 94 height 15
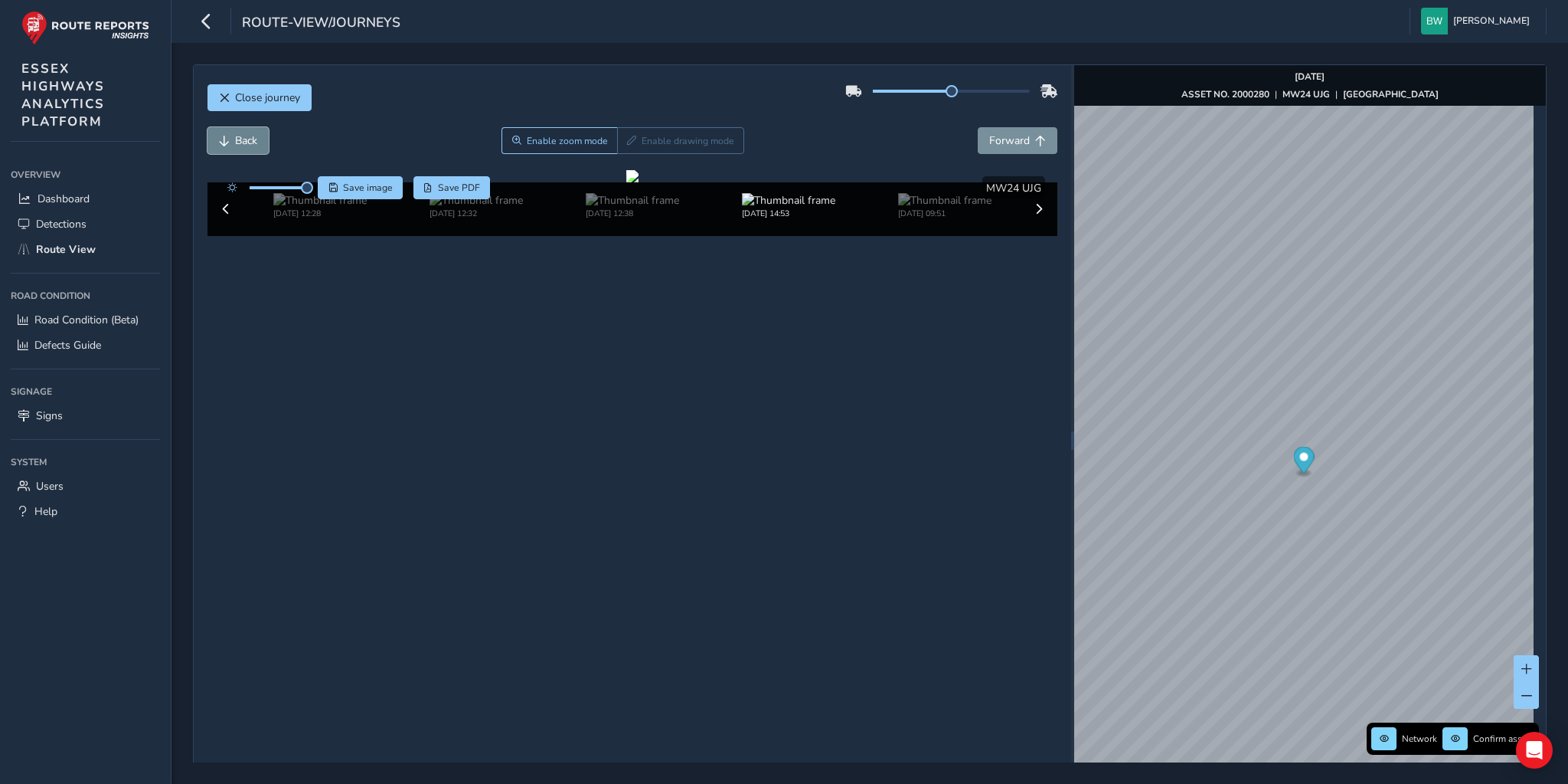
click at [238, 133] on span "Back" at bounding box center [246, 140] width 23 height 15
click at [1010, 142] on span "Forward" at bounding box center [1010, 140] width 40 height 15
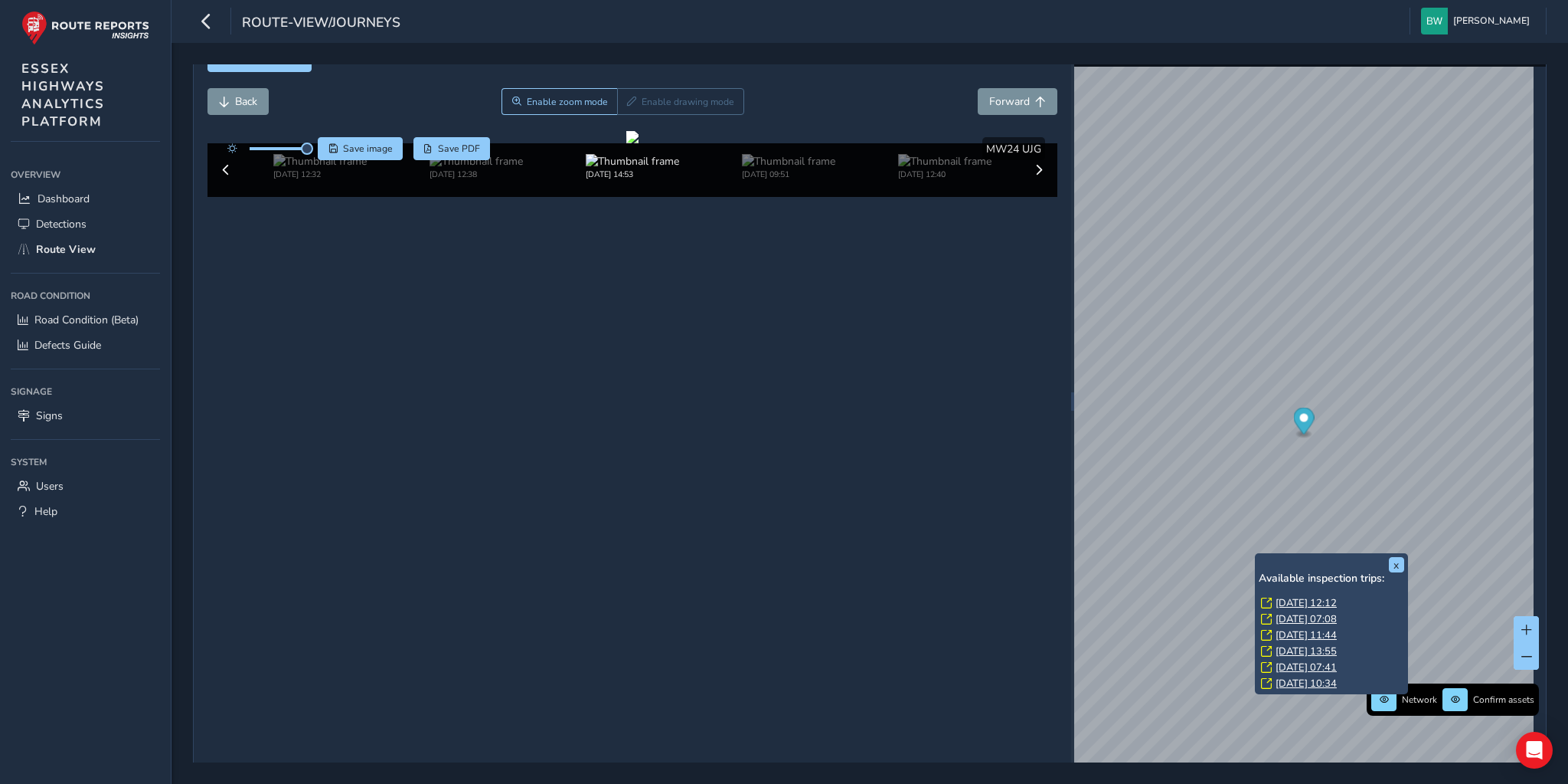
scroll to position [53, 0]
